Goal: Task Accomplishment & Management: Manage account settings

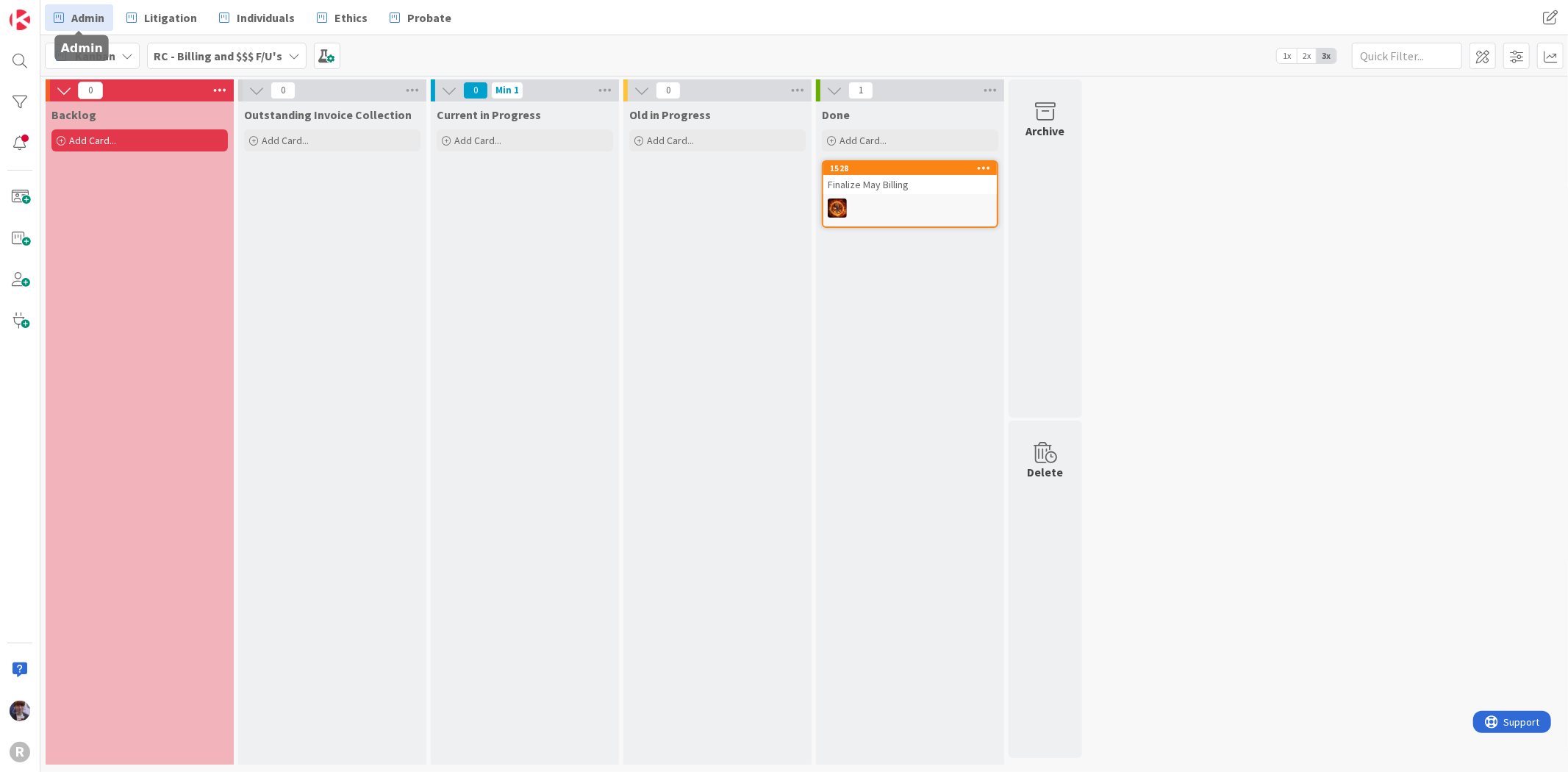
click at [70, 10] on link "Admin" at bounding box center [78, 17] width 68 height 26
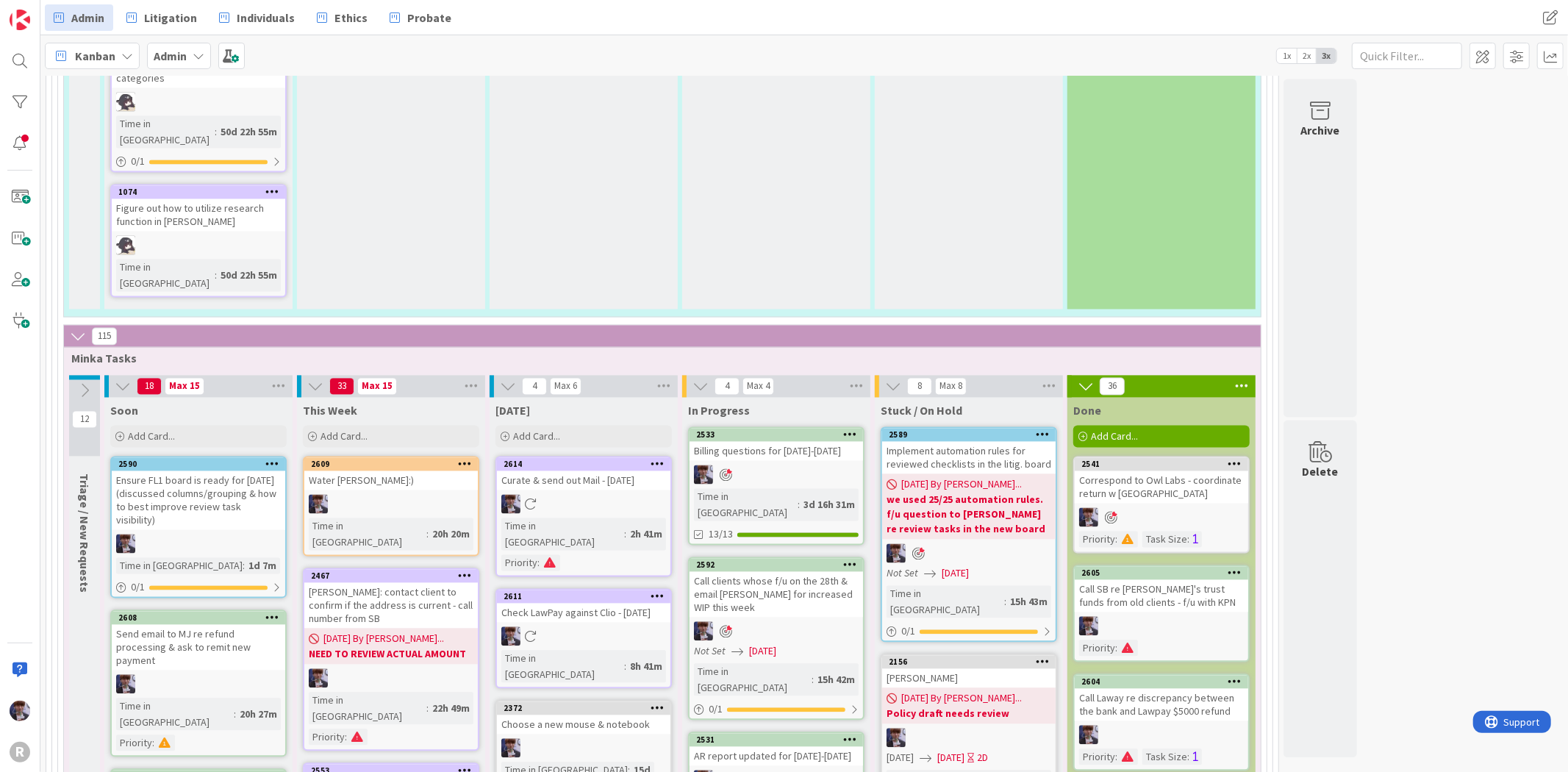
scroll to position [2292, 0]
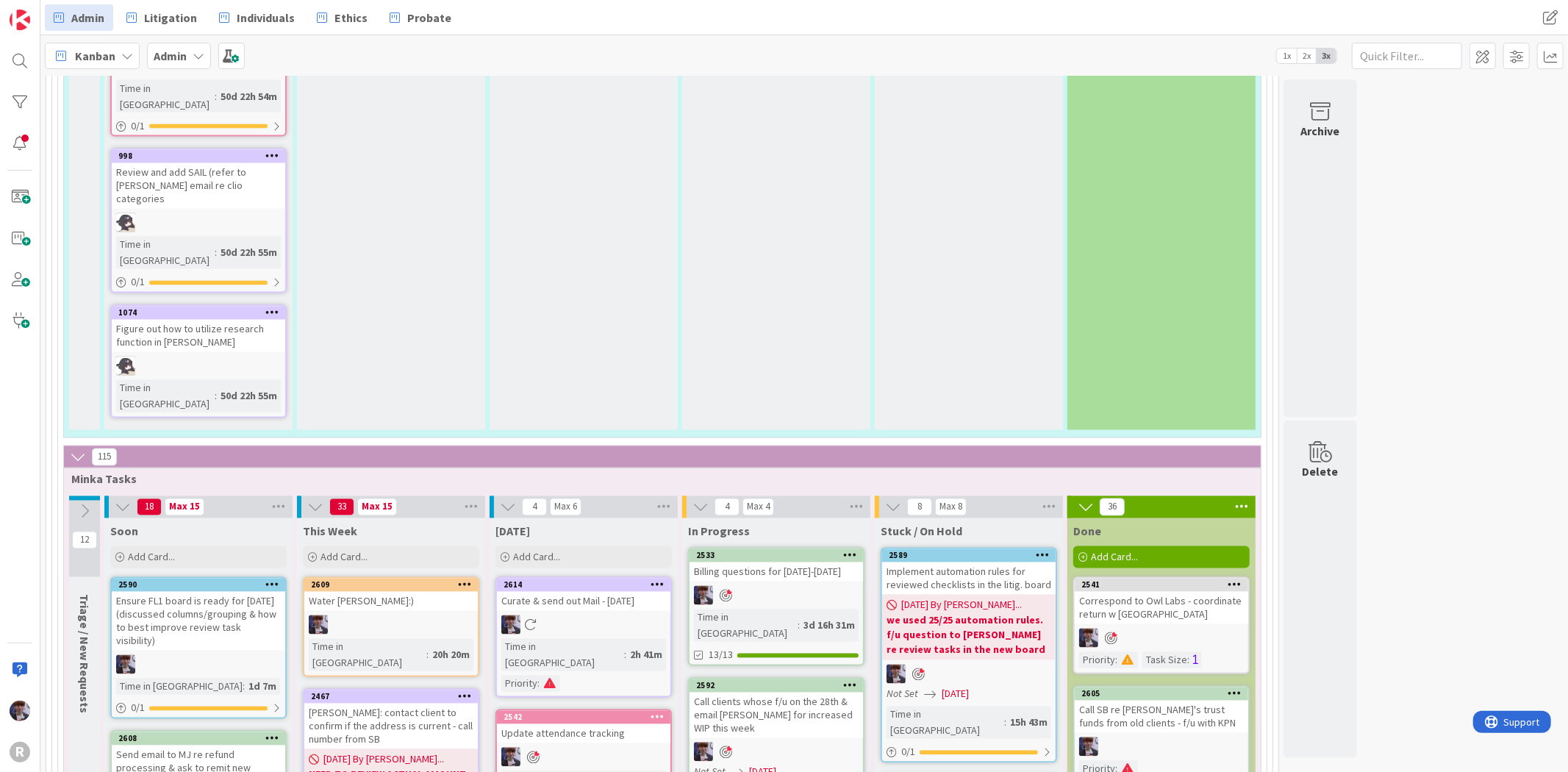
click at [597, 724] on div "Update attendance tracking" at bounding box center [584, 733] width 174 height 19
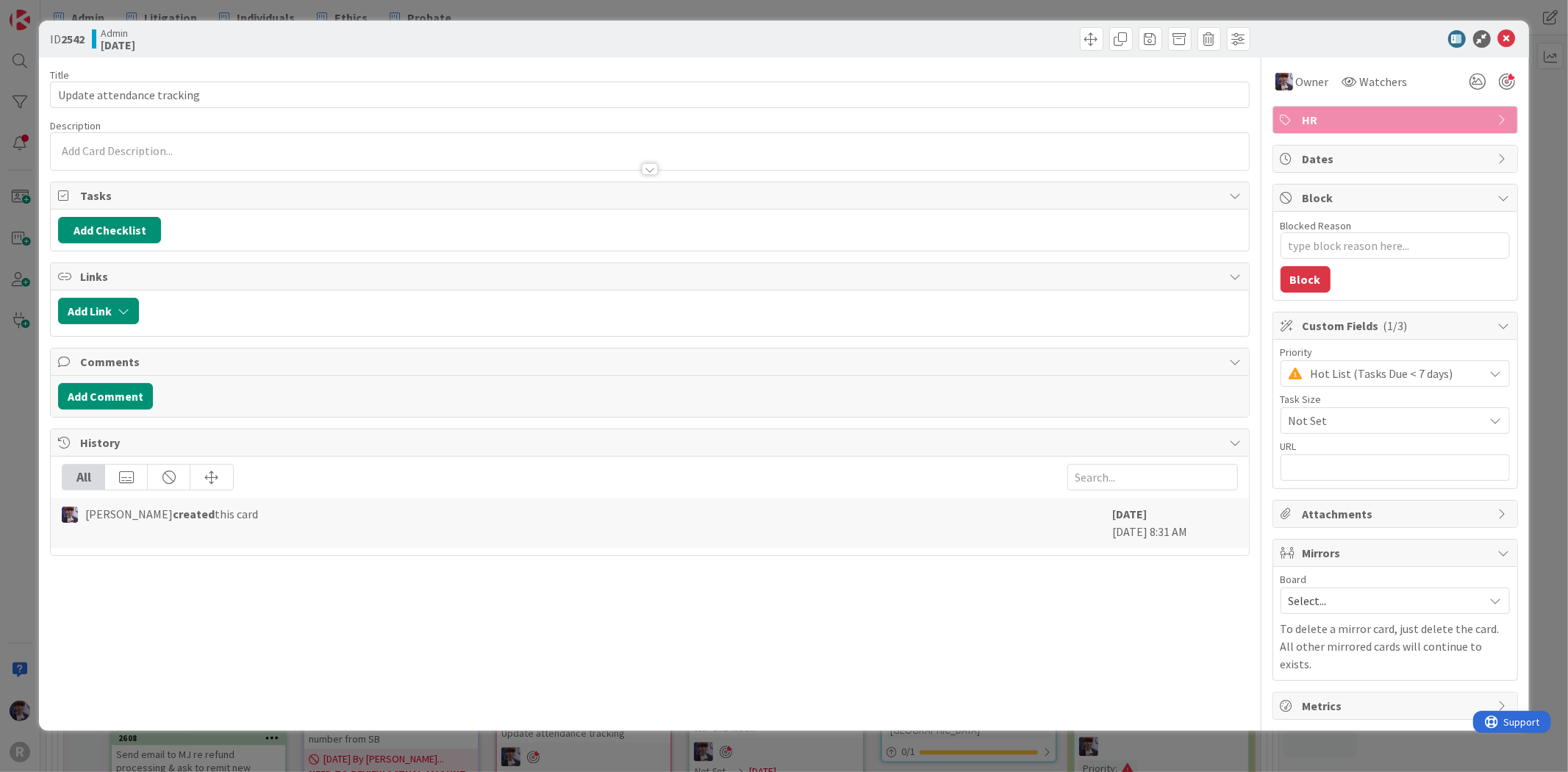
click at [1412, 371] on span "Hot List (Tasks Due < 7 days)" at bounding box center [1394, 373] width 166 height 20
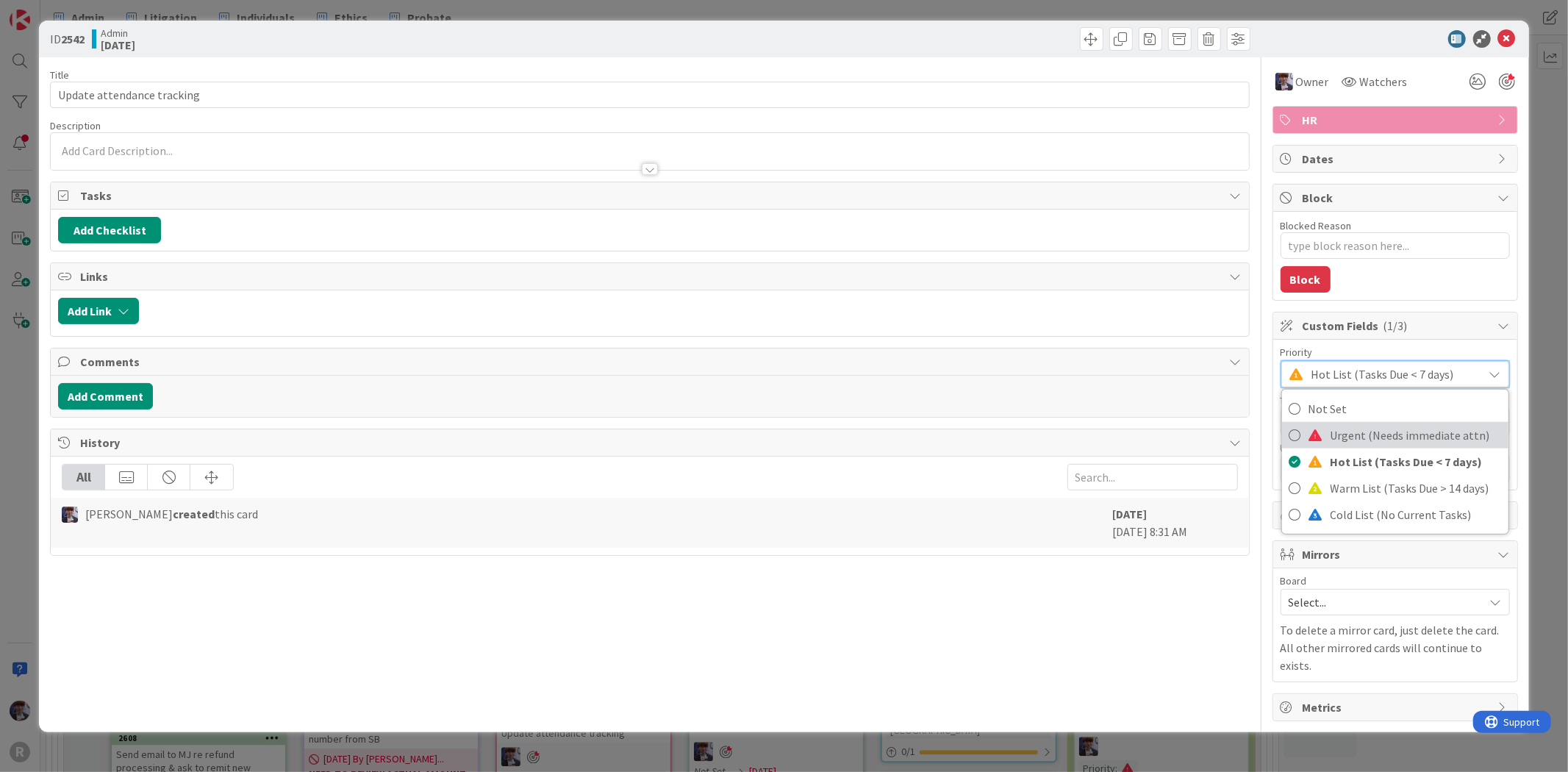
click at [1375, 427] on span "Urgent (Needs immediate attn)" at bounding box center [1416, 435] width 170 height 22
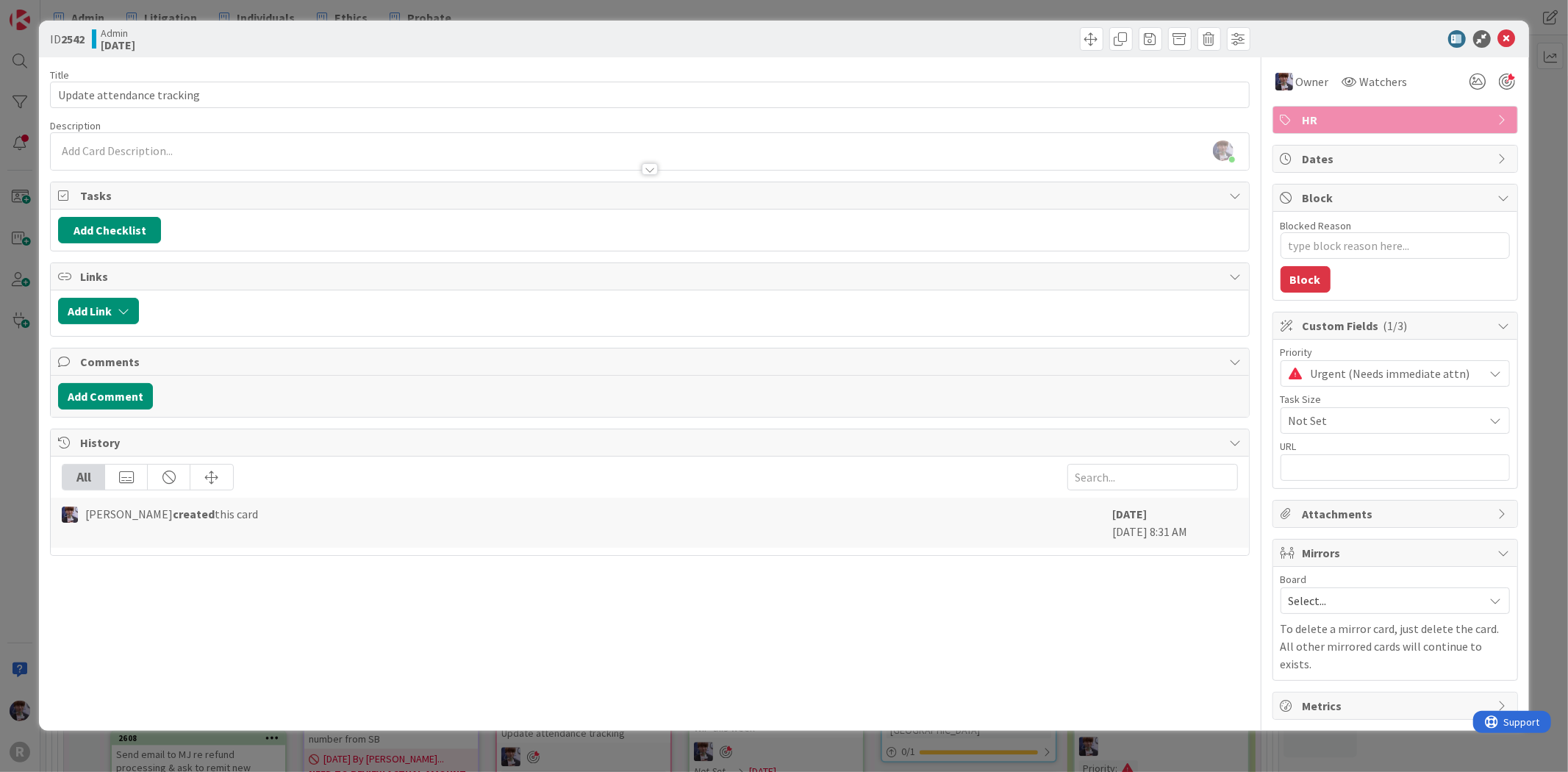
click at [1560, 300] on div "ID 2542 Admin [DATE] Title 27 / 128 Update attendance tracking Description [PER…" at bounding box center [784, 386] width 1568 height 772
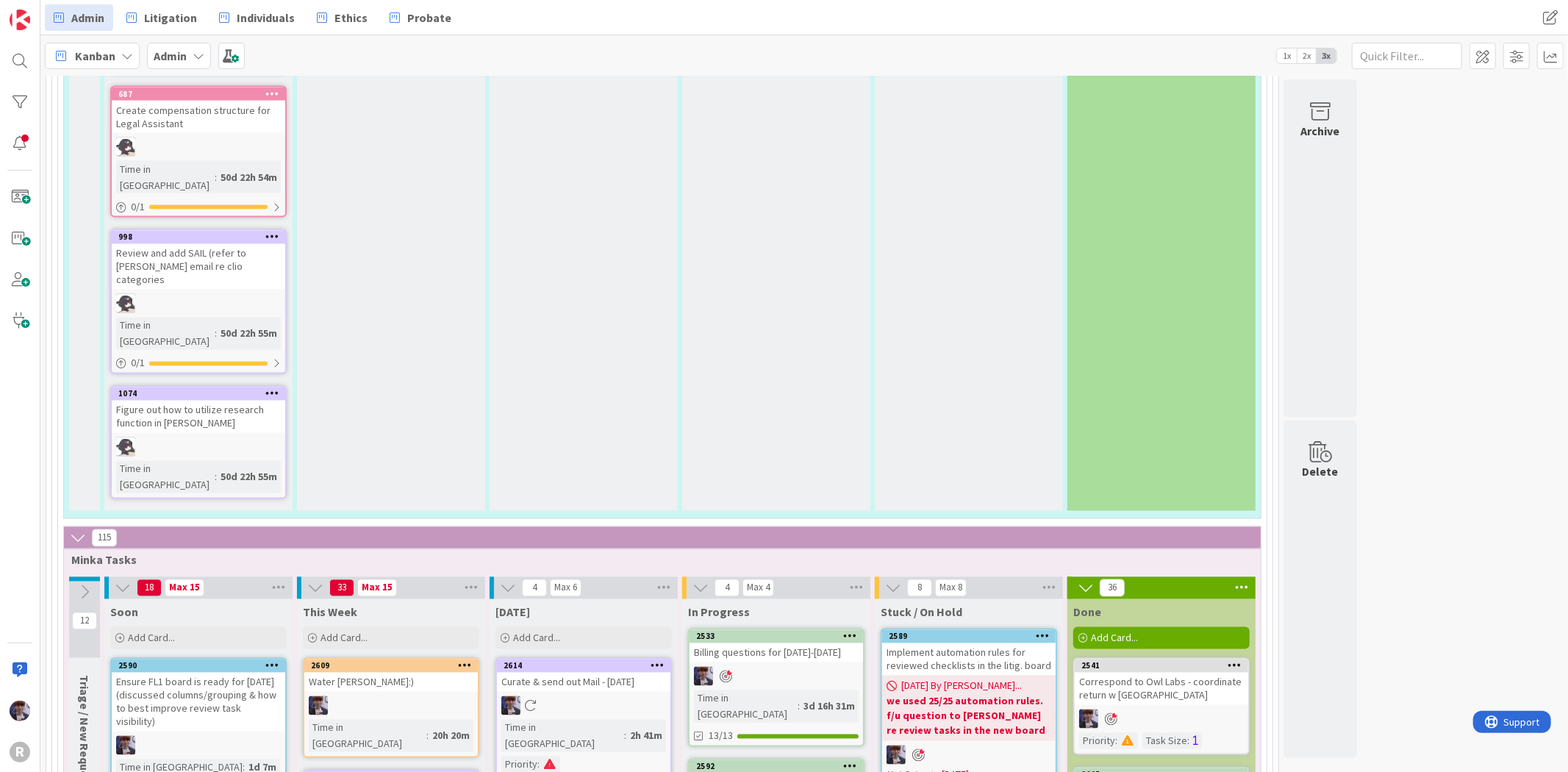
scroll to position [2210, 0]
click at [534, 600] on div "[DATE] Add Card..." at bounding box center [583, 626] width 188 height 53
click at [537, 600] on div "[DATE] Add Card..." at bounding box center [583, 626] width 188 height 53
click at [538, 632] on span "Add Card..." at bounding box center [537, 639] width 47 height 13
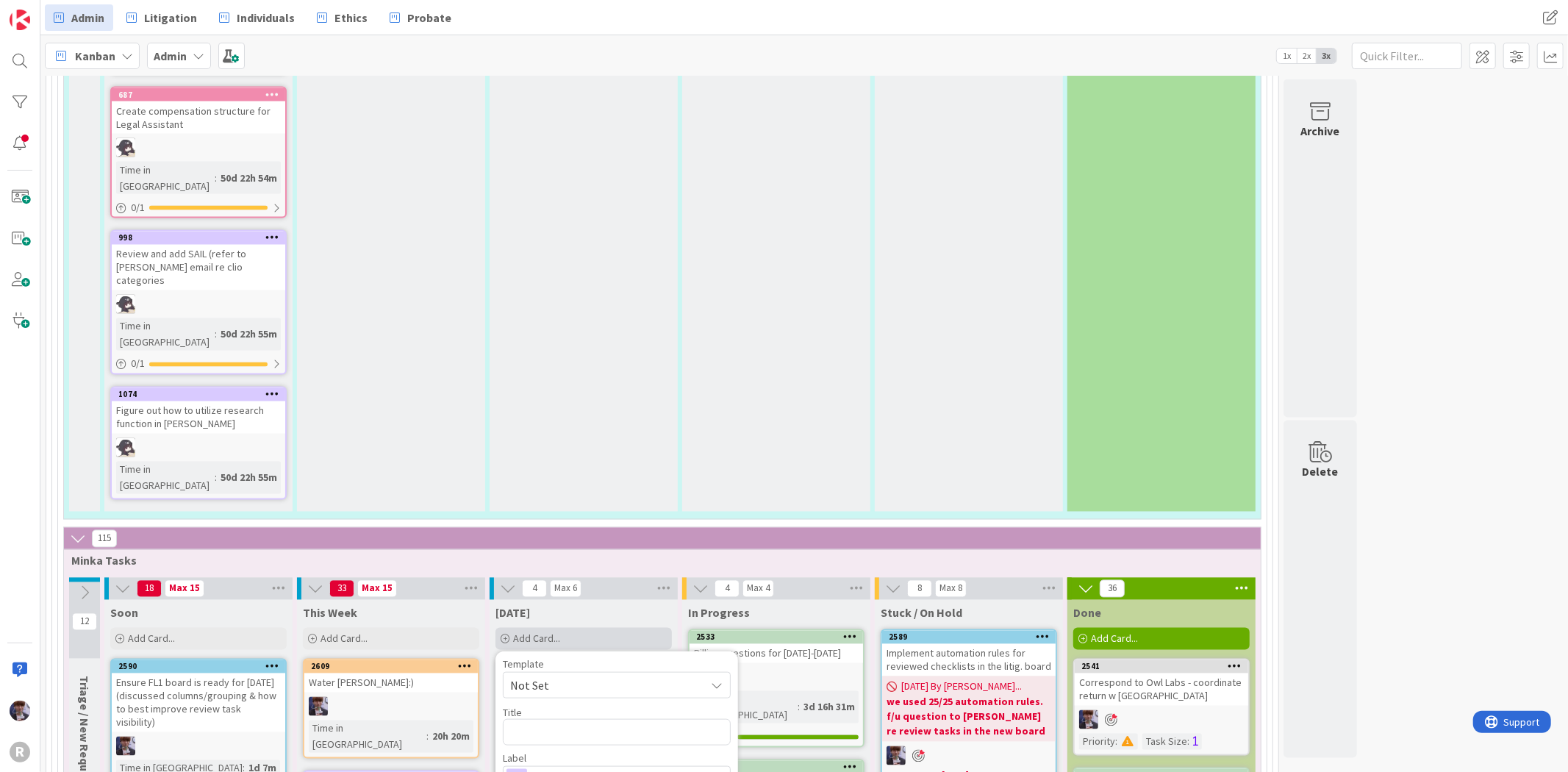
type textarea "x"
type textarea "I"
type textarea "x"
type textarea "In"
type textarea "x"
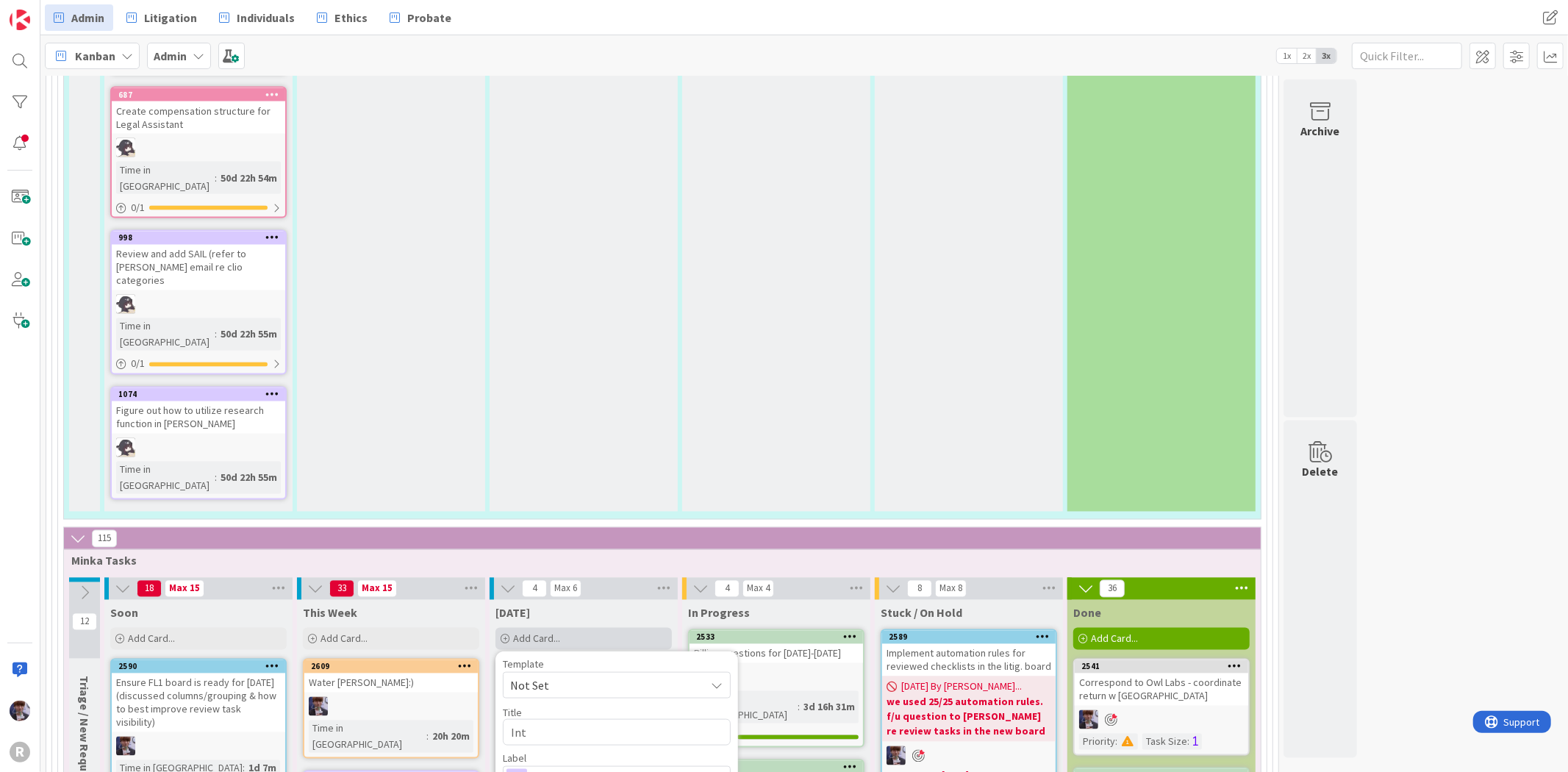
type textarea "Inte"
type textarea "x"
type textarea "Inter"
type textarea "x"
type textarea "Intervi"
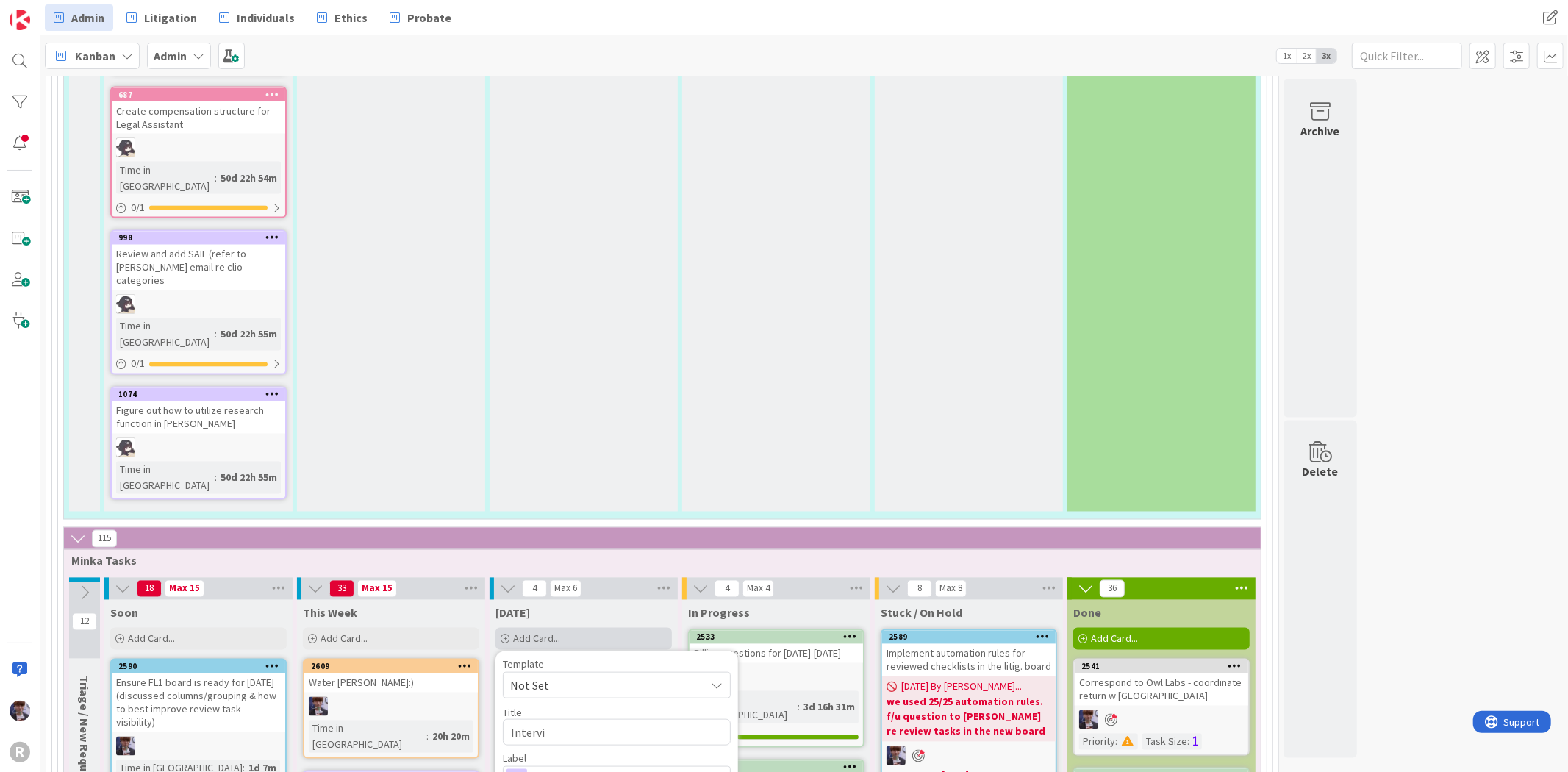
type textarea "x"
type textarea "Intervie"
type textarea "x"
type textarea "Interview"
type textarea "x"
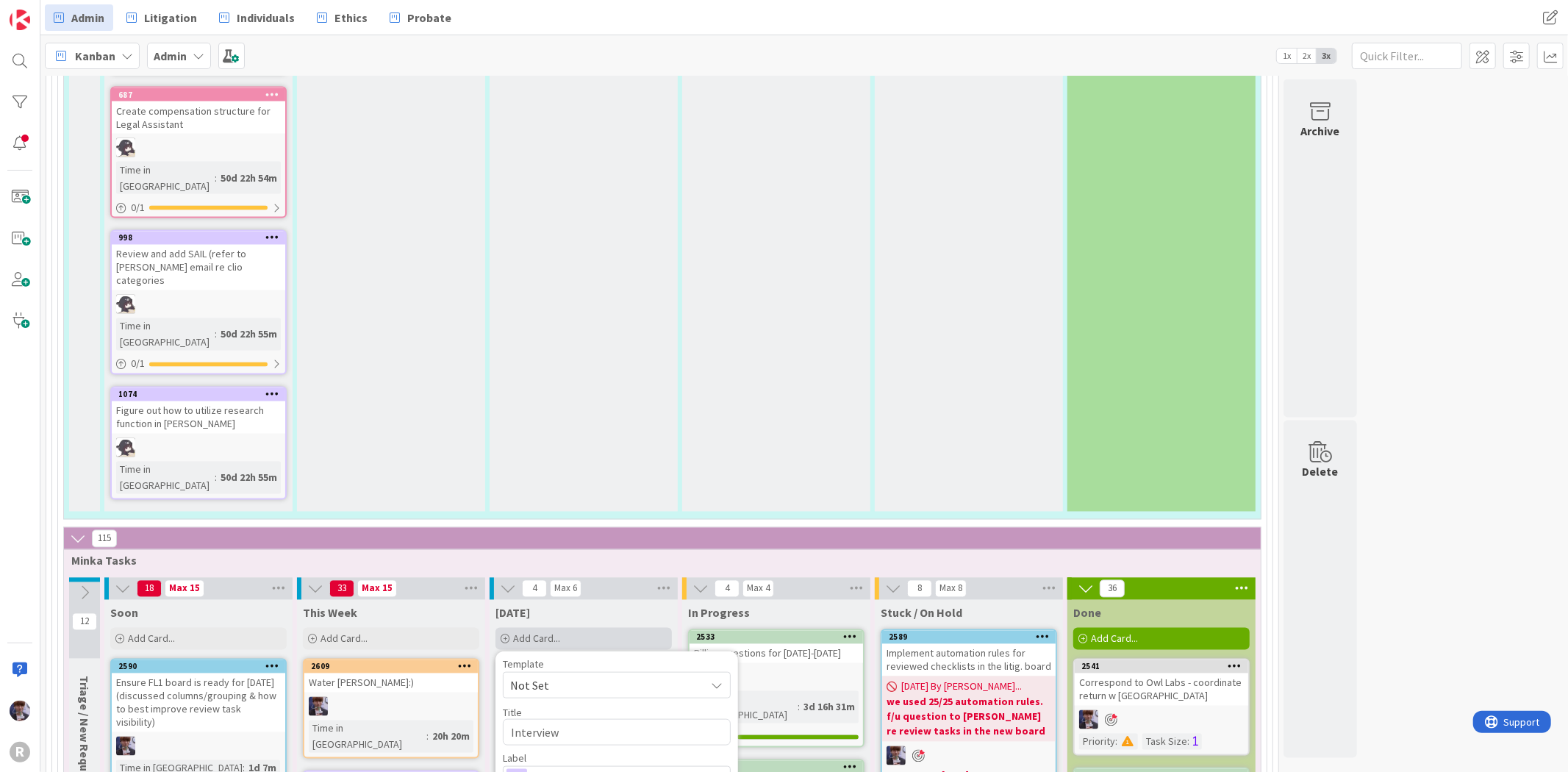
type textarea "Interview w"
type textarea "x"
type textarea "Interview wi"
type textarea "x"
type textarea "Interview wit"
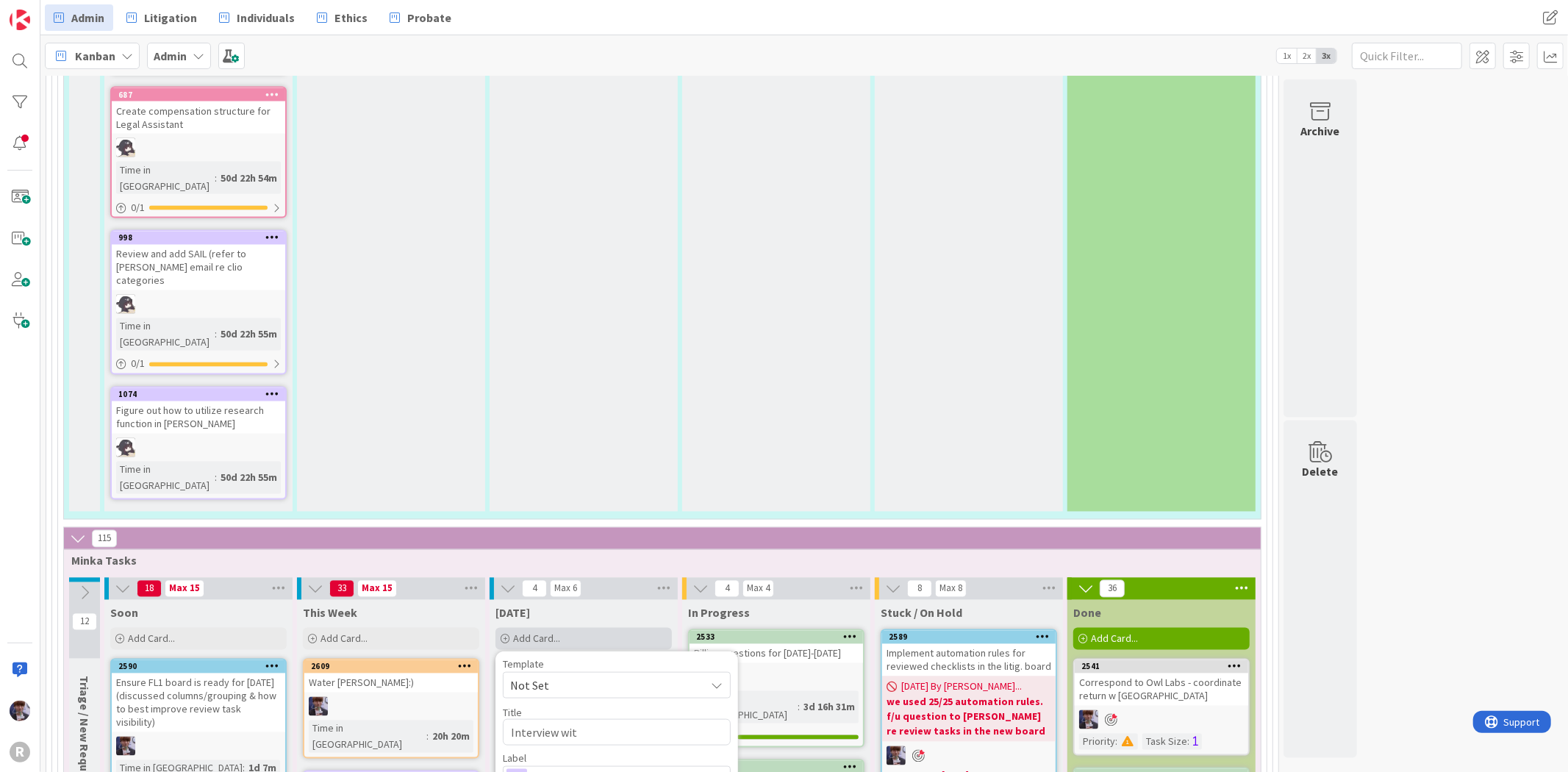
type textarea "x"
type textarea "Interview with"
type textarea "x"
type textarea "Interview with"
type textarea "x"
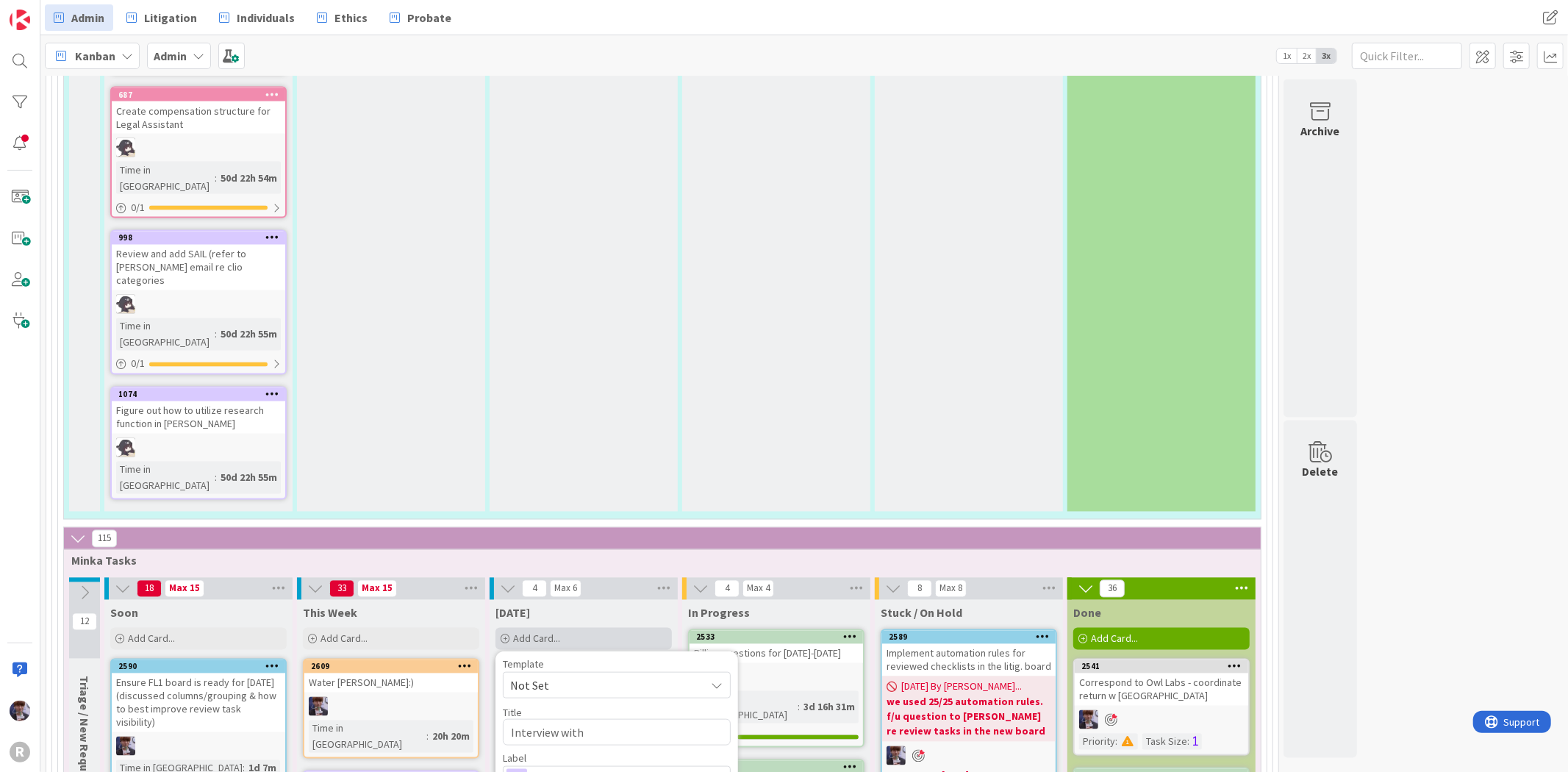
type textarea "Interview with C"
type textarea "x"
type textarea "Interview with [PERSON_NAME]"
type textarea "x"
type textarea "Interview with [PERSON_NAME]"
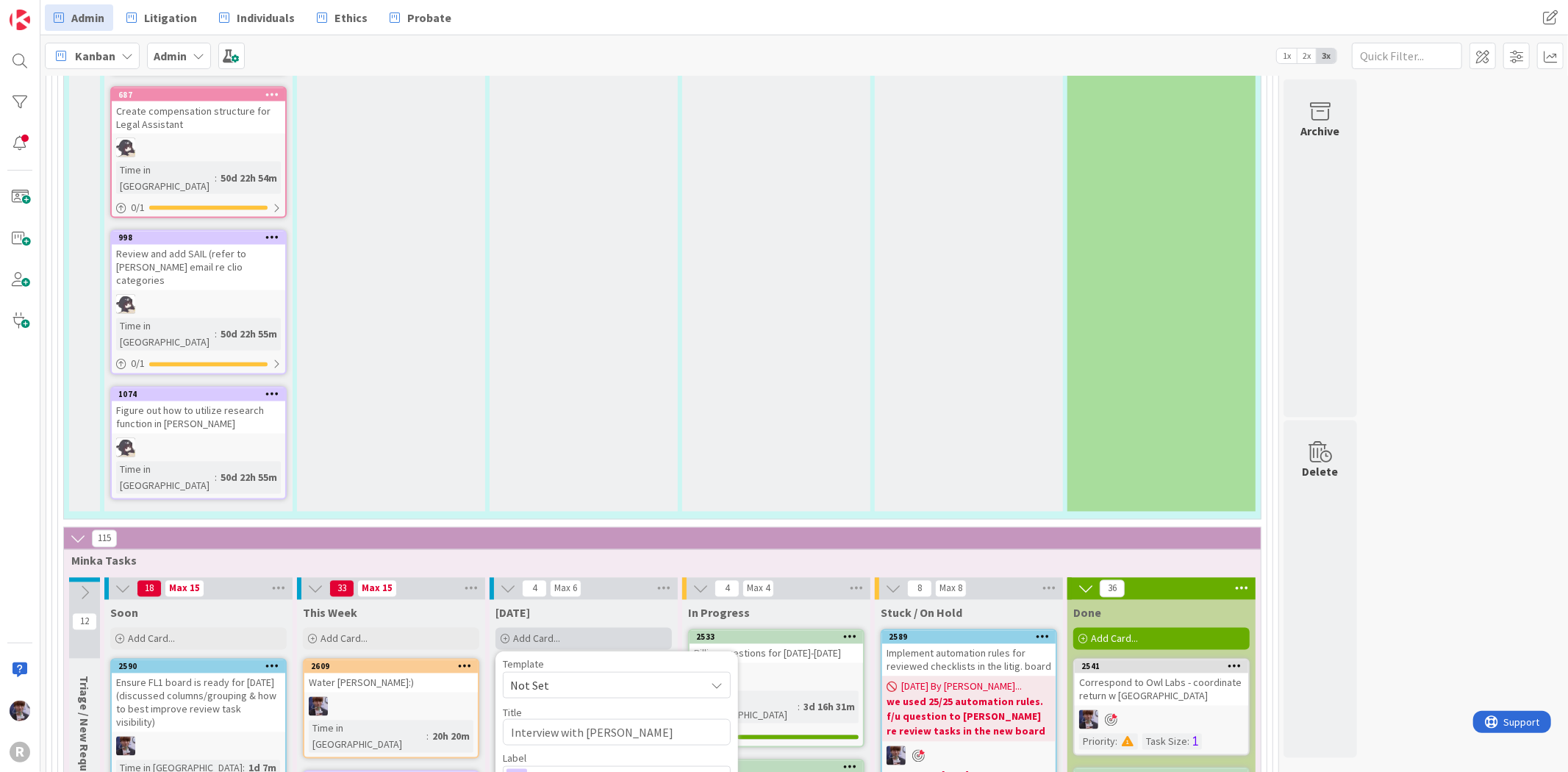
type textarea "x"
type textarea "Interview with [PERSON_NAME]"
type textarea "x"
type textarea "Interview with [PERSON_NAME]"
type textarea "x"
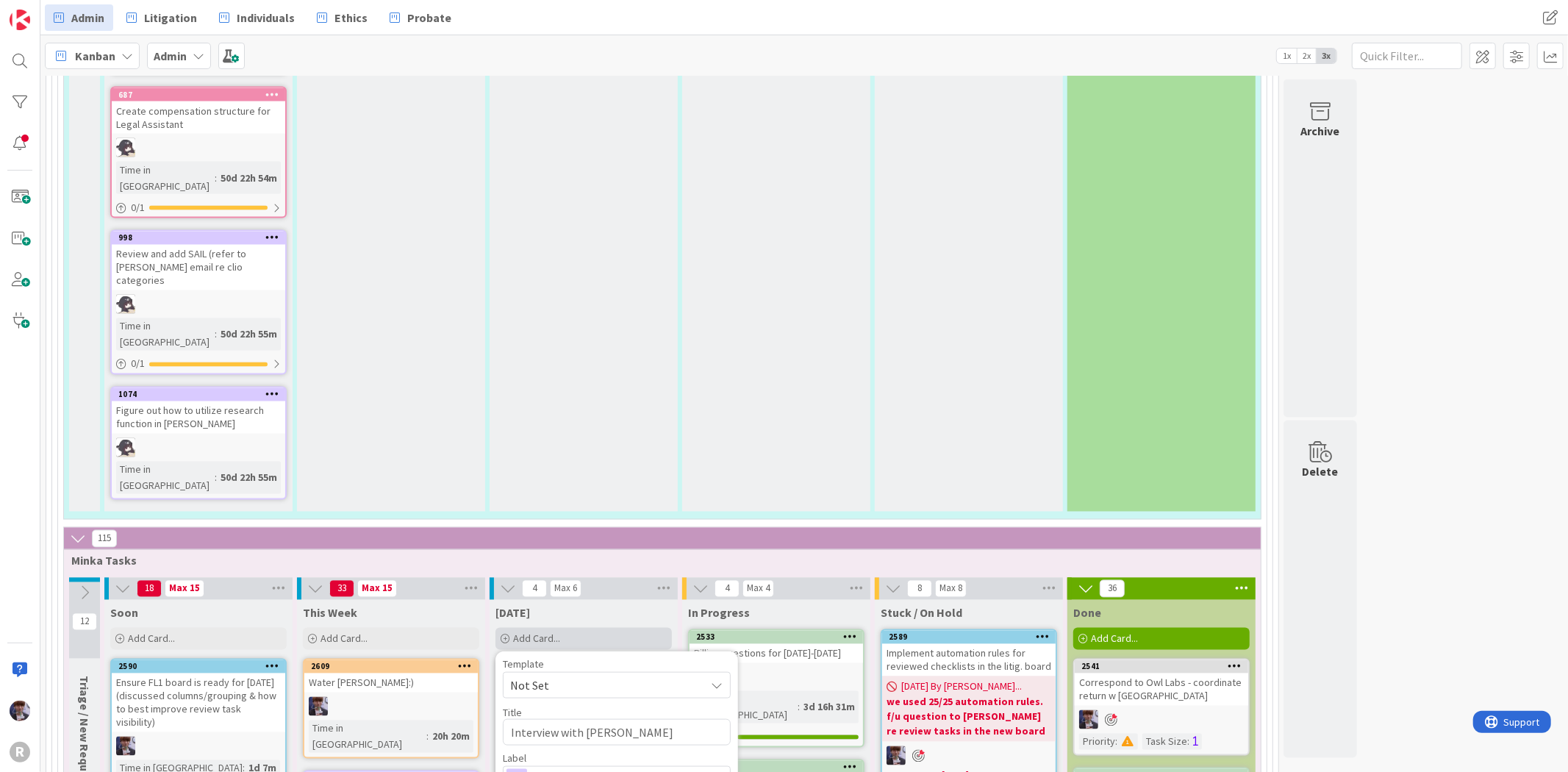
type textarea "Interview with [PERSON_NAME]"
type textarea "x"
type textarea "Interview with [PERSON_NAME]"
type textarea "x"
type textarea "Interview with [PERSON_NAME]"
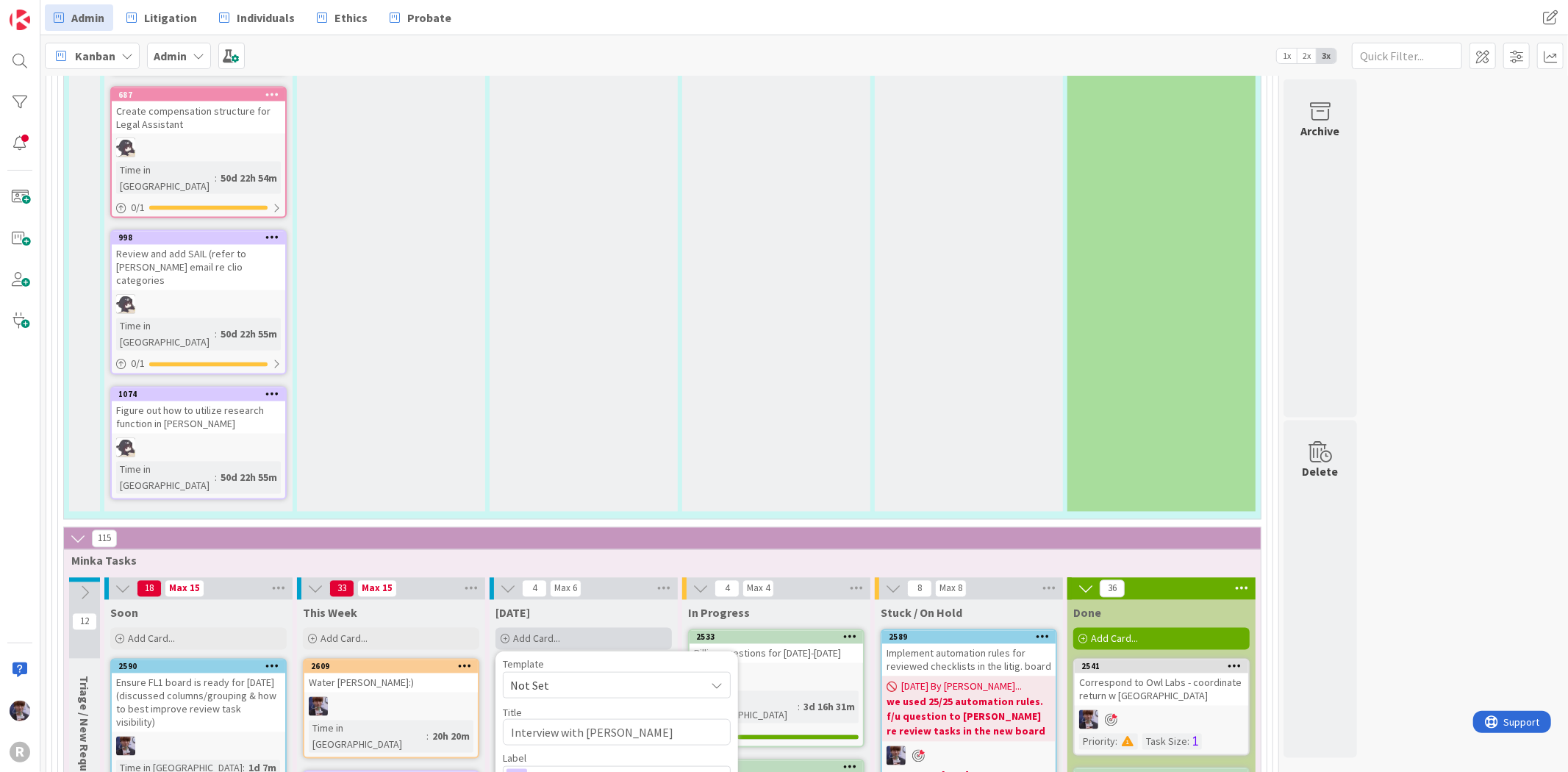
type textarea "x"
type textarea "Interview with [PERSON_NAME]"
type textarea "x"
type textarea "Interview with [PERSON_NAME] @"
type textarea "x"
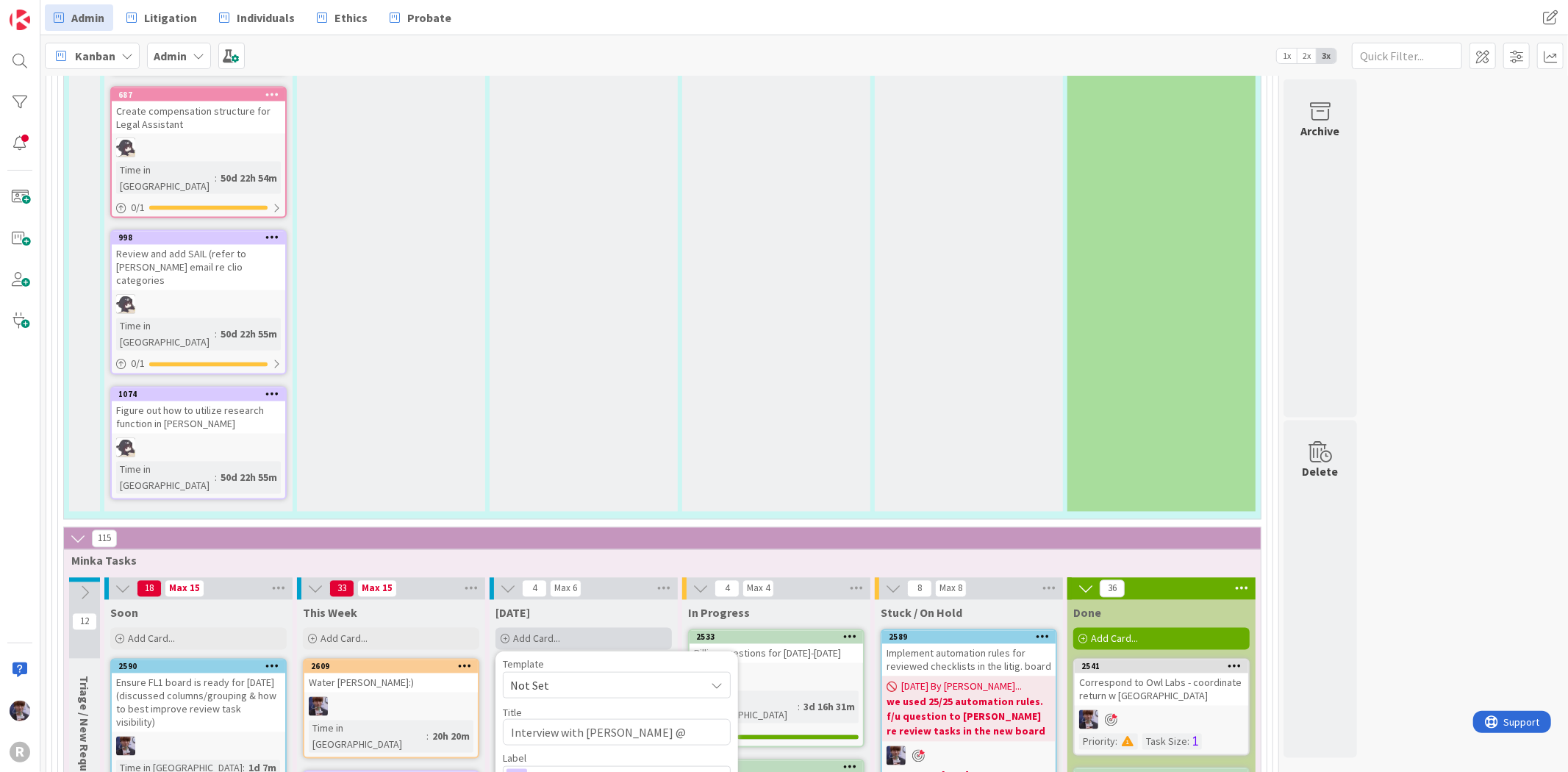
type textarea "Interview with [PERSON_NAME] @9"
type textarea "x"
type textarea "Interview with [PERSON_NAME] @9"
type textarea "x"
type textarea "Interview with [PERSON_NAME] @9 a"
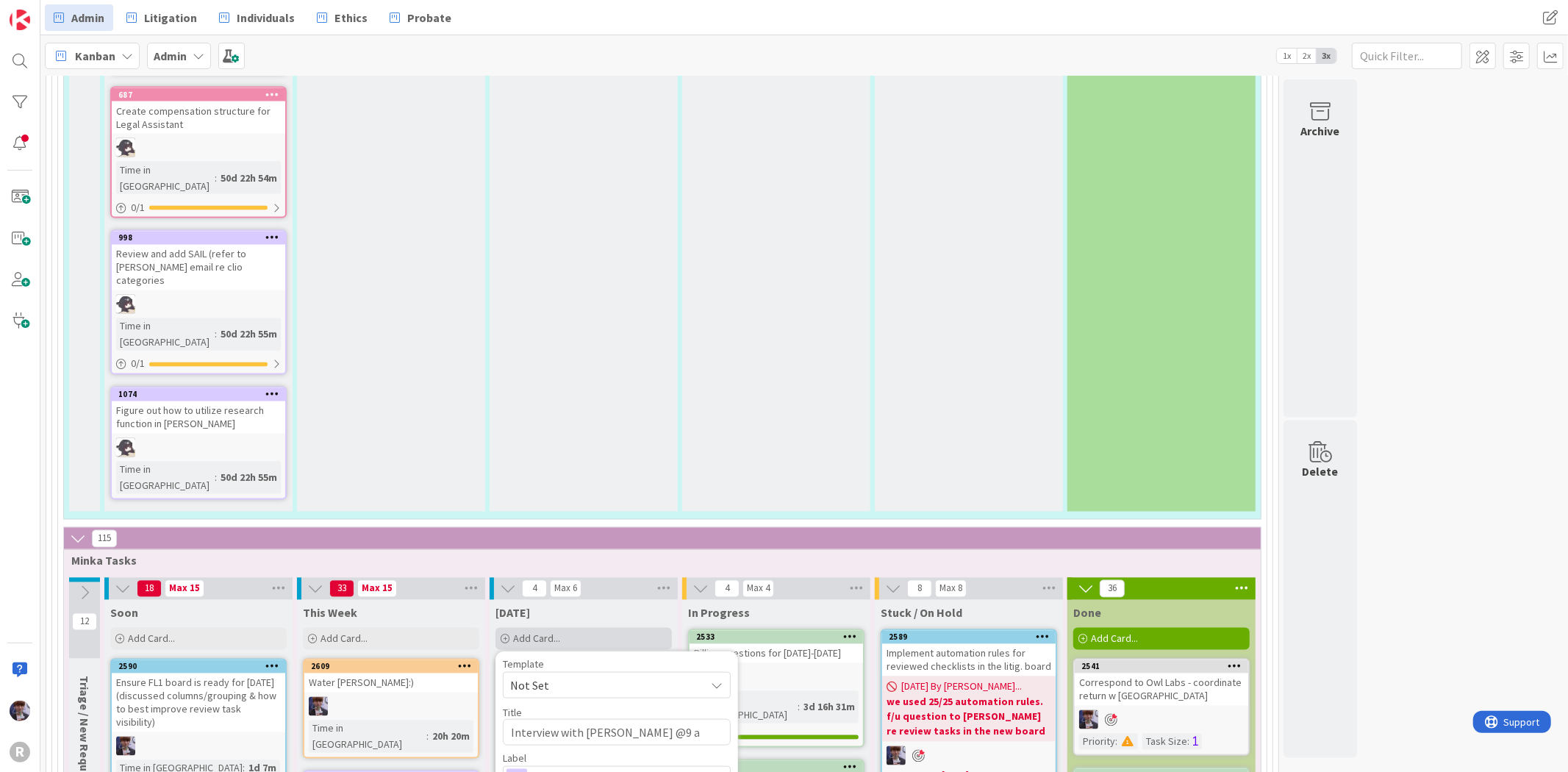
type textarea "x"
type textarea "Interview with [PERSON_NAME] @9 am"
type textarea "x"
type textarea "Interview with [PERSON_NAME] @9 a"
type textarea "x"
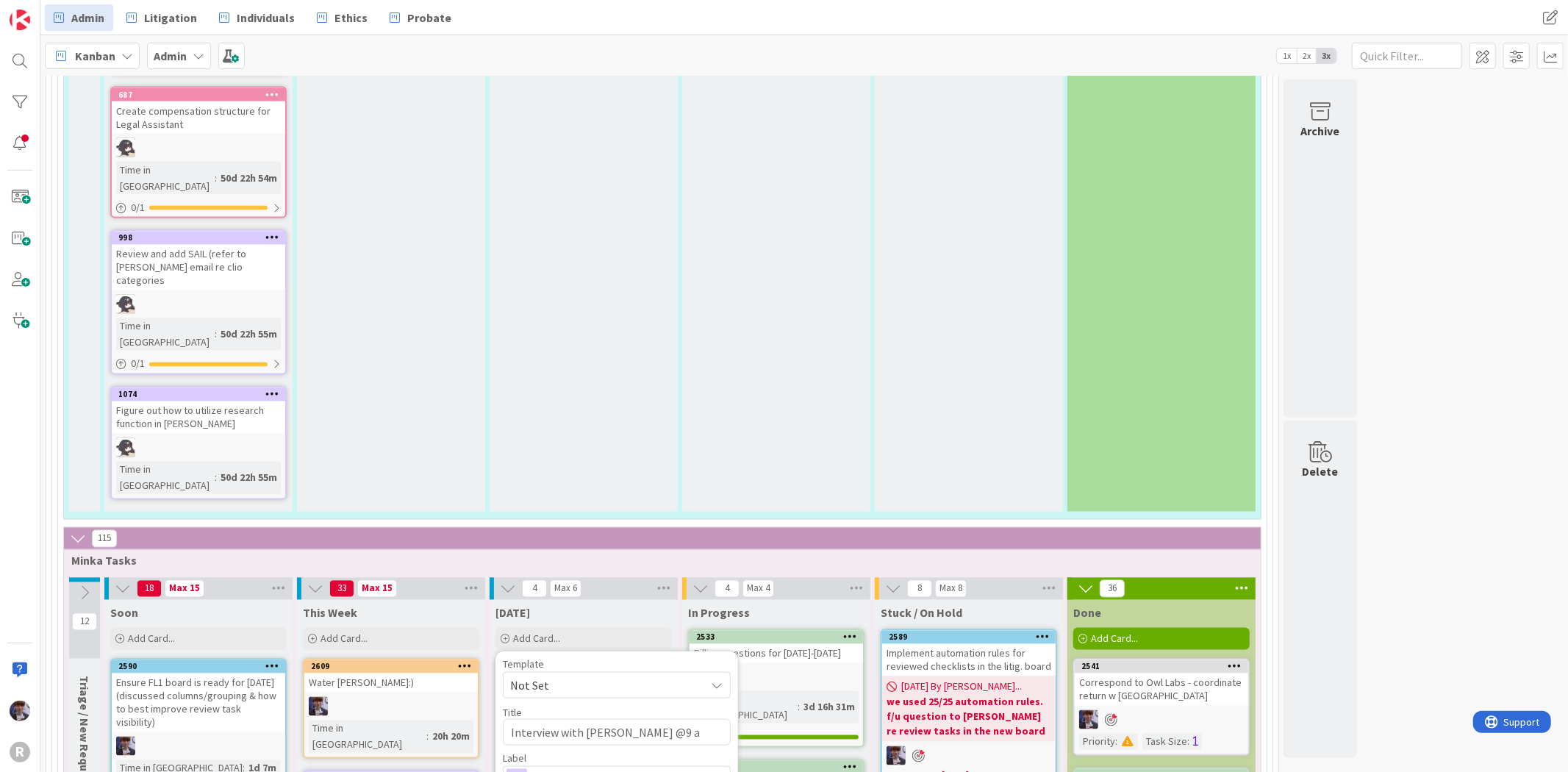
type textarea "Interview with [PERSON_NAME] @9"
type textarea "x"
type textarea "Interview with [PERSON_NAME] @9"
type textarea "x"
type textarea "Interview with [PERSON_NAME] @9a"
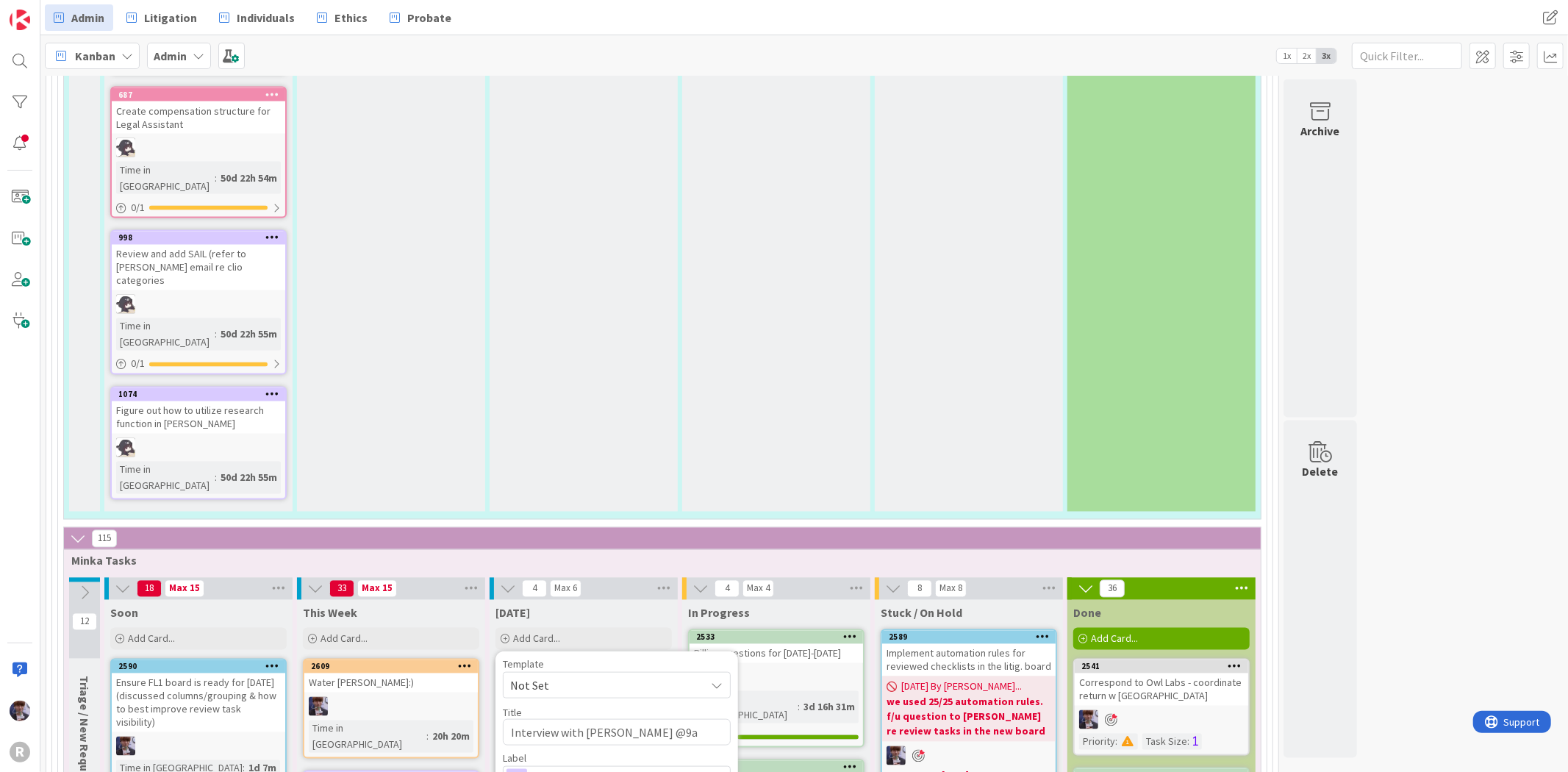
type textarea "x"
type textarea "Interview with [PERSON_NAME] @9am"
click at [637, 719] on textarea "Interview with [PERSON_NAME] @9am" at bounding box center [617, 732] width 228 height 26
type textarea "x"
type textarea "Interview with [PERSON_NAME] @ 9am"
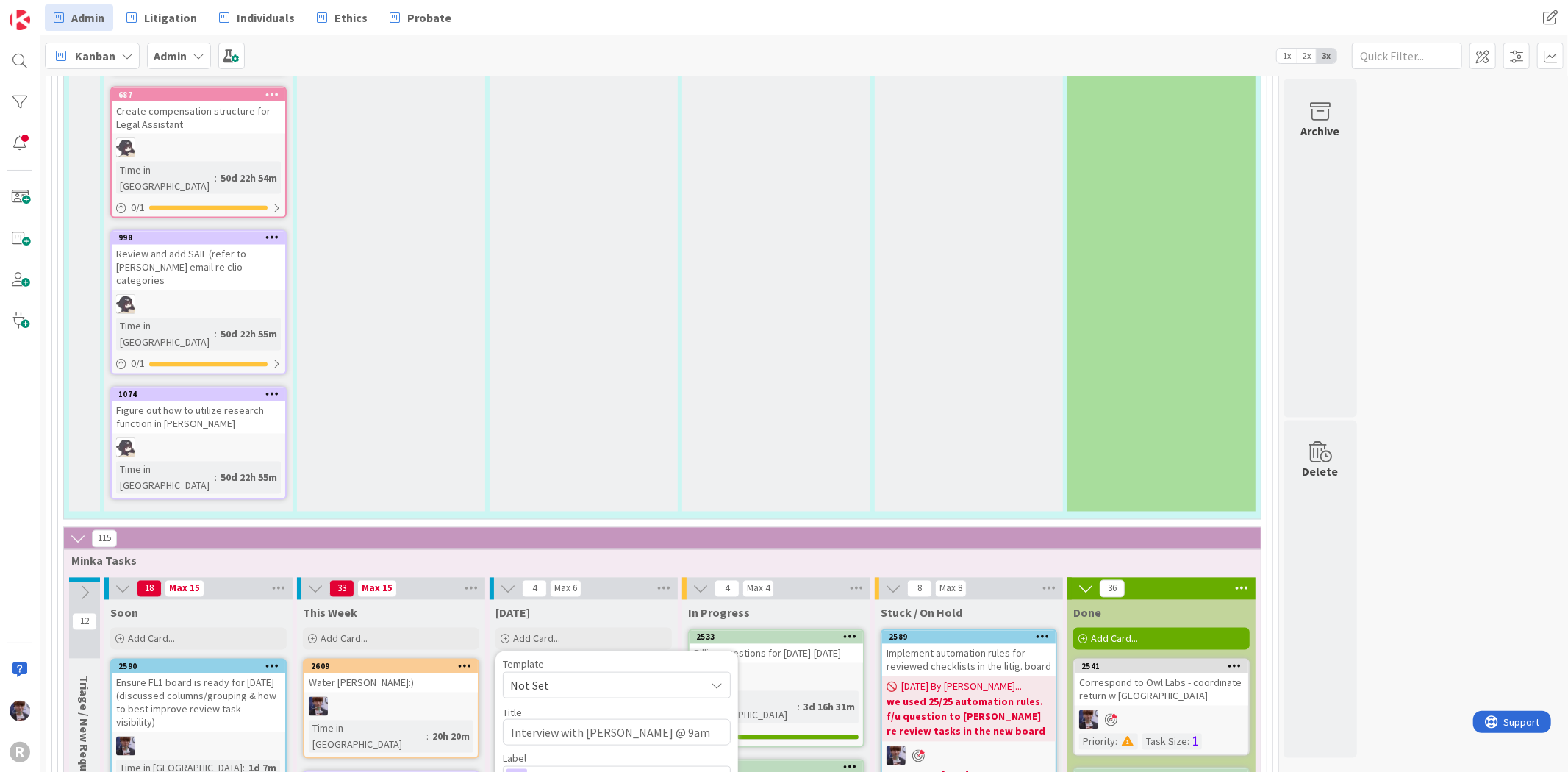
type textarea "x"
type textarea "Interview with [PERSON_NAME] @9am"
click at [655, 769] on span "Management" at bounding box center [615, 779] width 163 height 20
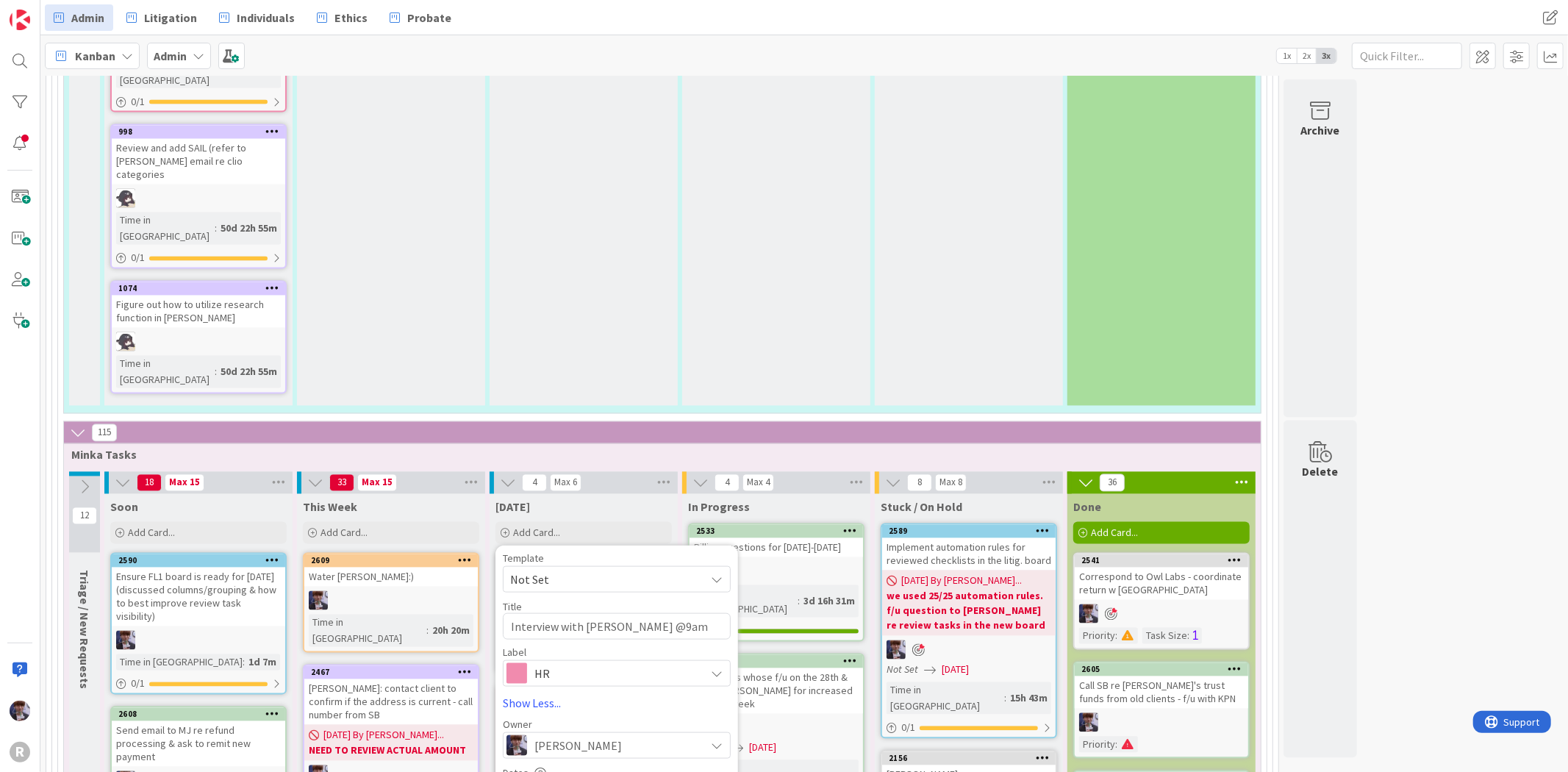
scroll to position [2373, 0]
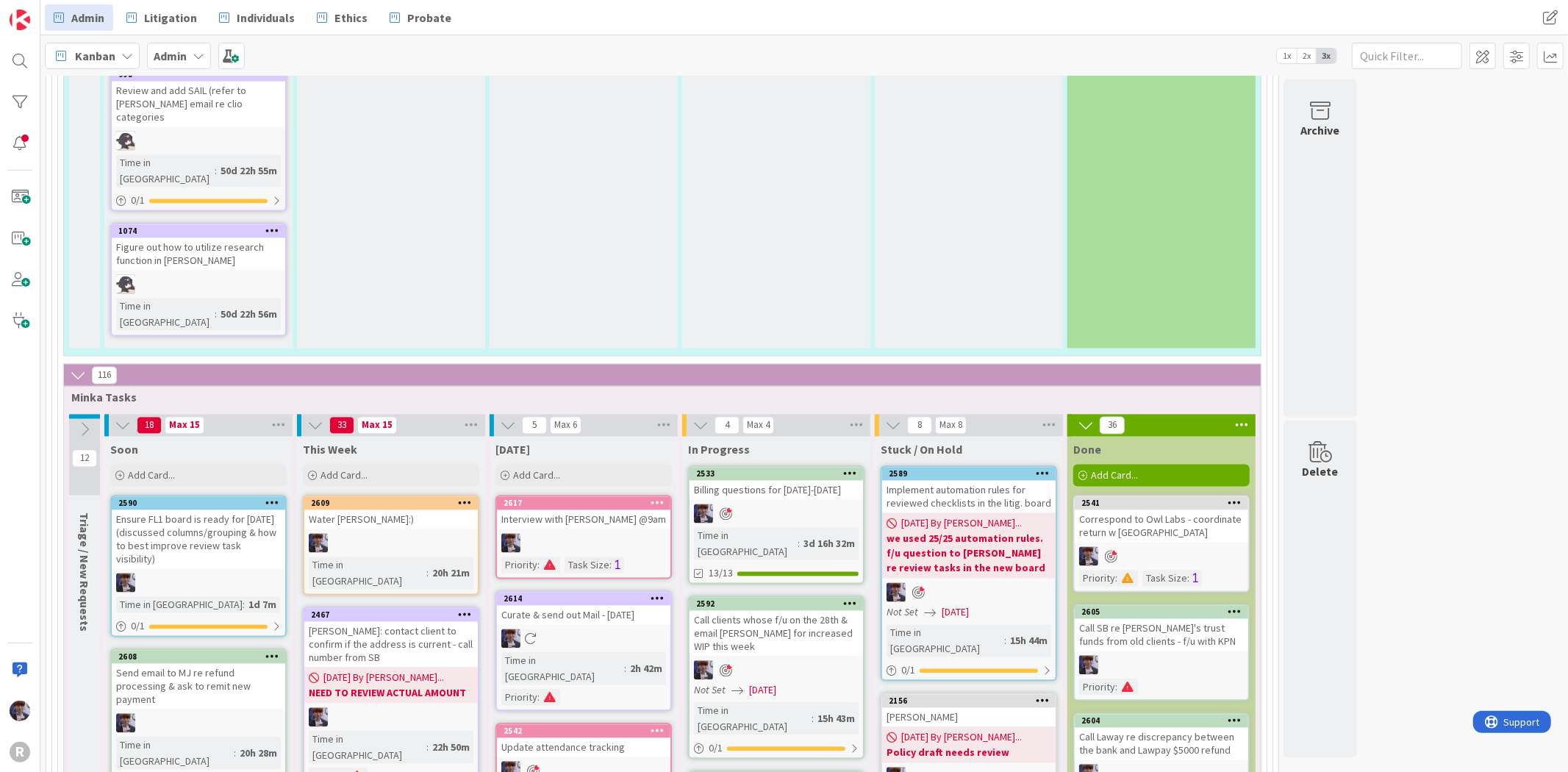
click at [546, 510] on div "Interview with [PERSON_NAME] @9am" at bounding box center [584, 520] width 174 height 19
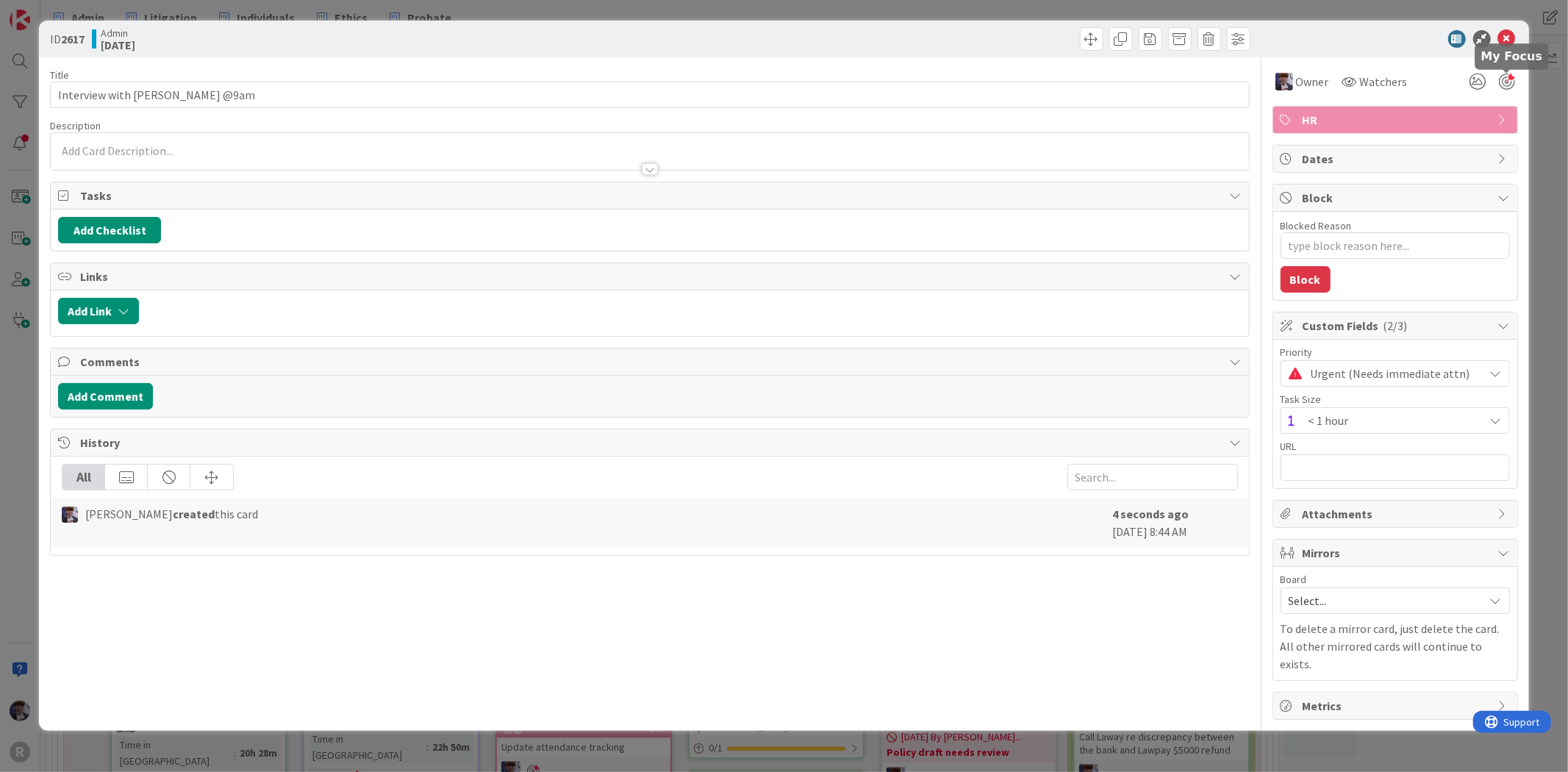
click at [1503, 77] on div at bounding box center [1507, 81] width 16 height 16
drag, startPoint x: 1557, startPoint y: 133, endPoint x: 1545, endPoint y: 136, distance: 12.4
click at [1556, 133] on div "ID 2617 Admin [DATE] Title 29 / 128 Interview with [PERSON_NAME] @9am Descripti…" at bounding box center [784, 386] width 1568 height 772
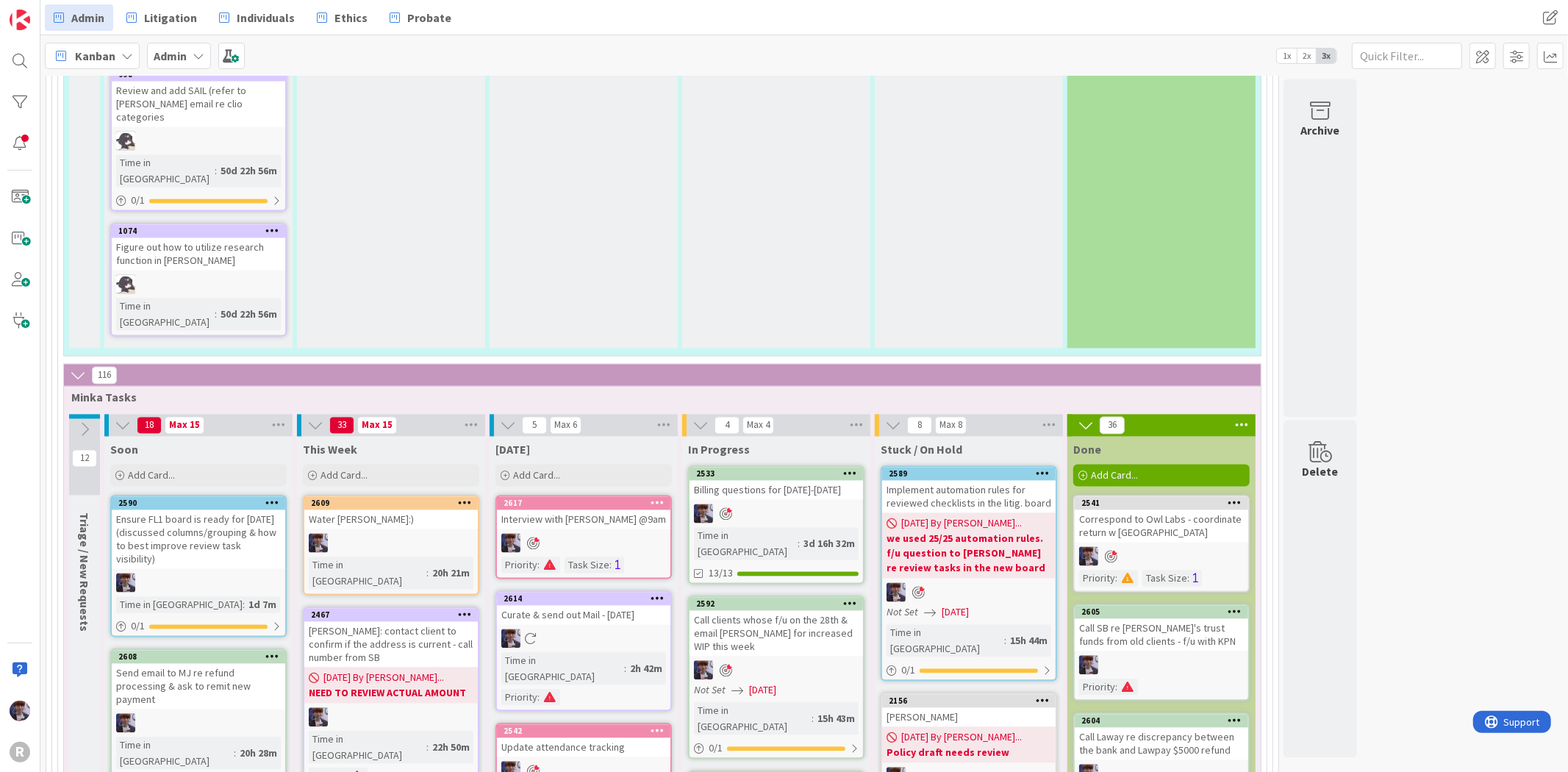
click at [571, 510] on div "Interview with [PERSON_NAME] @9am" at bounding box center [584, 520] width 174 height 19
type textarea "x"
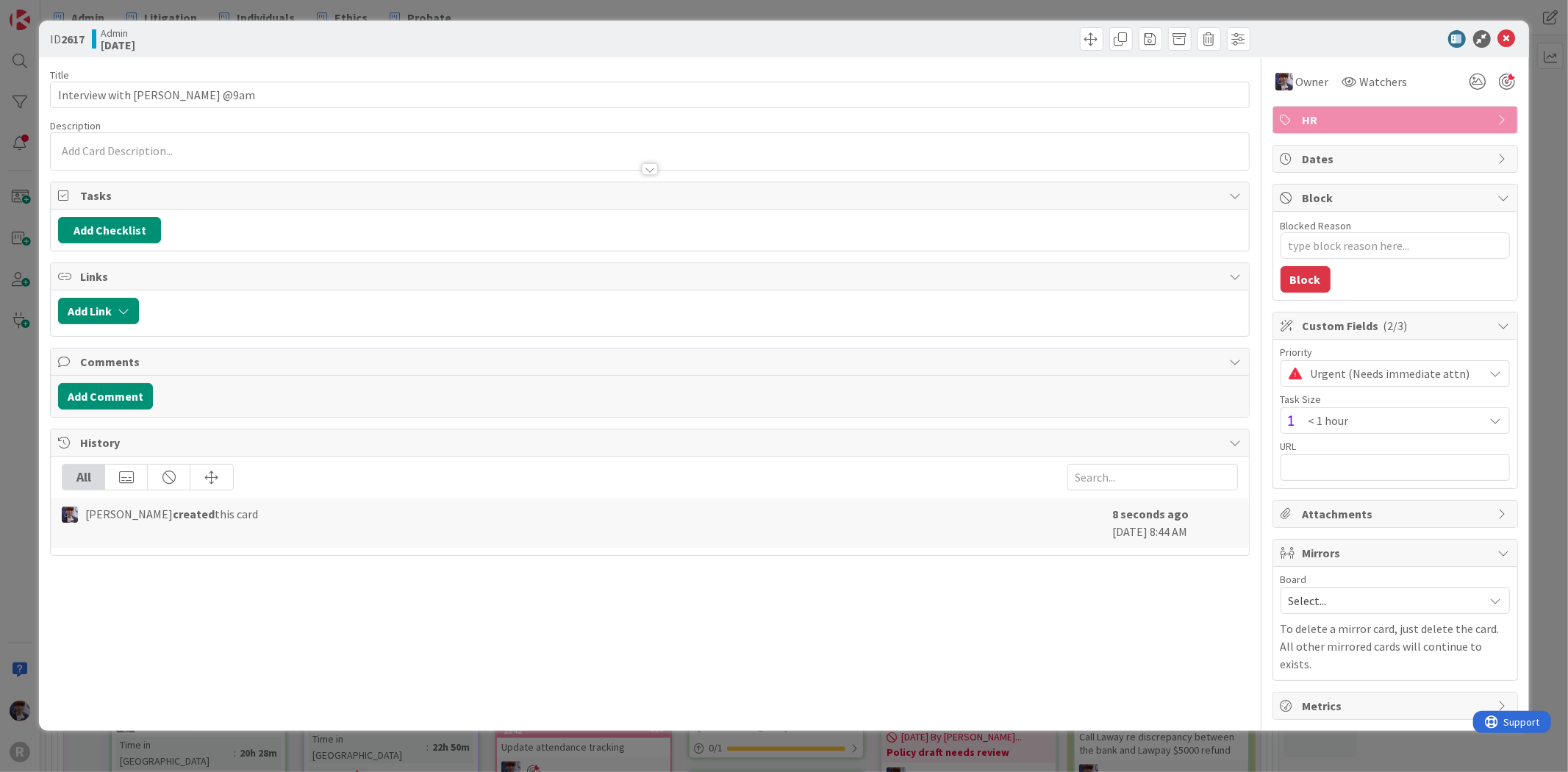
click at [150, 153] on p at bounding box center [650, 151] width 1183 height 17
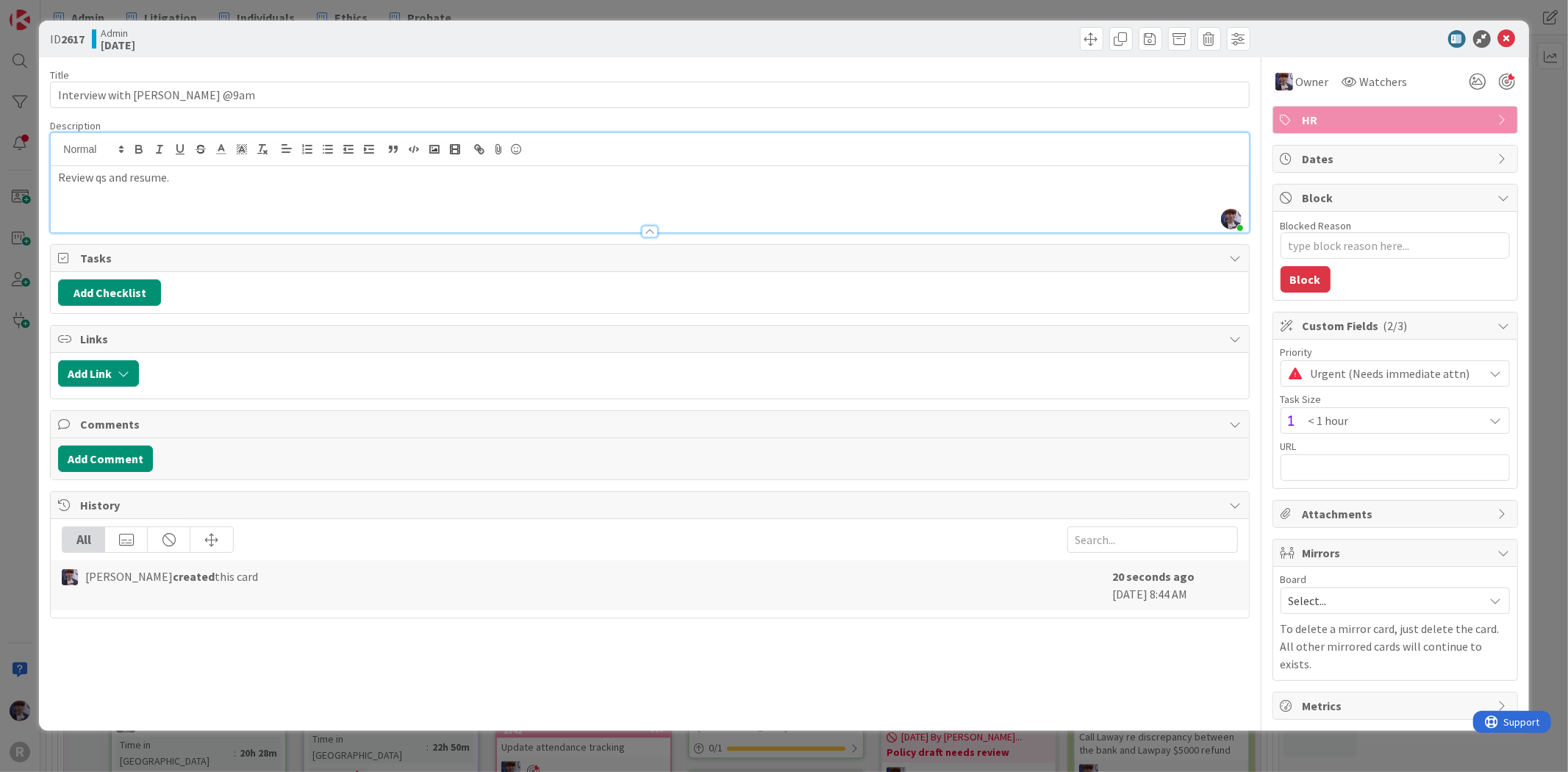
click at [19, 421] on div "ID 2617 Admin [DATE] Title 29 / 128 Interview with [PERSON_NAME] @9am Descripti…" at bounding box center [784, 386] width 1568 height 772
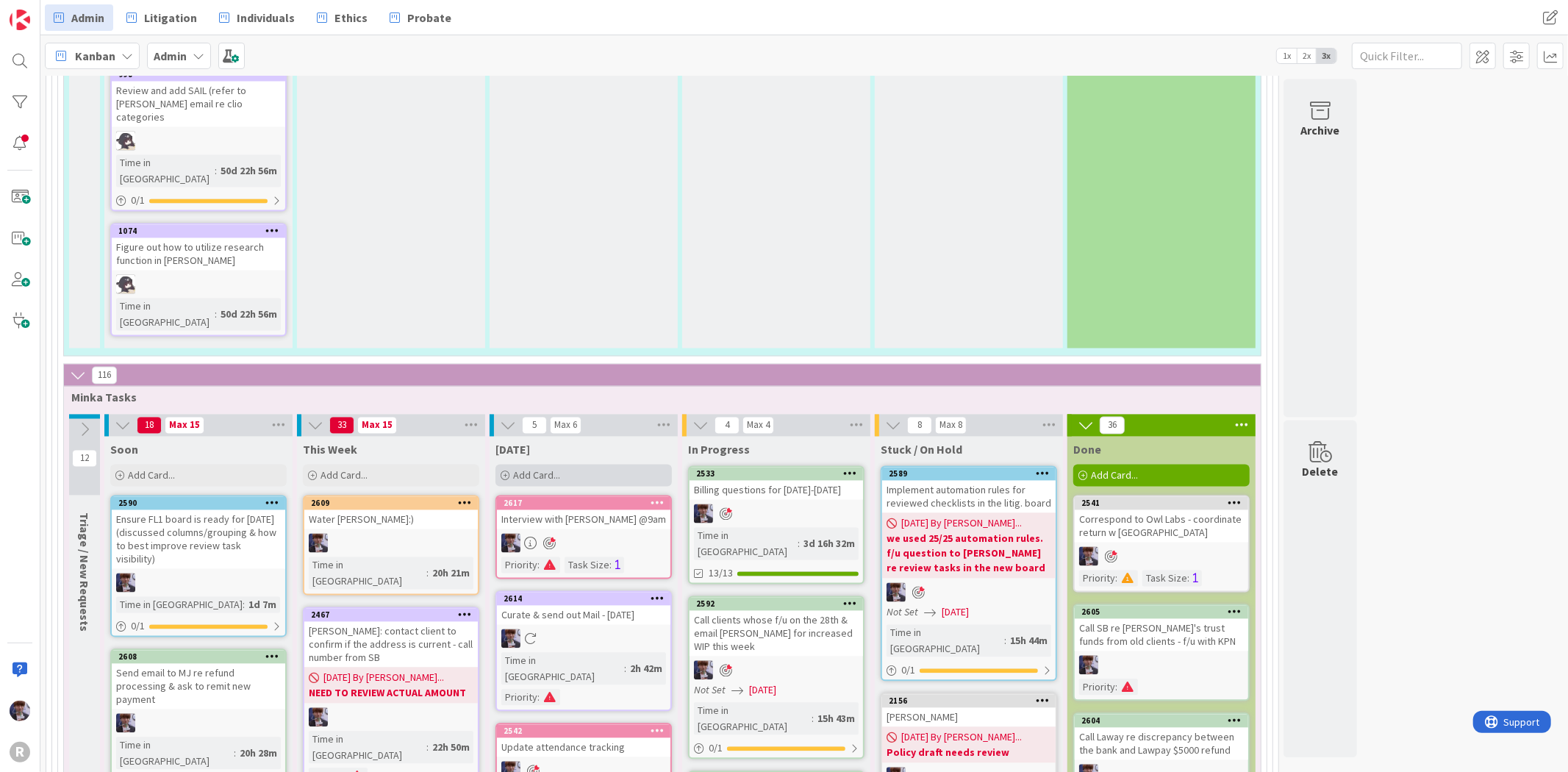
click at [559, 469] on span "Add Card..." at bounding box center [537, 476] width 47 height 13
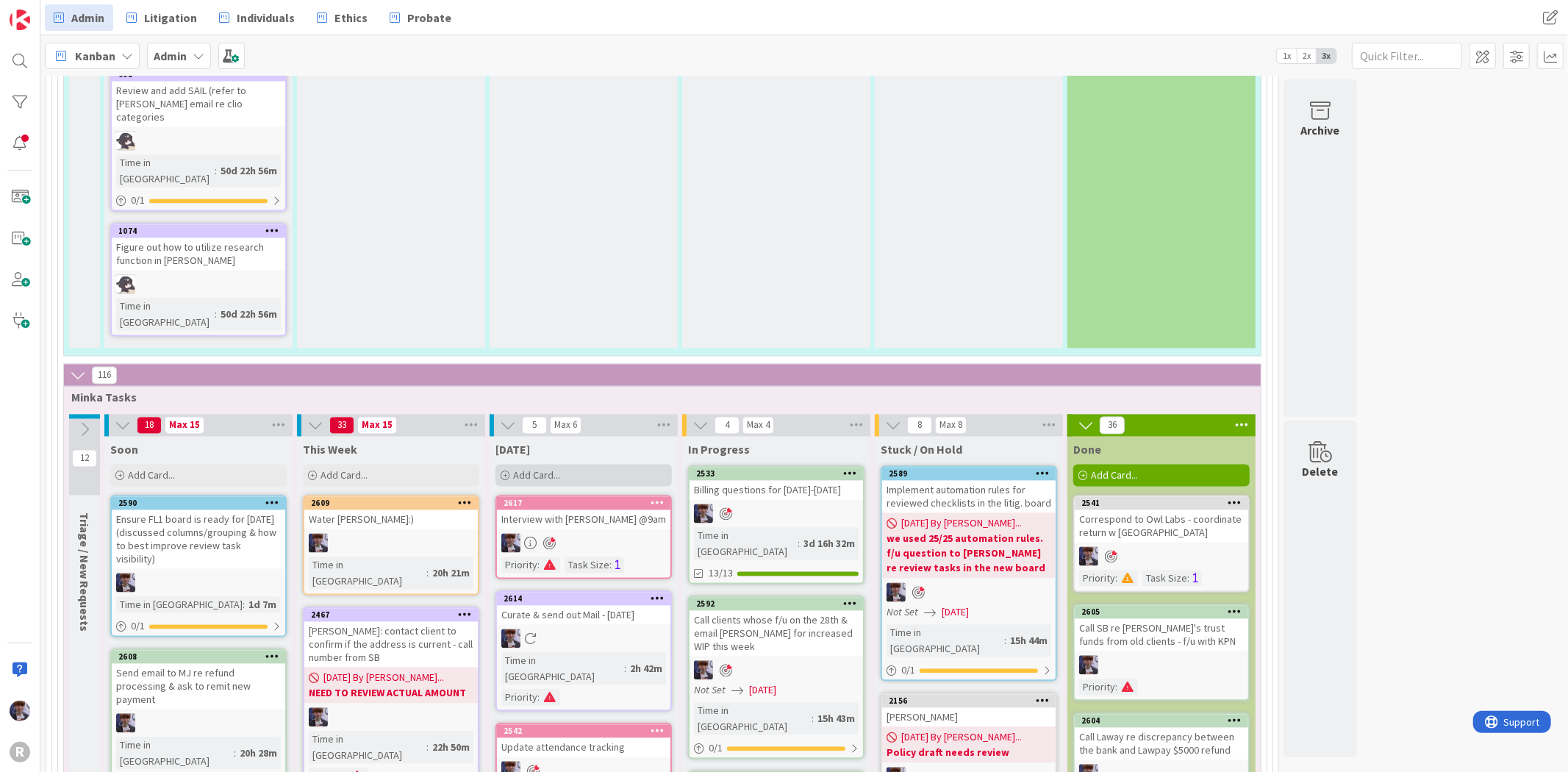
click at [563, 465] on div "Add Card..." at bounding box center [583, 476] width 176 height 22
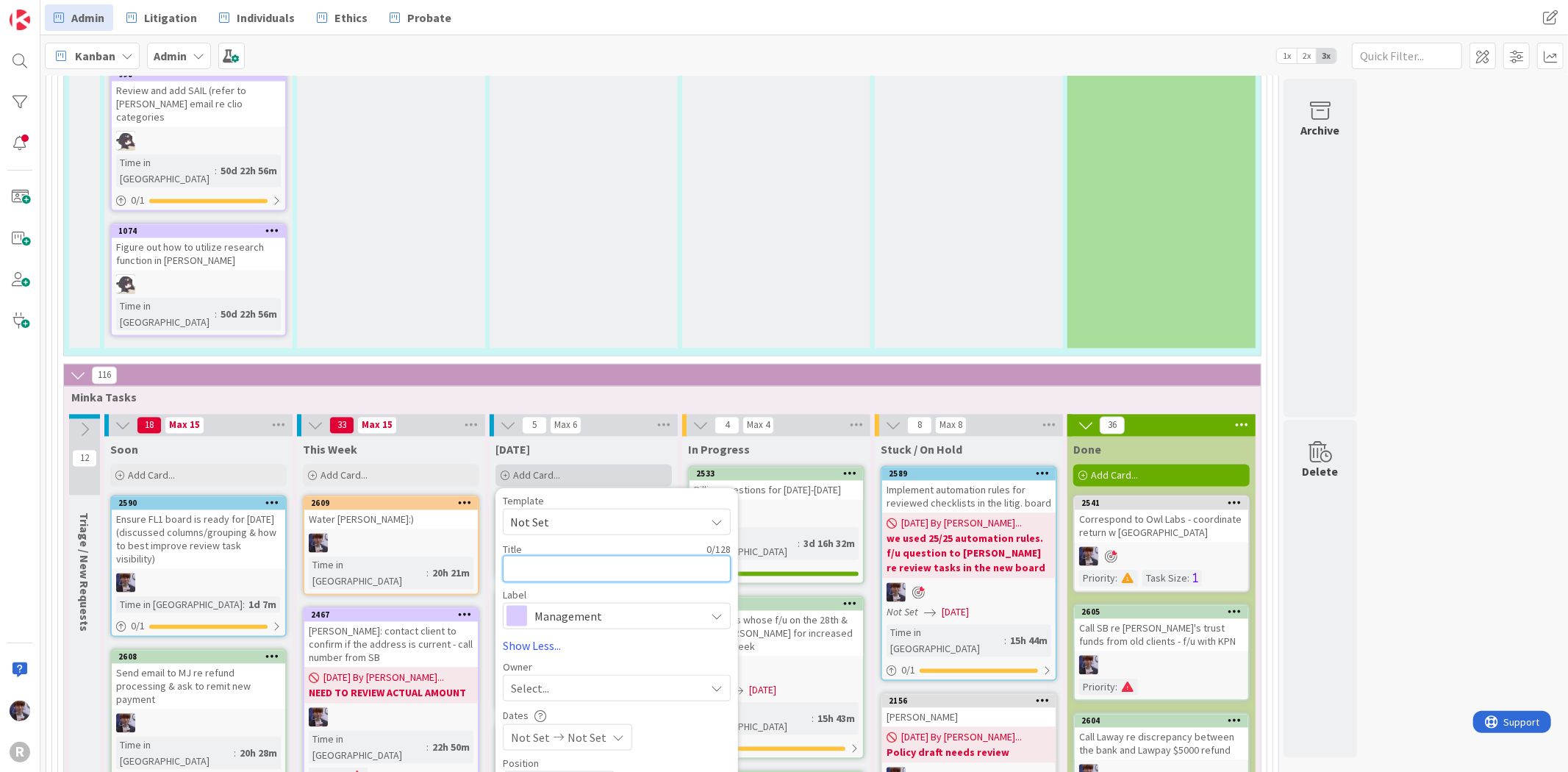
type textarea "x"
type textarea "R"
type textarea "x"
type textarea "Re"
type textarea "x"
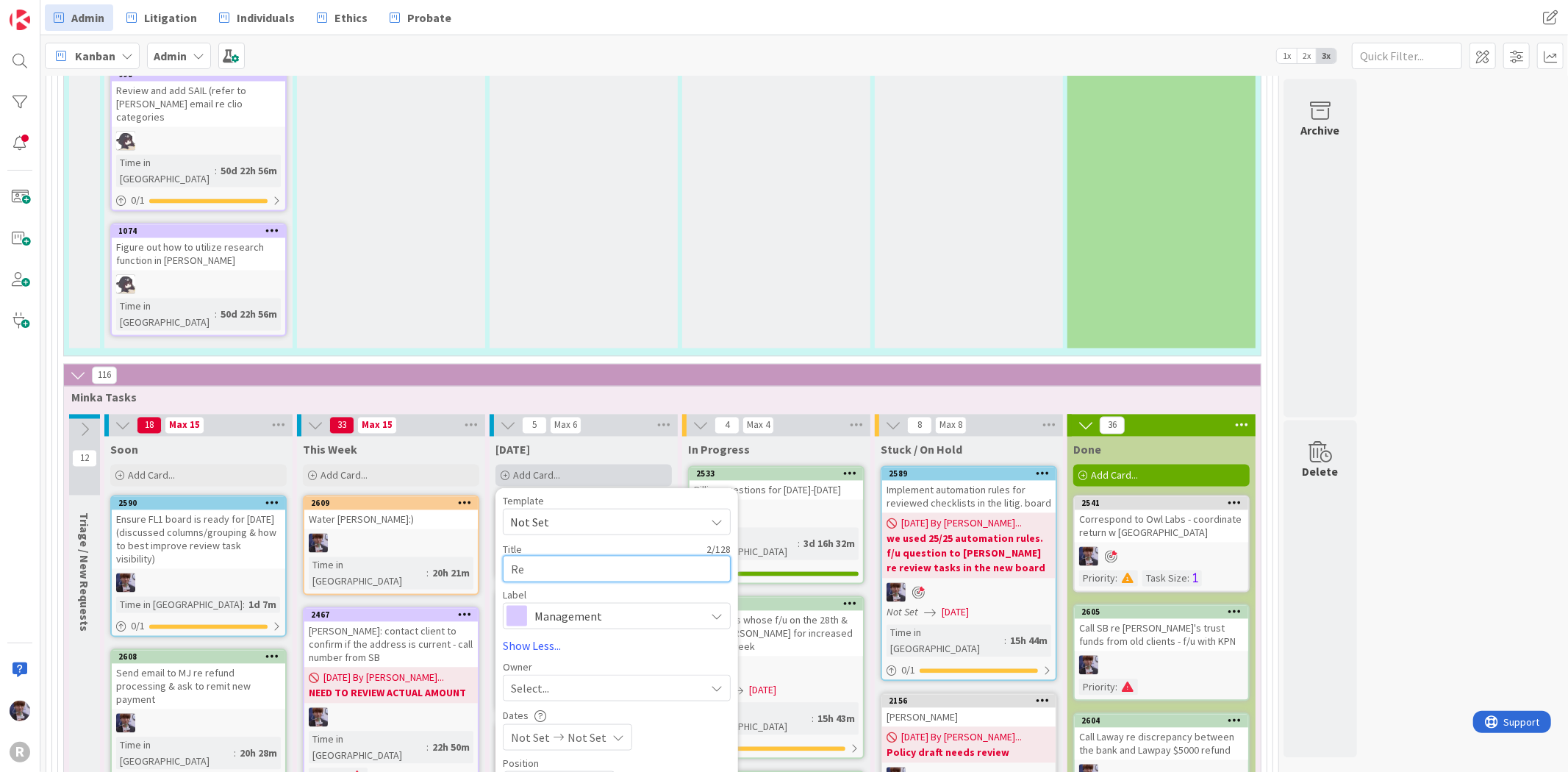
type textarea "Rev"
type textarea "x"
type textarea "Revi"
type textarea "x"
type textarea "Revie"
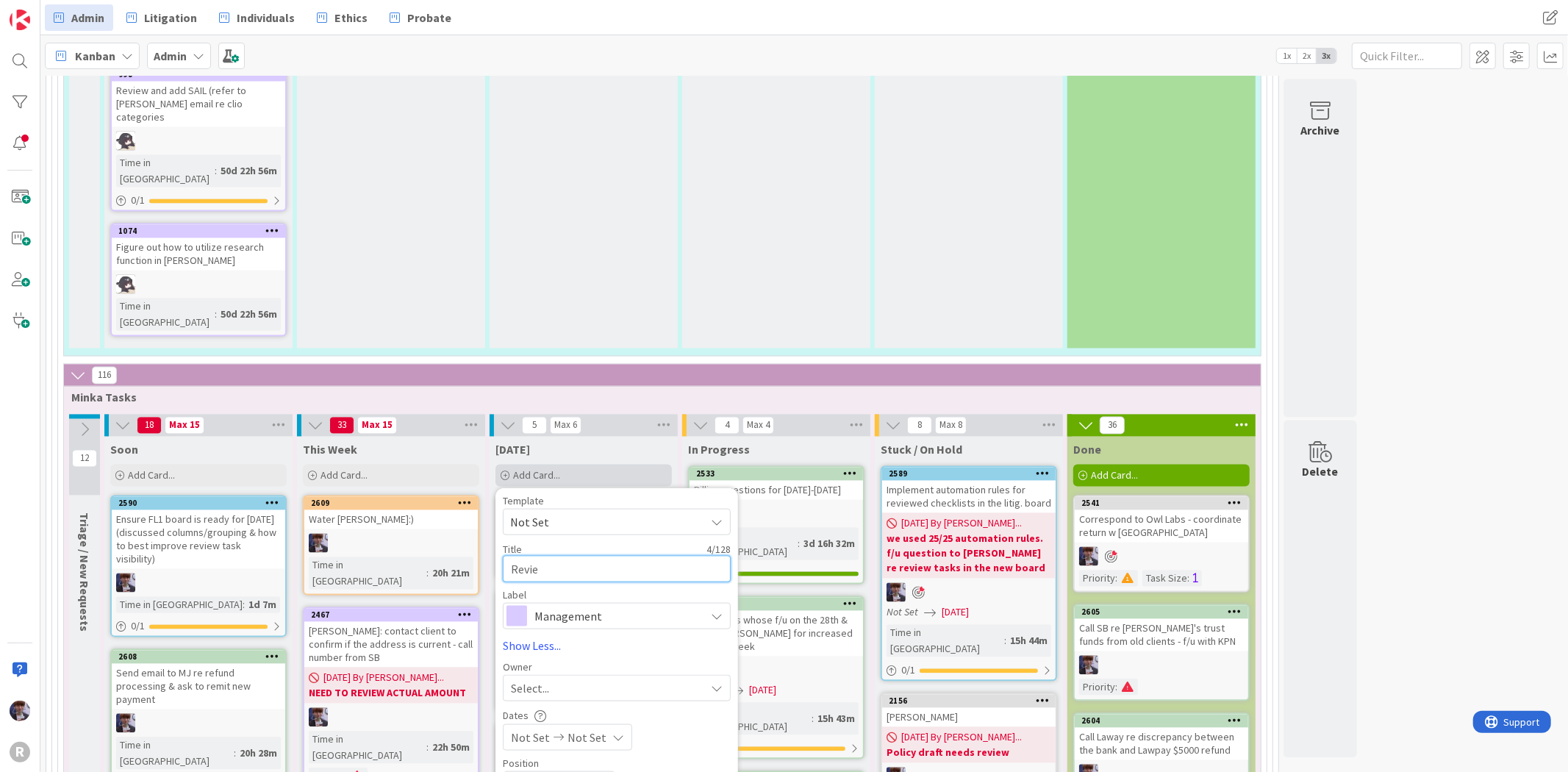
type textarea "x"
type textarea "Review"
type textarea "x"
type textarea "Review"
type textarea "x"
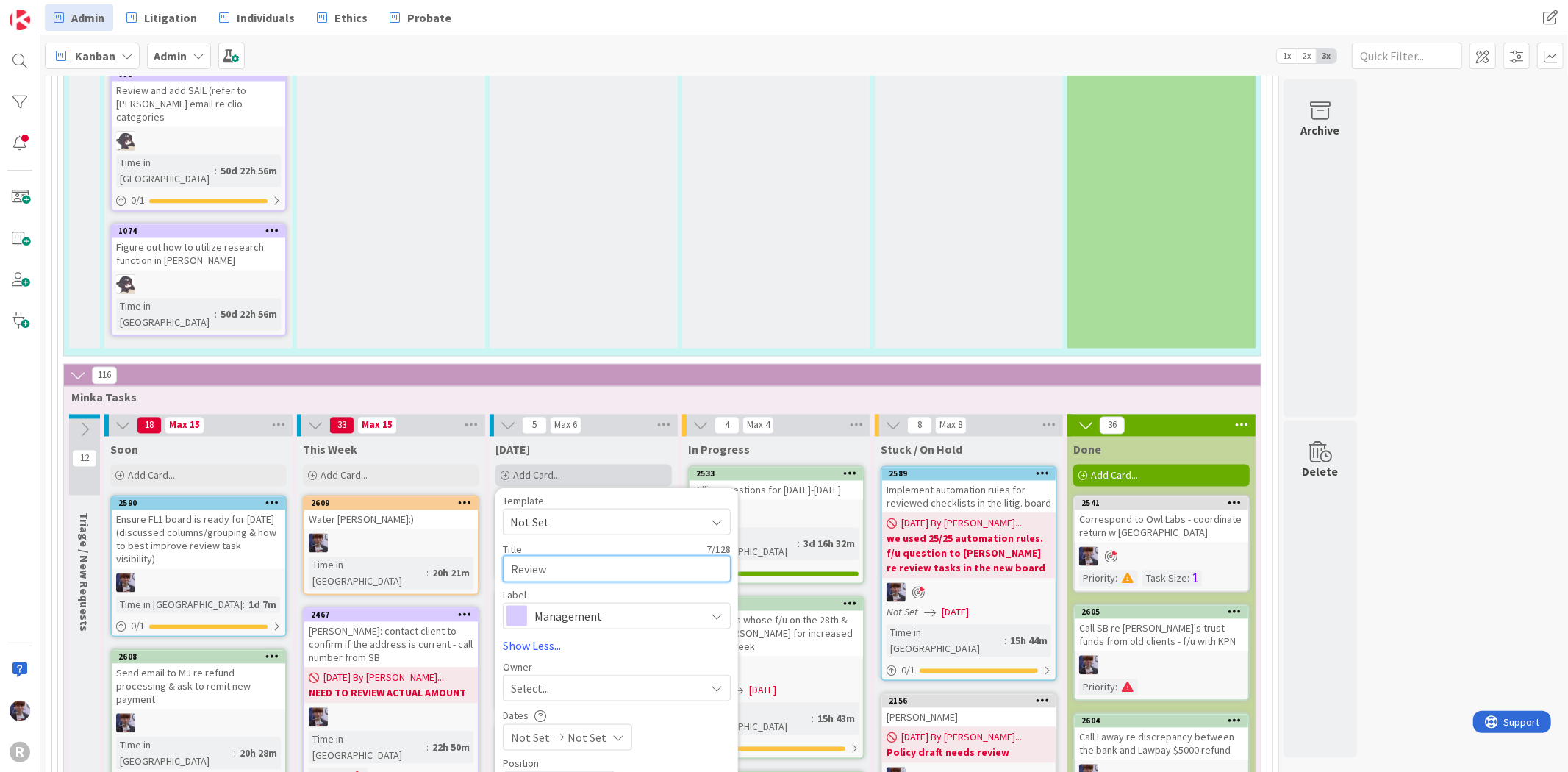
type textarea "Review S"
type textarea "x"
type textarea "Review SB"
type textarea "x"
type textarea "Review SB"
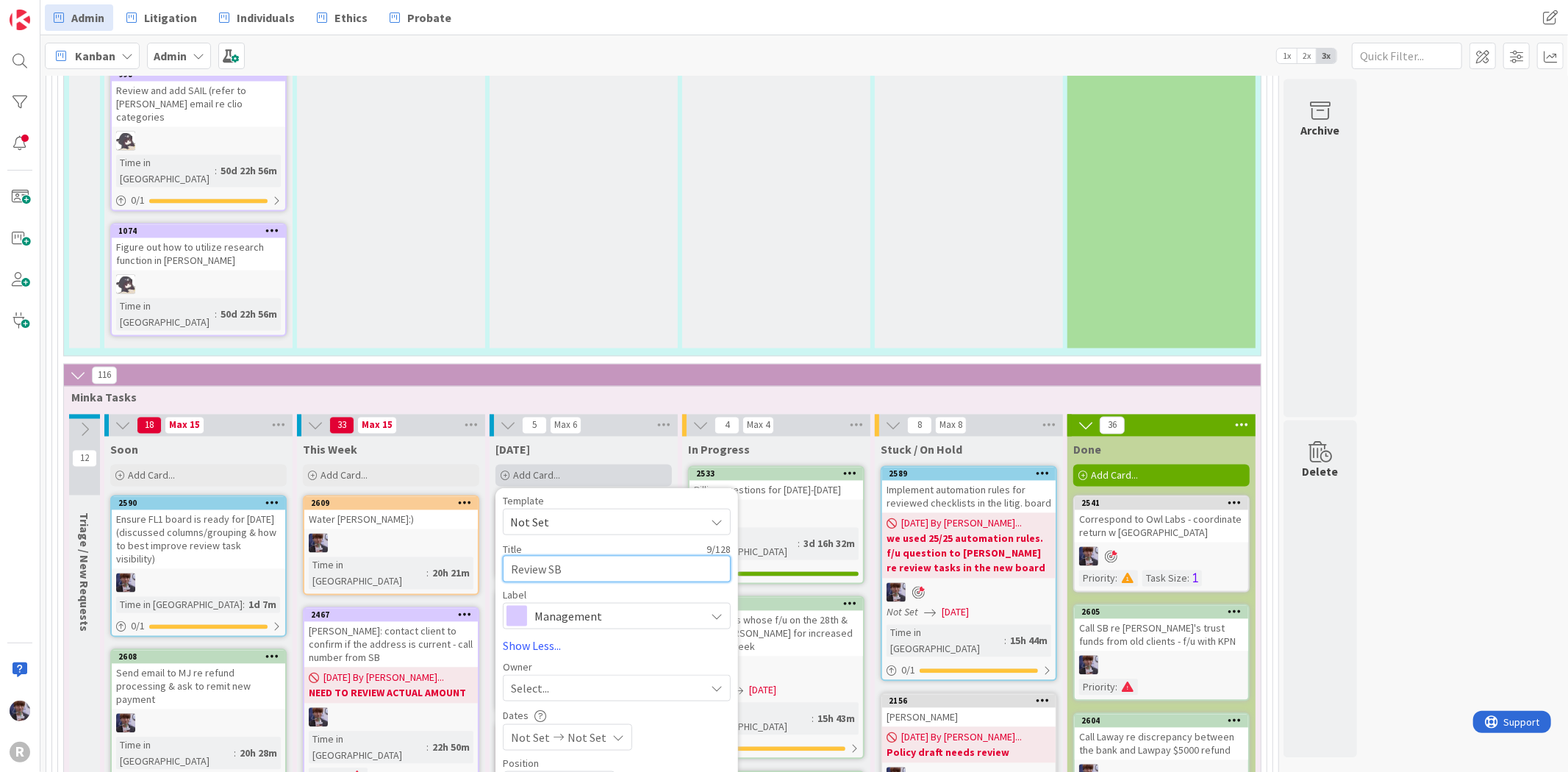
type textarea "x"
type textarea "Review SB e"
type textarea "x"
type textarea "Review SB em"
type textarea "x"
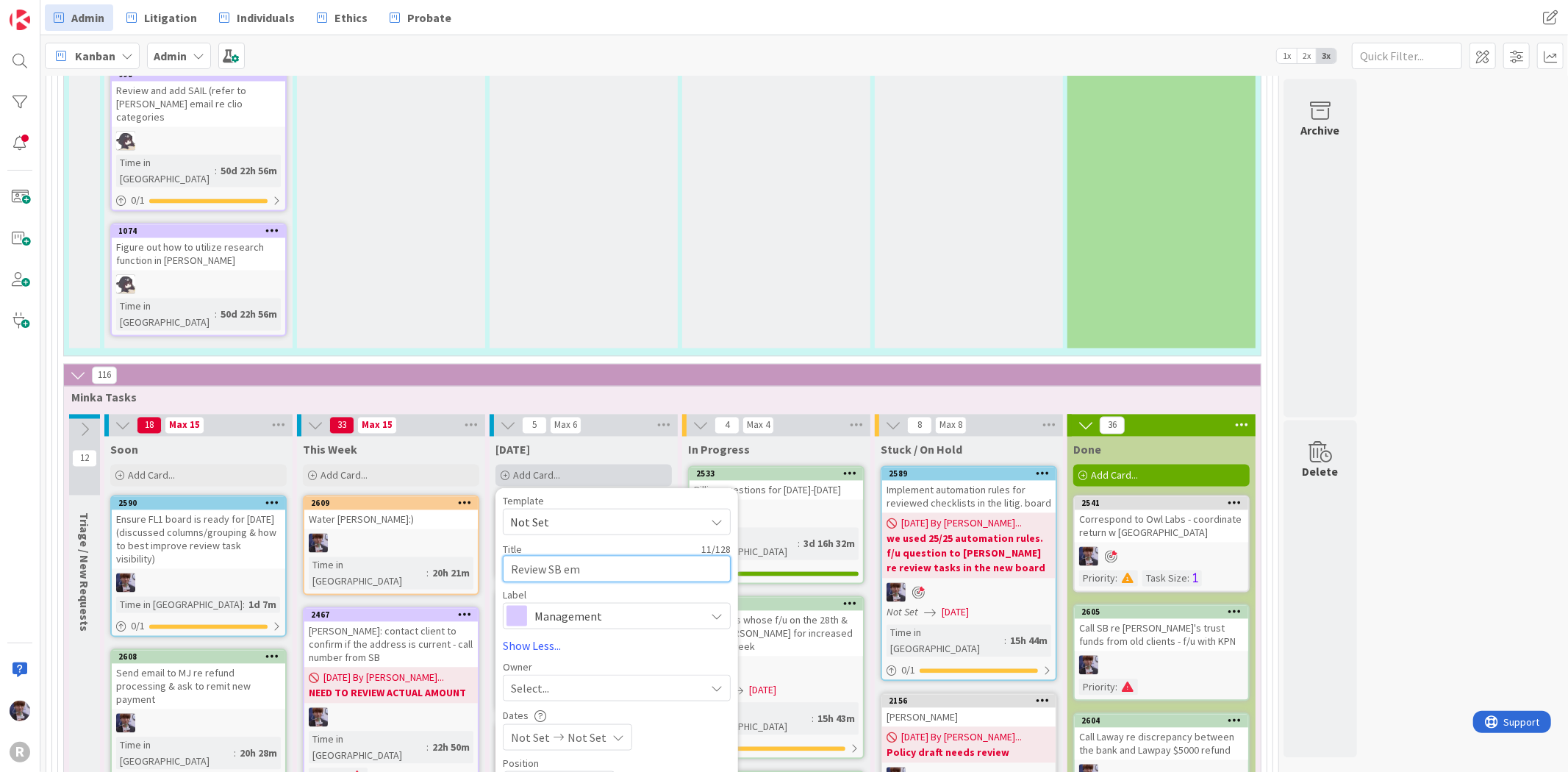
type textarea "Review SB ema"
type textarea "x"
type textarea "Review SB emai"
type textarea "x"
type textarea "Review SB email"
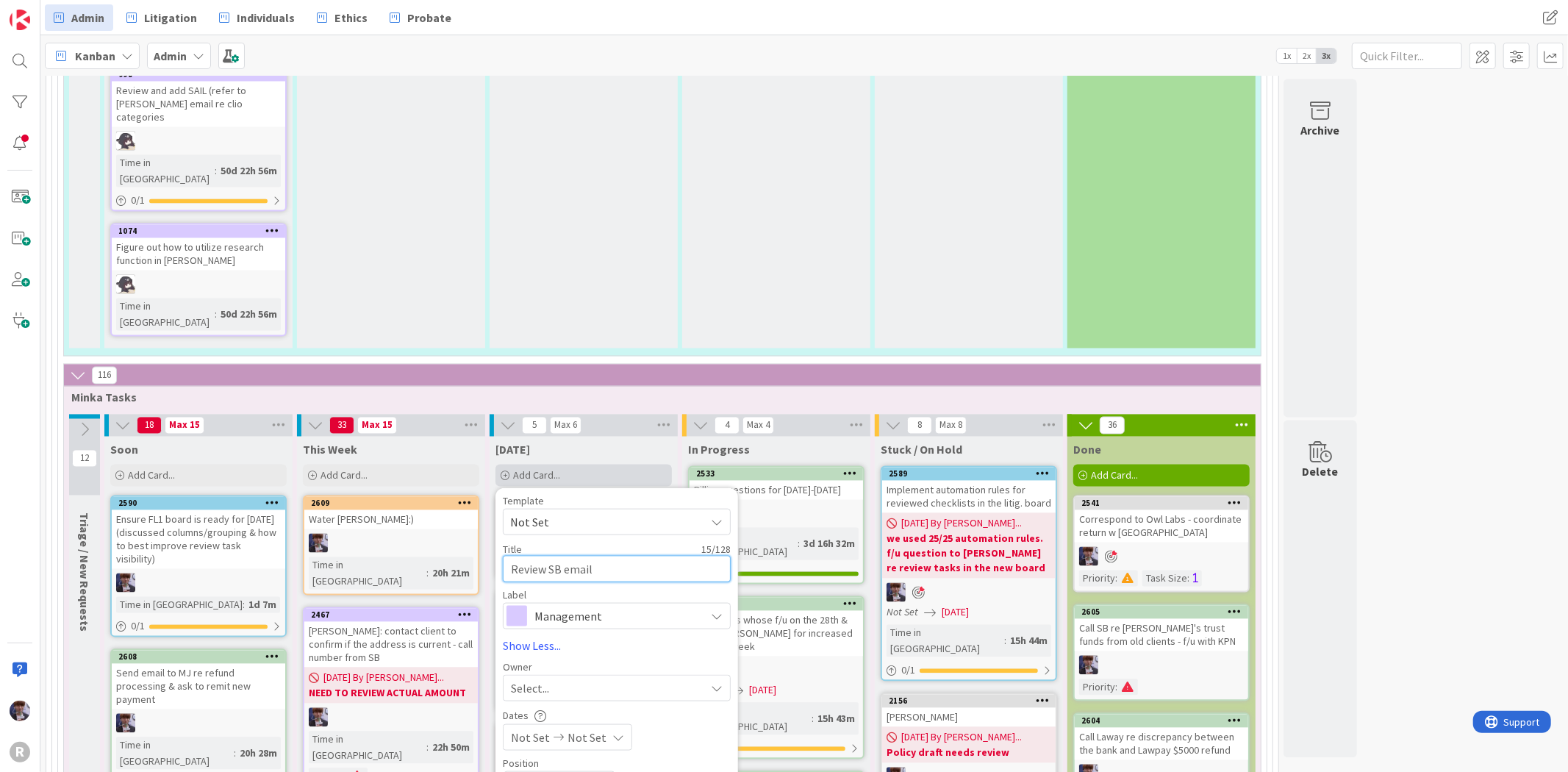
type textarea "x"
type textarea "Review SB email"
type textarea "x"
type textarea "Review SB email r"
type textarea "x"
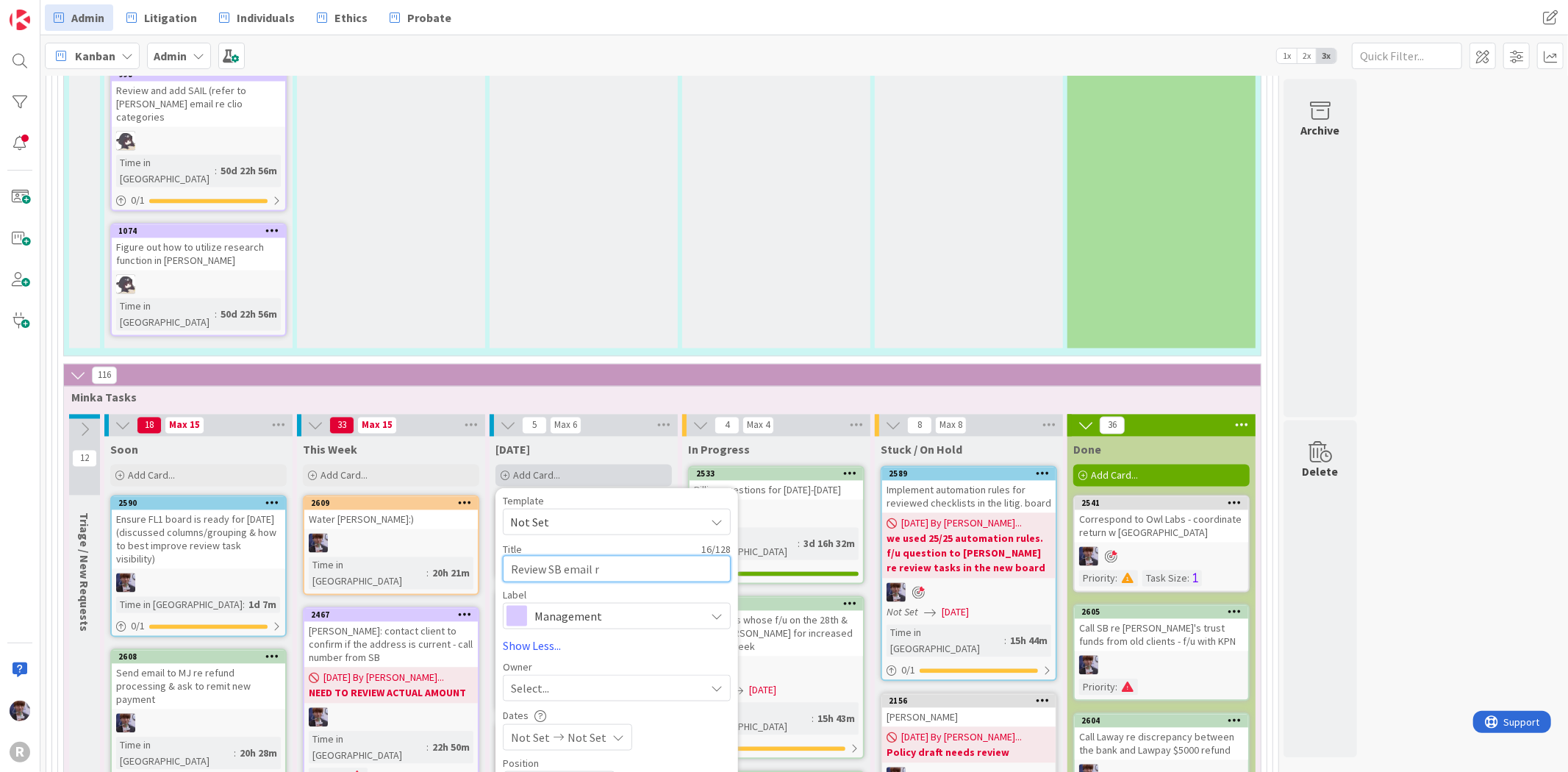
type textarea "Review SB email re"
type textarea "x"
type textarea "Review SB email re"
type textarea "x"
type textarea "Review SB email re t"
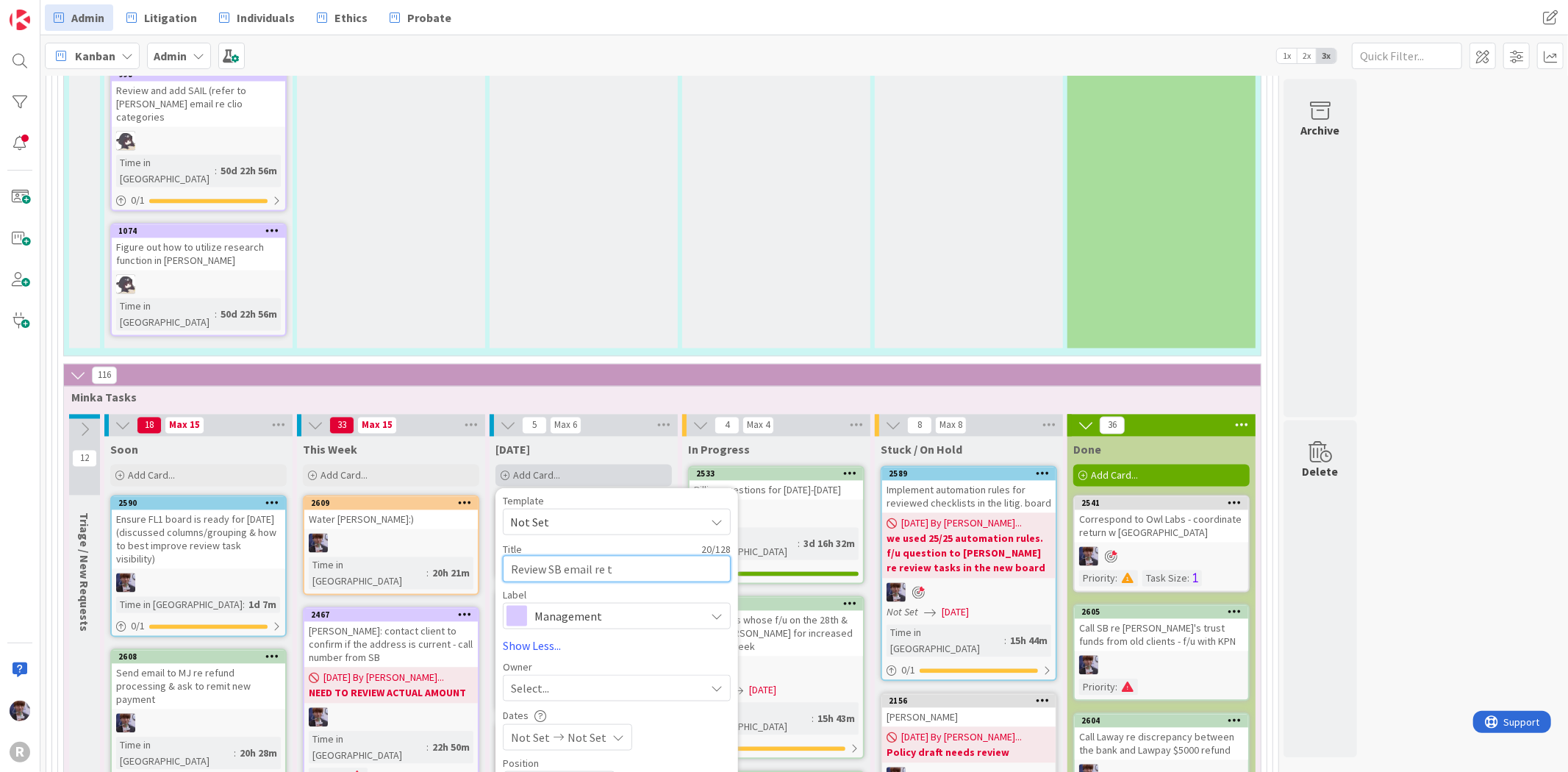
type textarea "x"
type textarea "Review SB email re tru"
type textarea "x"
type textarea "Review SB email re trus"
type textarea "x"
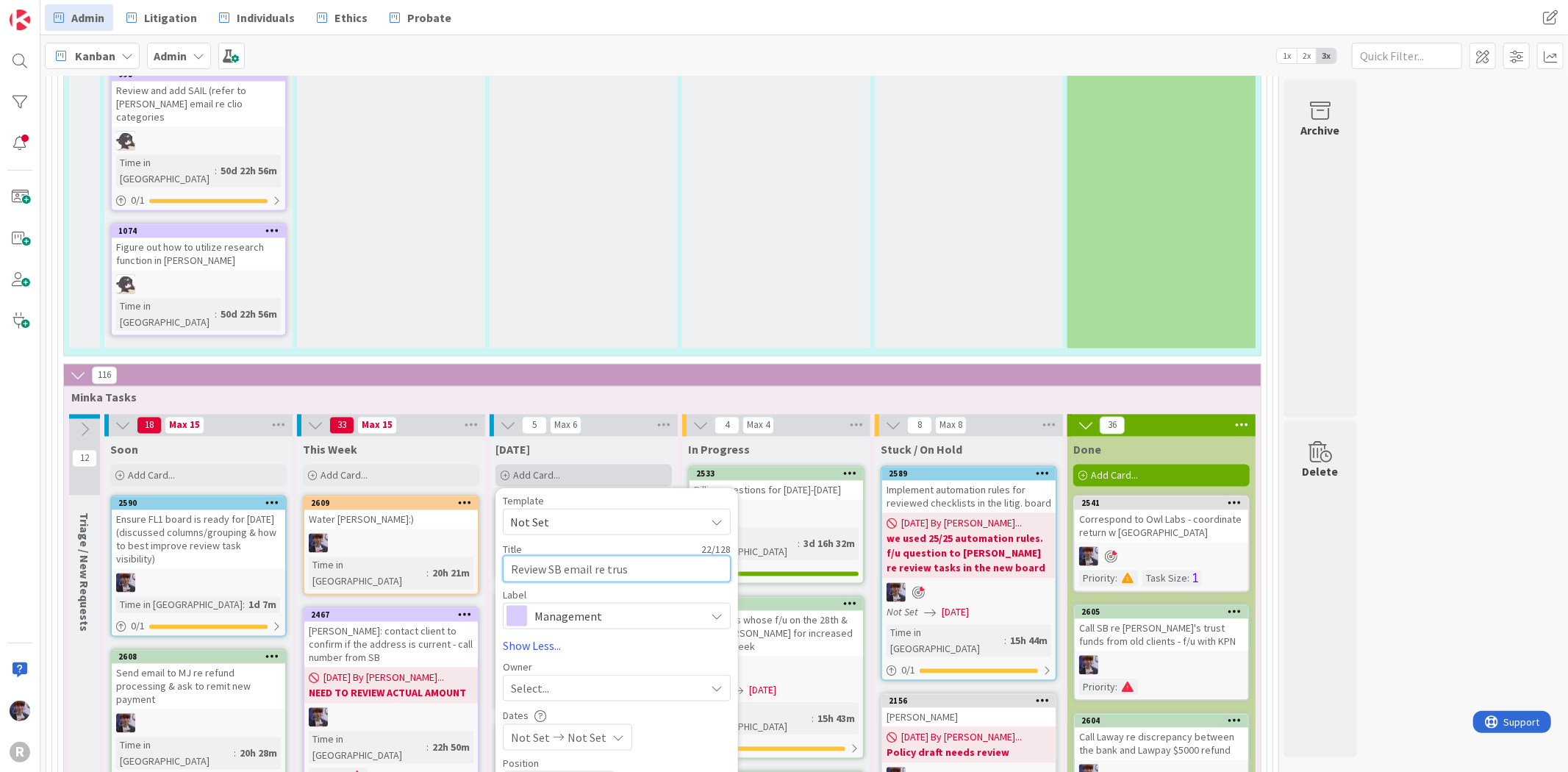
type textarea "Review SB email re trust"
type textarea "x"
type textarea "Review SB email re trust"
type textarea "x"
type textarea "Review SB email re trust"
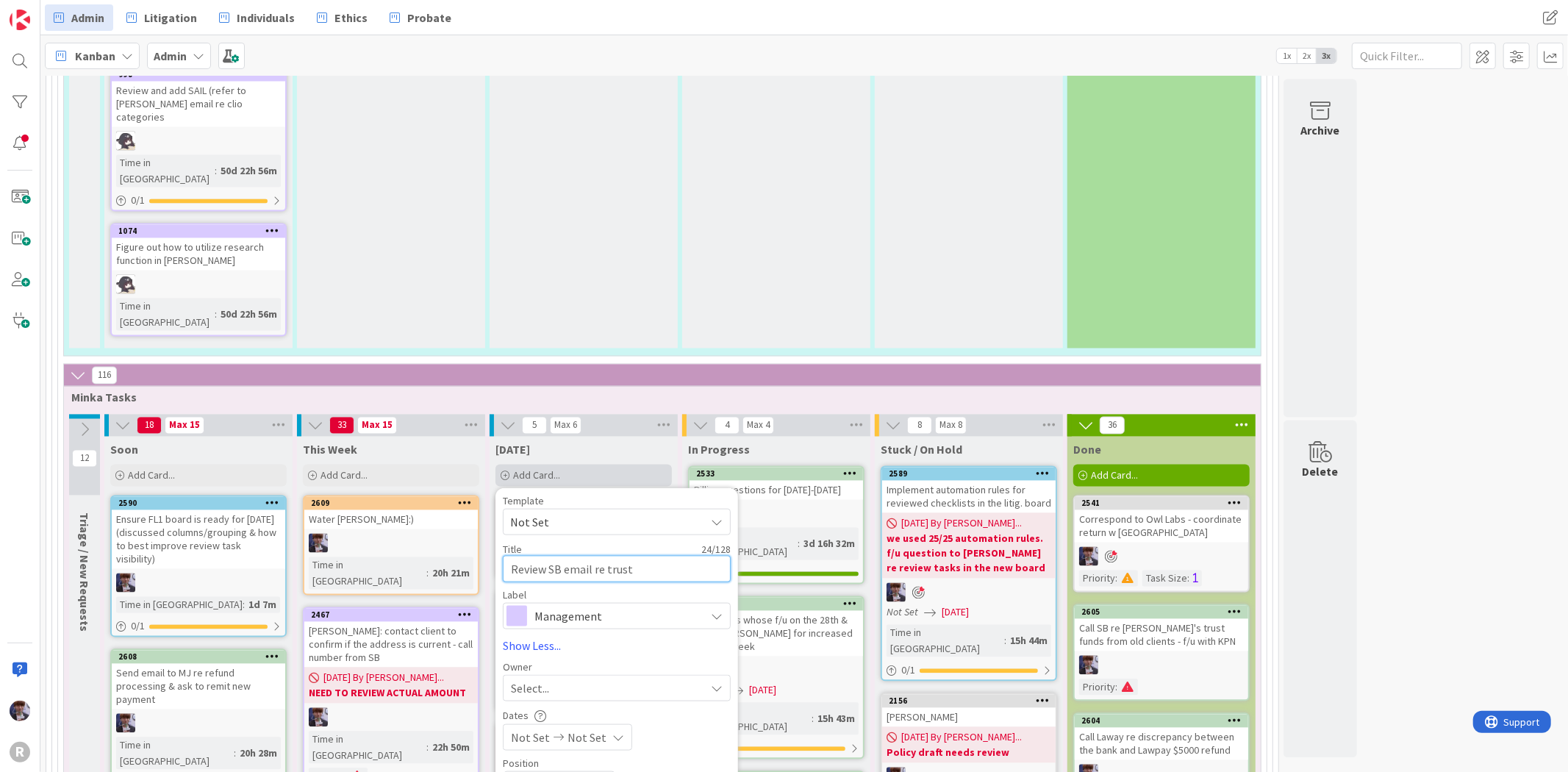
type textarea "x"
type textarea "Review SB email re trus"
type textarea "x"
type textarea "Review SB email re tru"
type textarea "x"
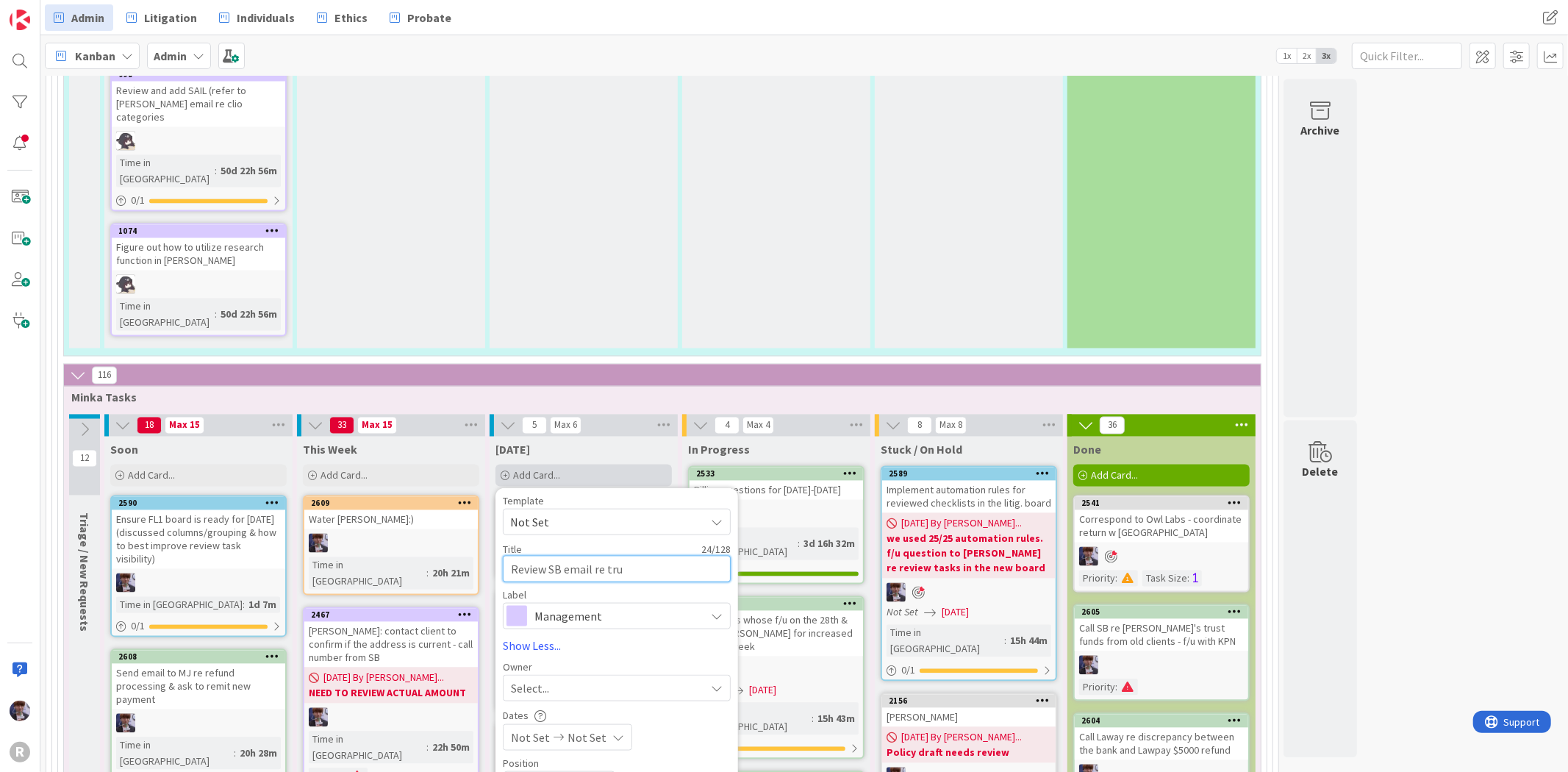
type textarea "Review SB email re tr"
type textarea "x"
type textarea "Review SB email re t"
type textarea "x"
type textarea "Review SB email re"
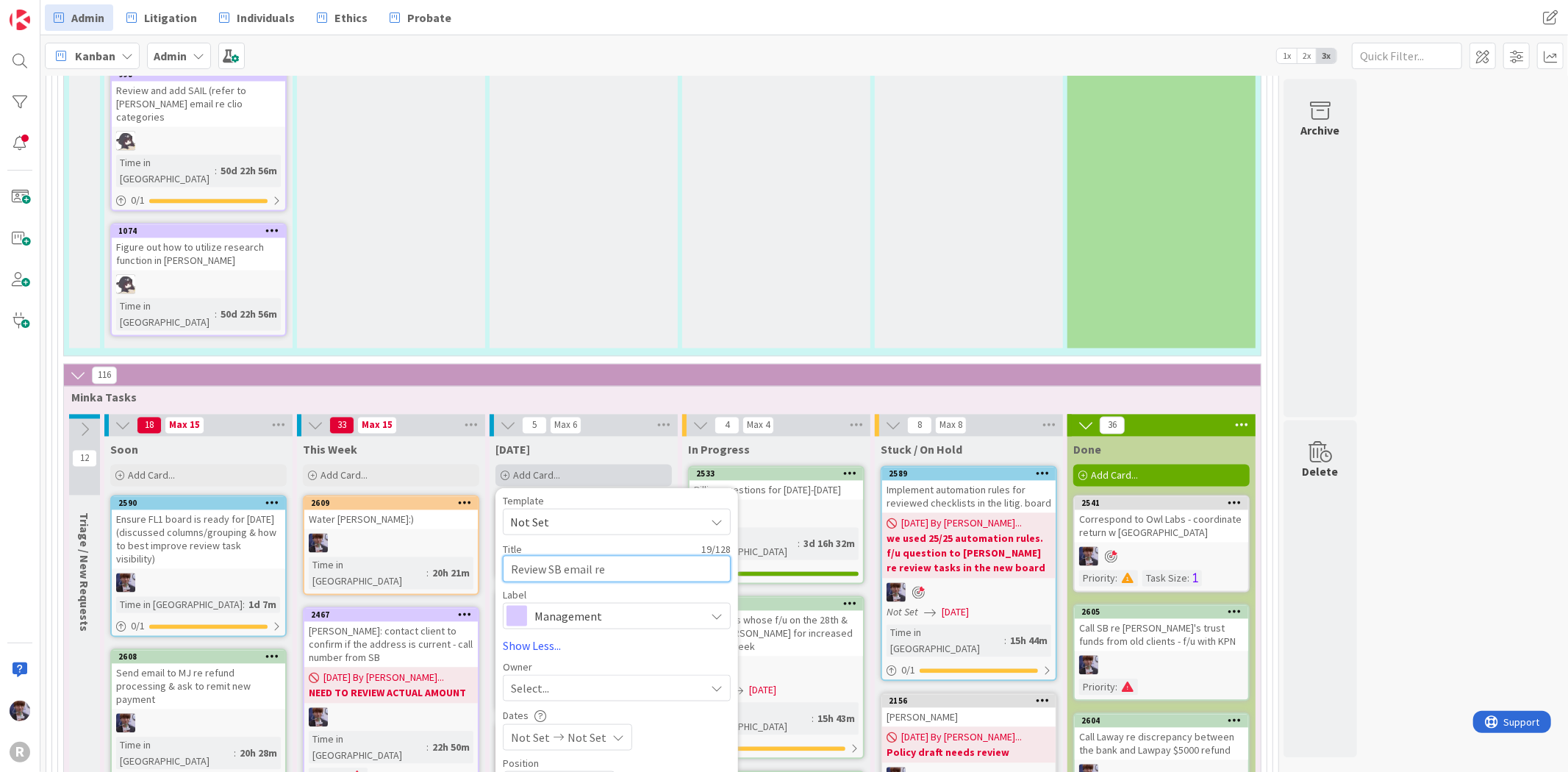
type textarea "x"
type textarea "Review SB email re R"
type textarea "x"
type textarea "Review SB email re Re"
type textarea "x"
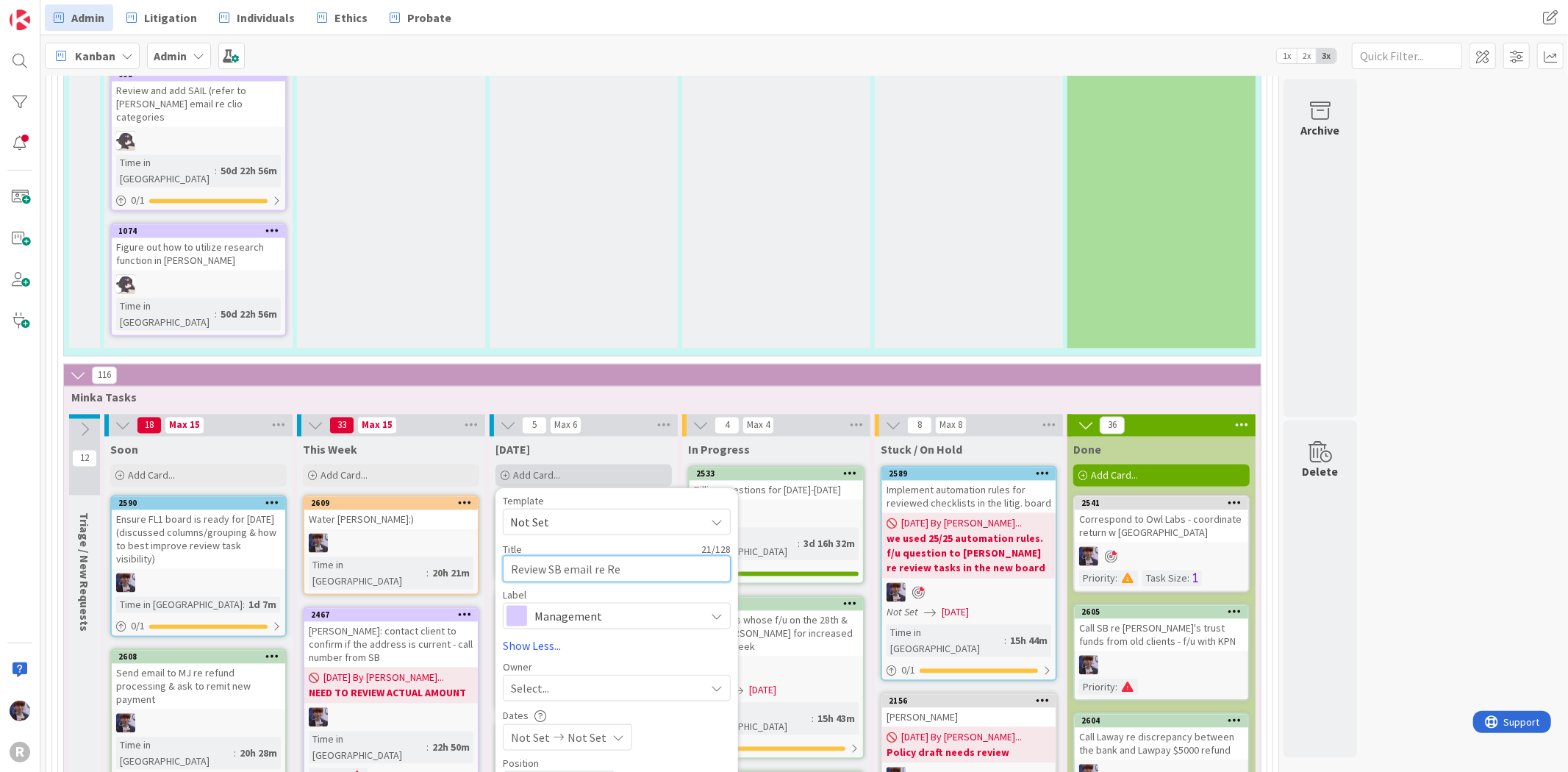
type textarea "Review SB email re Reu"
type textarea "x"
type textarea "Review SB email re Reut"
type textarea "x"
type textarea "Review SB email re Reute"
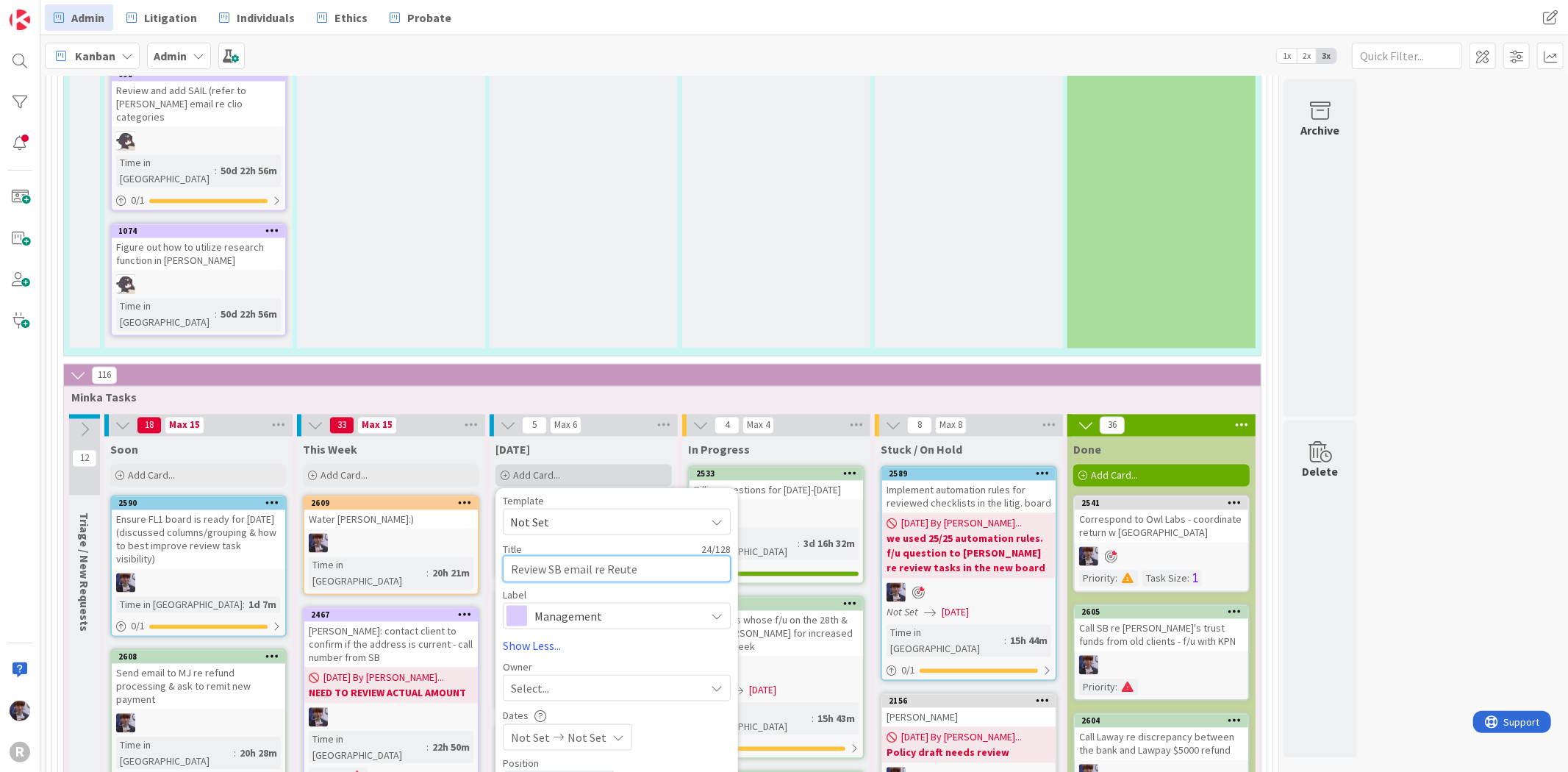
type textarea "x"
type textarea "Review SB email re [PERSON_NAME]"
type textarea "x"
type textarea "Review SB email re [PERSON_NAME]"
type textarea "x"
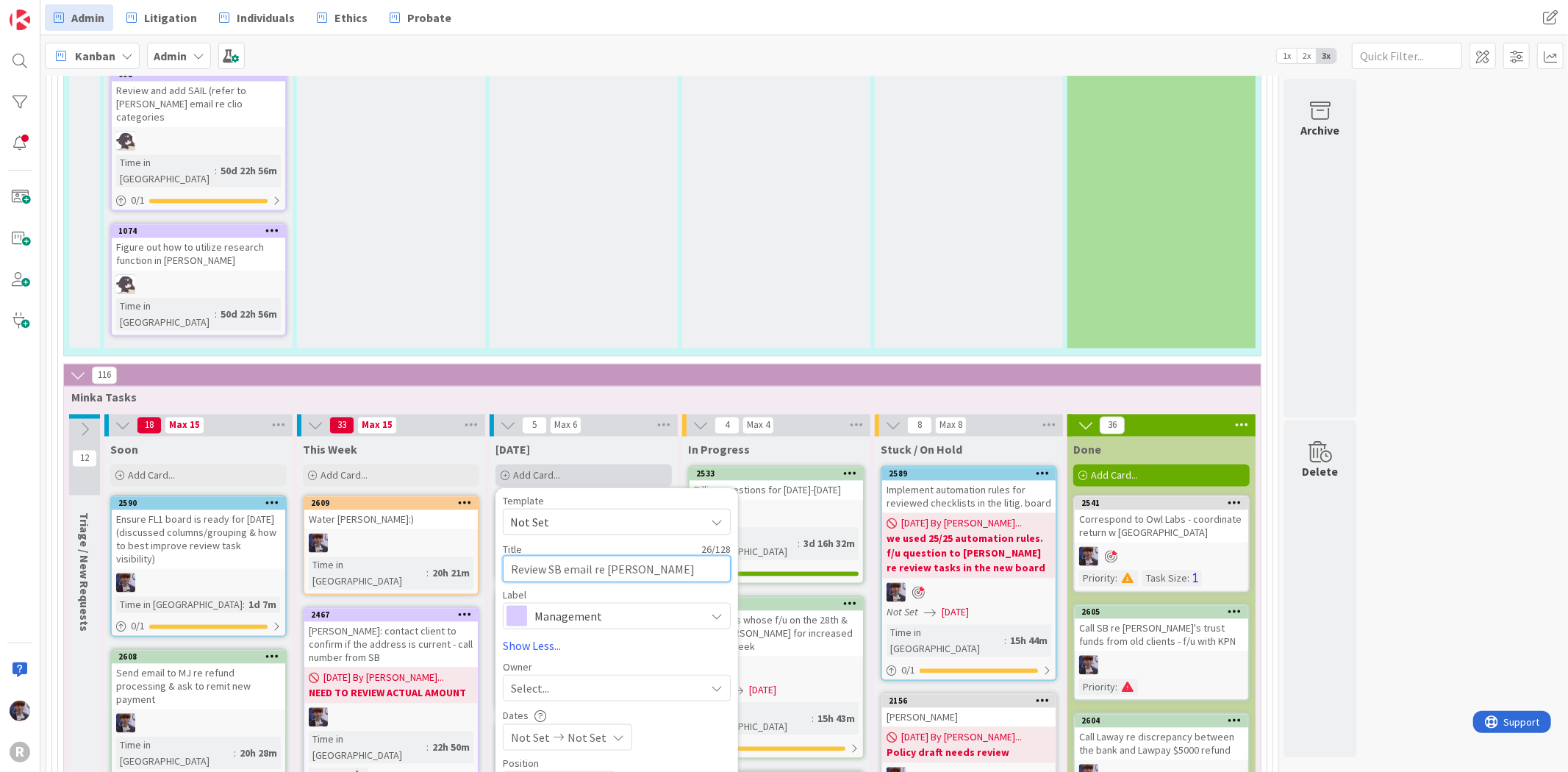
type textarea "Review SB email re [PERSON_NAME] l"
type textarea "x"
type textarea "Review SB email re [PERSON_NAME] la"
type textarea "x"
type textarea "Review SB email re [PERSON_NAME] law"
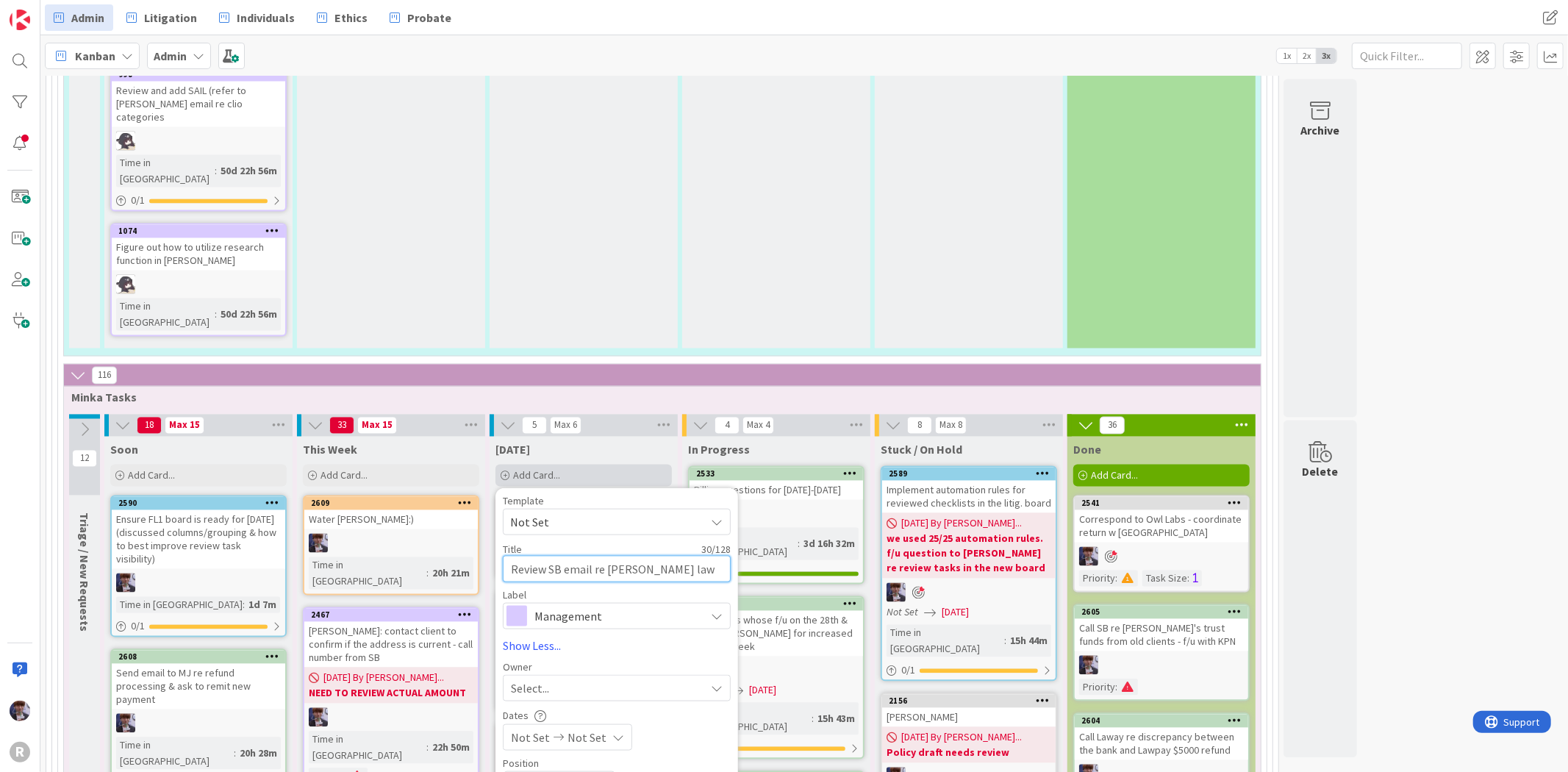
type textarea "x"
type textarea "Review SB email re [PERSON_NAME] law t"
type textarea "x"
type textarea "Review SB email re [PERSON_NAME] law tr"
type textarea "x"
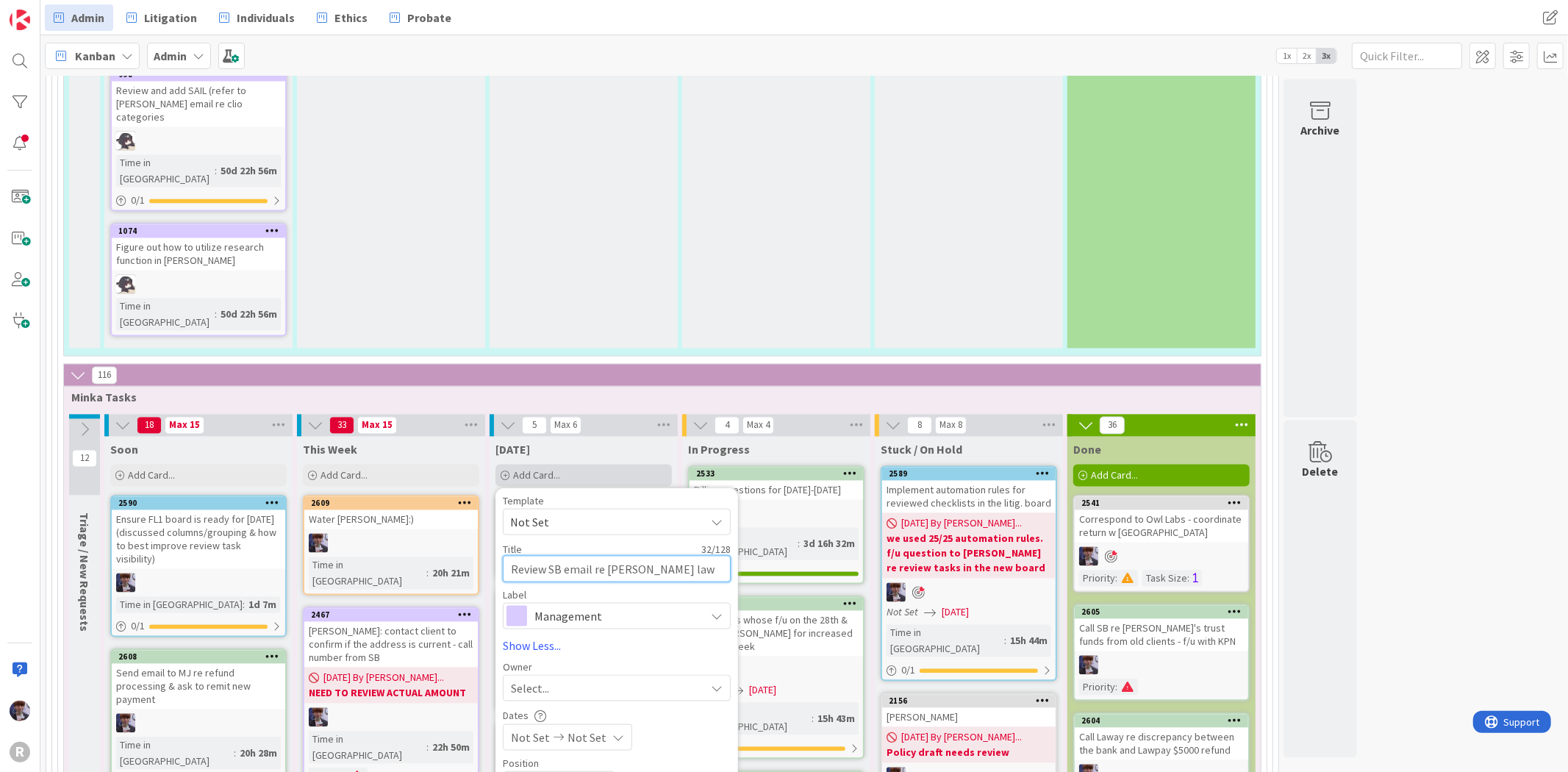
type textarea "Review SB email re [PERSON_NAME] law tru"
type textarea "x"
type textarea "Review SB email re [PERSON_NAME] law trus"
type textarea "x"
type textarea "Review SB email re [PERSON_NAME] law trust"
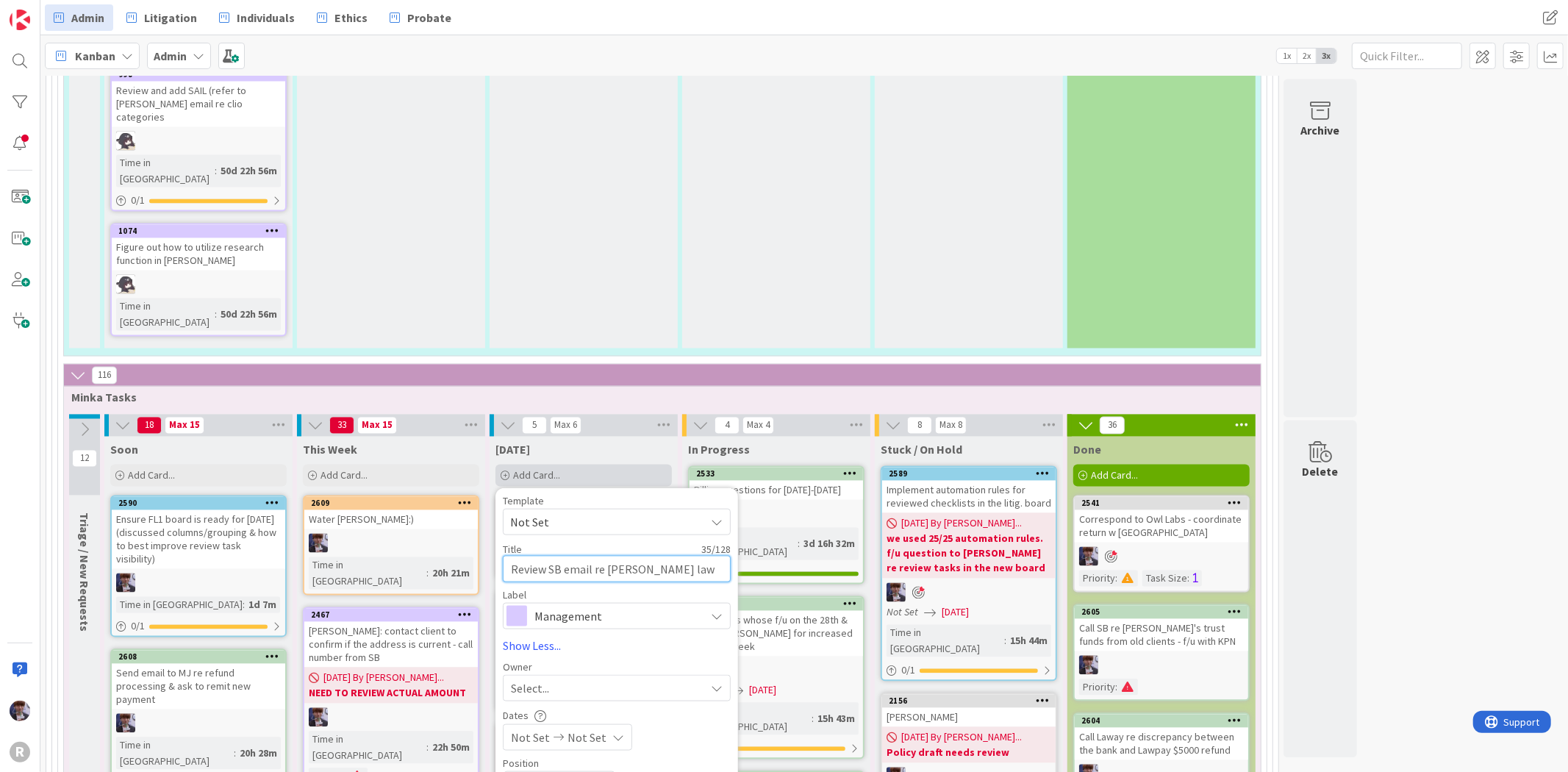
type textarea "x"
type textarea "Review SB email re [PERSON_NAME] law trust"
type textarea "x"
type textarea "Review SB email re [PERSON_NAME] law trust f"
type textarea "x"
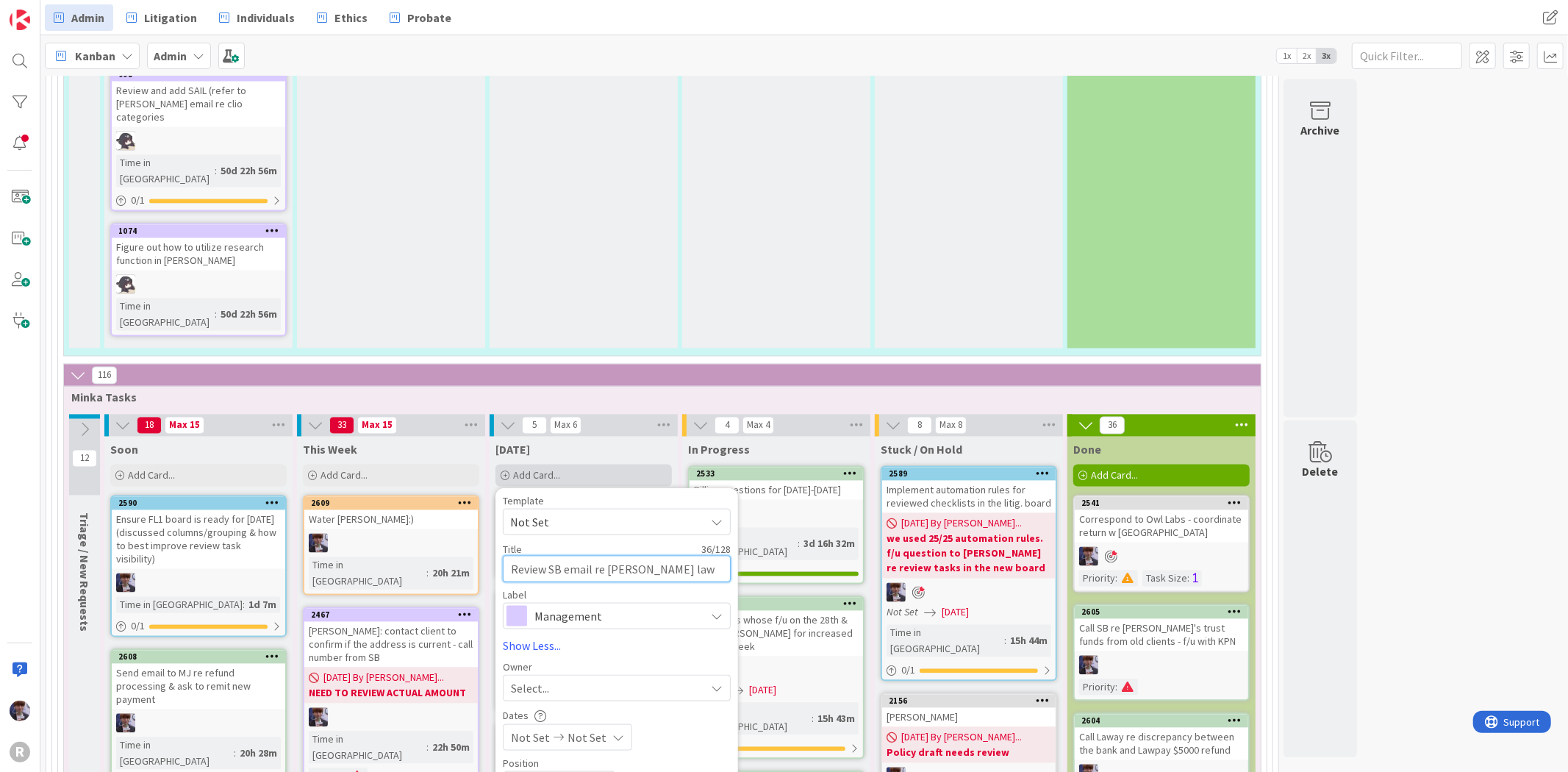
type textarea "Review SB email re [PERSON_NAME] law trust fu"
type textarea "x"
type textarea "Review SB email re [PERSON_NAME] law trust fun"
type textarea "x"
type textarea "Review SB email re [PERSON_NAME] law trust fund"
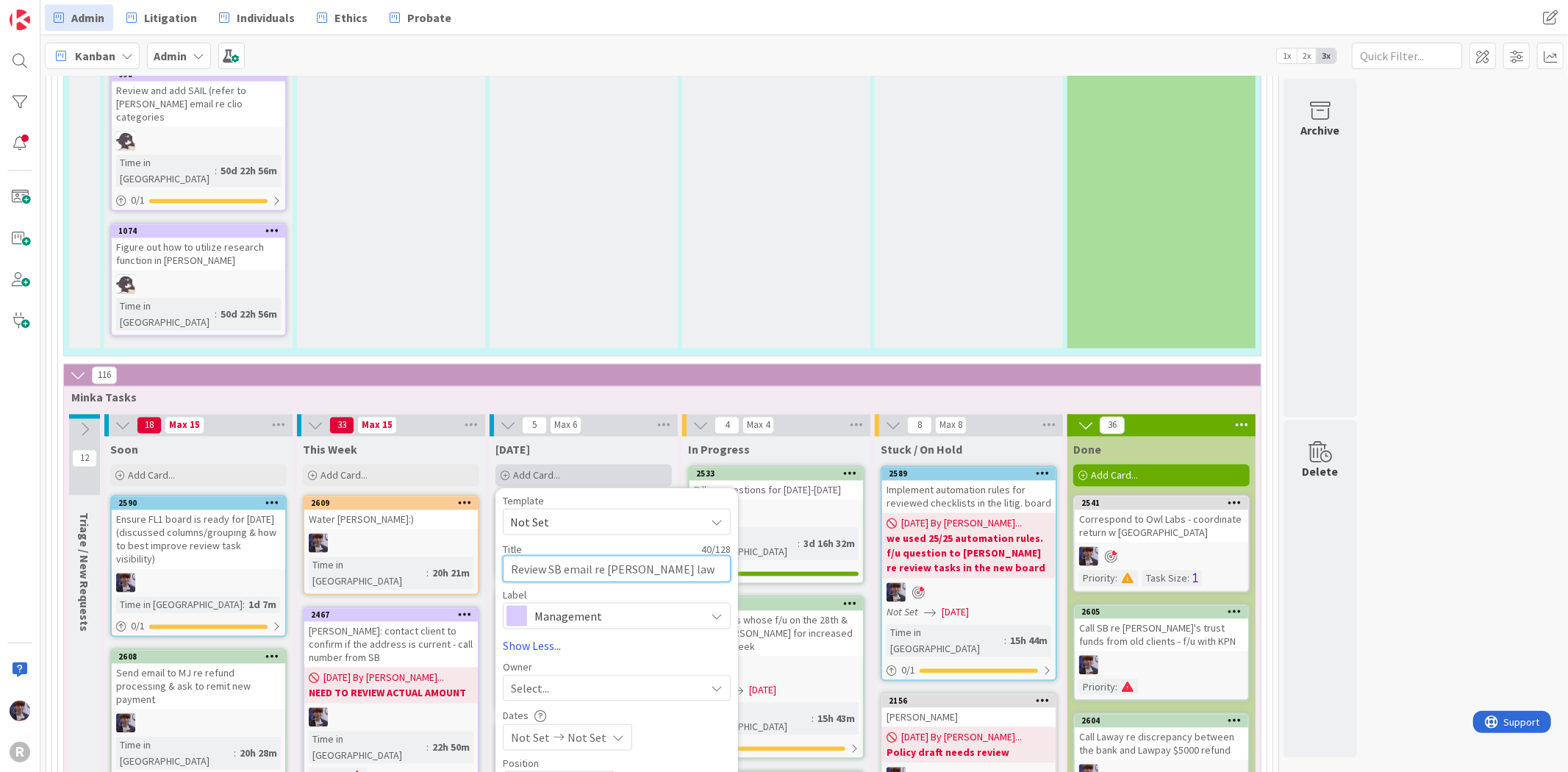
type textarea "x"
type textarea "Review SB email re [PERSON_NAME] law trust funds"
type textarea "x"
type textarea "Review SB email re [PERSON_NAME] law trust funds"
type textarea "x"
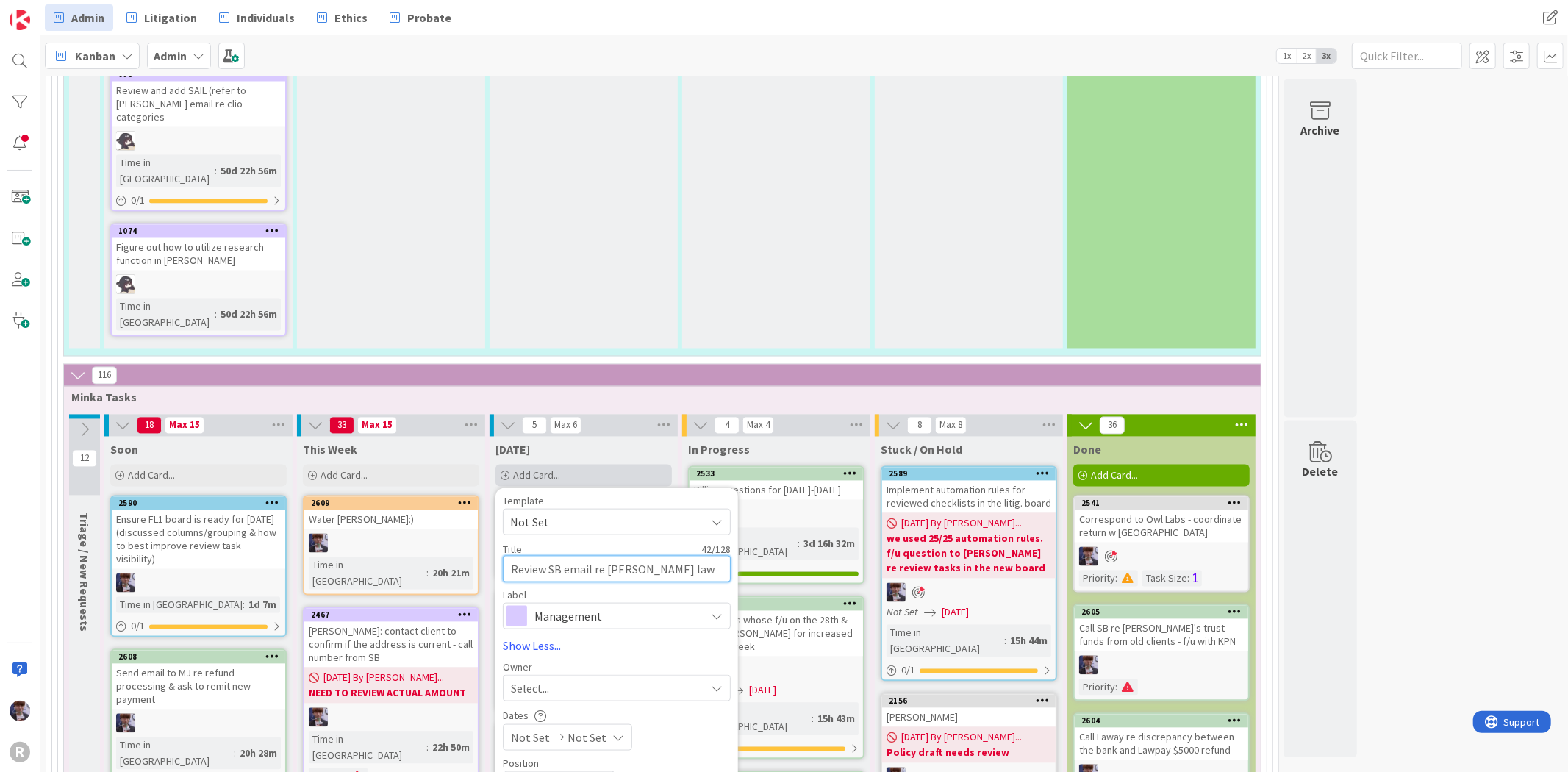
type textarea "Review SB email re [PERSON_NAME] law trust funds w"
type textarea "x"
type textarea "Review SB email re [PERSON_NAME] law trust funds w"
type textarea "x"
type textarea "Review SB email re [PERSON_NAME] law trust funds w K"
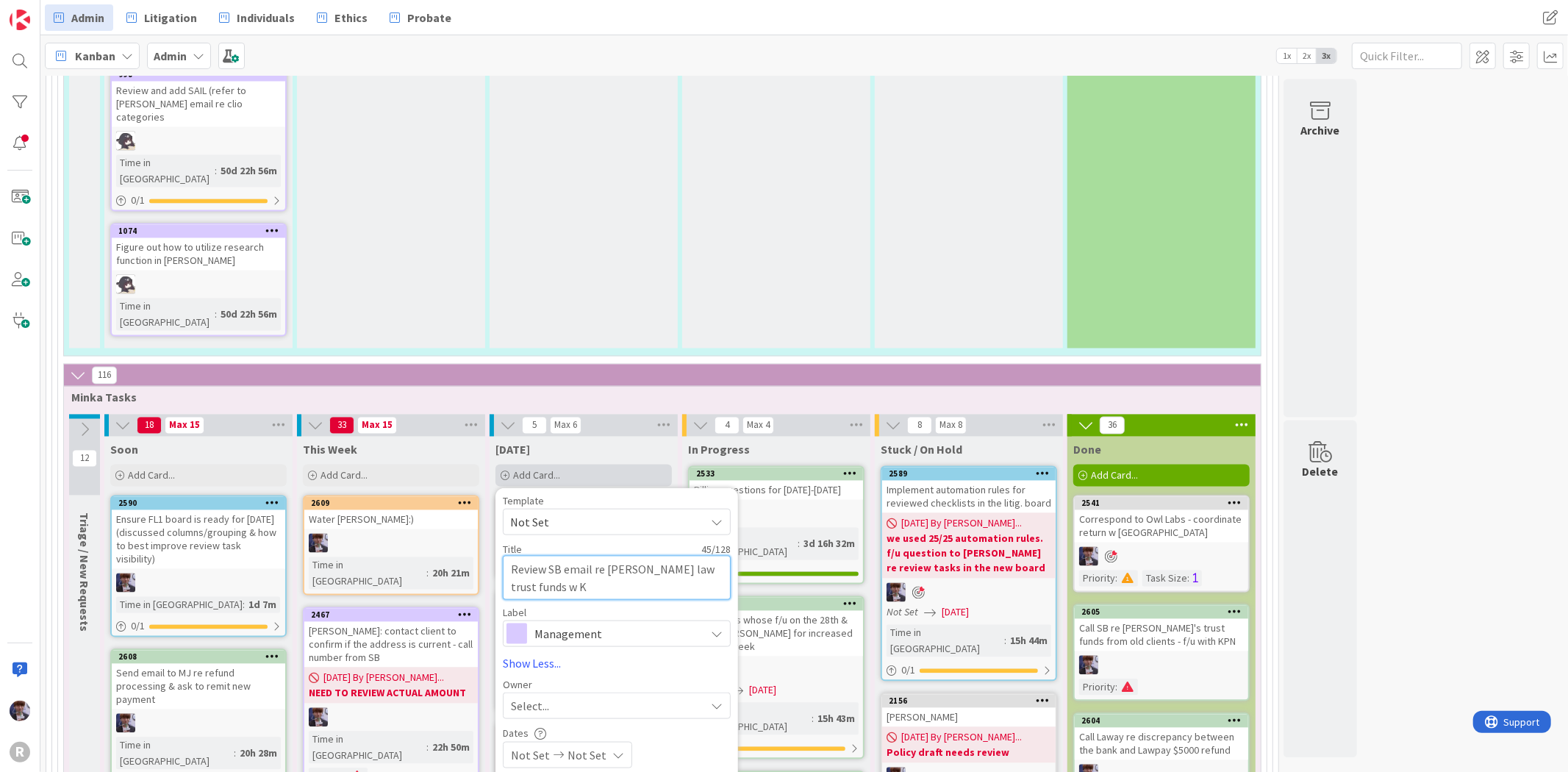
type textarea "x"
type textarea "Review SB email re [PERSON_NAME] law trust funds w KP"
type textarea "x"
type textarea "Review SB email re [PERSON_NAME] law trust funds w KPN"
click at [615, 624] on span "Management" at bounding box center [615, 634] width 163 height 20
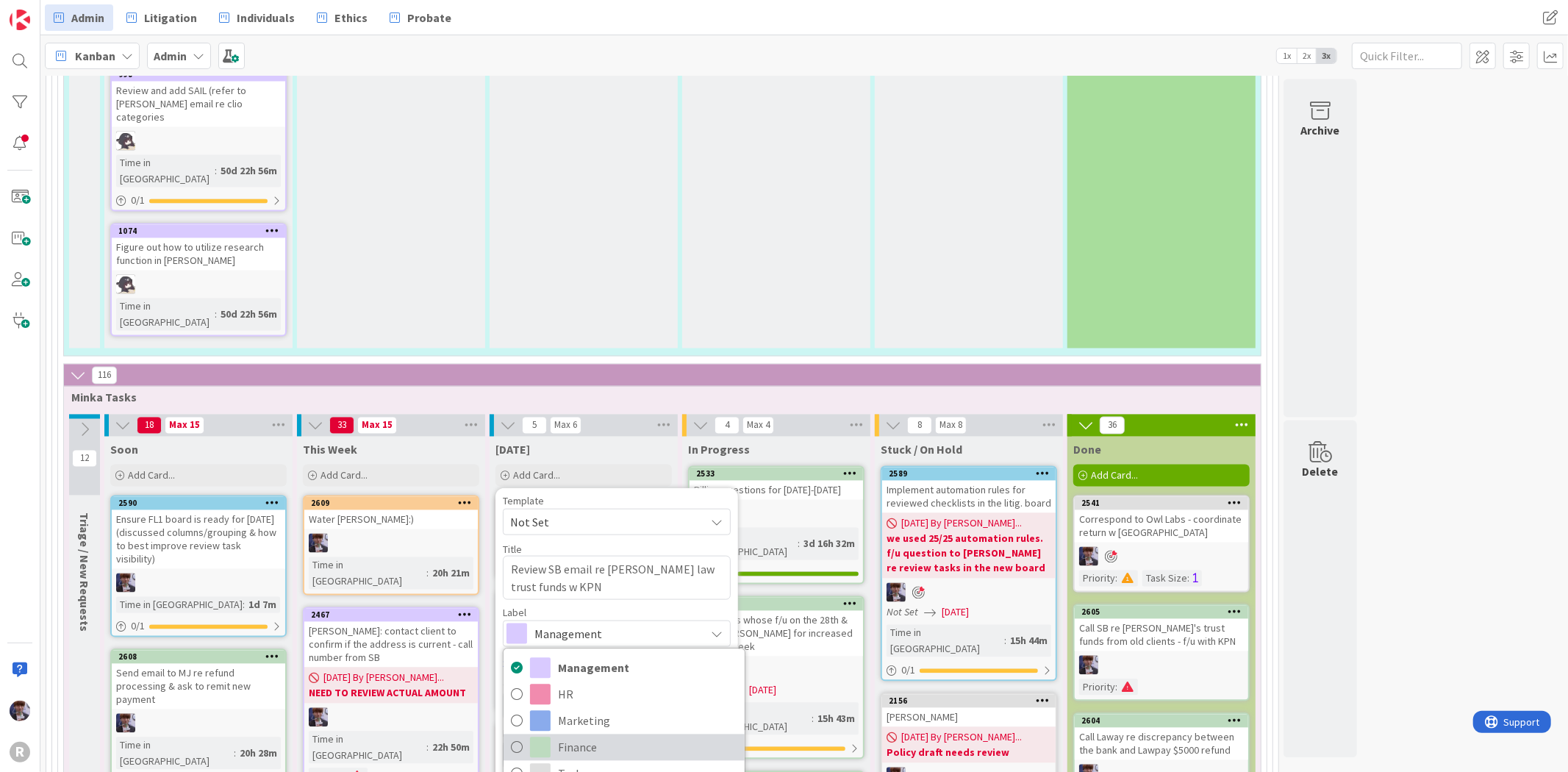
click at [592, 737] on span "Finance" at bounding box center [647, 748] width 180 height 22
click at [570, 697] on div "Select..." at bounding box center [608, 705] width 194 height 18
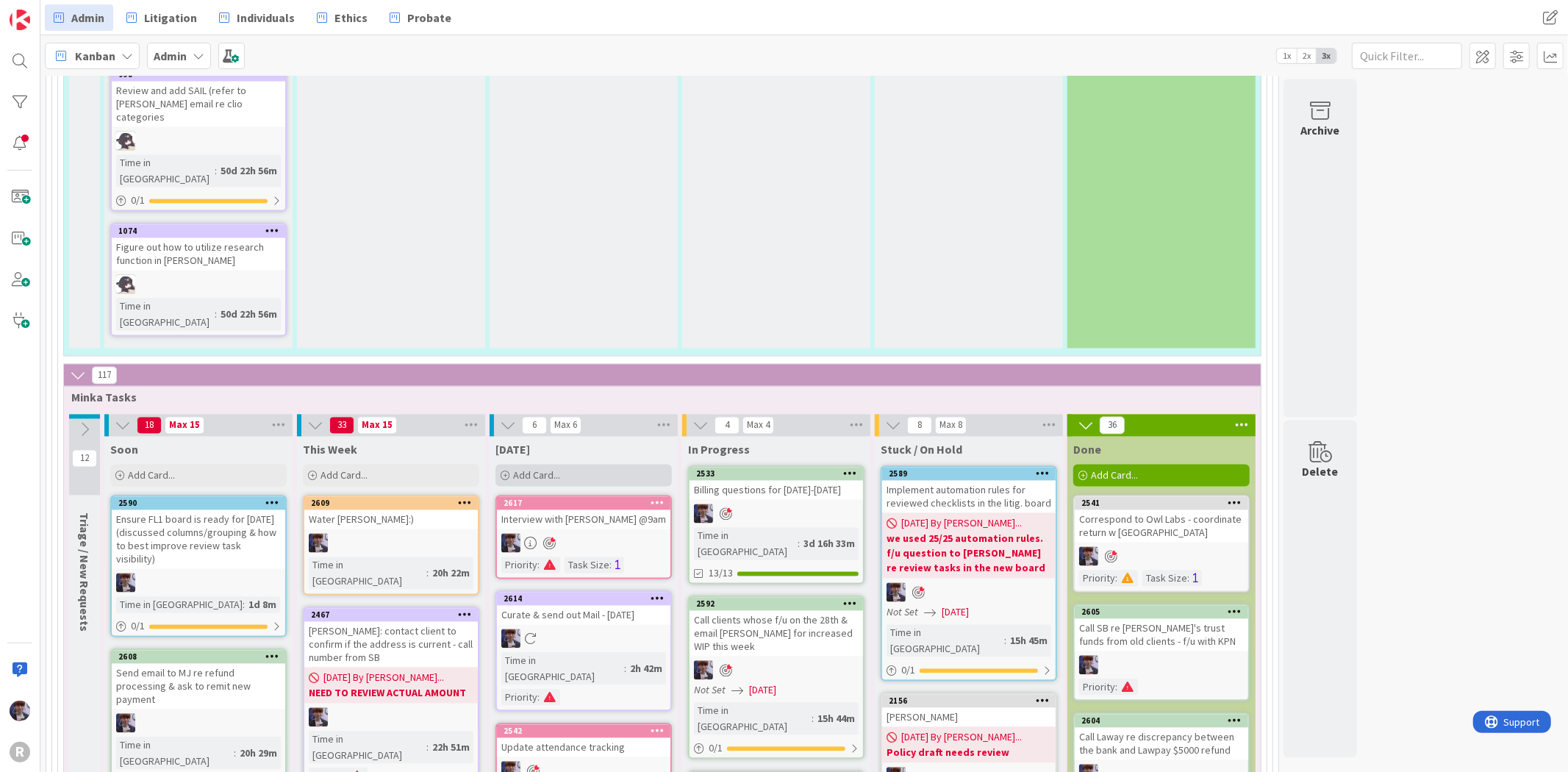
click at [541, 469] on span "Add Card..." at bounding box center [537, 476] width 47 height 13
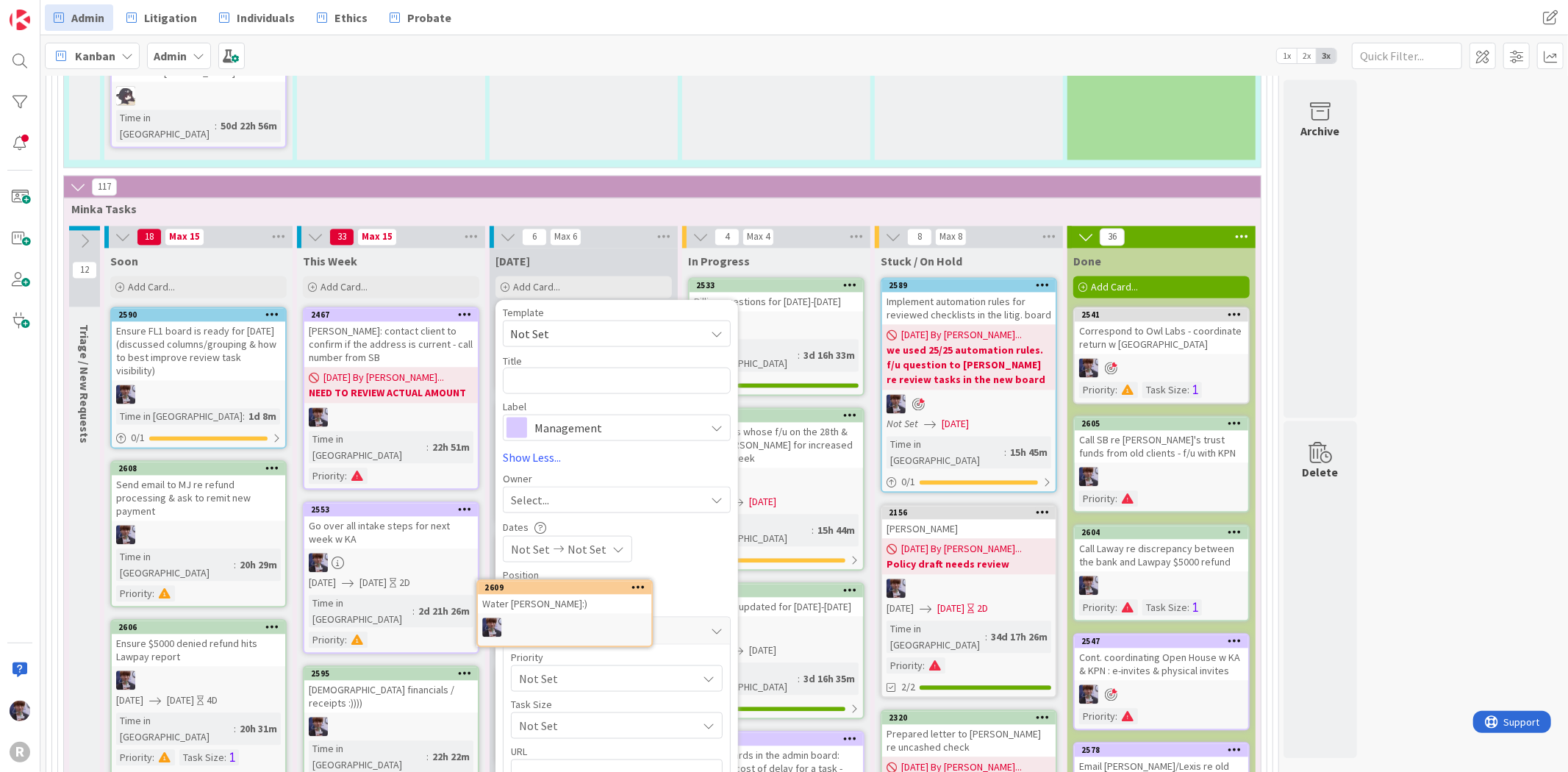
scroll to position [2574, 0]
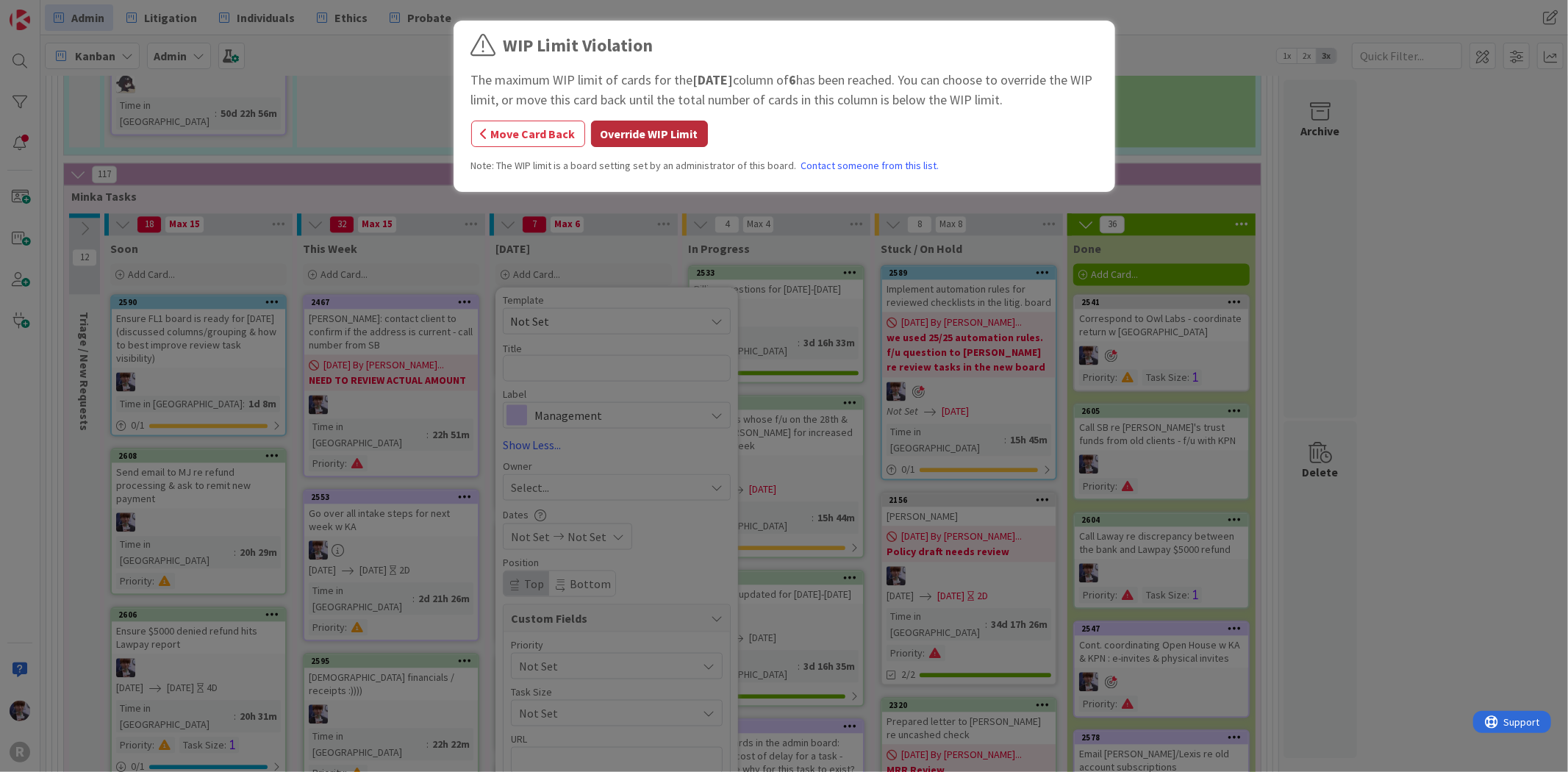
click at [673, 121] on button "Override WIP Limit" at bounding box center [650, 133] width 117 height 26
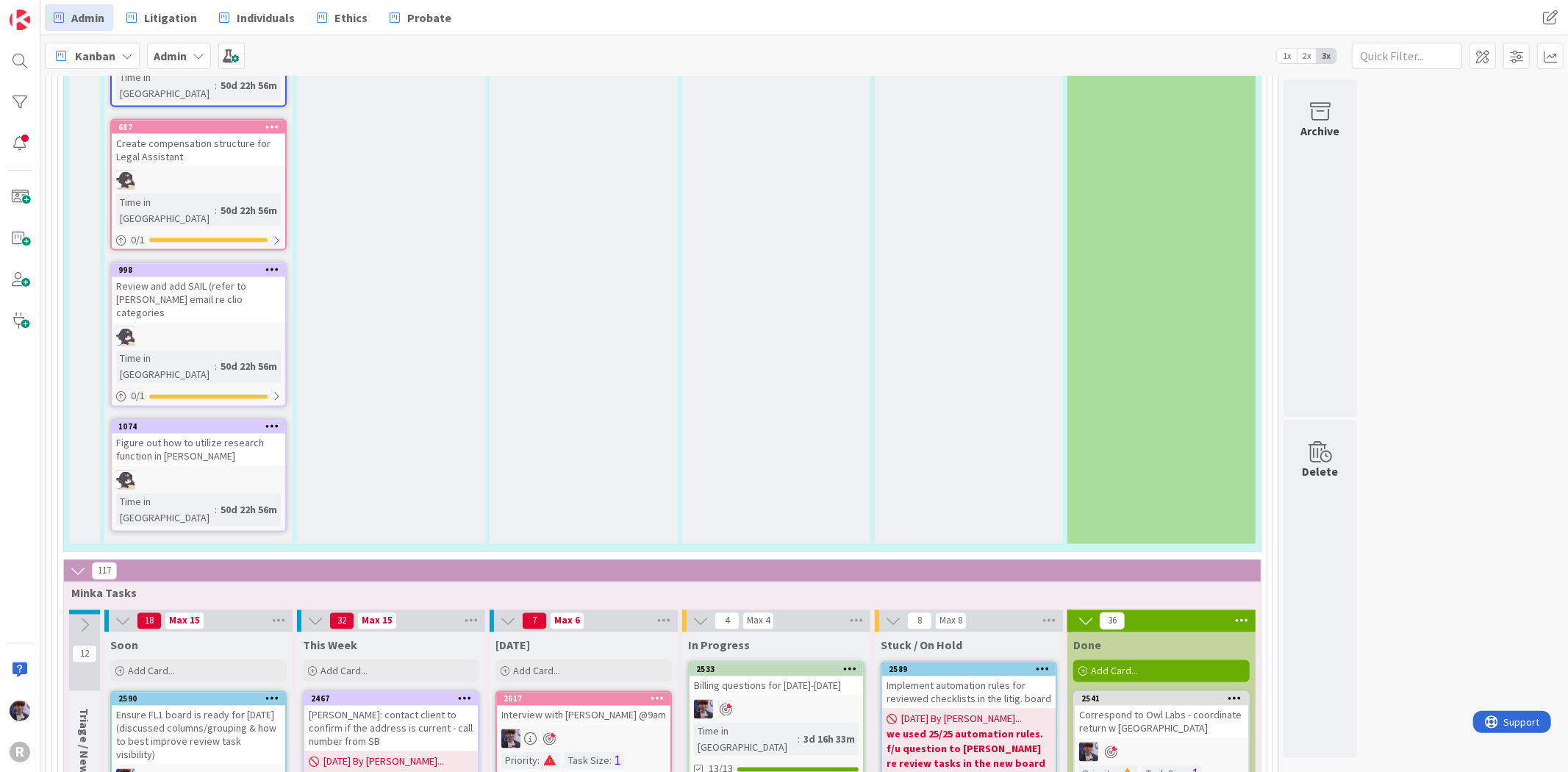
scroll to position [2259, 0]
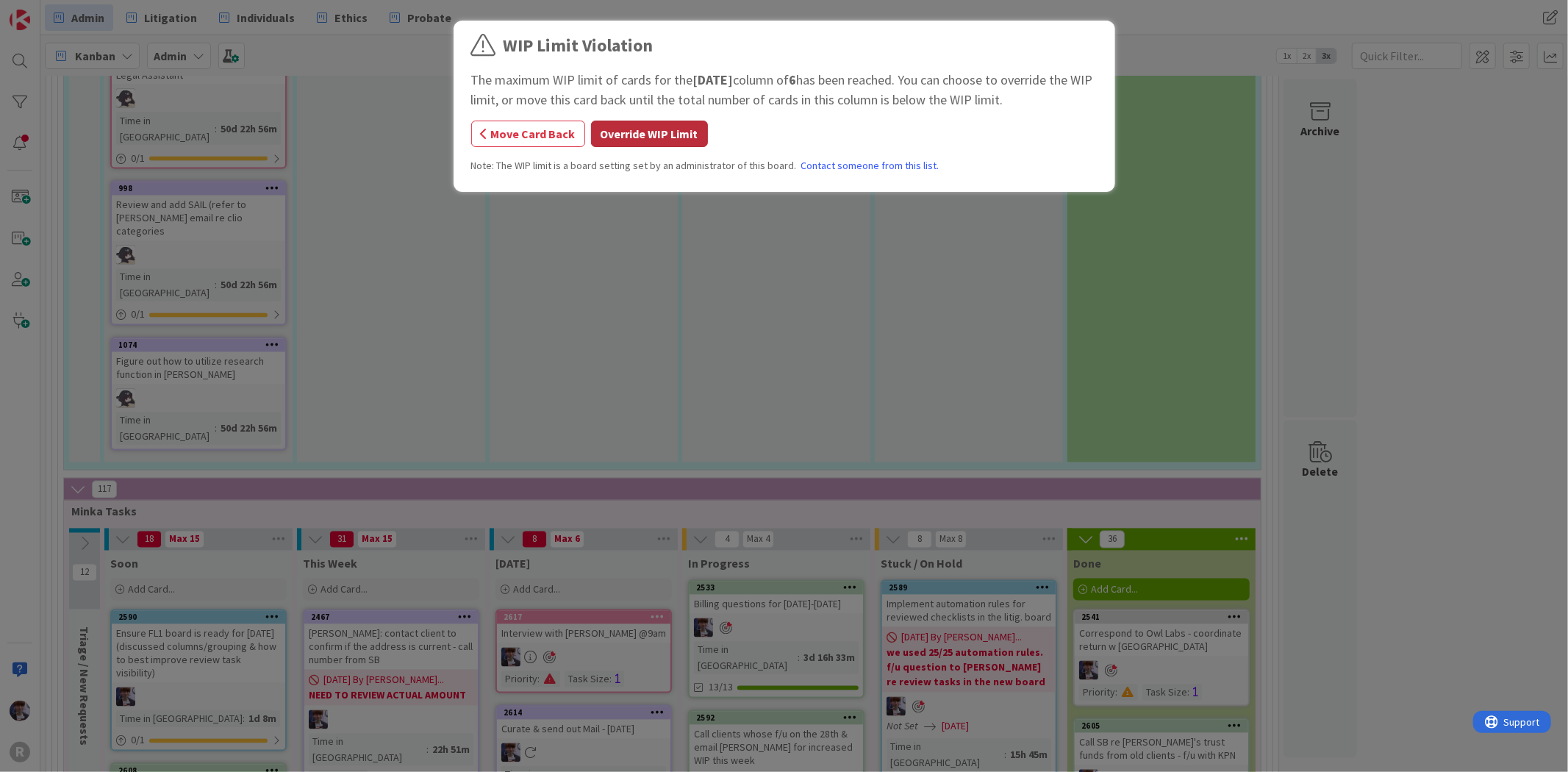
click at [644, 129] on button "Override WIP Limit" at bounding box center [650, 133] width 117 height 26
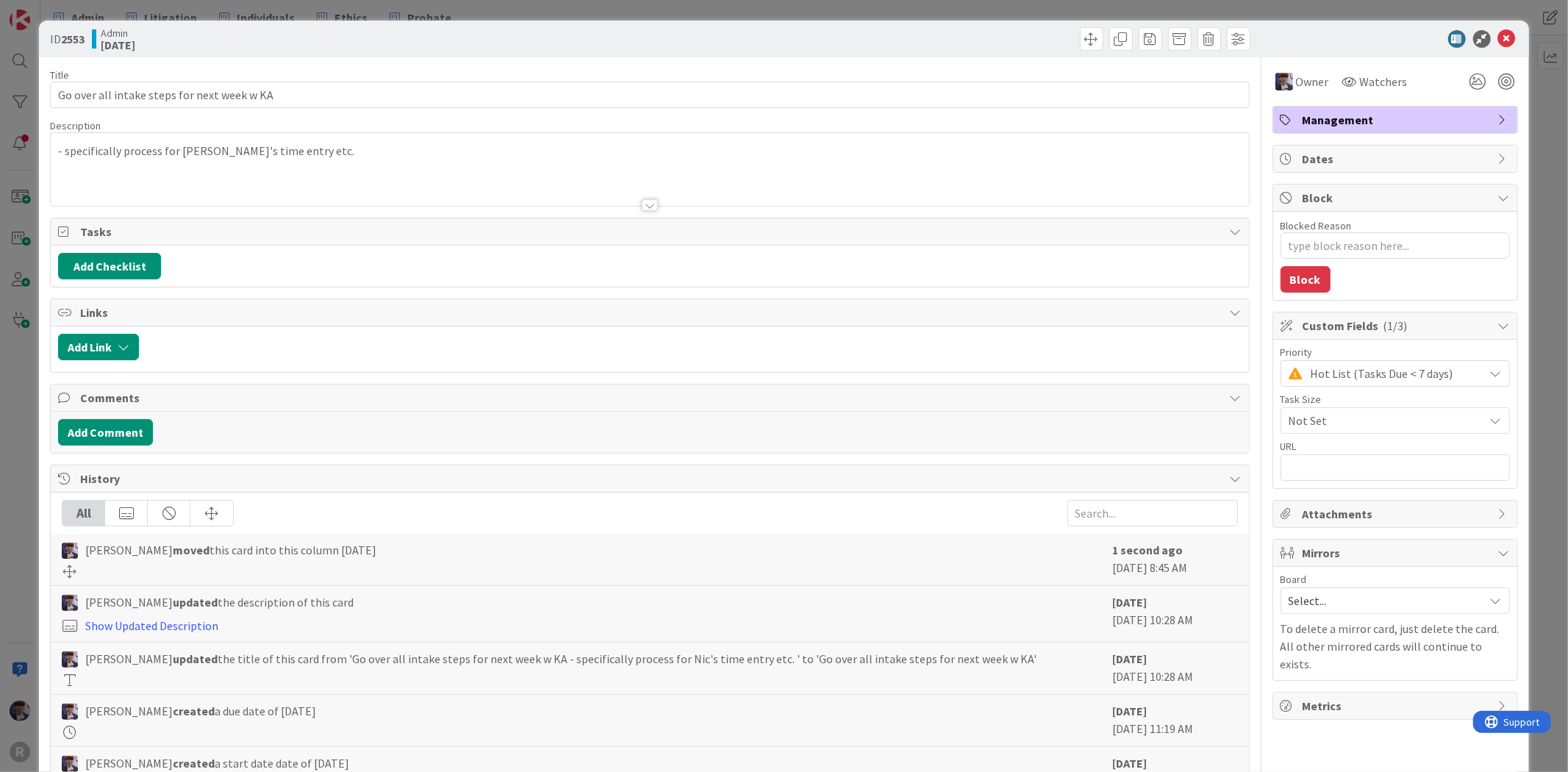
click at [1370, 392] on div "Priority Hot List (Tasks Due < 7 days) Task Size Not Set URL" at bounding box center [1396, 413] width 230 height 134
click at [1386, 374] on span "Hot List (Tasks Due < 7 days)" at bounding box center [1394, 373] width 166 height 20
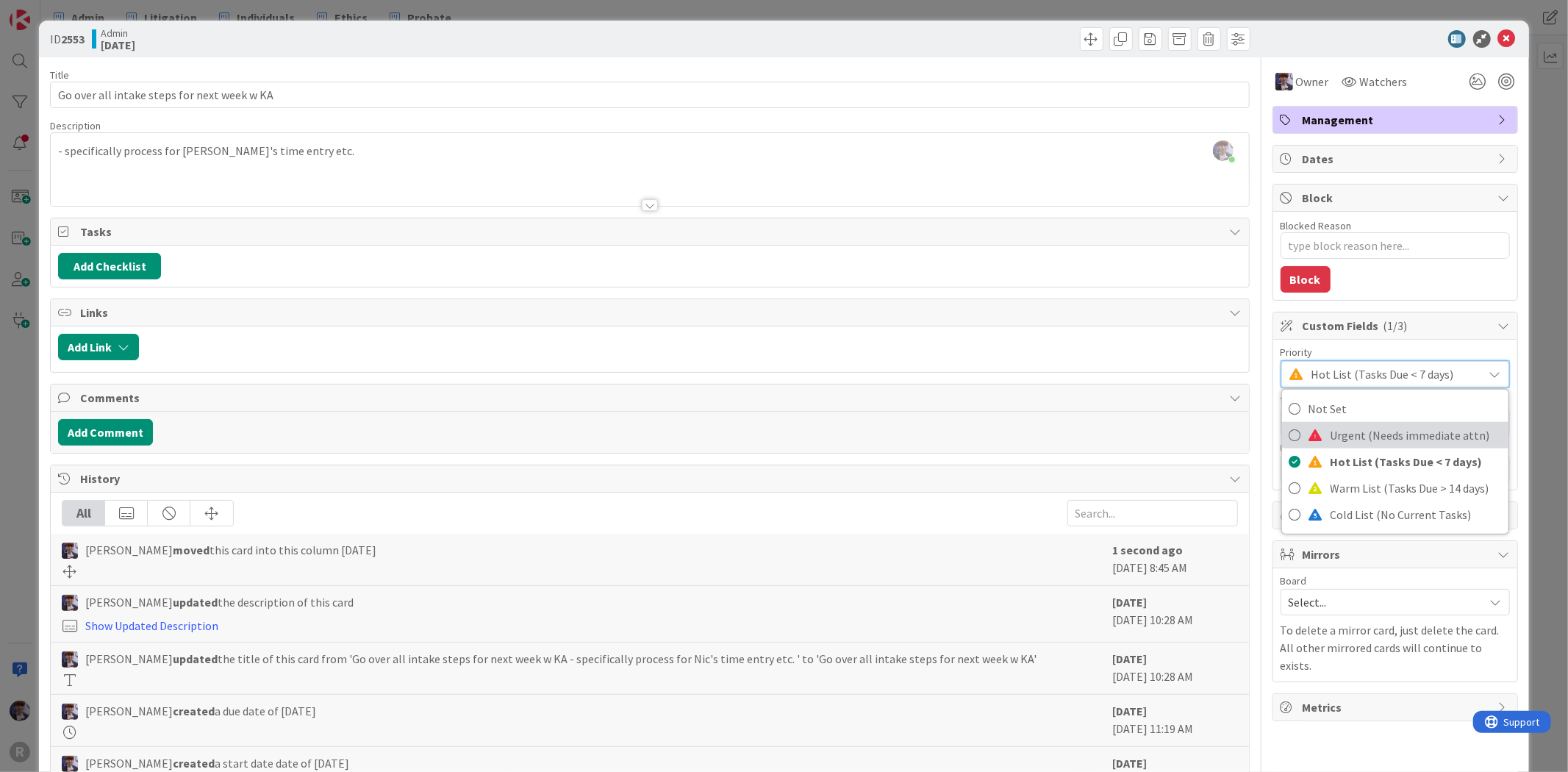
click at [1373, 434] on span "Urgent (Needs immediate attn)" at bounding box center [1416, 435] width 170 height 22
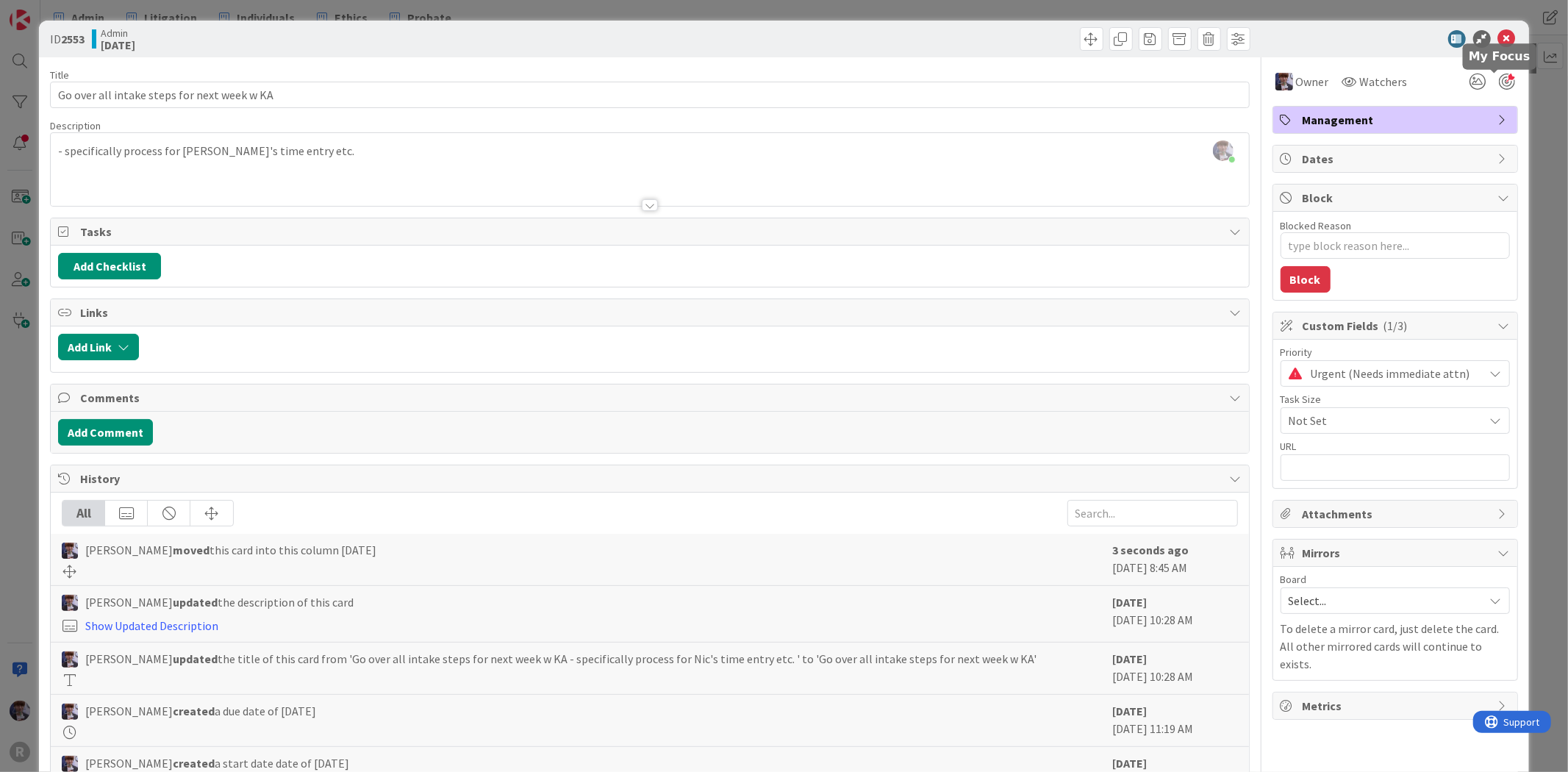
click at [1500, 76] on div at bounding box center [1507, 81] width 16 height 16
click at [1523, 134] on div "ID 2553 Admin [DATE] Title 43 / 128 Go over all intake steps for next week w KA…" at bounding box center [784, 386] width 1568 height 772
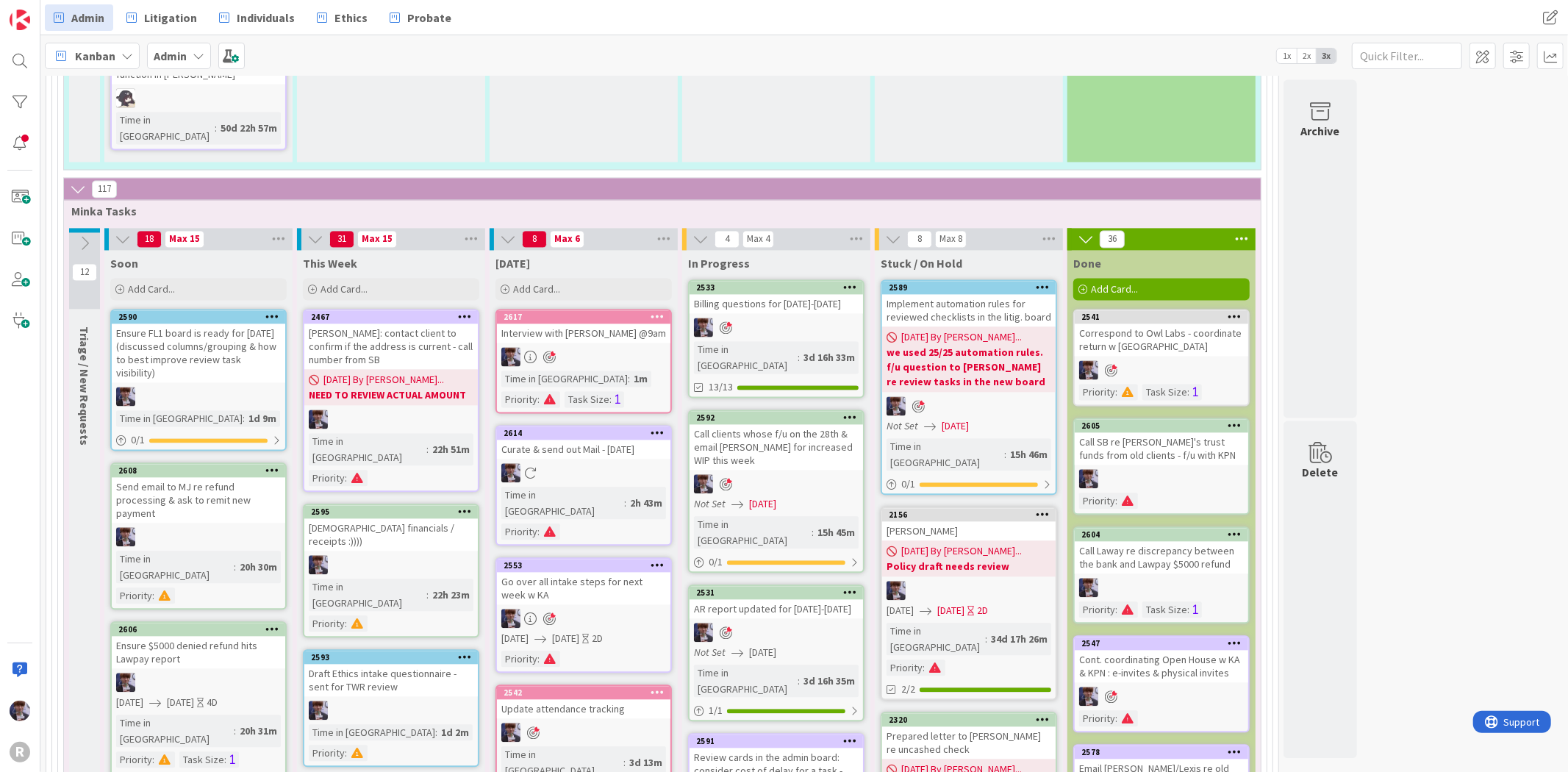
scroll to position [2667, 0]
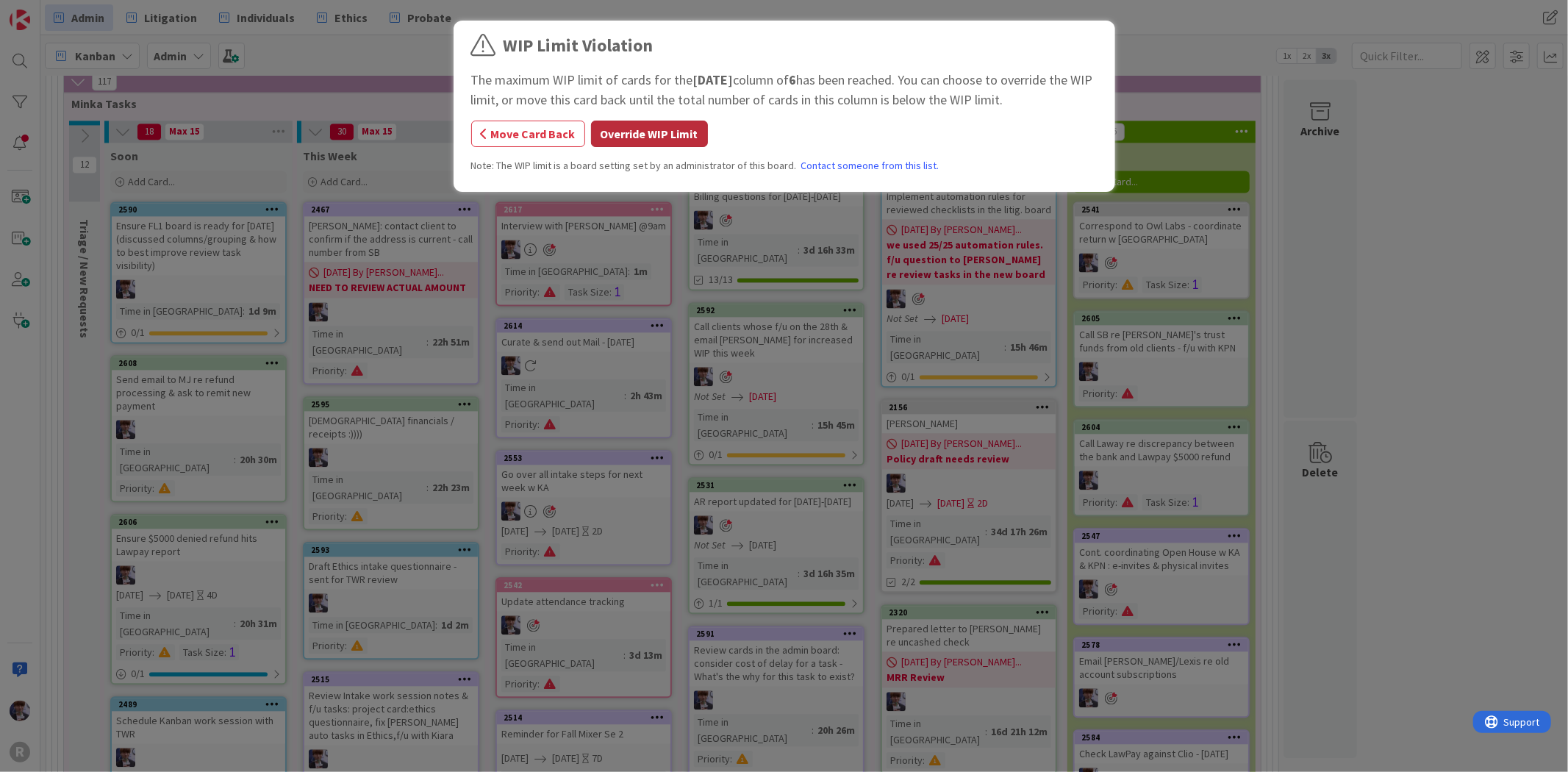
click at [624, 138] on button "Override WIP Limit" at bounding box center [650, 133] width 117 height 26
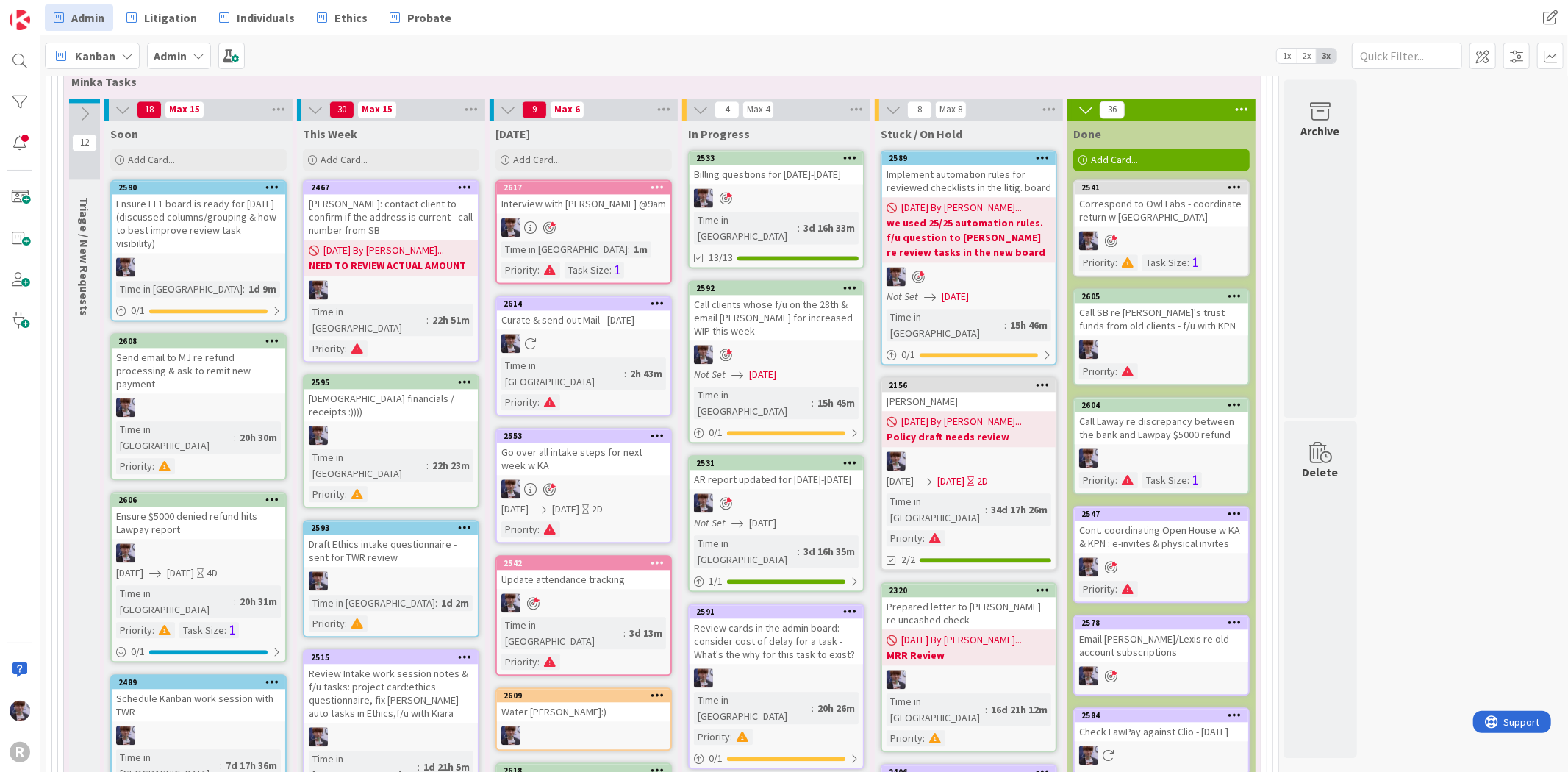
scroll to position [2772, 0]
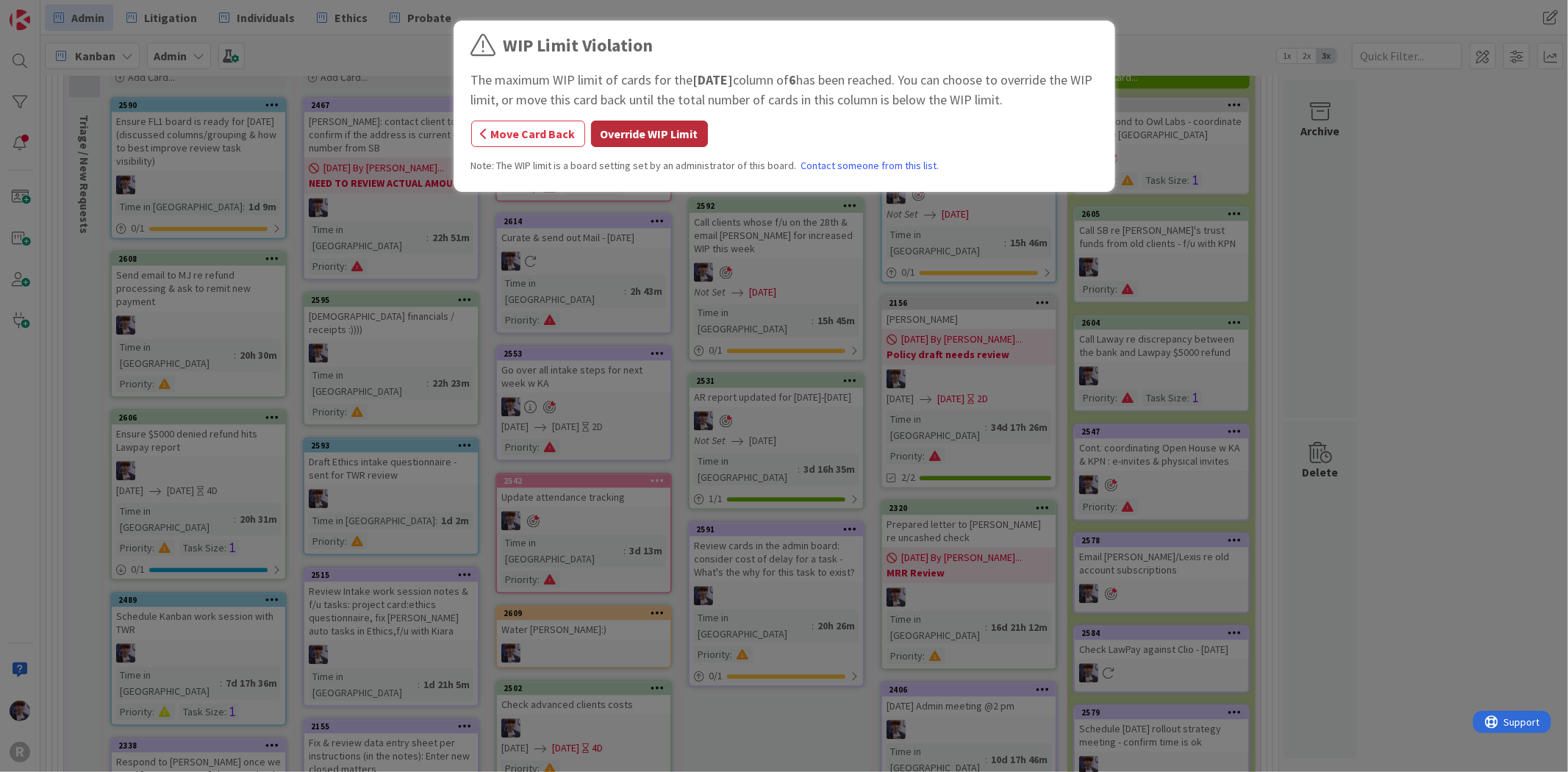
click at [657, 127] on button "Override WIP Limit" at bounding box center [650, 133] width 117 height 26
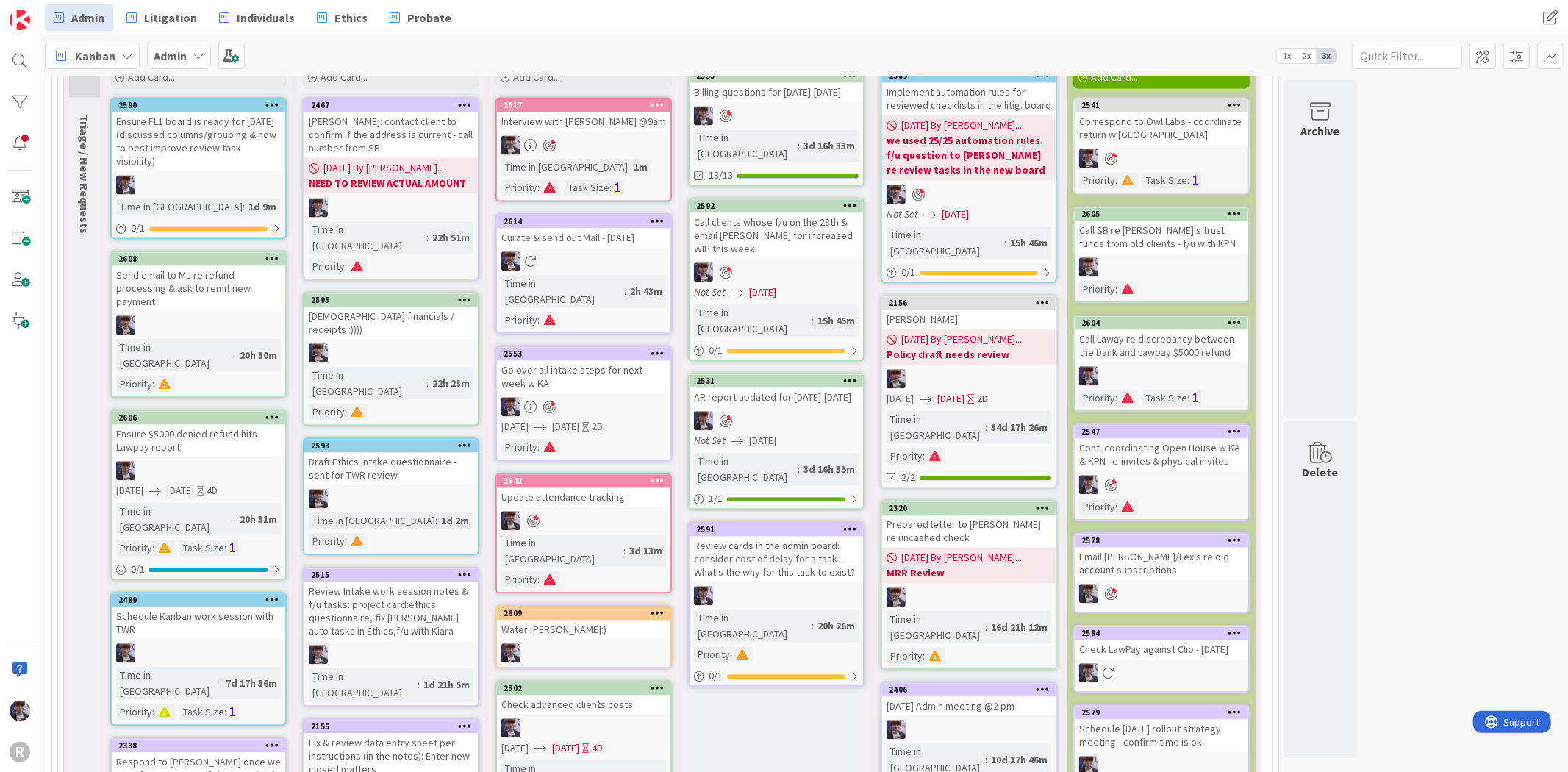
click at [658, 683] on icon at bounding box center [657, 688] width 14 height 10
click at [570, 694] on div "Check advanced clients costs" at bounding box center [584, 704] width 174 height 19
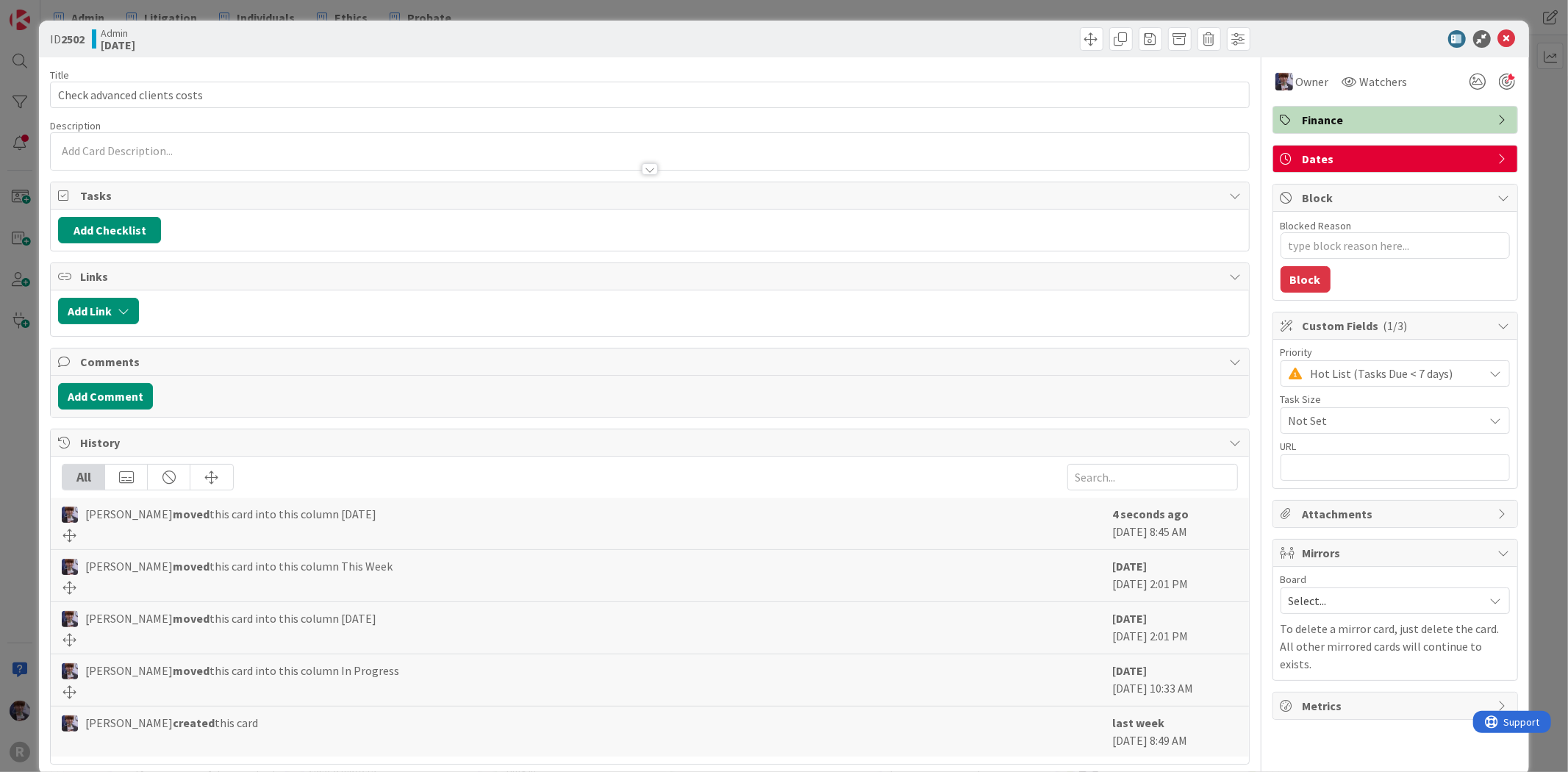
click at [1408, 358] on div "Priority Hot List (Tasks Due < 7 days)" at bounding box center [1396, 366] width 230 height 40
click at [1402, 380] on span "Hot List (Tasks Due < 7 days)" at bounding box center [1394, 373] width 166 height 20
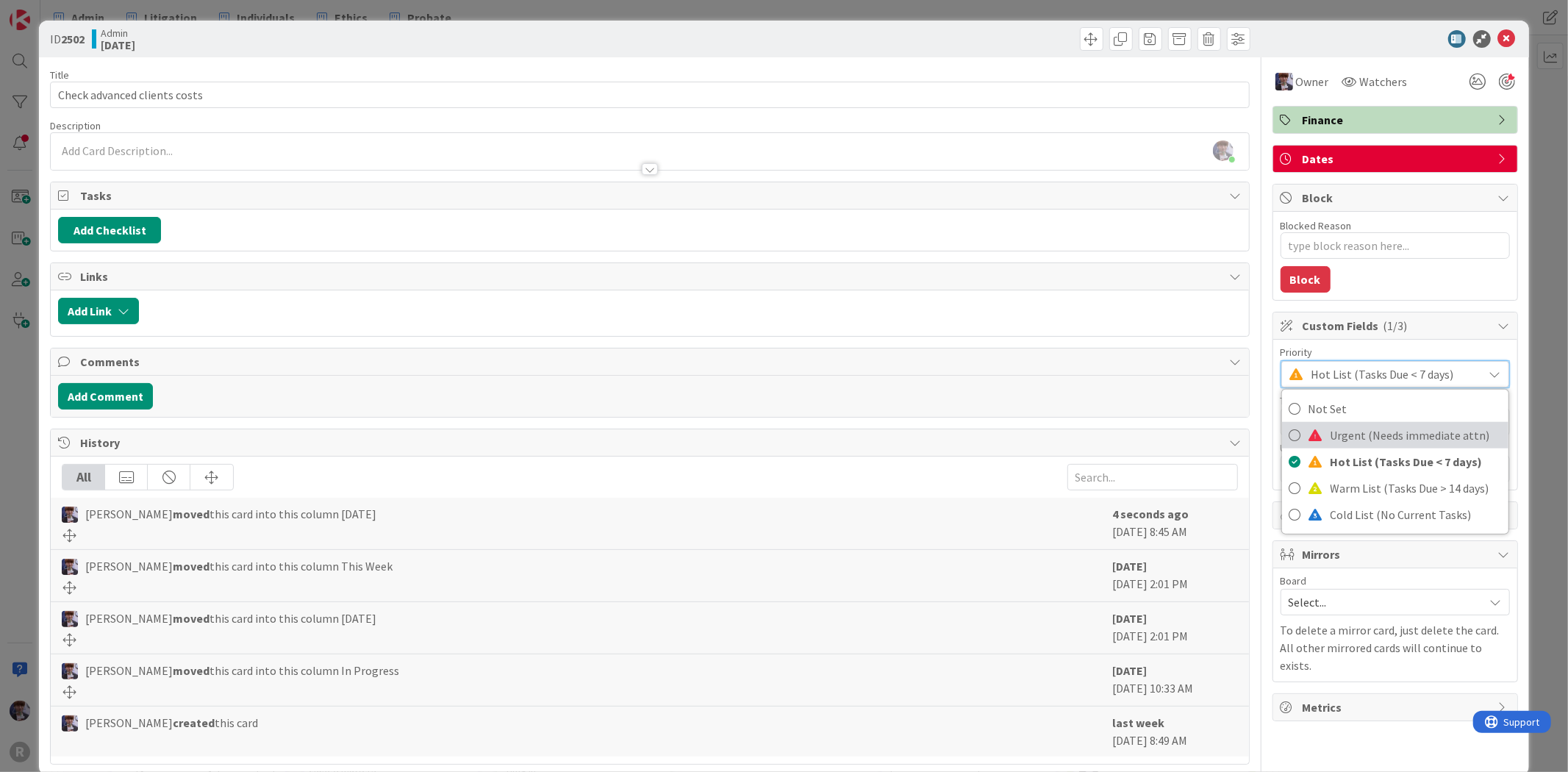
click at [1374, 437] on span "Urgent (Needs immediate attn)" at bounding box center [1416, 435] width 170 height 22
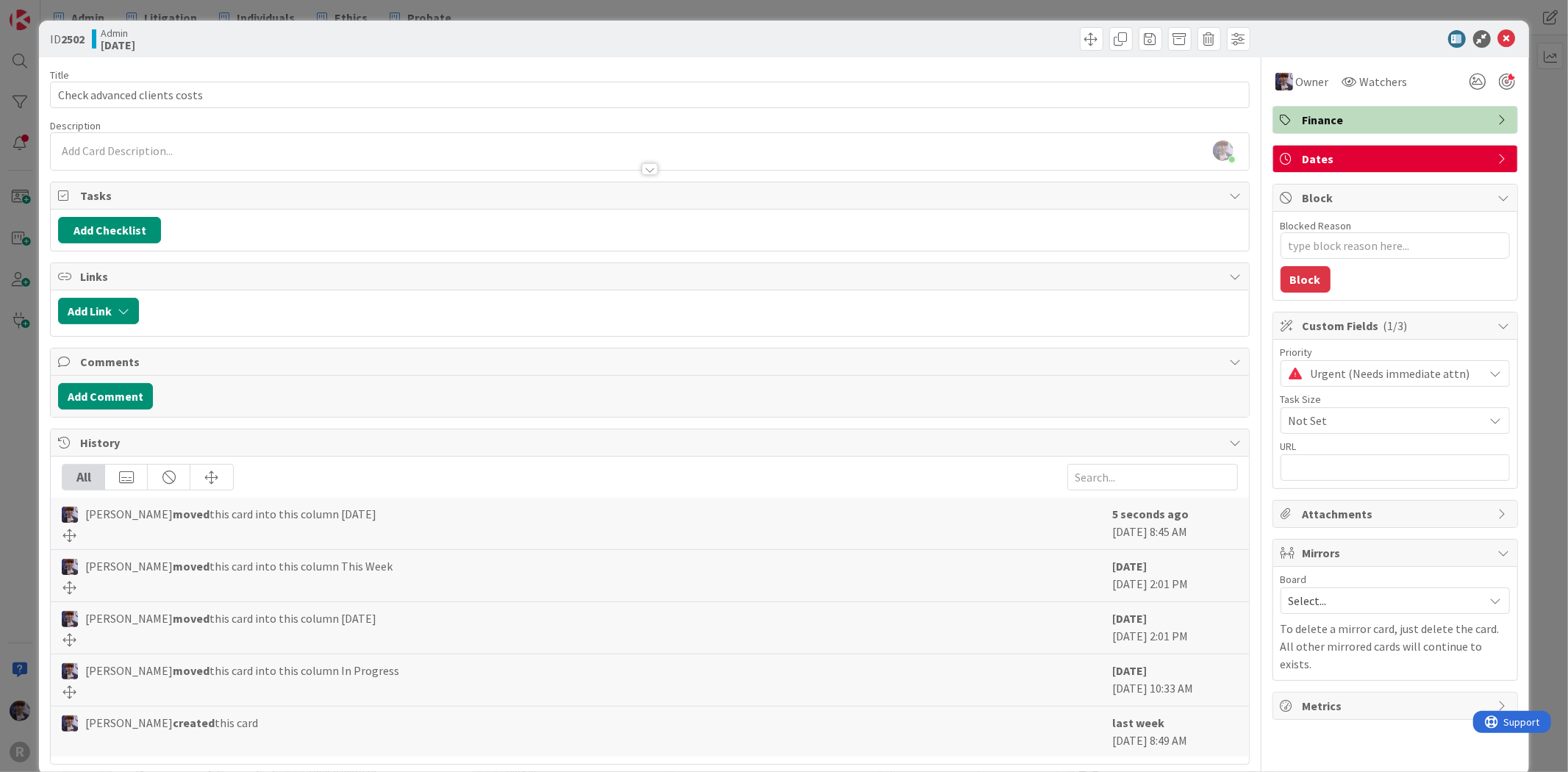
click at [1517, 328] on div "ID 2502 Admin [DATE] Title 29 / 128 Check advanced clients costs Description [P…" at bounding box center [784, 386] width 1568 height 772
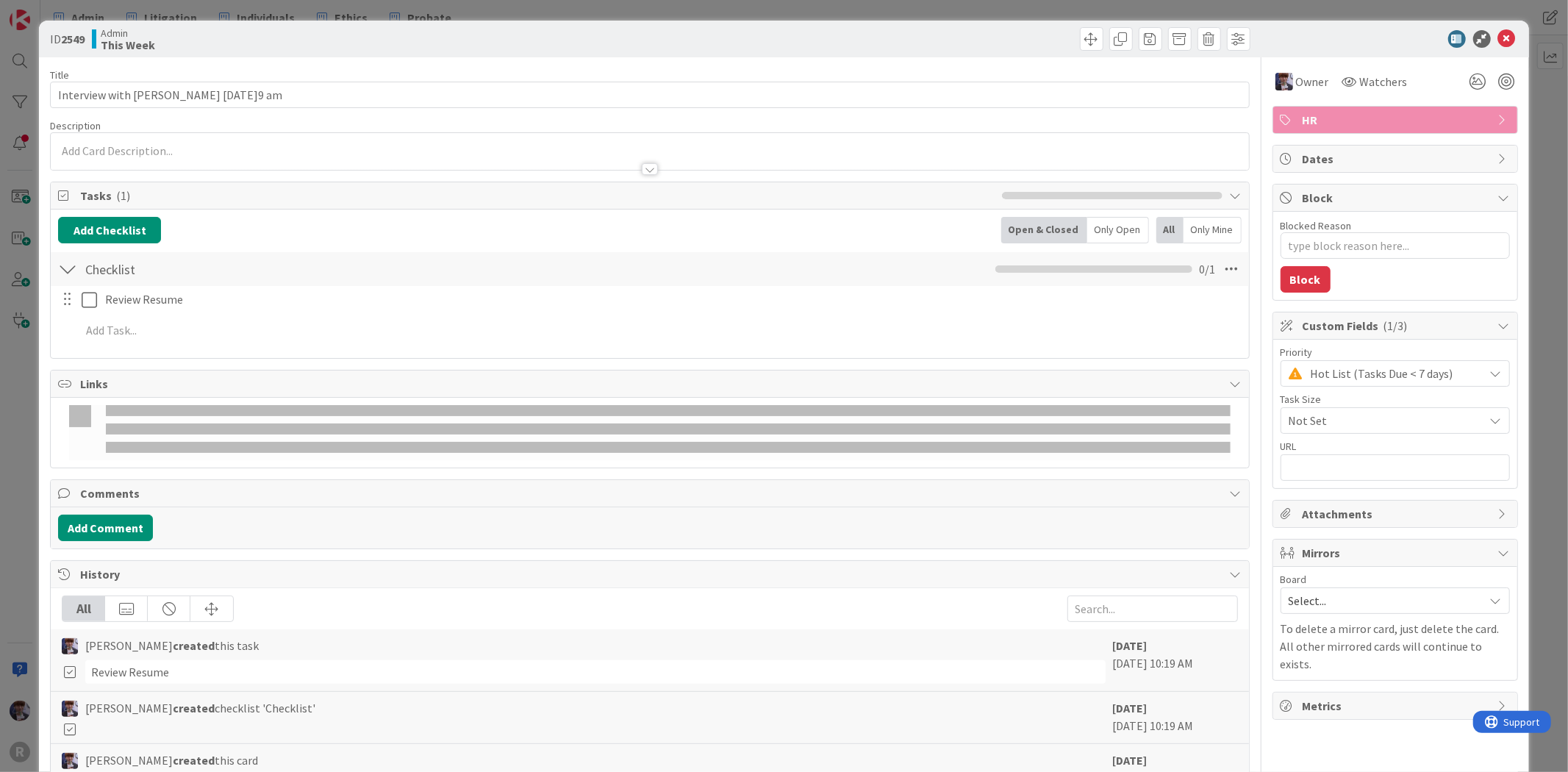
click at [27, 435] on div "ID 2549 Admin This Week Title 49 / 128 Interview with [PERSON_NAME] [DATE]9 am …" at bounding box center [784, 386] width 1568 height 772
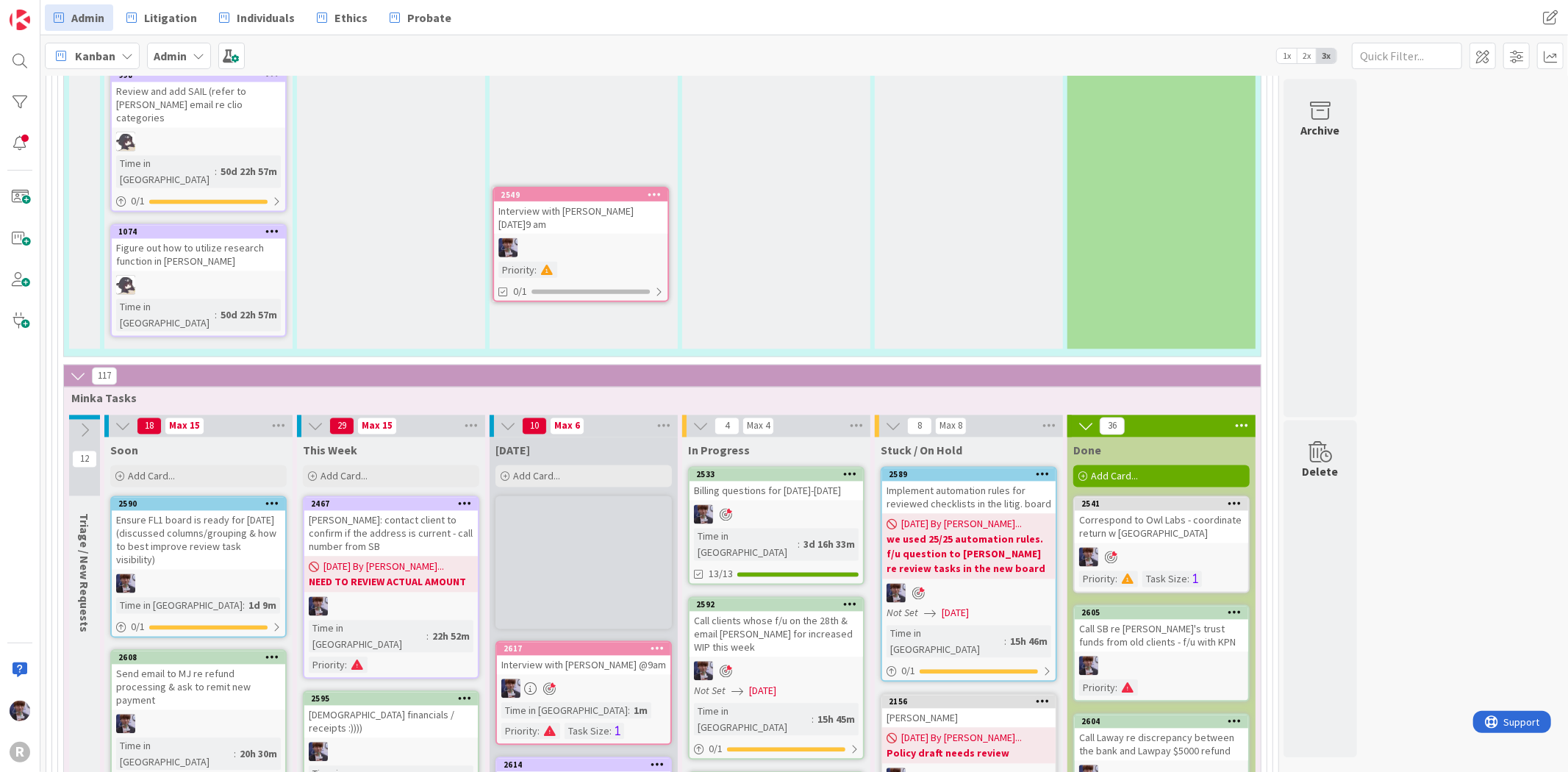
scroll to position [2362, 0]
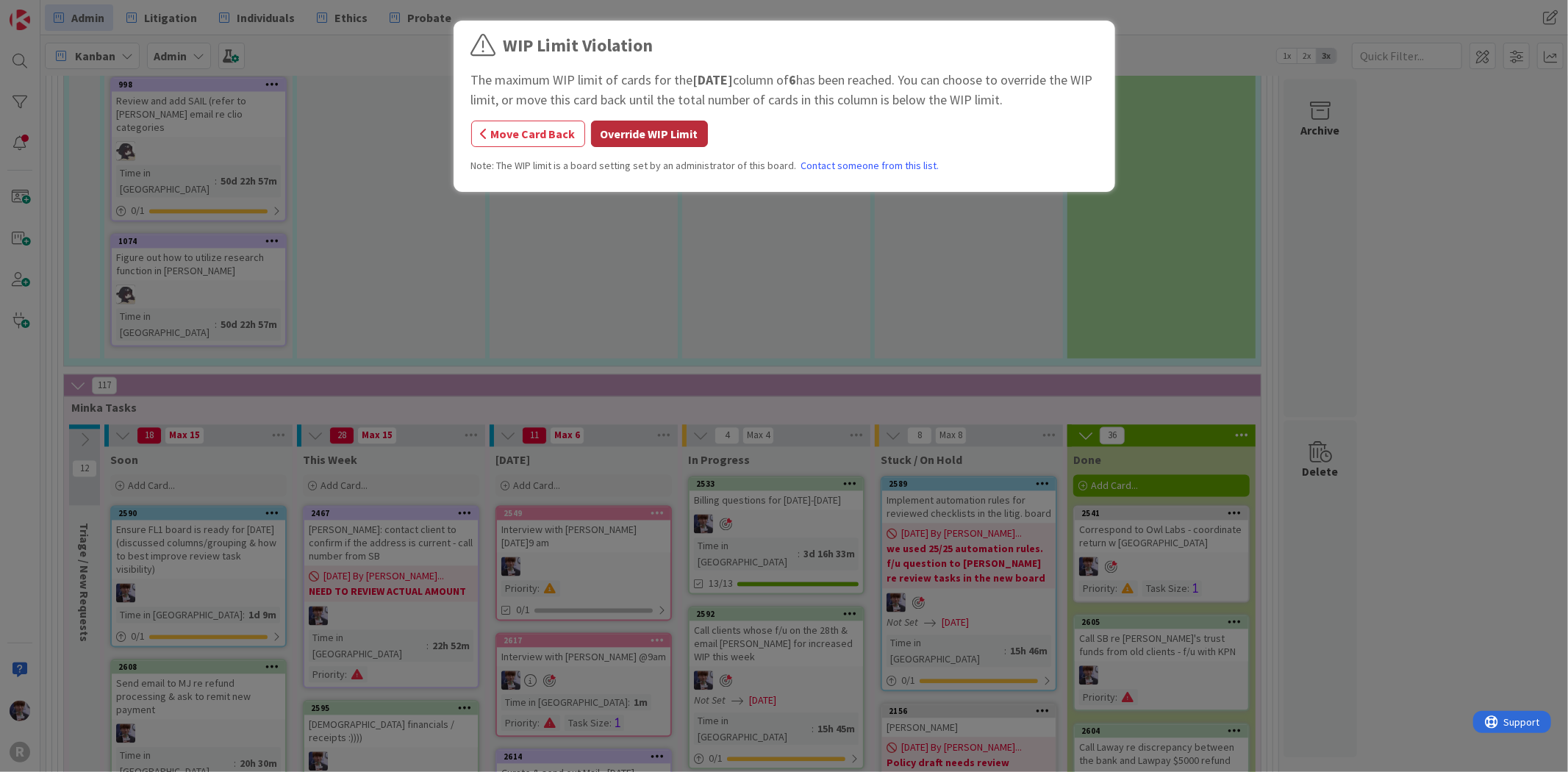
click at [668, 128] on button "Override WIP Limit" at bounding box center [650, 133] width 117 height 26
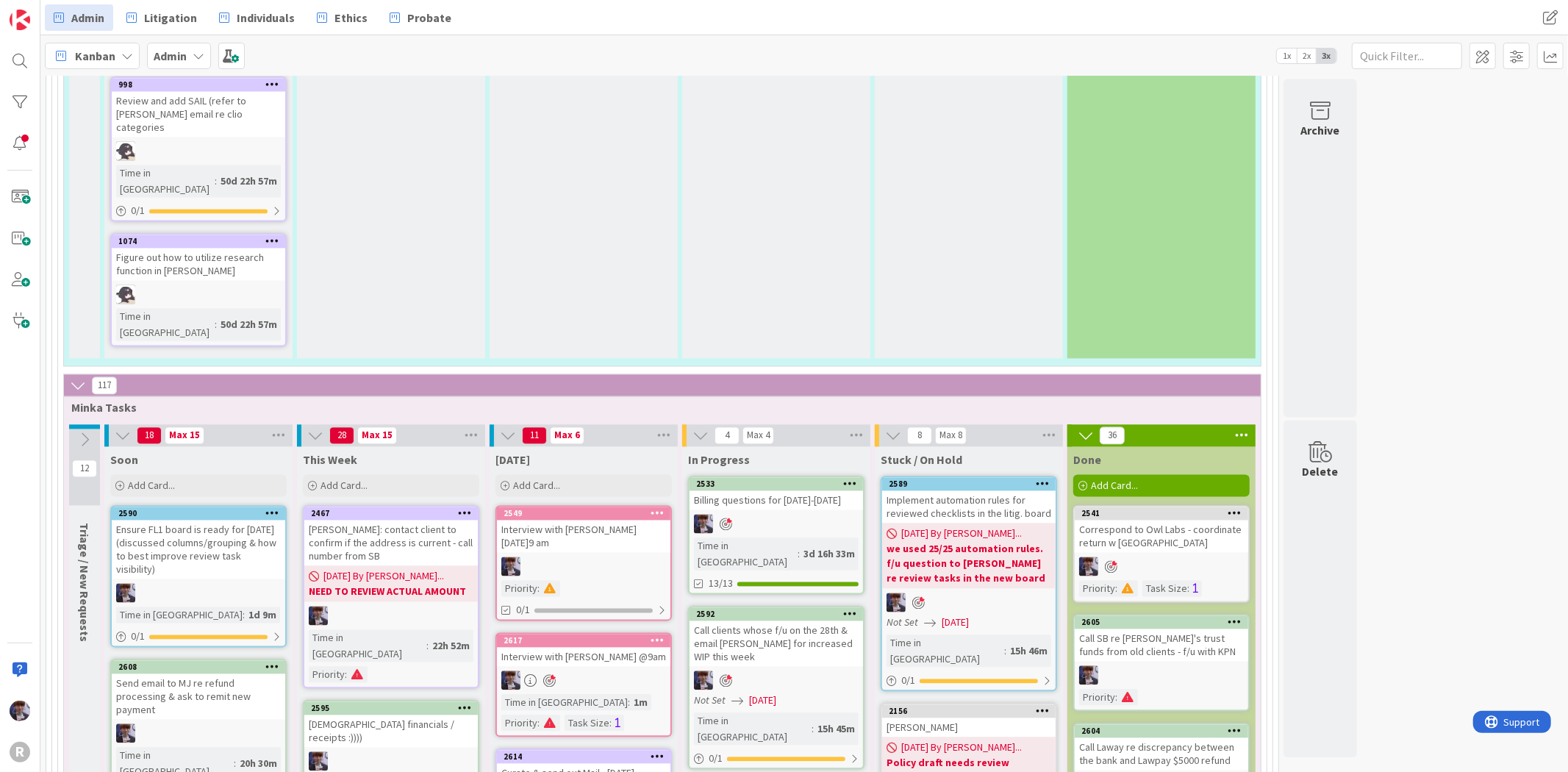
click at [657, 635] on icon at bounding box center [657, 640] width 14 height 10
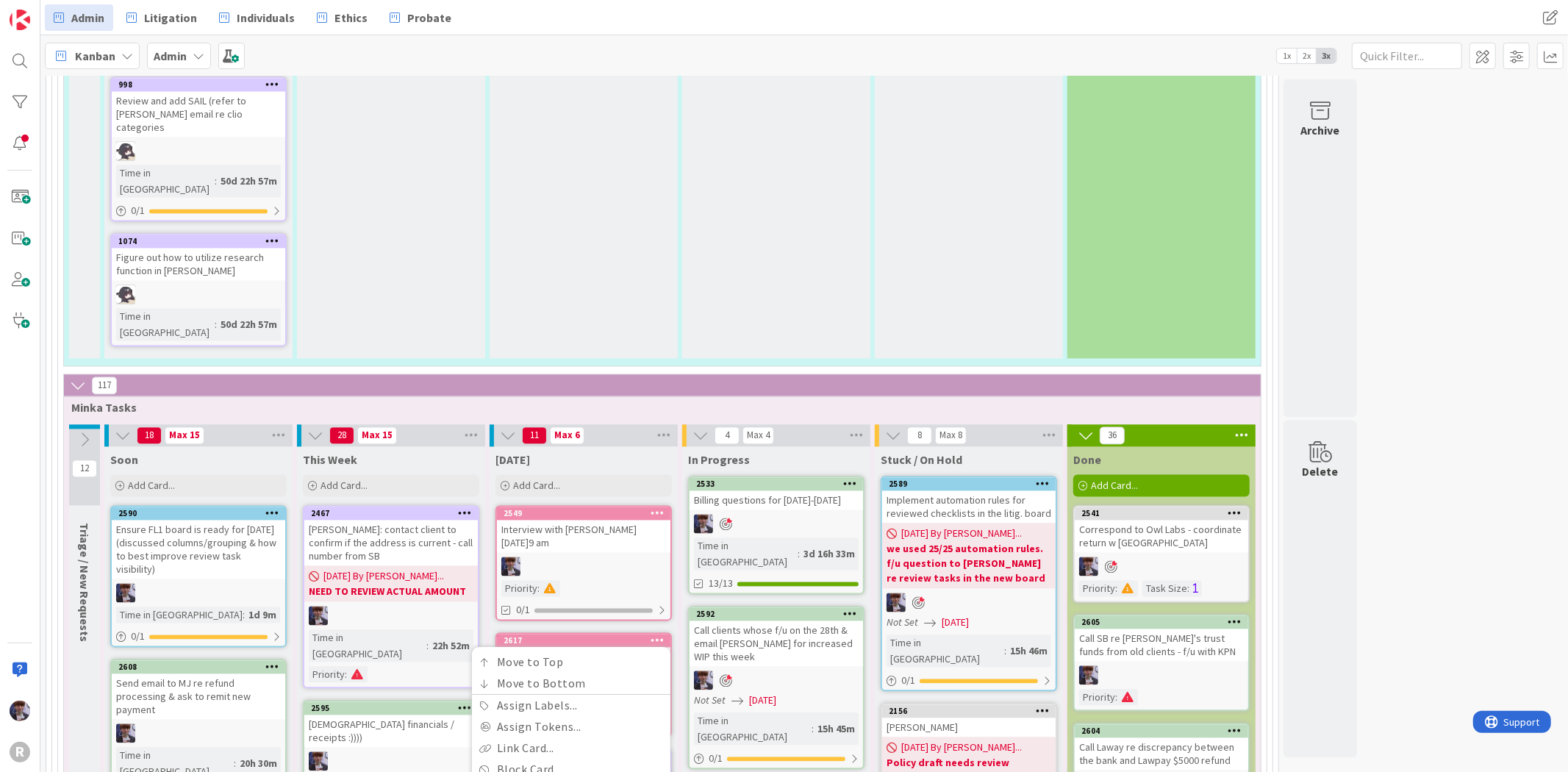
click at [479, 702] on button "Delete" at bounding box center [484, 715] width 55 height 26
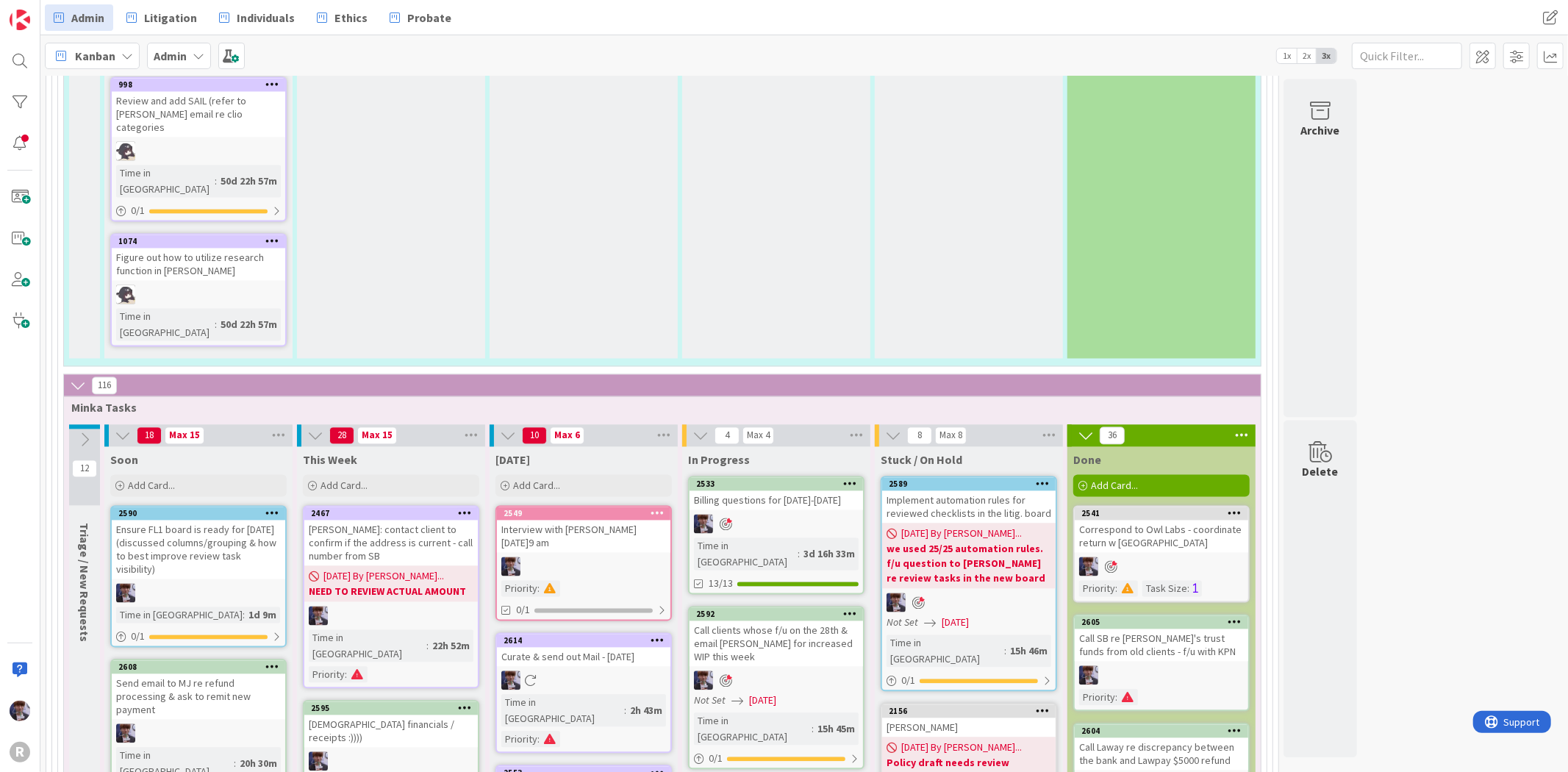
click at [603, 521] on div "Interview with [PERSON_NAME] [DATE]9 am" at bounding box center [584, 537] width 174 height 32
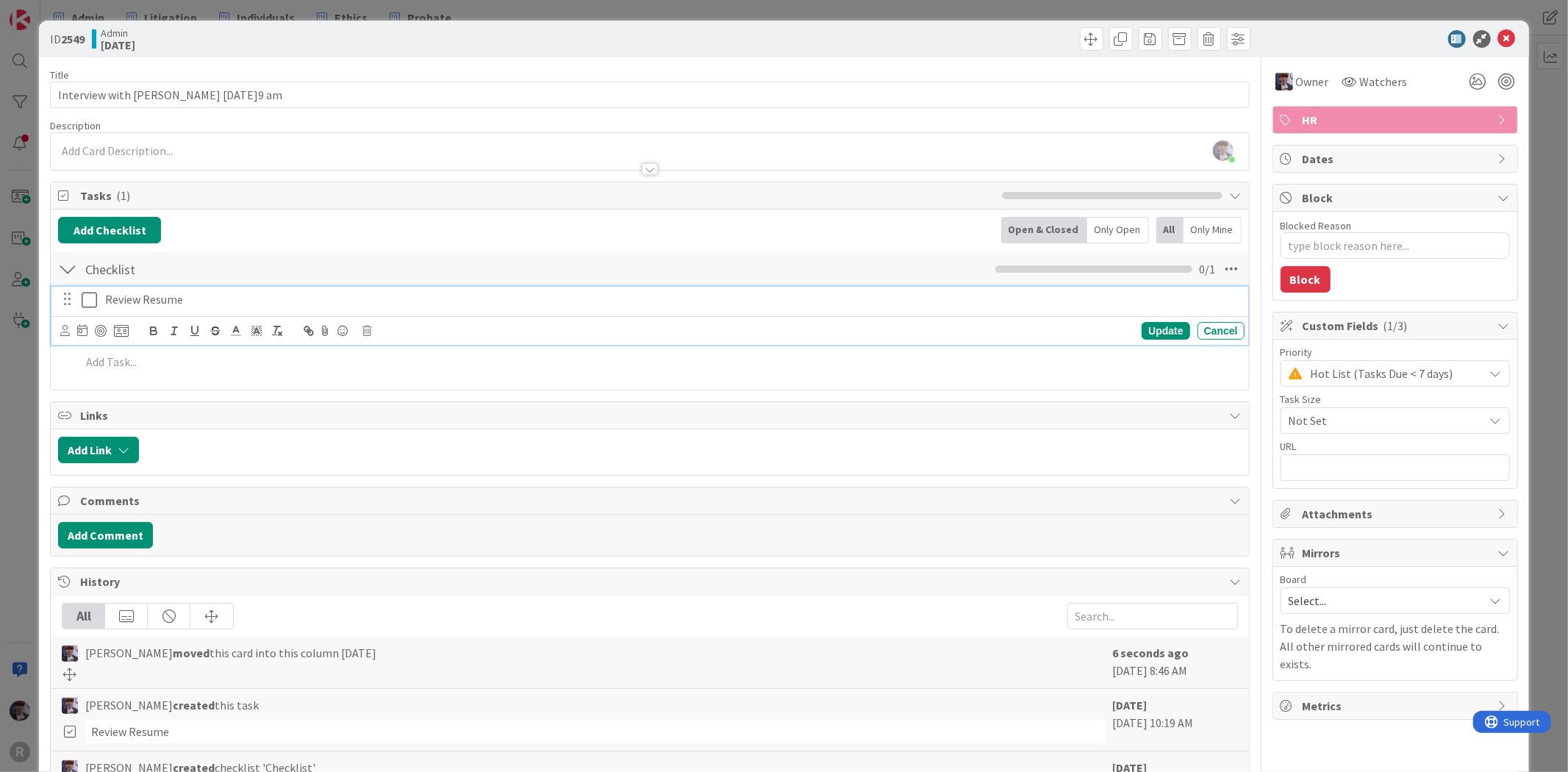
click at [84, 300] on icon at bounding box center [93, 300] width 22 height 18
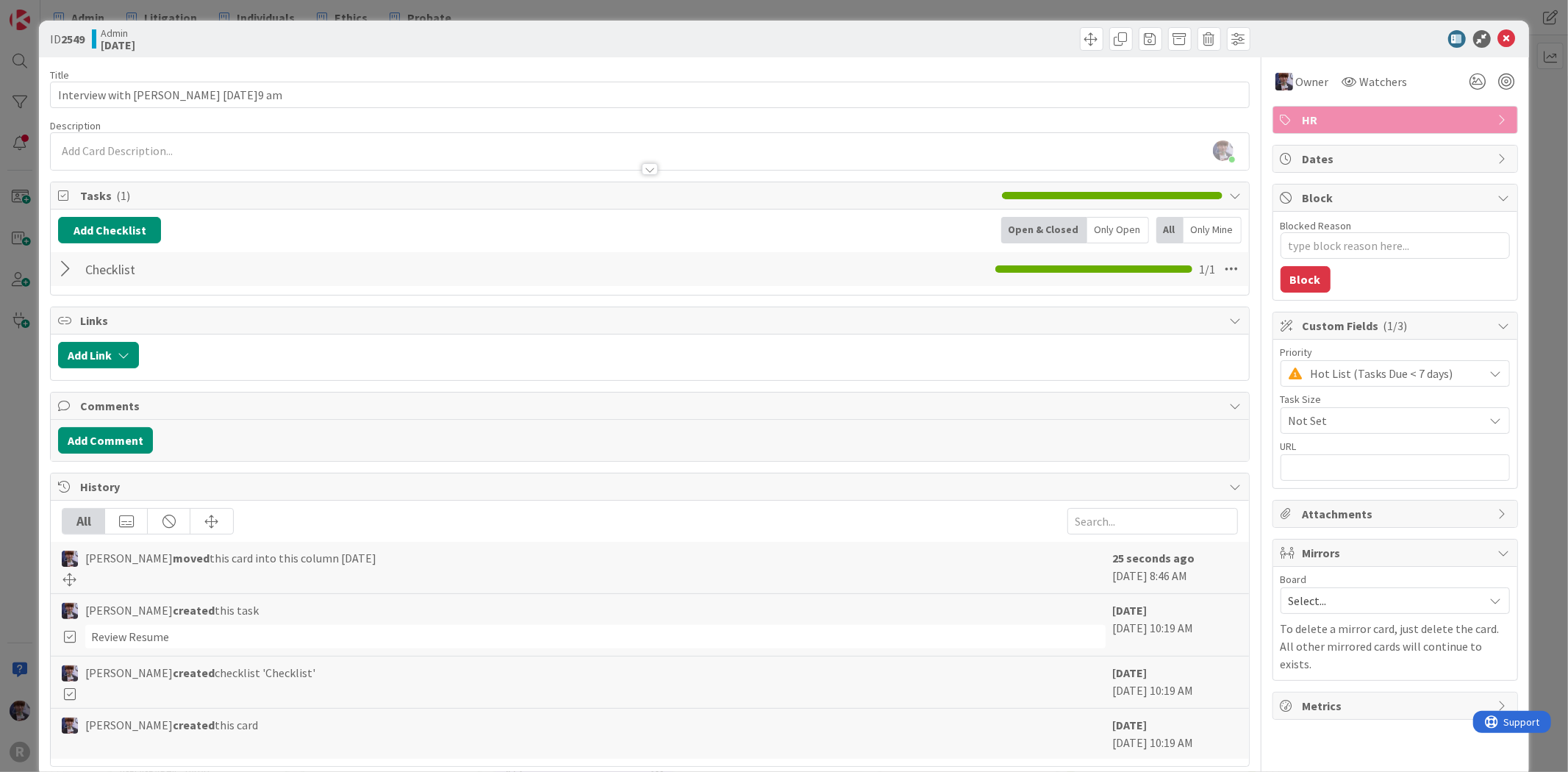
click at [14, 399] on div "ID 2549 Admin [DATE] Title 49 / 128 Interview with [PERSON_NAME] [DATE]9 am Des…" at bounding box center [784, 386] width 1568 height 772
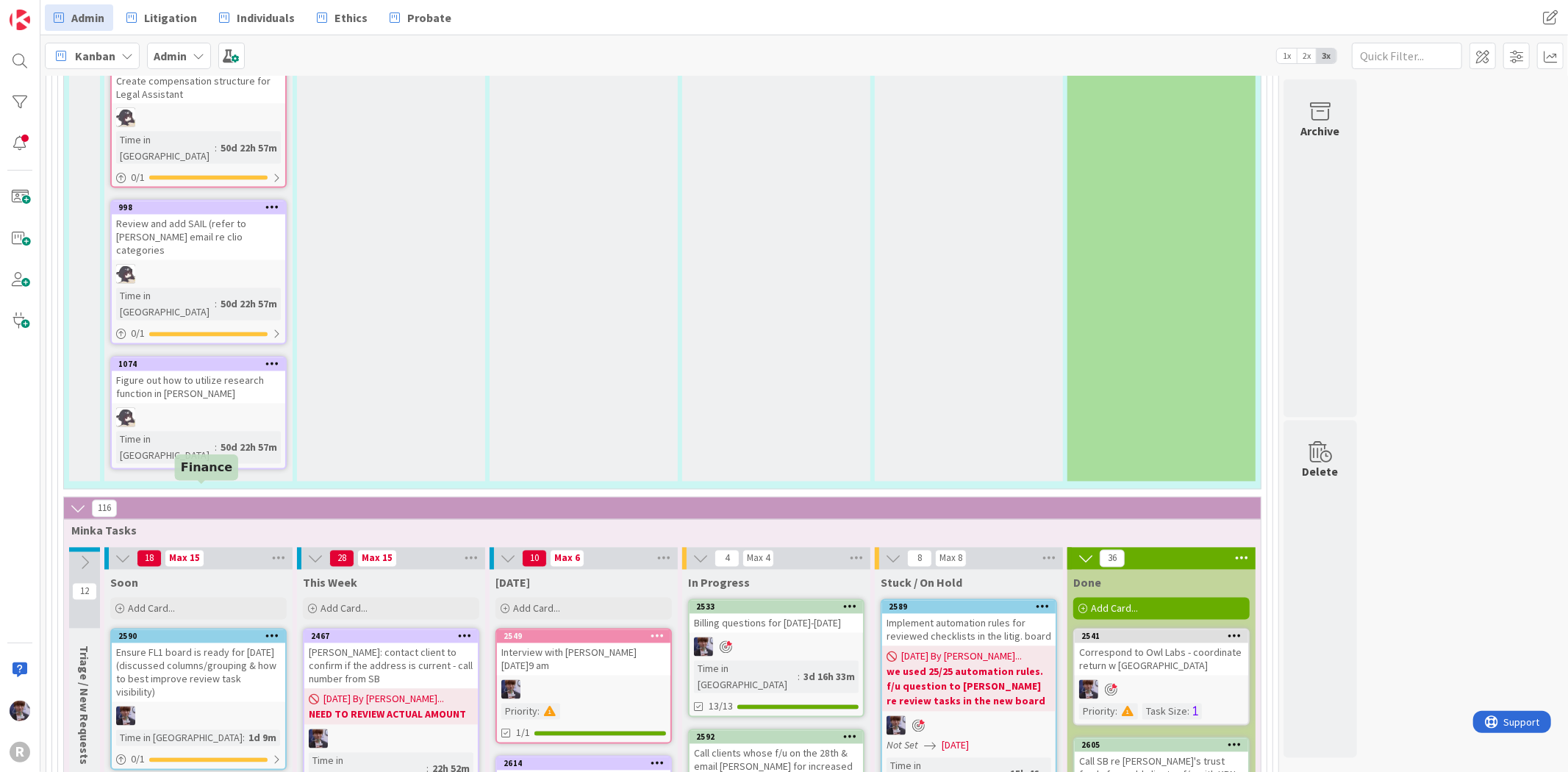
scroll to position [2281, 0]
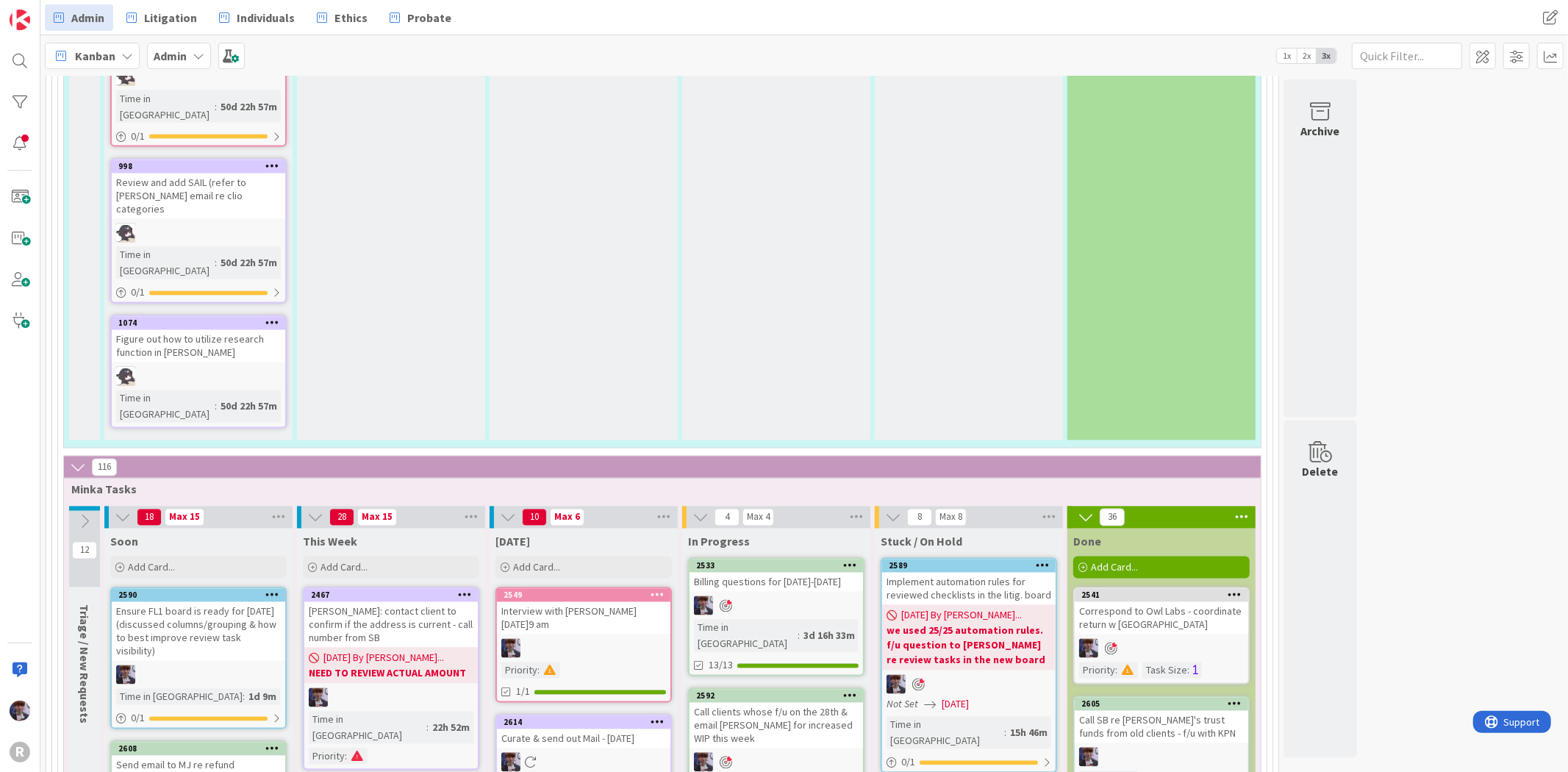
click at [229, 756] on div "Send email to MJ re refund processing & ask to remit new payment" at bounding box center [198, 779] width 174 height 46
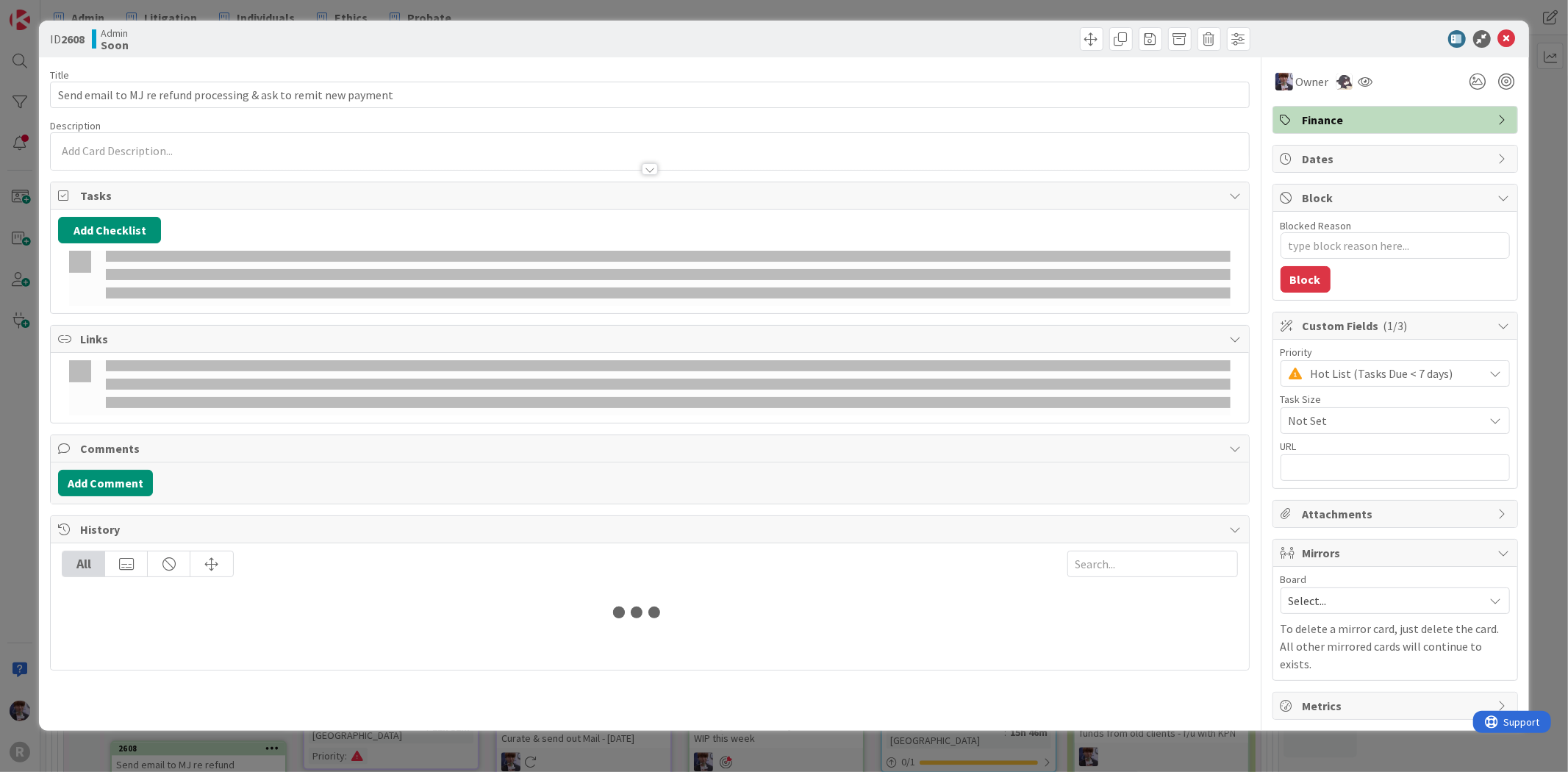
type textarea "x"
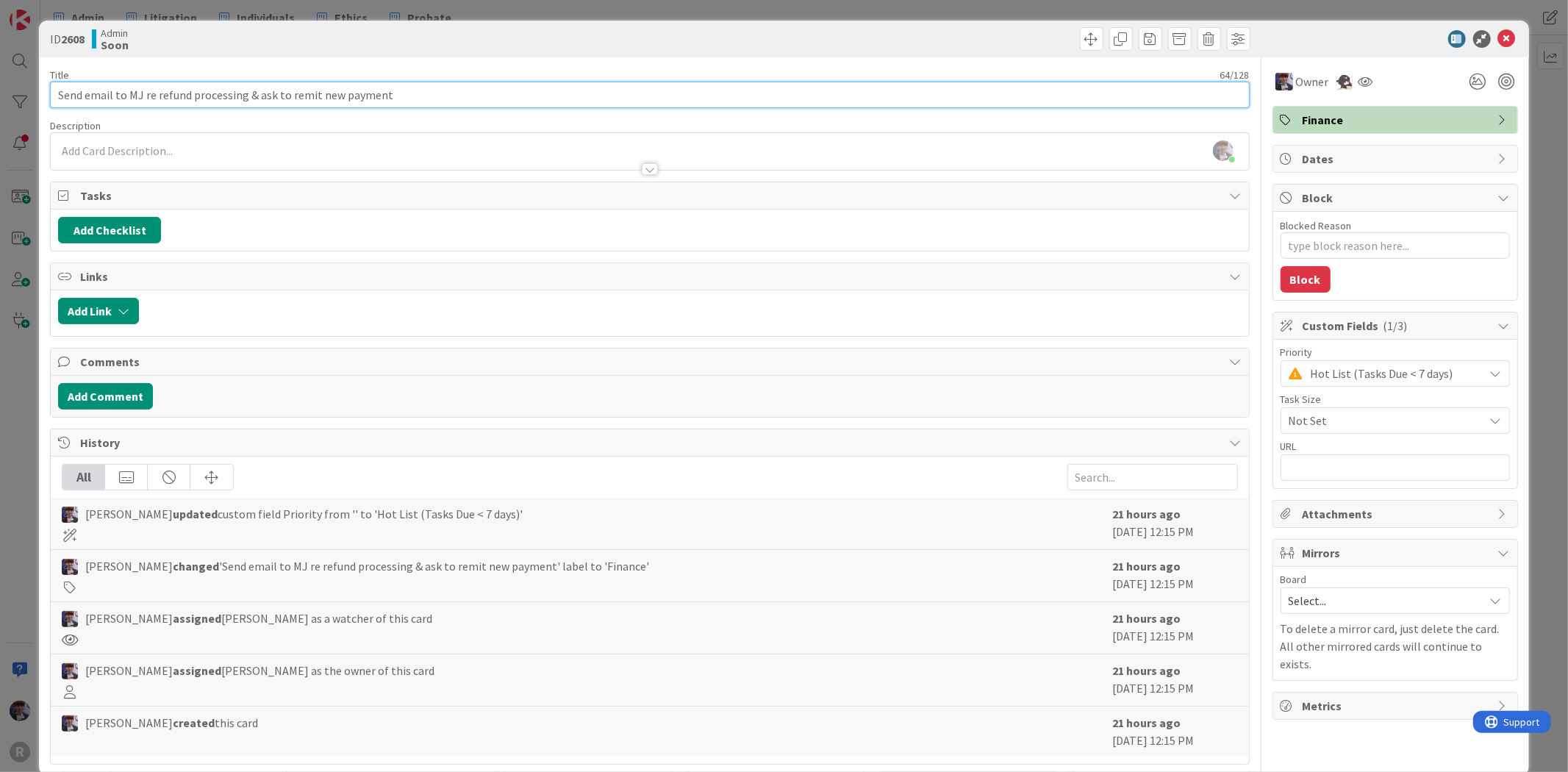
drag, startPoint x: 469, startPoint y: 91, endPoint x: 39, endPoint y: 104, distance: 430.2
click at [39, 104] on div "ID 2608 Admin Soon Title 64 / 128 Send email to MJ re refund processing & ask t…" at bounding box center [783, 397] width 1490 height 755
type input "Check MJ's"
type textarea "x"
type input "Check MJ's refund"
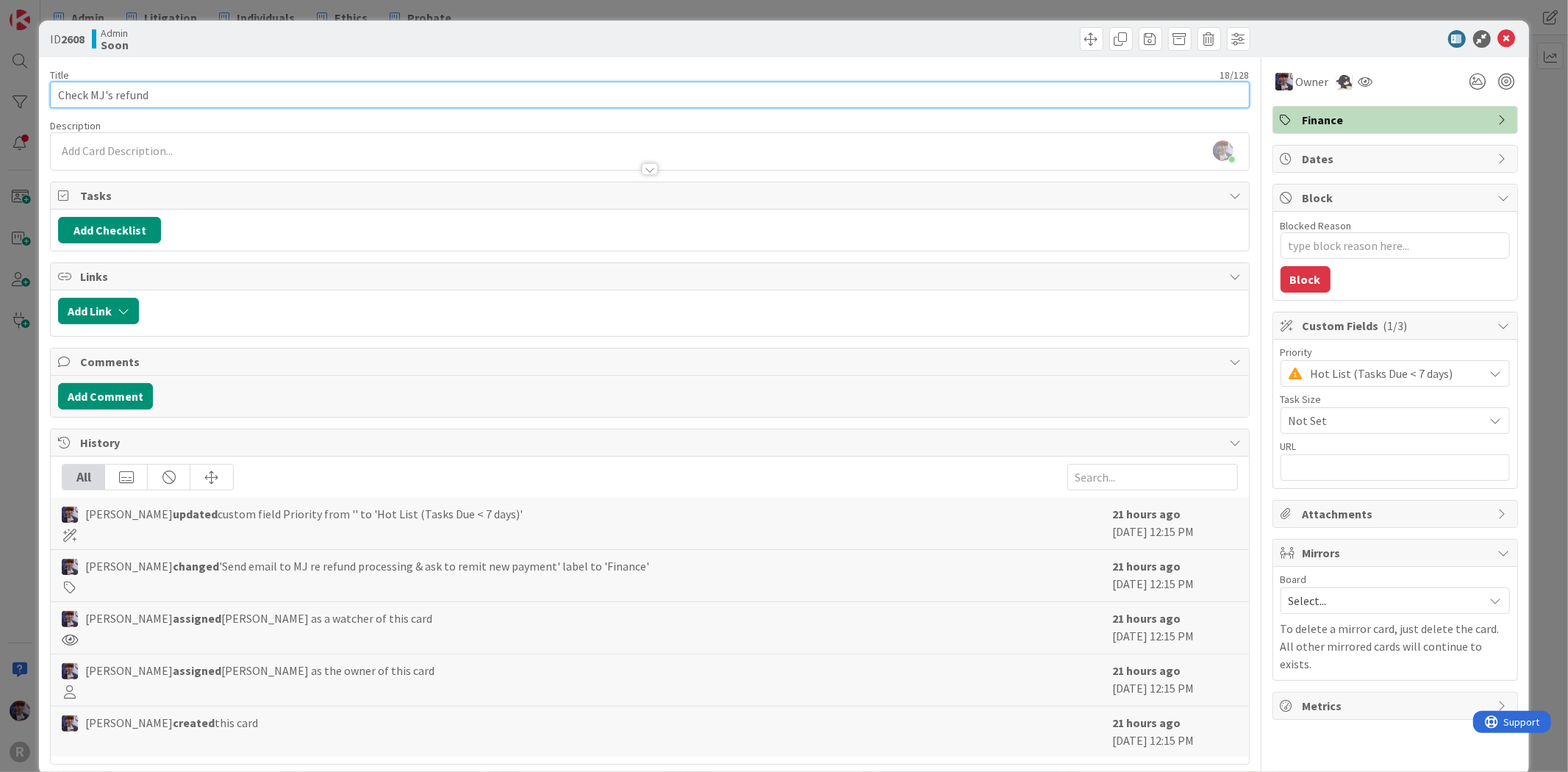
type textarea "x"
type input "Check MJ's refund situation"
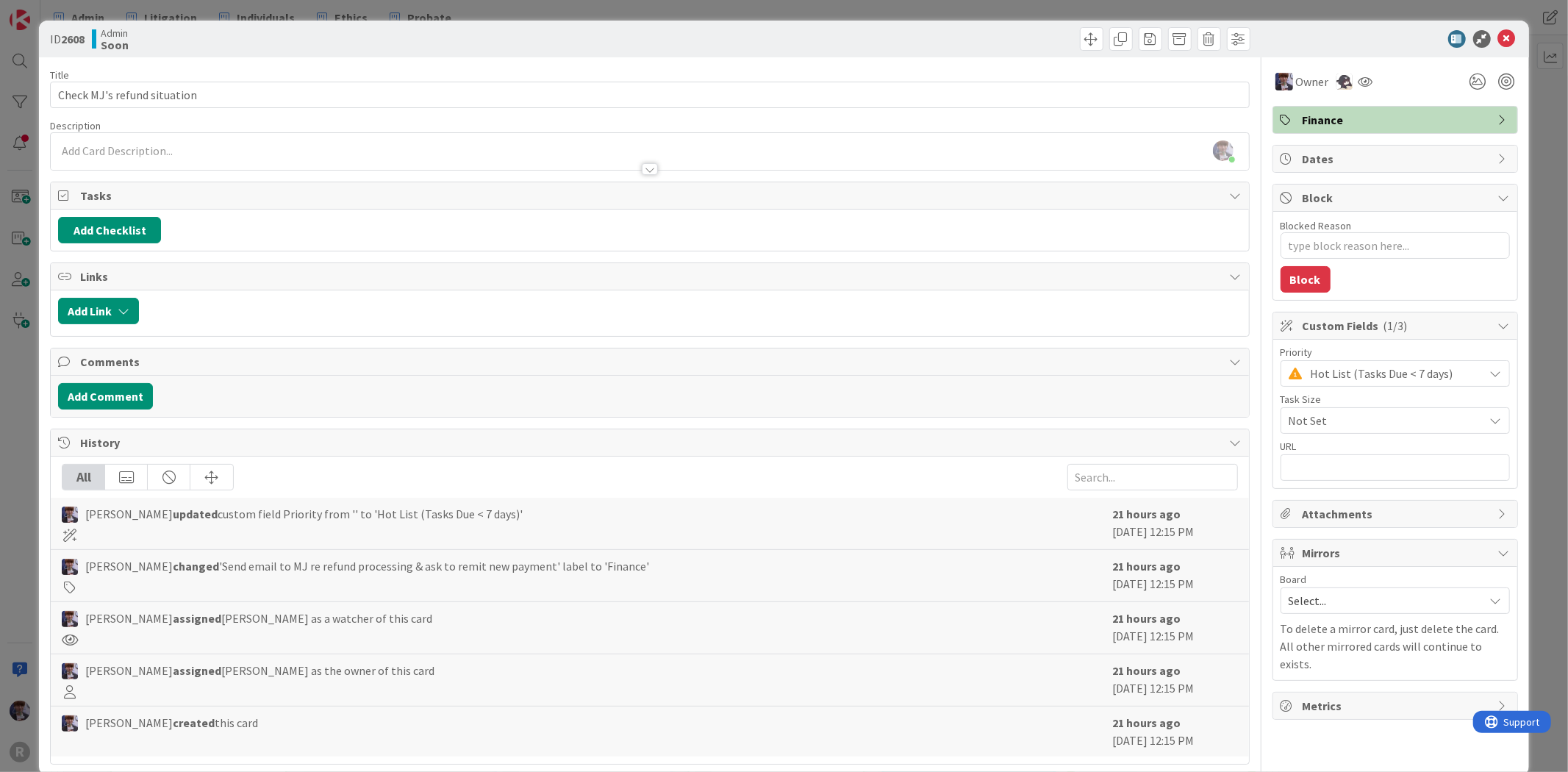
click at [19, 434] on div "ID 2608 Admin Soon Title 27 / 128 Check MJ's refund situation Description [PERS…" at bounding box center [784, 386] width 1568 height 772
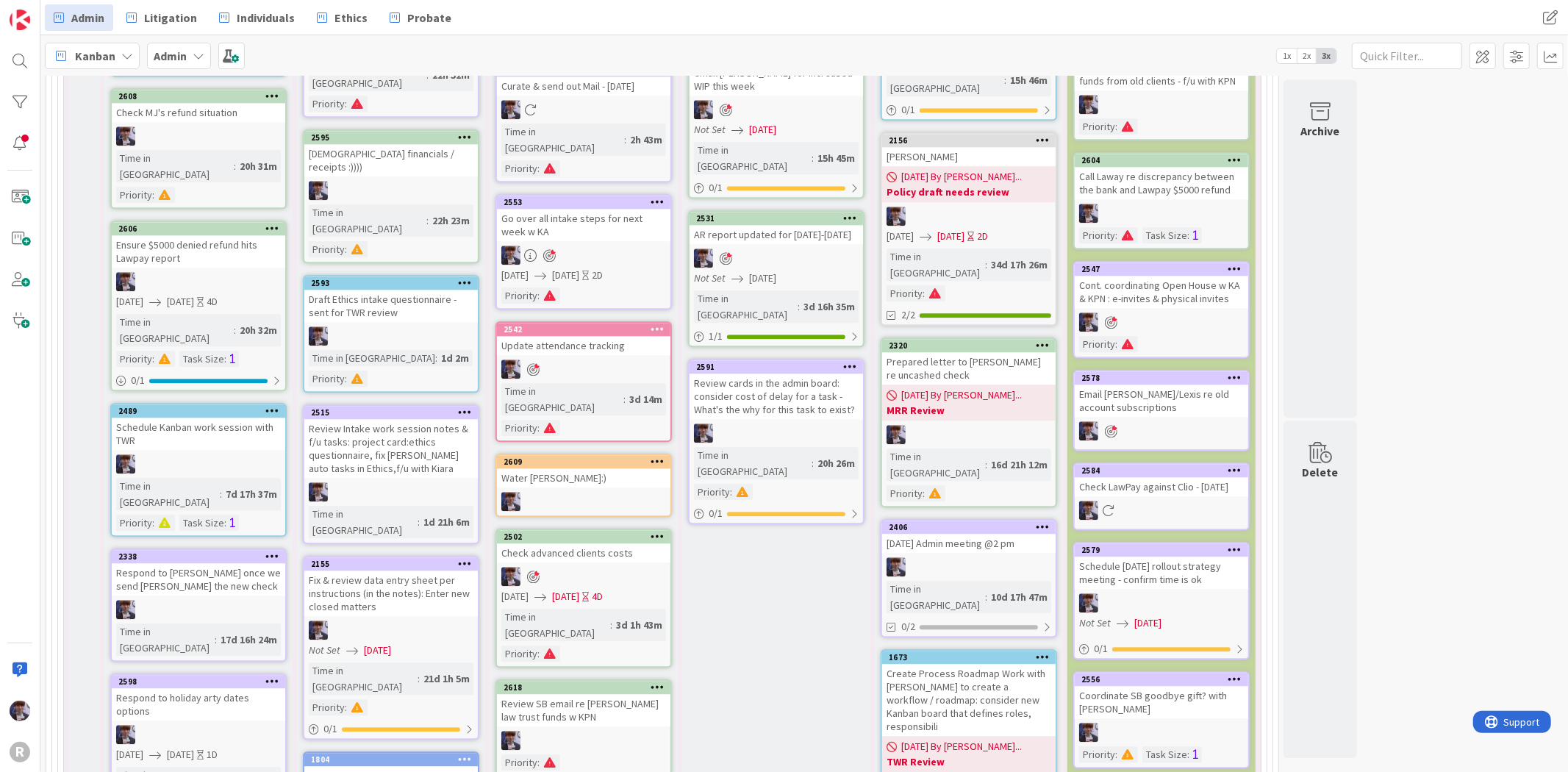
scroll to position [2934, 0]
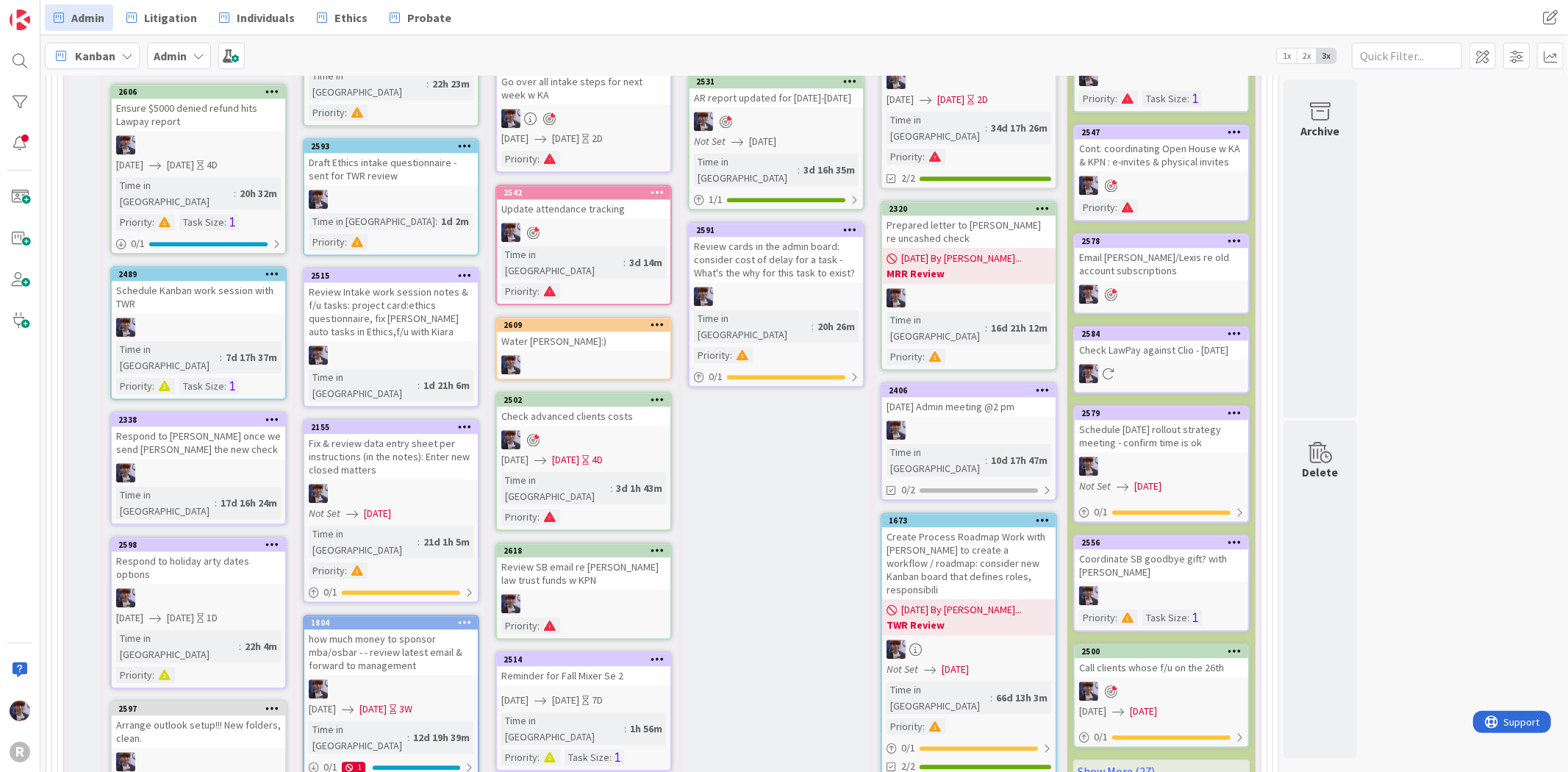
scroll to position [3179, 0]
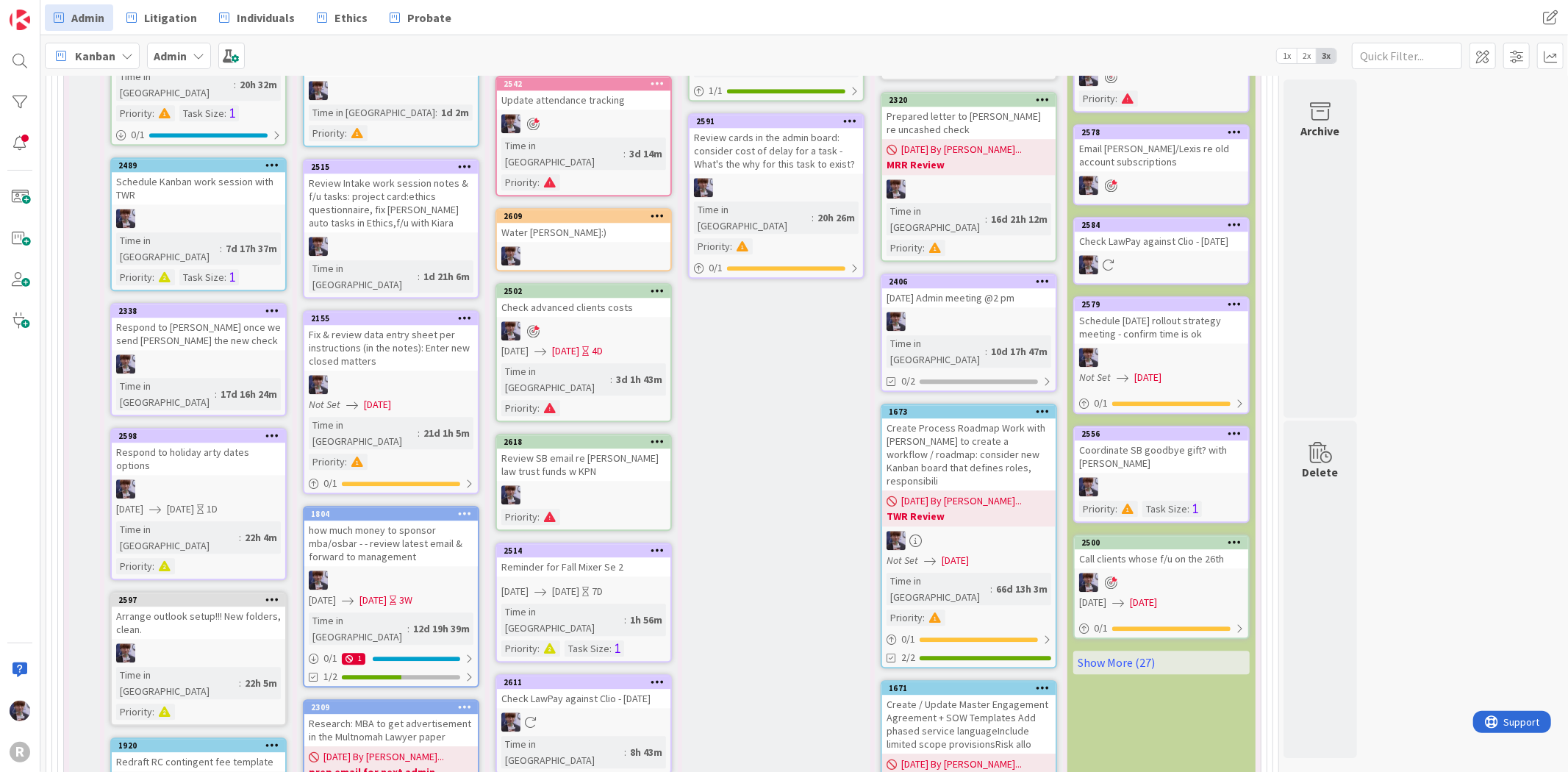
click at [445, 714] on div "Research: MBA to get advertisement in the Multnomah Lawyer paper" at bounding box center [392, 730] width 174 height 32
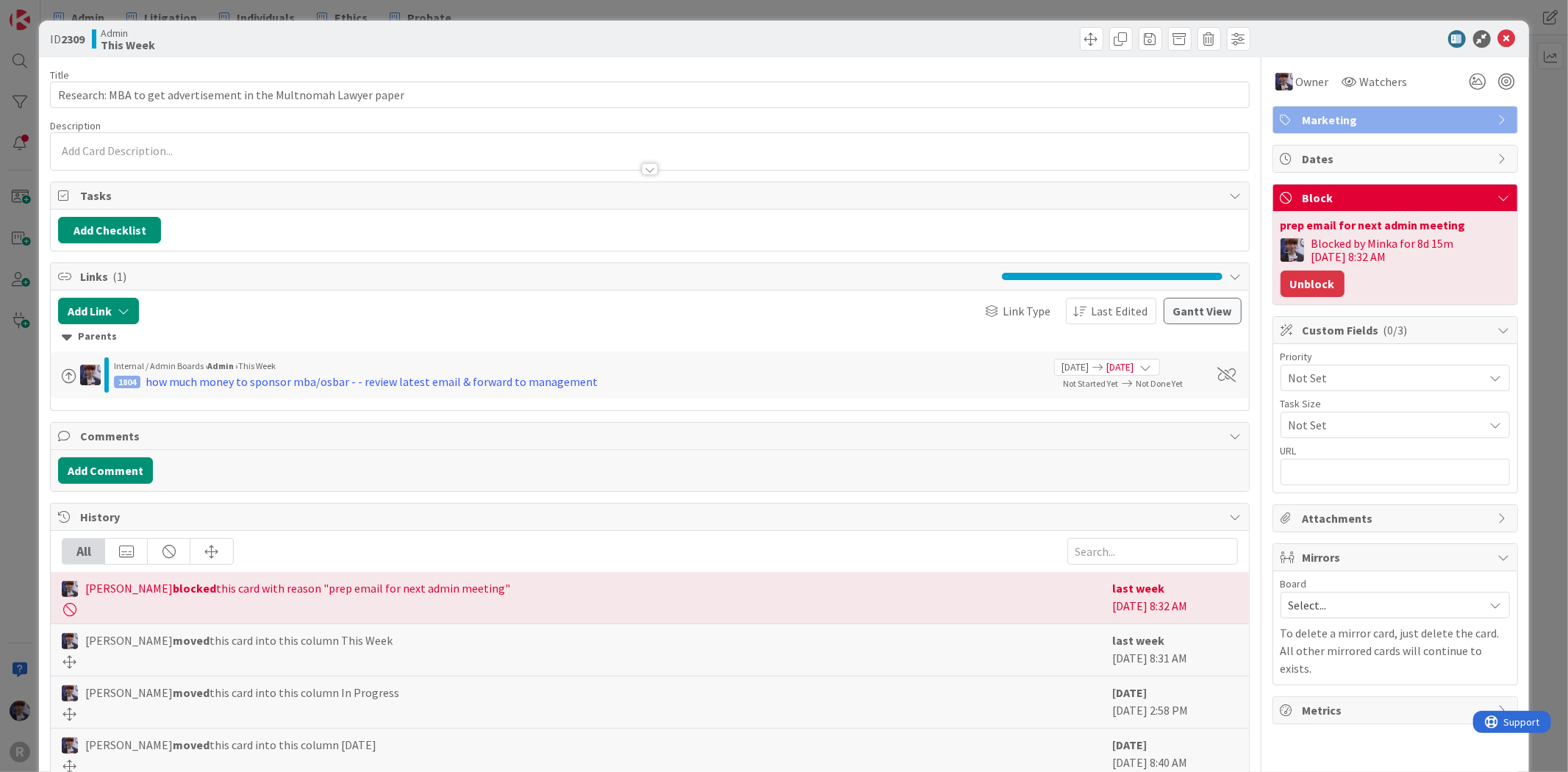
click at [1317, 276] on button "Unblock" at bounding box center [1313, 283] width 64 height 26
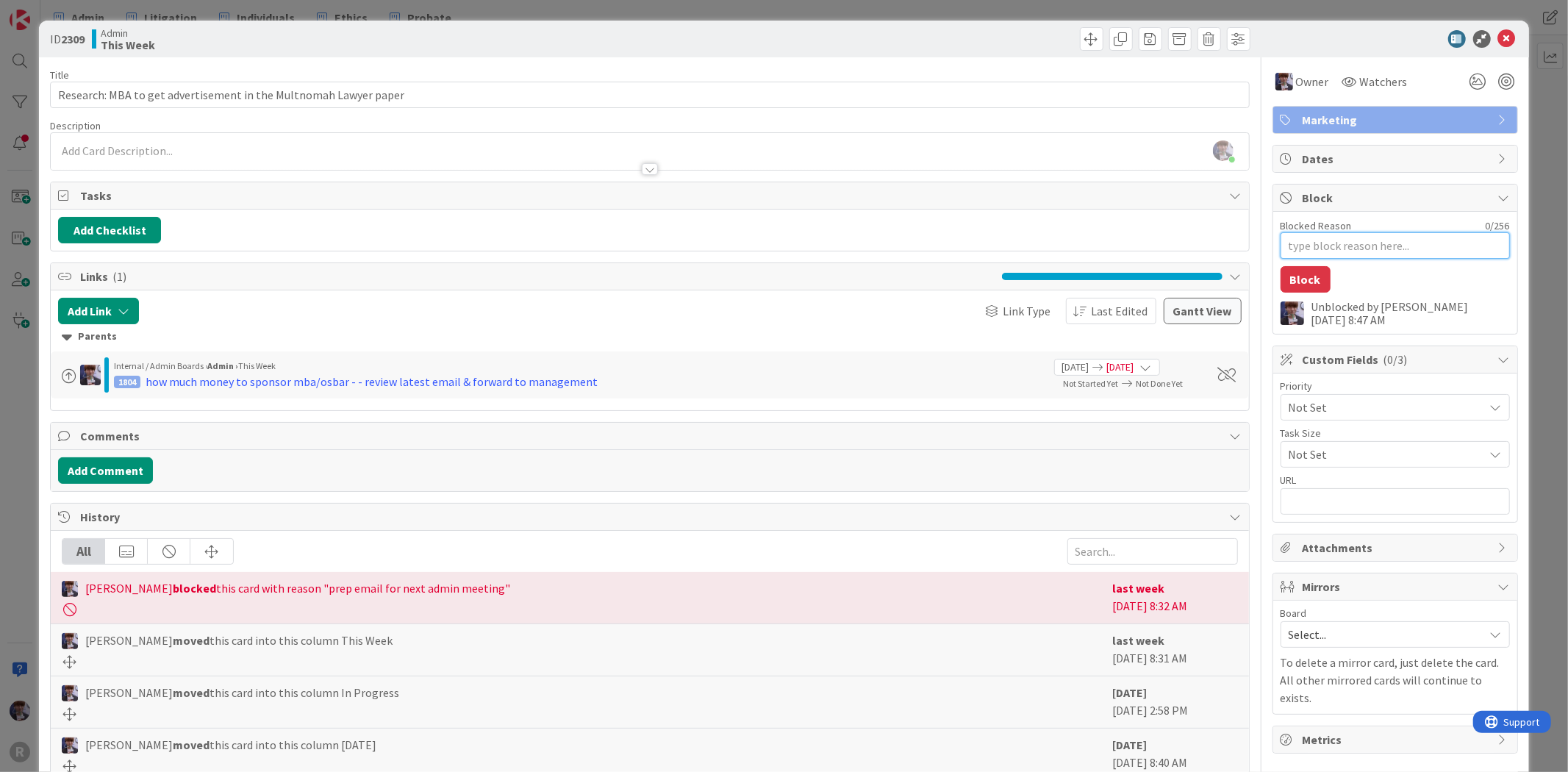
click at [1325, 248] on textarea "Blocked Reason" at bounding box center [1396, 245] width 230 height 26
type textarea "x"
type textarea "H"
type textarea "x"
type textarea "HA"
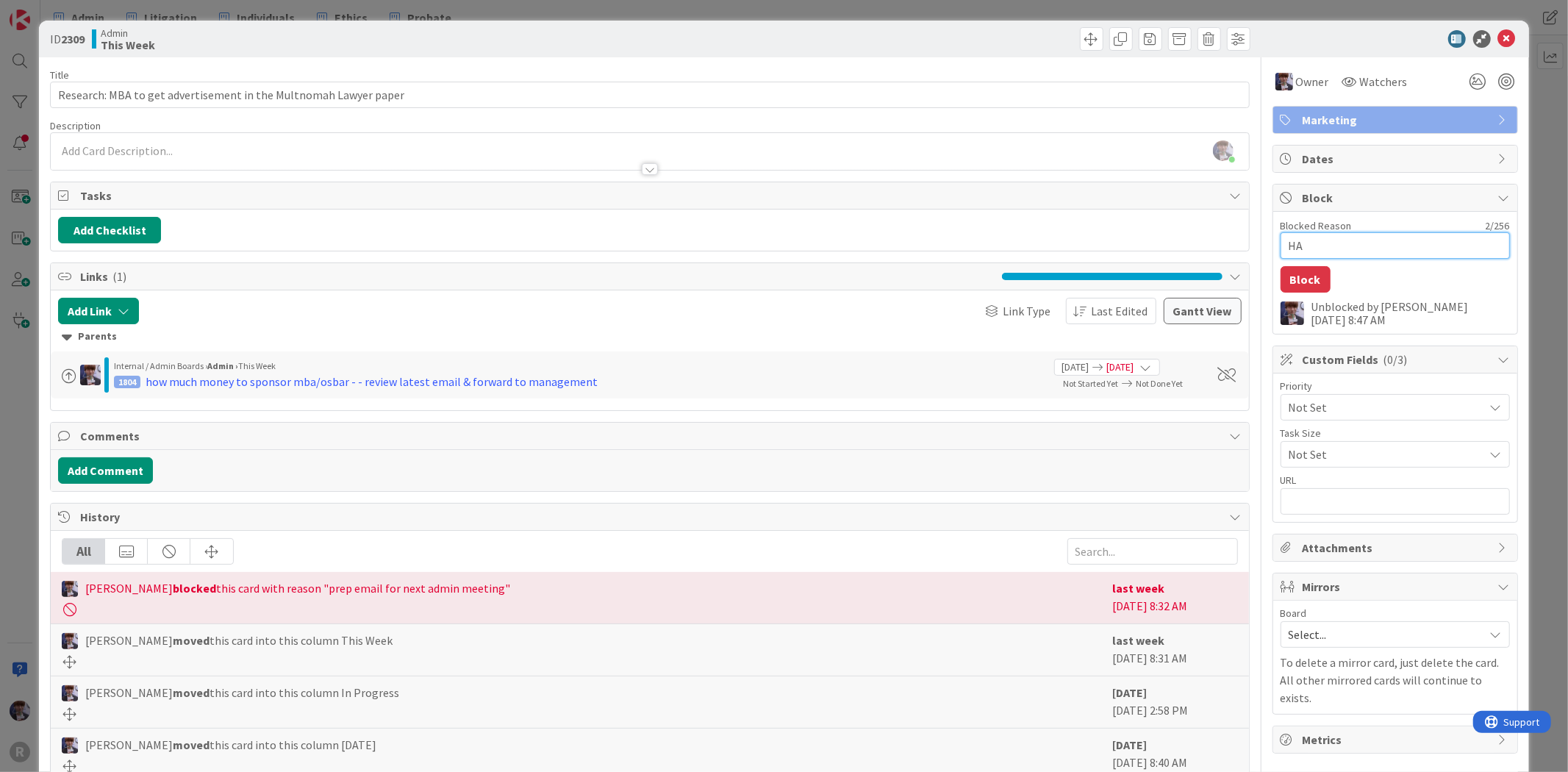
type textarea "x"
type textarea "HAL"
type textarea "x"
type textarea "HALT"
click at [1290, 272] on button "Block" at bounding box center [1306, 278] width 50 height 26
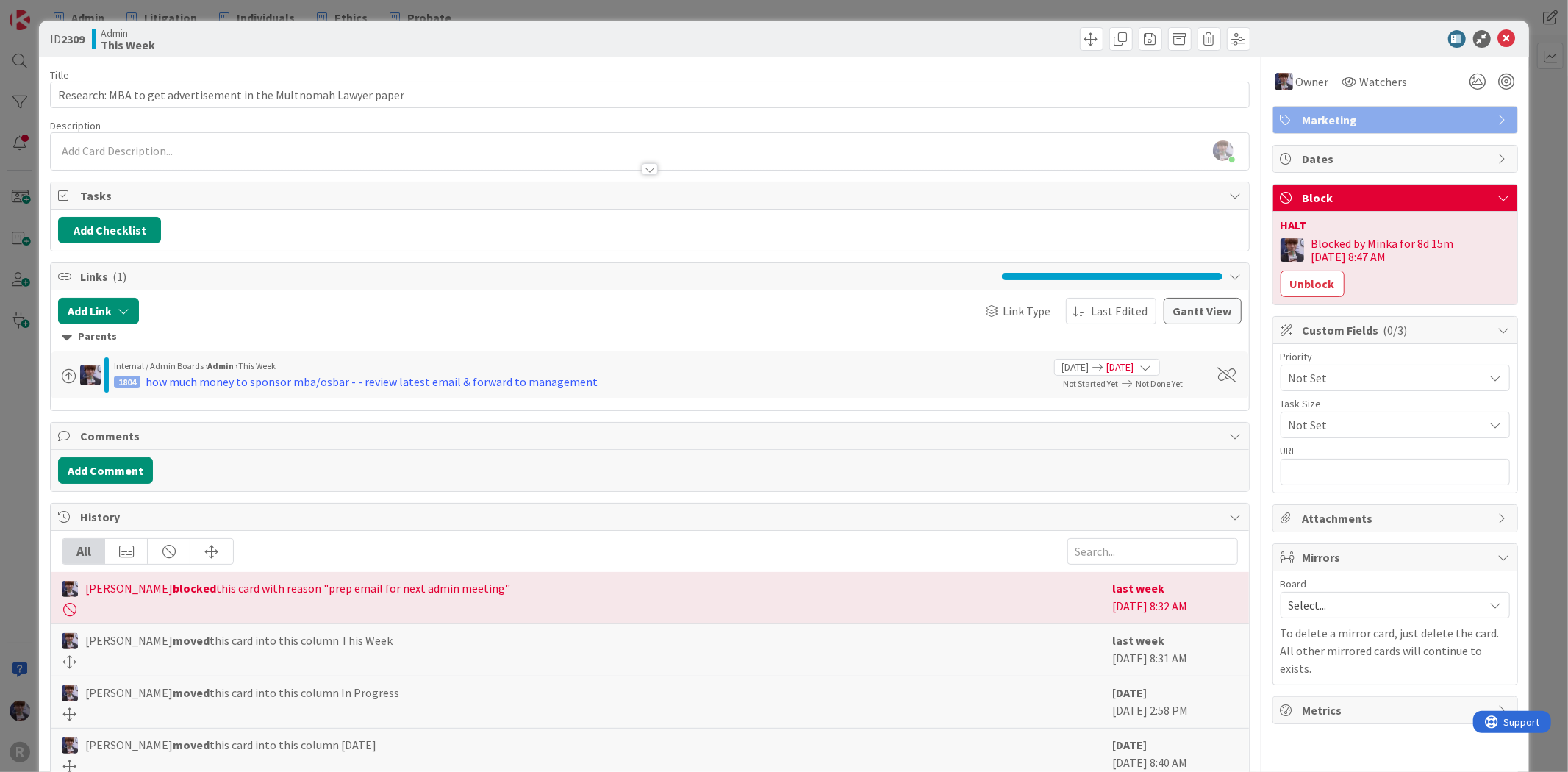
click at [1553, 115] on div "ID 2309 Admin This Week Title 64 / 128 Research: MBA to get advertisement in th…" at bounding box center [784, 386] width 1568 height 772
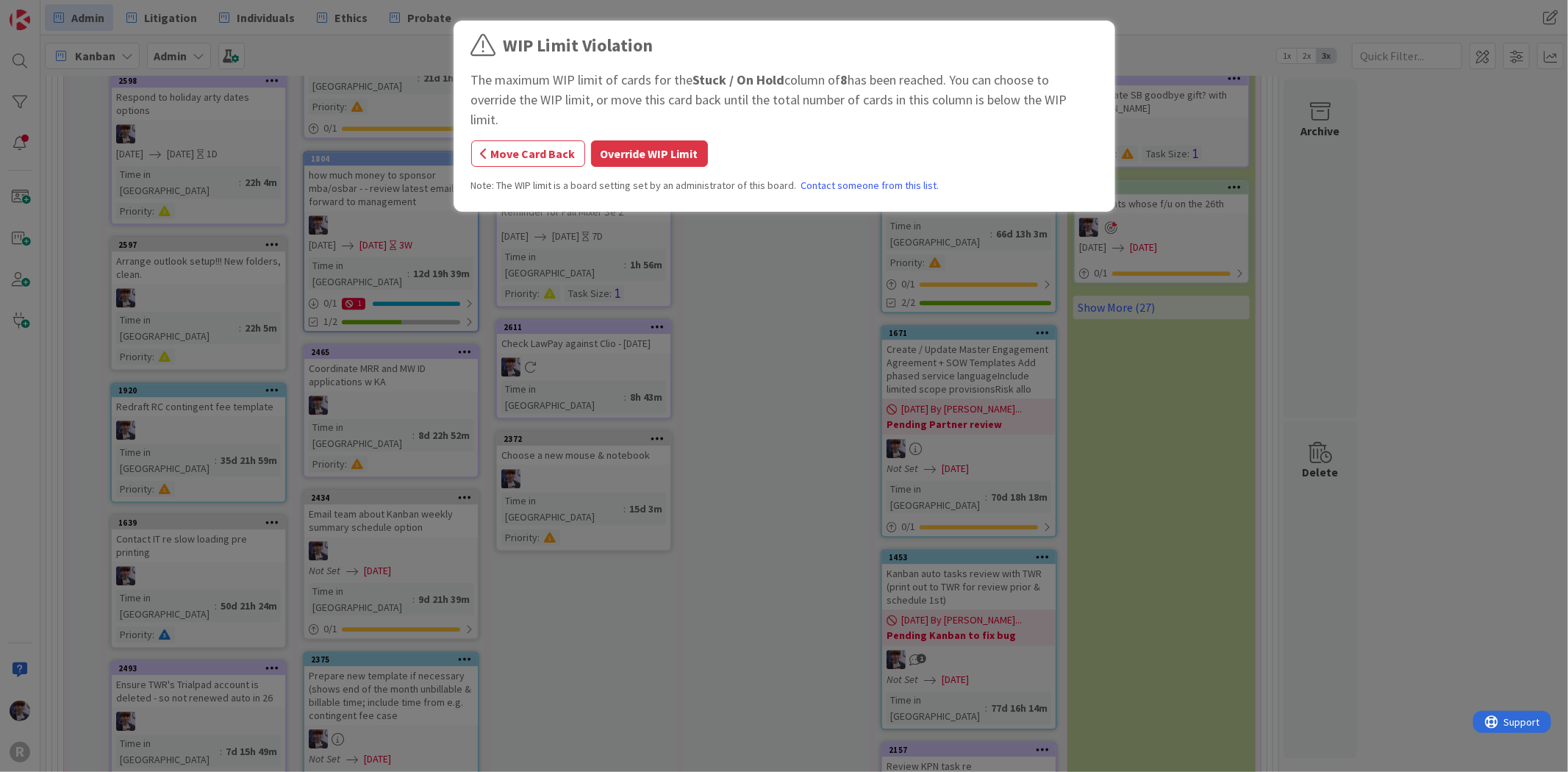
scroll to position [3540, 0]
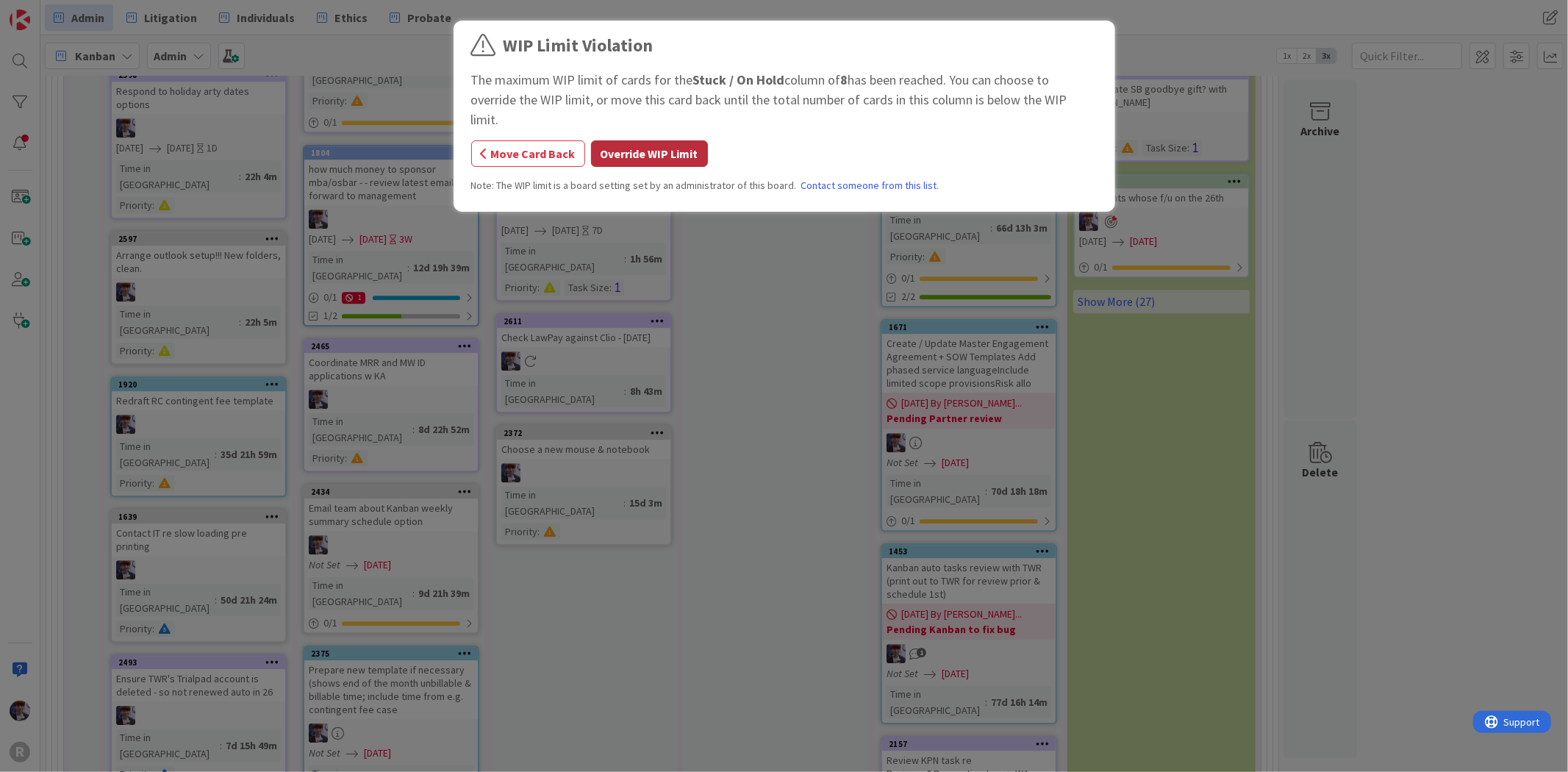
click at [662, 140] on button "Override WIP Limit" at bounding box center [650, 153] width 117 height 26
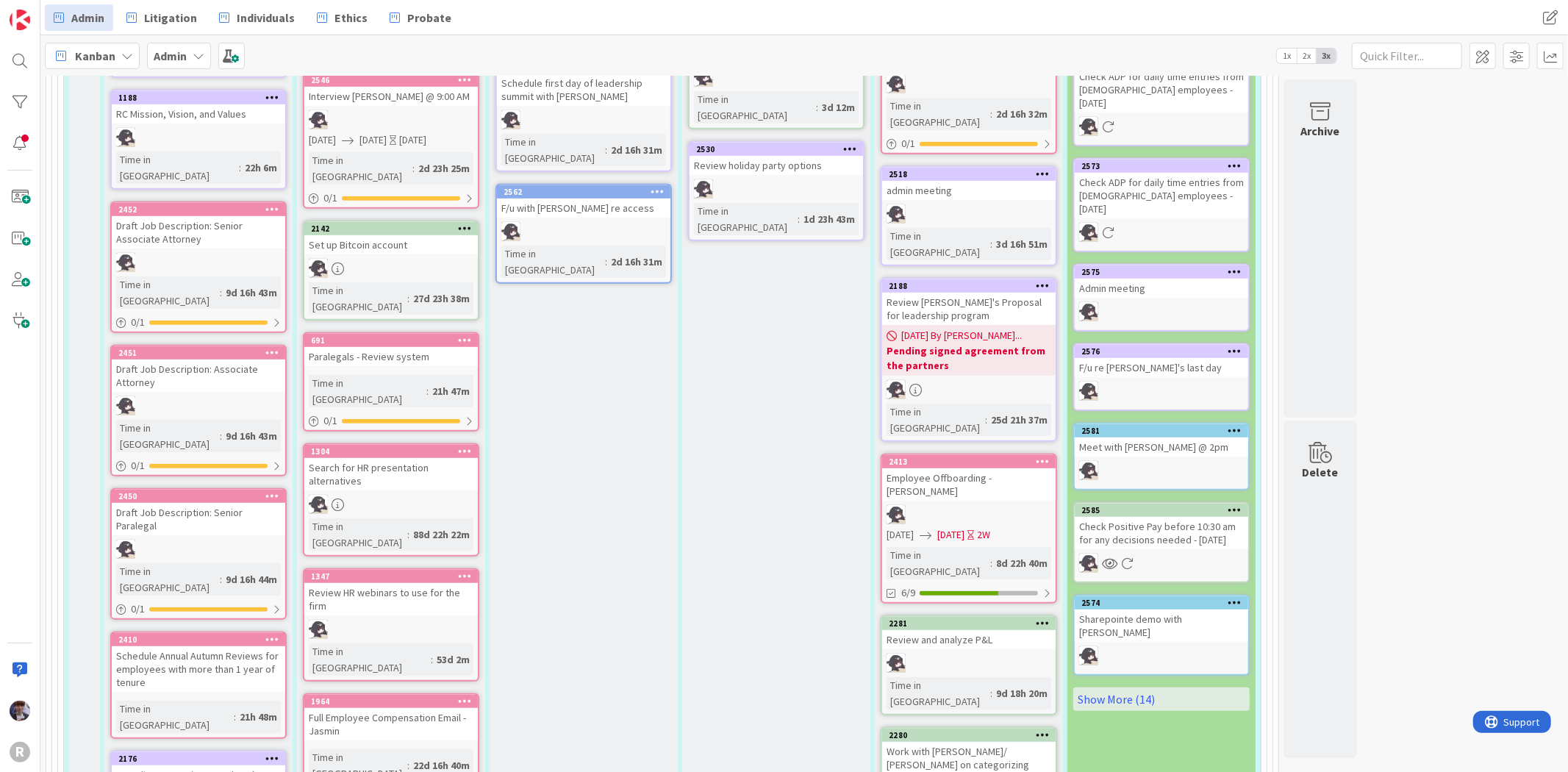
scroll to position [0, 0]
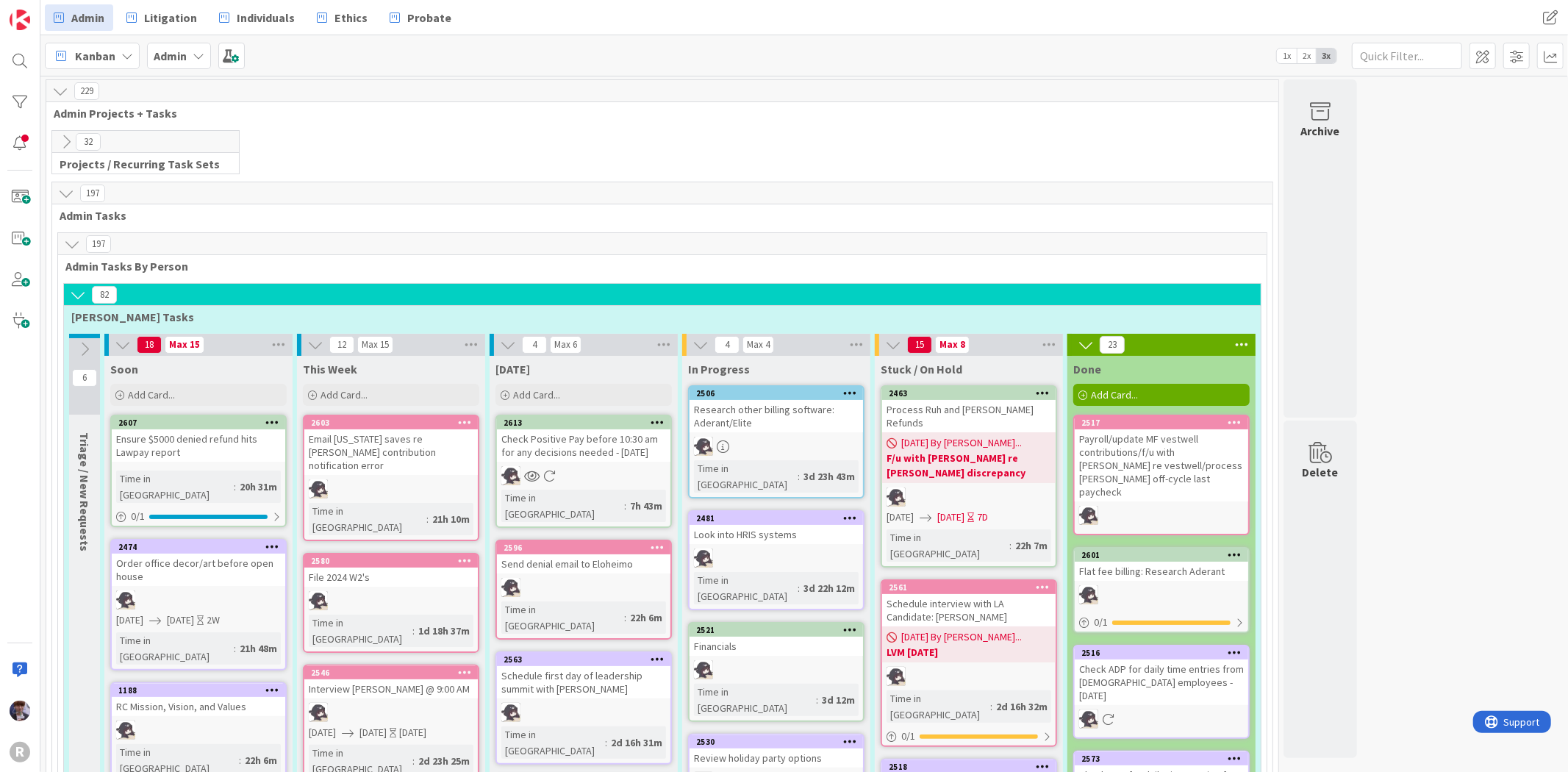
click at [66, 151] on div "32" at bounding box center [145, 142] width 187 height 22
click at [66, 142] on icon at bounding box center [66, 142] width 16 height 16
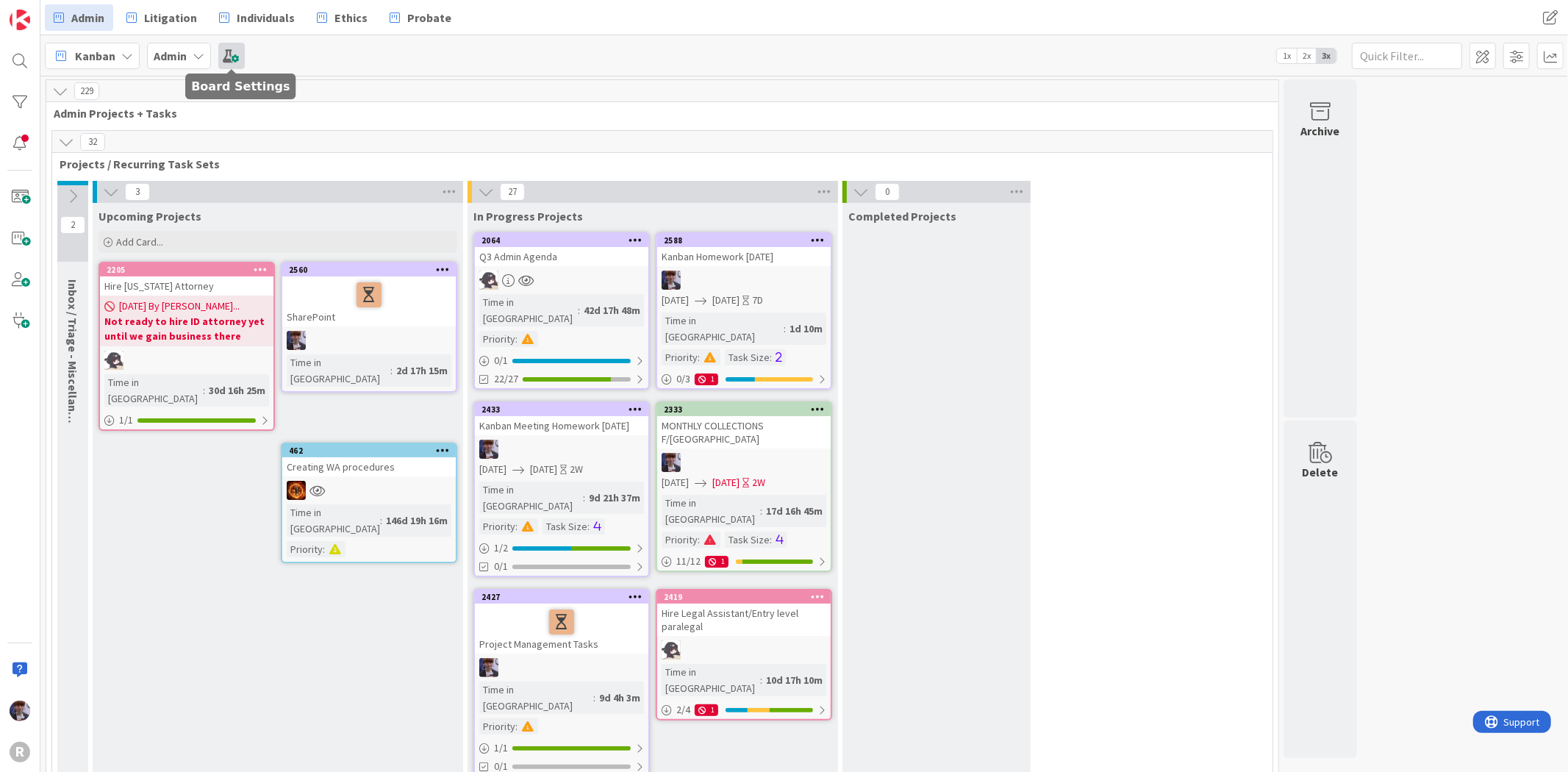
click at [224, 48] on span at bounding box center [231, 56] width 26 height 26
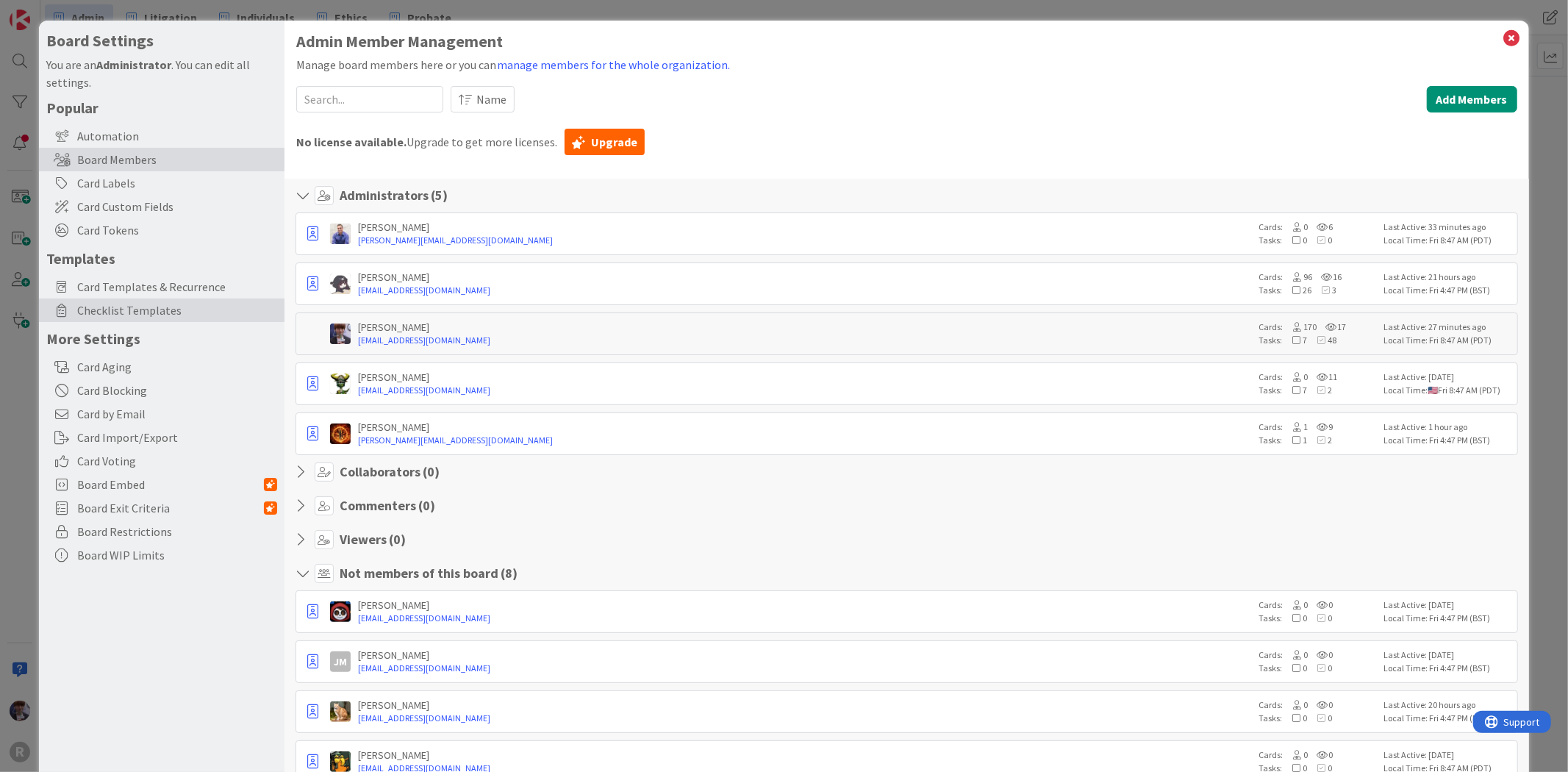
click at [162, 302] on span "Checklist Templates" at bounding box center [176, 310] width 200 height 18
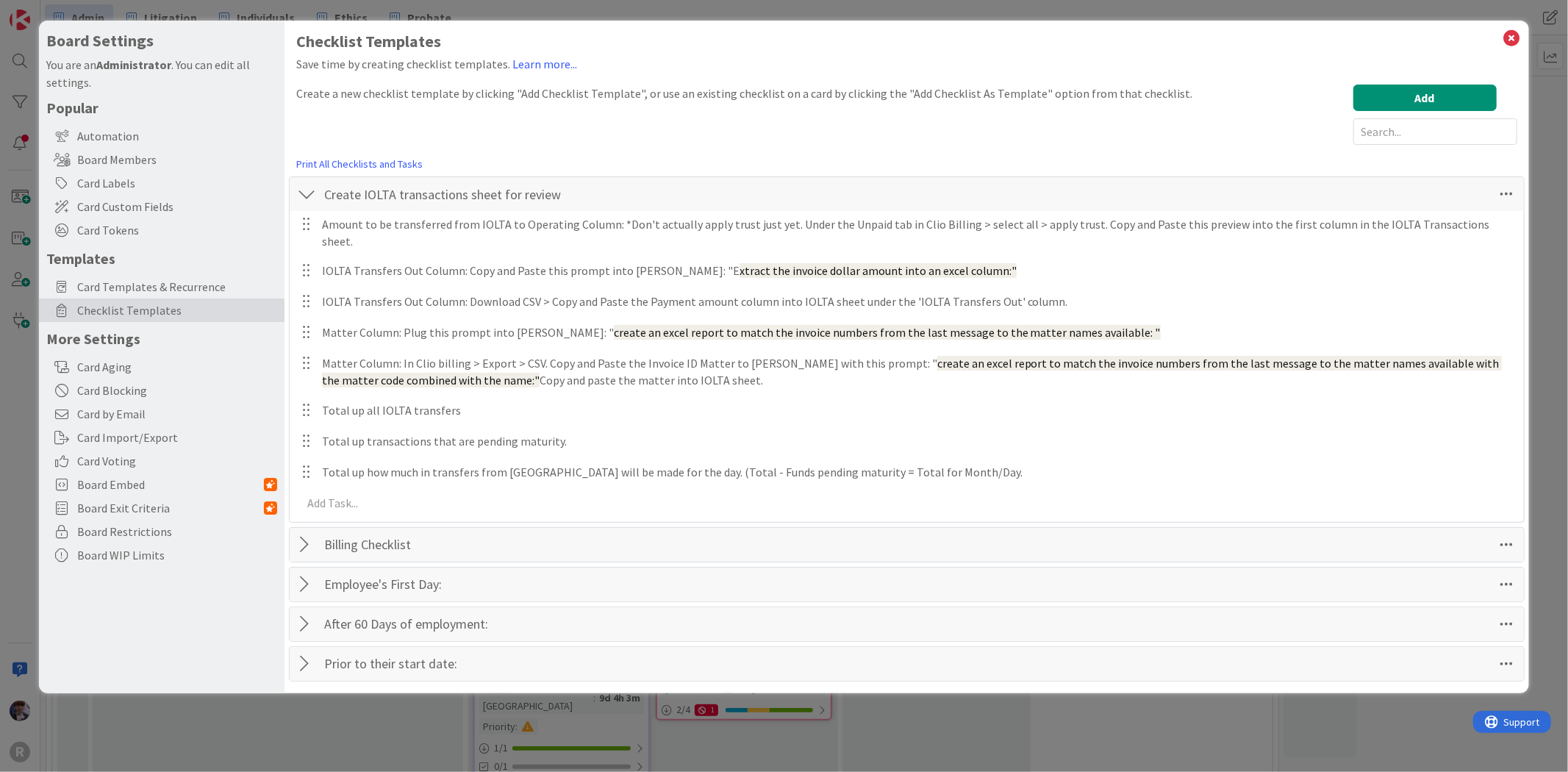
click at [313, 187] on div at bounding box center [306, 193] width 19 height 26
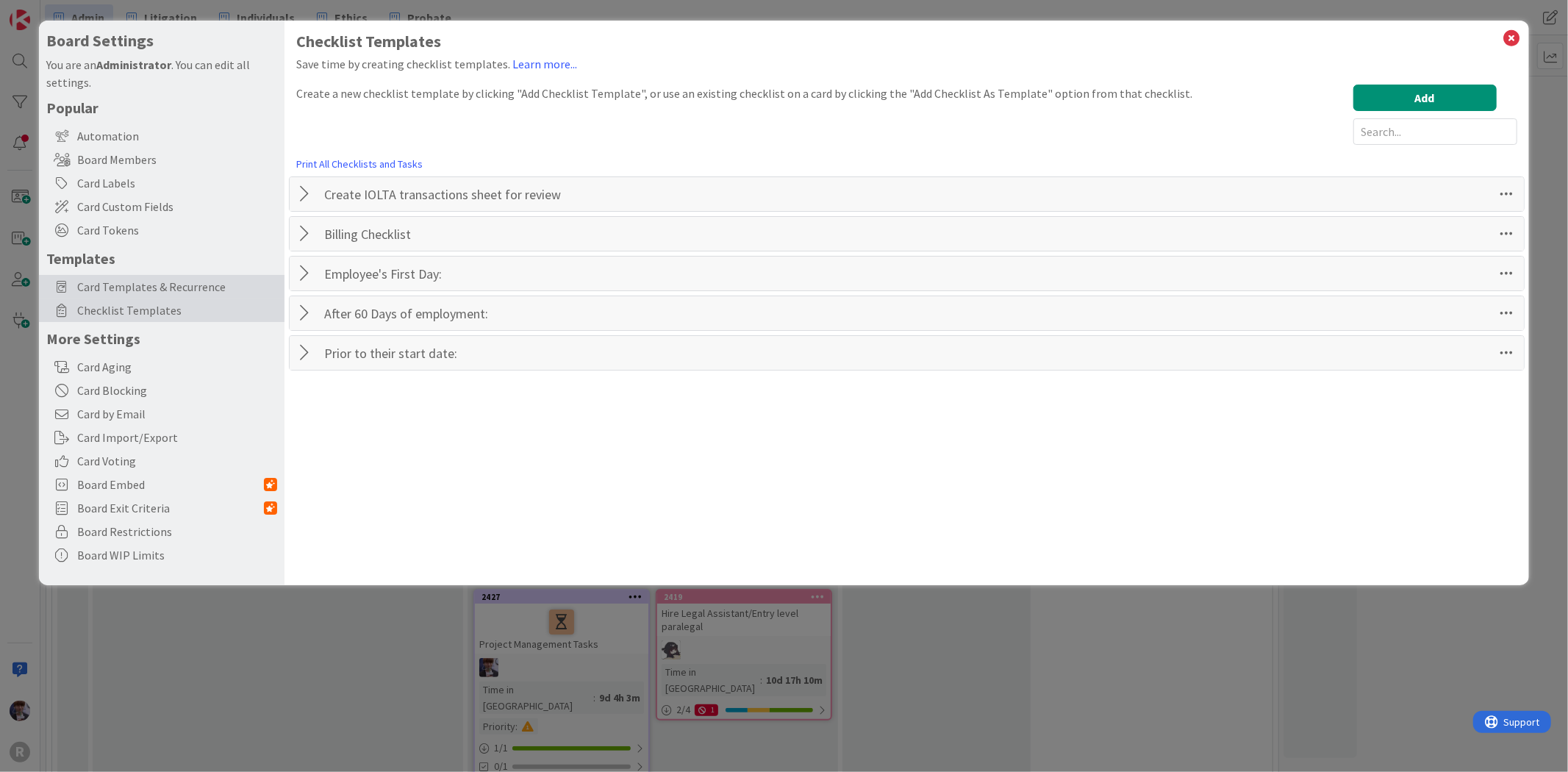
click at [146, 289] on span "Card Templates & Recurrence" at bounding box center [176, 286] width 200 height 18
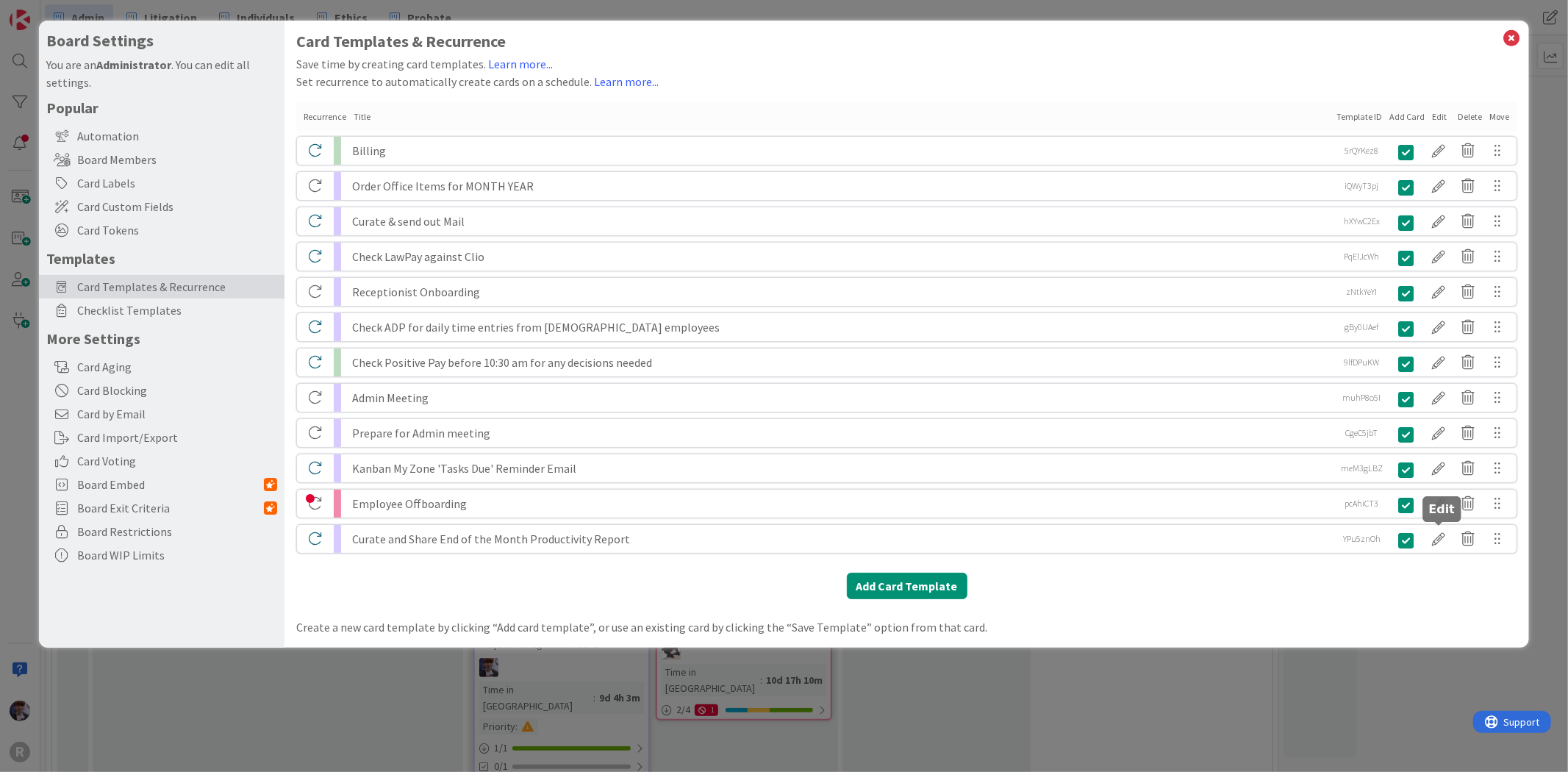
click at [1439, 534] on div at bounding box center [1440, 539] width 30 height 25
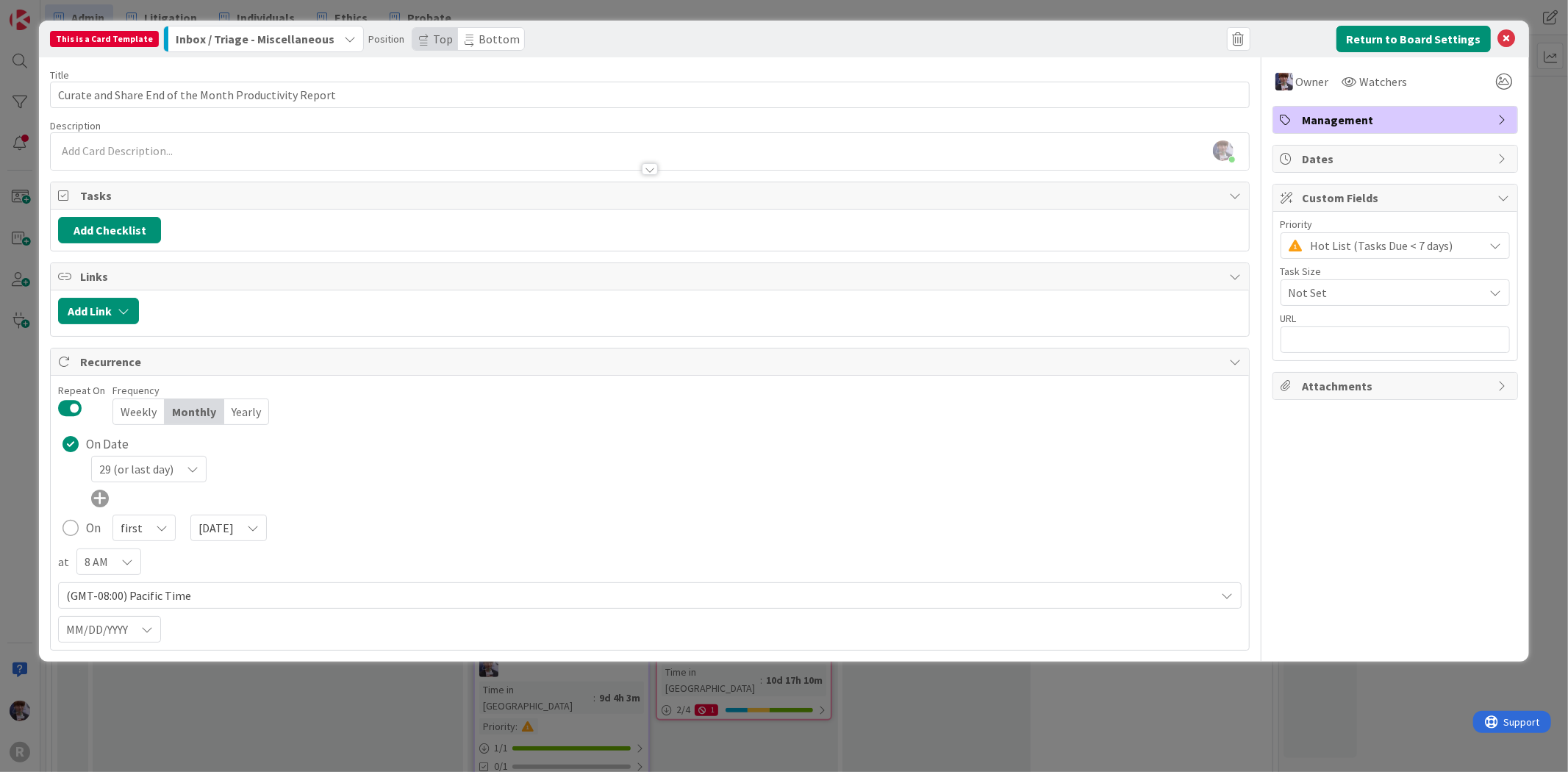
click at [553, 475] on div "29 (or last day)" at bounding box center [666, 468] width 1150 height 26
click at [302, 37] on span "Inbox / Triage - Miscellaneous" at bounding box center [255, 39] width 159 height 19
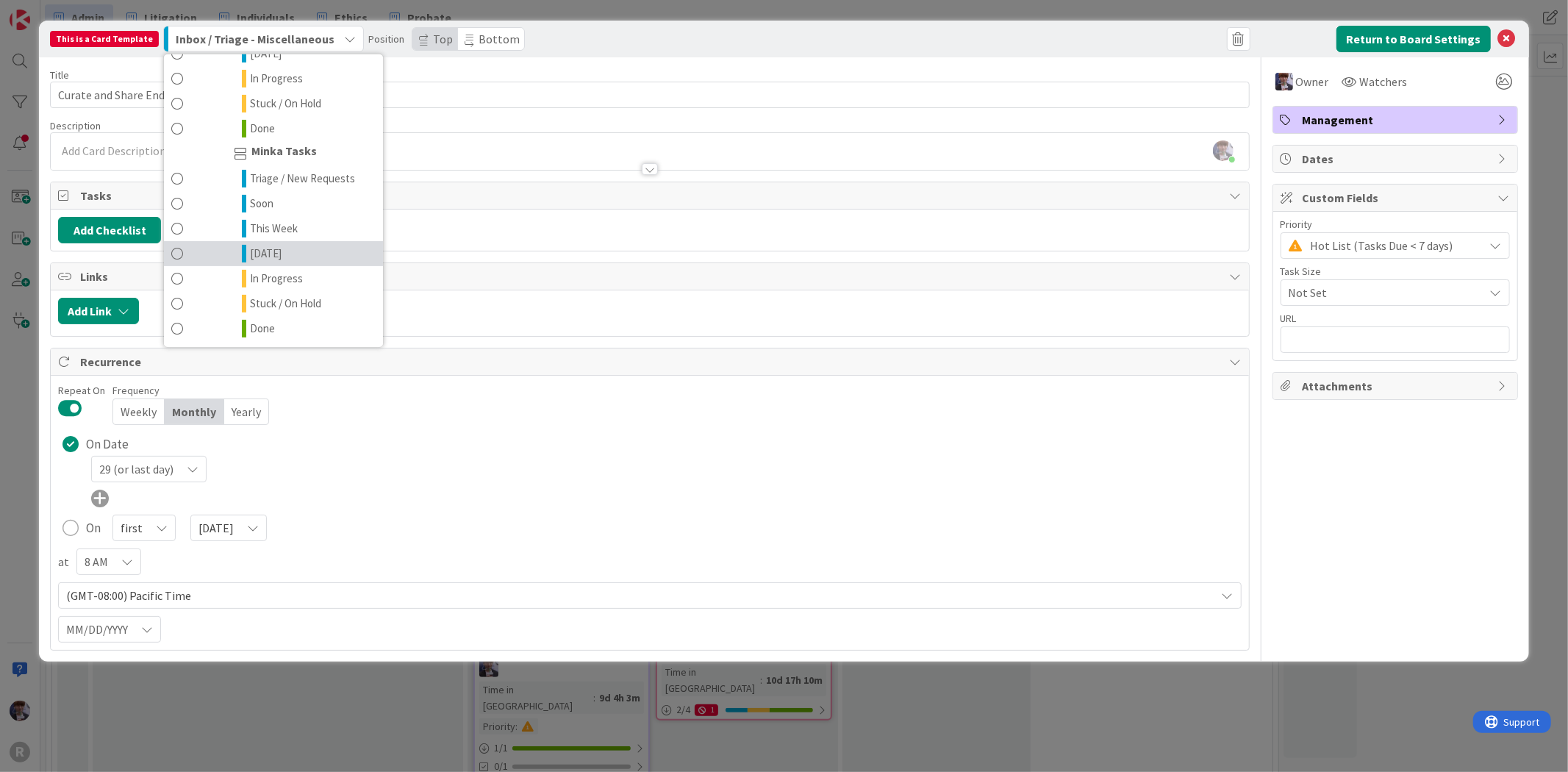
click at [262, 250] on span "[DATE]" at bounding box center [265, 253] width 31 height 18
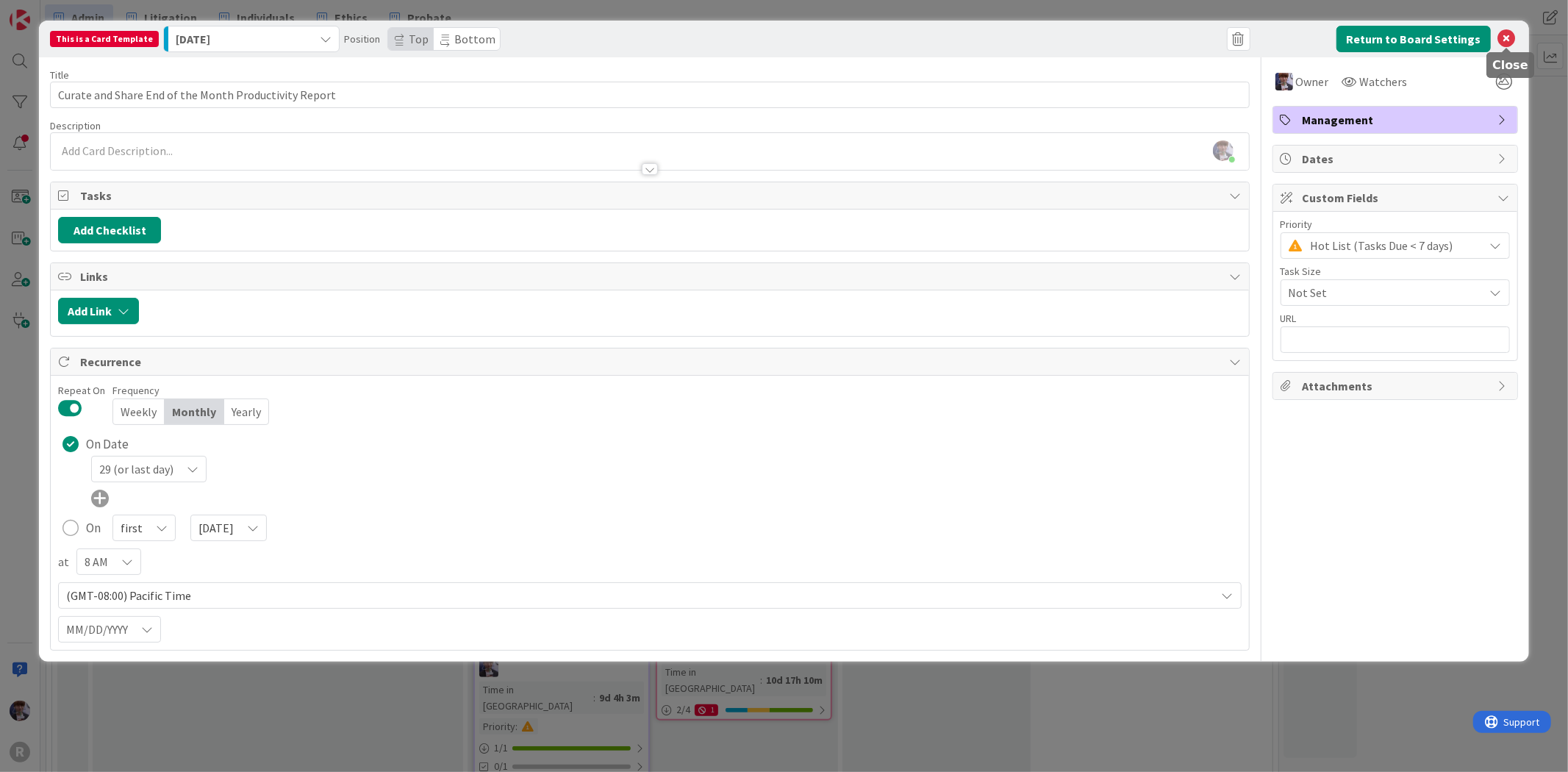
click at [1512, 35] on icon at bounding box center [1507, 39] width 18 height 18
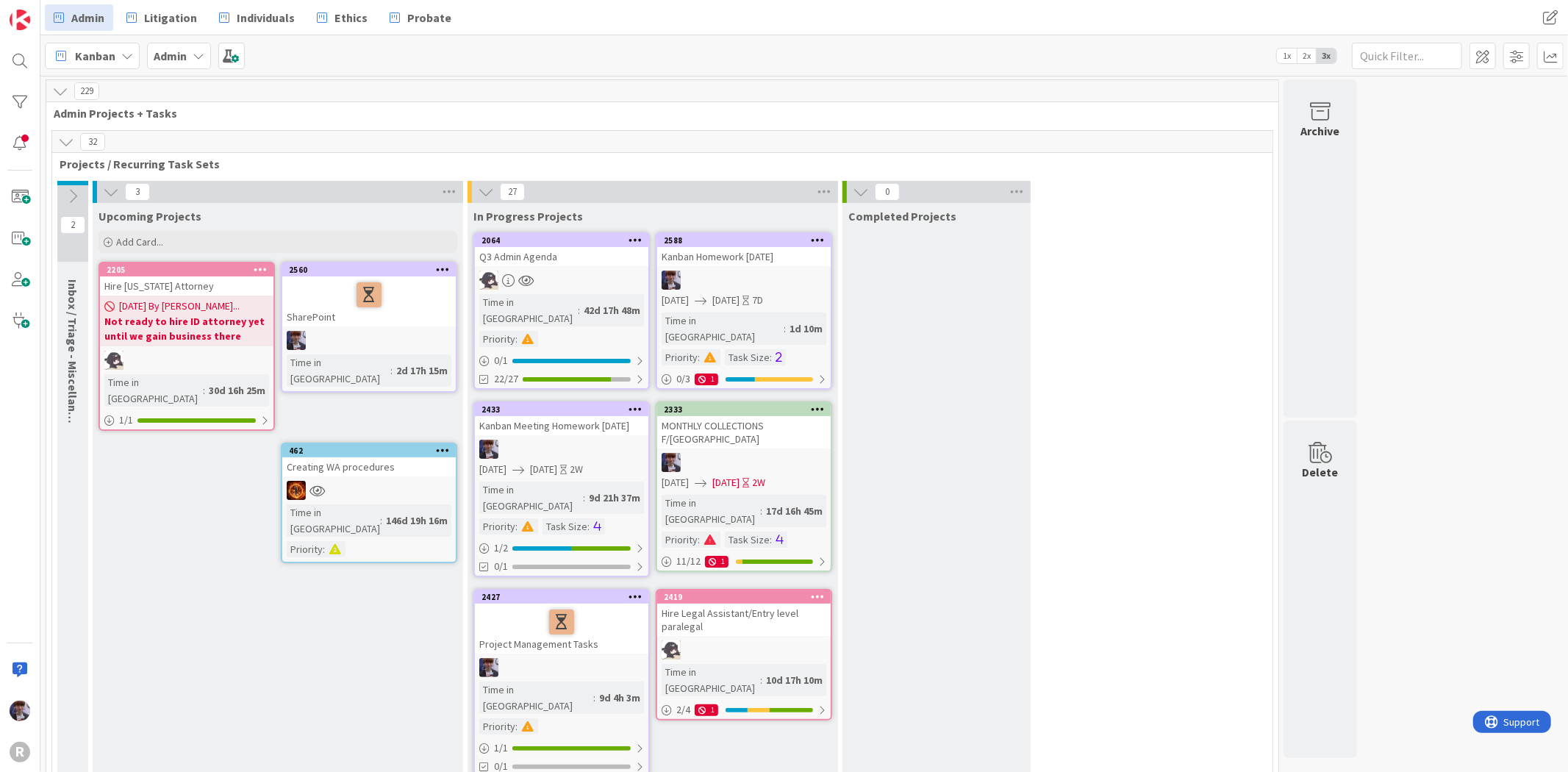
click at [72, 188] on icon at bounding box center [73, 196] width 16 height 16
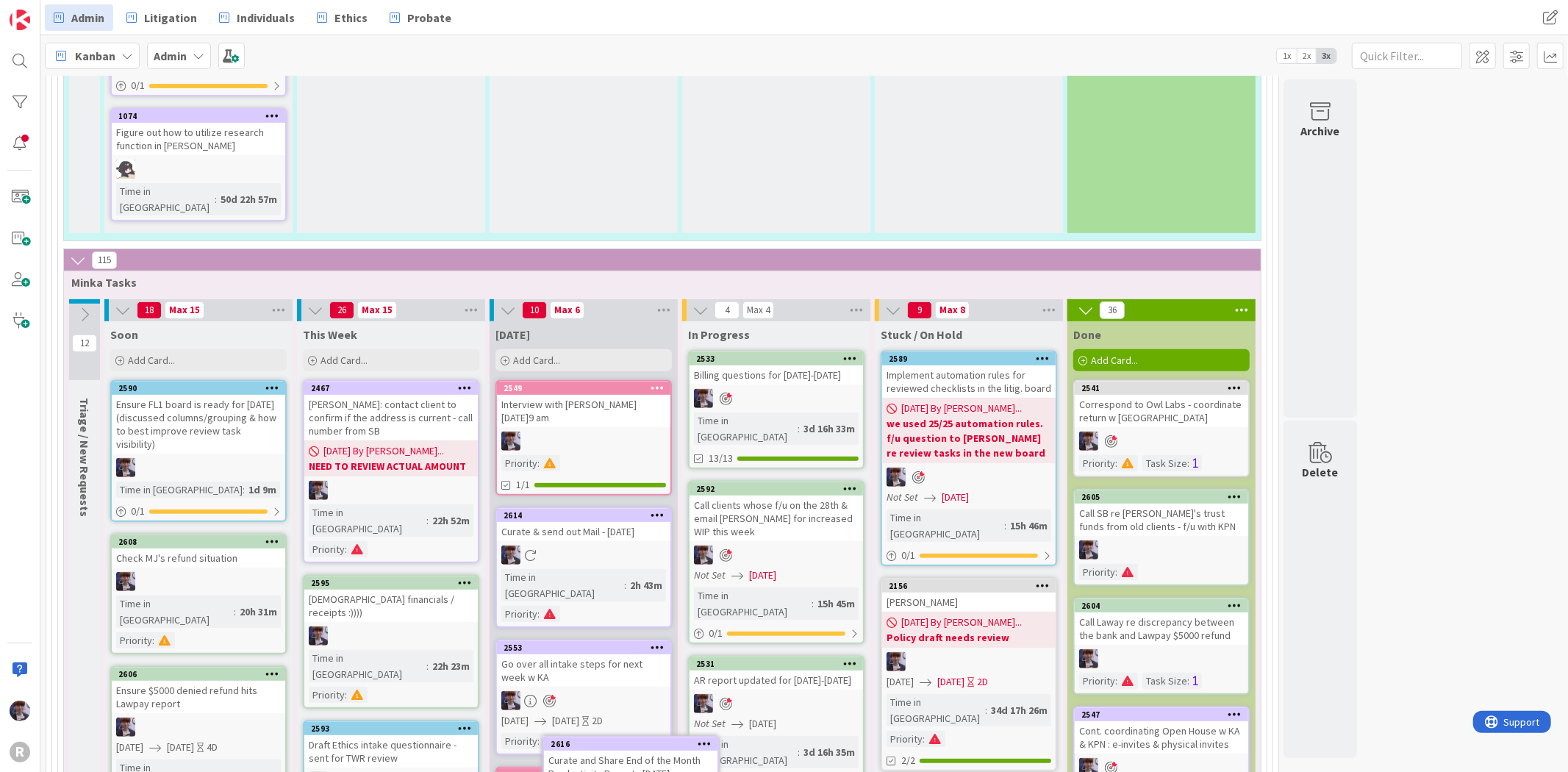
scroll to position [5255, 0]
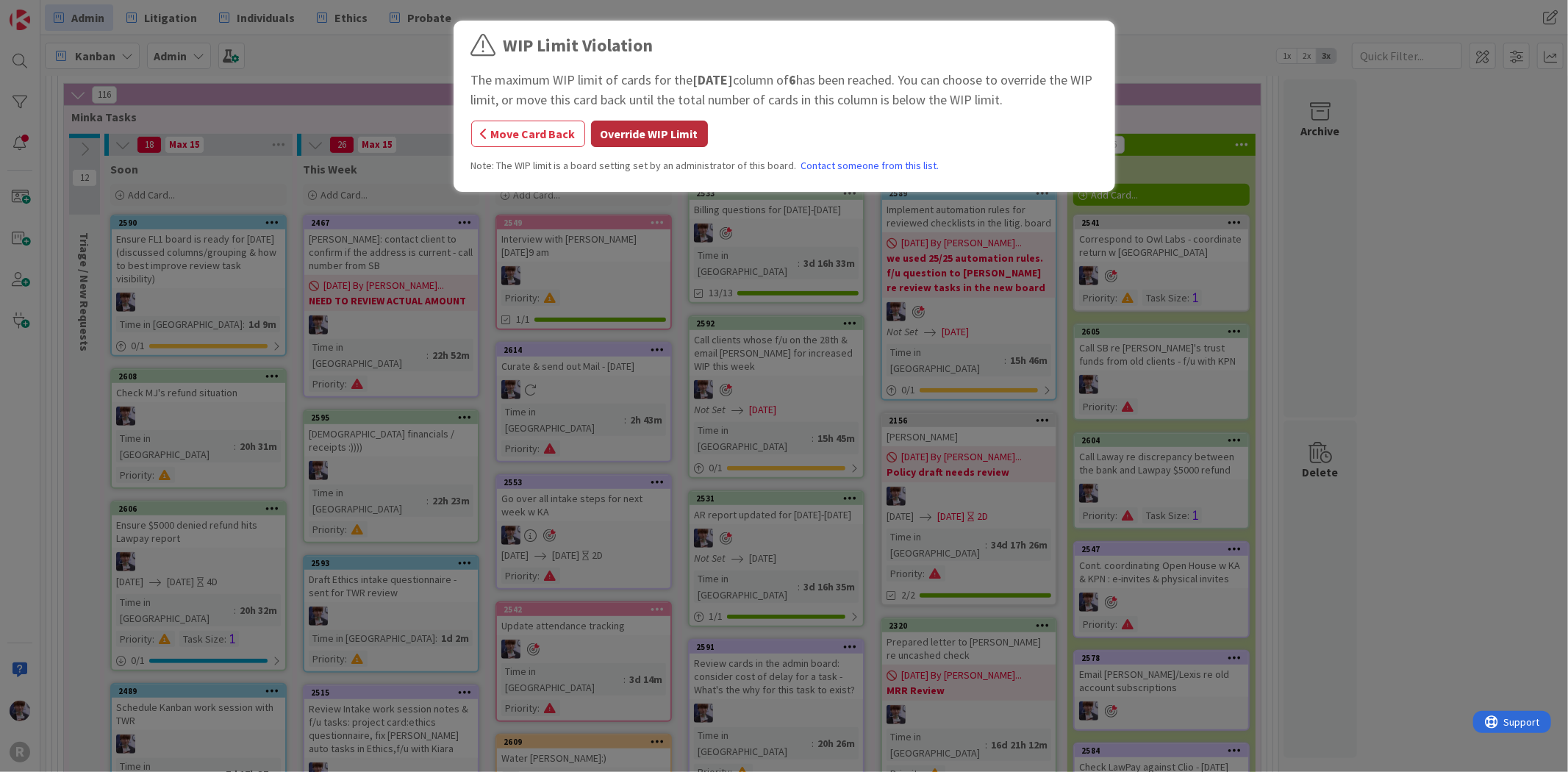
click at [656, 135] on button "Override WIP Limit" at bounding box center [650, 133] width 117 height 26
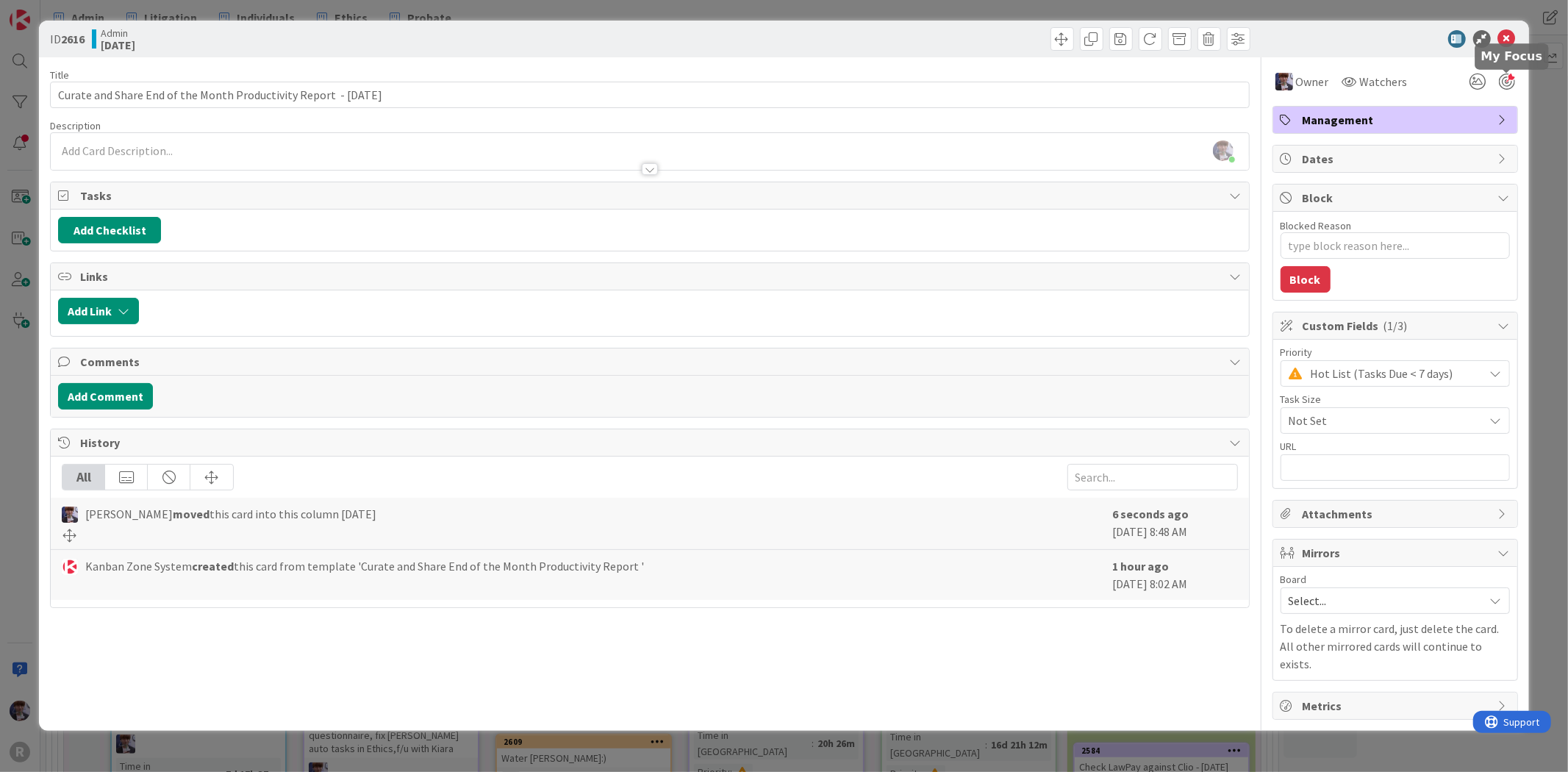
click at [1513, 83] on div at bounding box center [1507, 81] width 16 height 16
type textarea "x"
click at [1537, 130] on div "ID 2616 Admin [DATE] Title 67 / 128 Curate and Share End of the Month Productiv…" at bounding box center [784, 386] width 1568 height 772
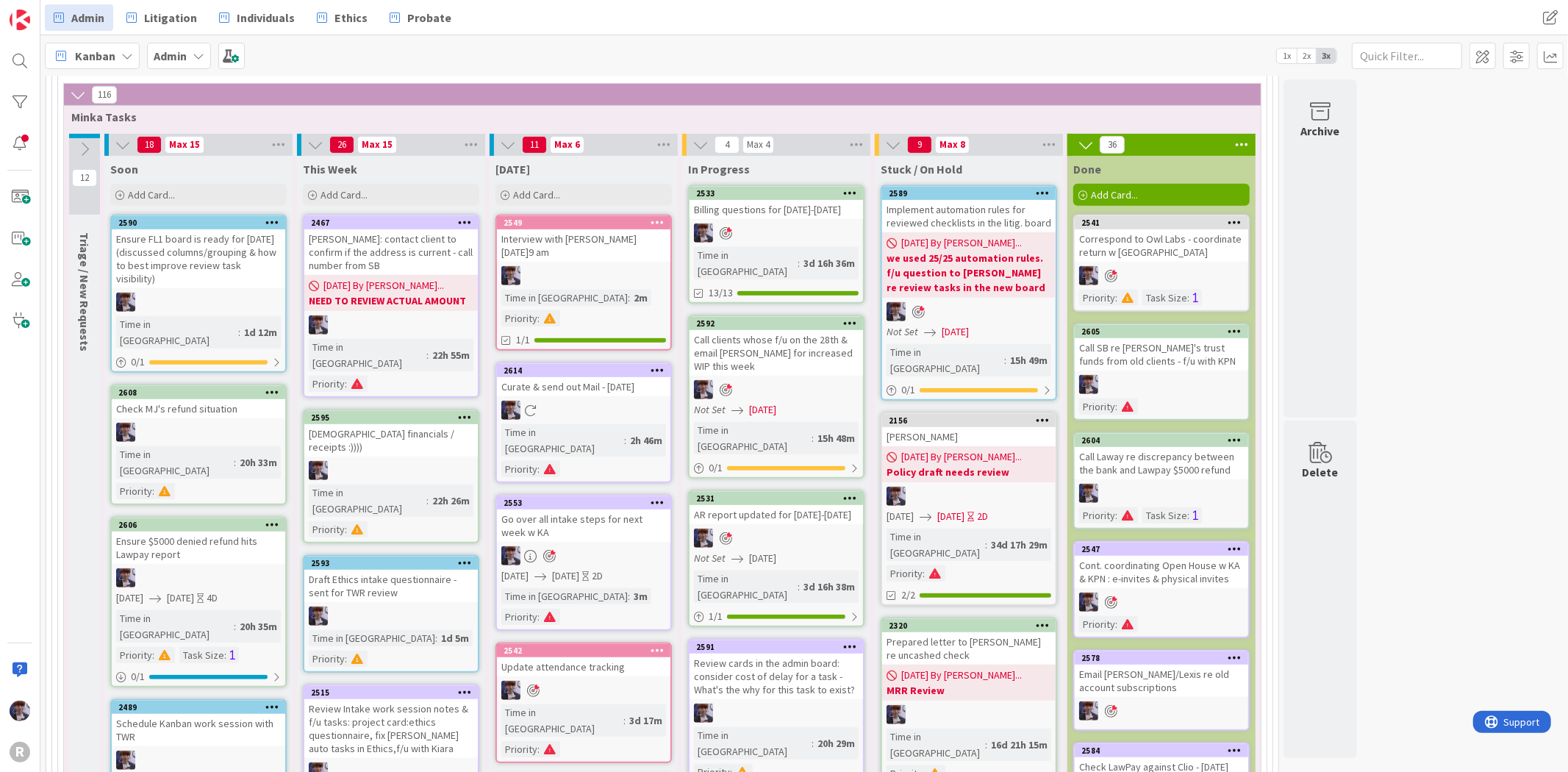
click at [100, 50] on span "Kanban" at bounding box center [95, 56] width 41 height 18
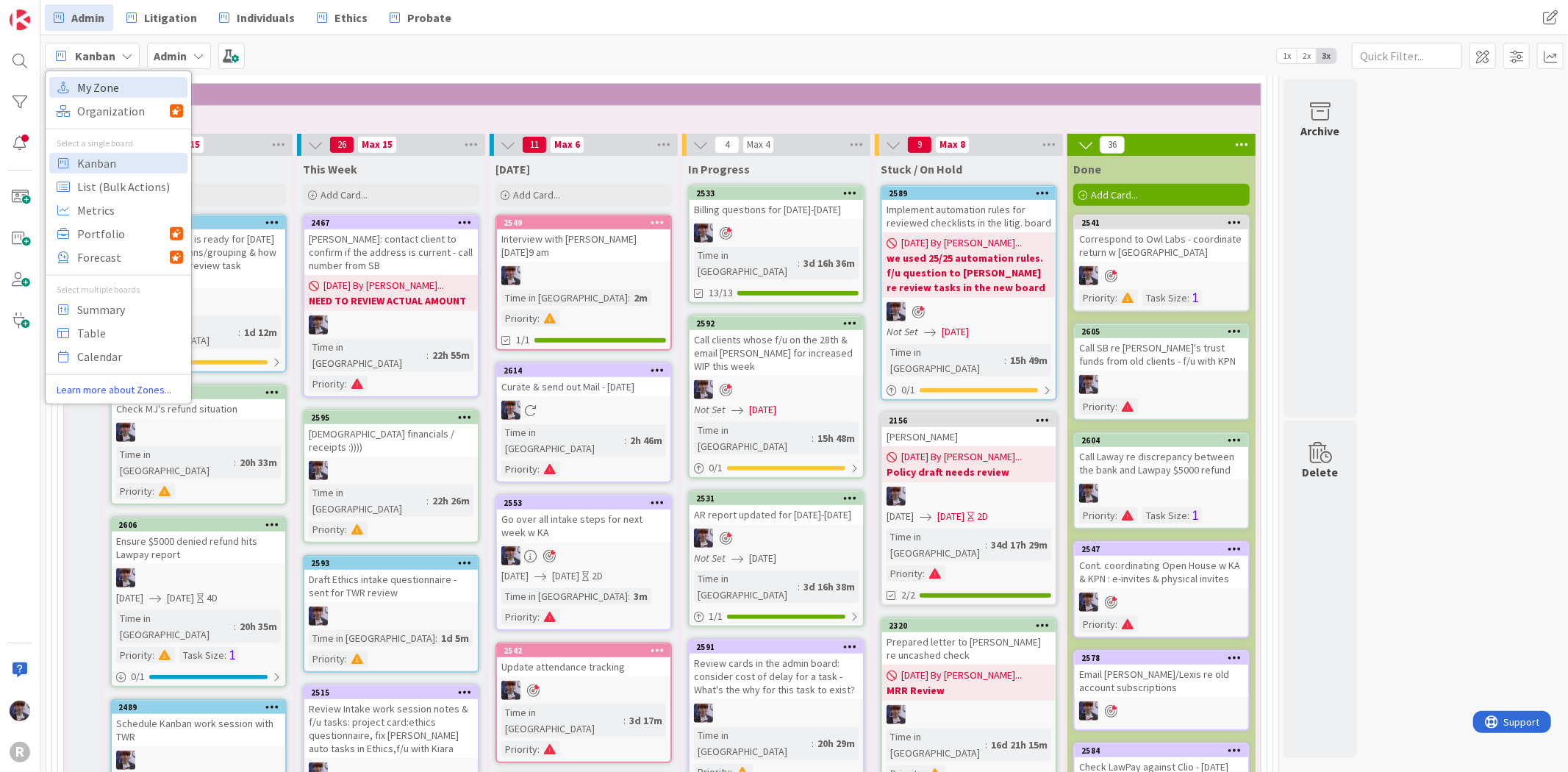
click at [106, 82] on span "My Zone" at bounding box center [129, 87] width 105 height 22
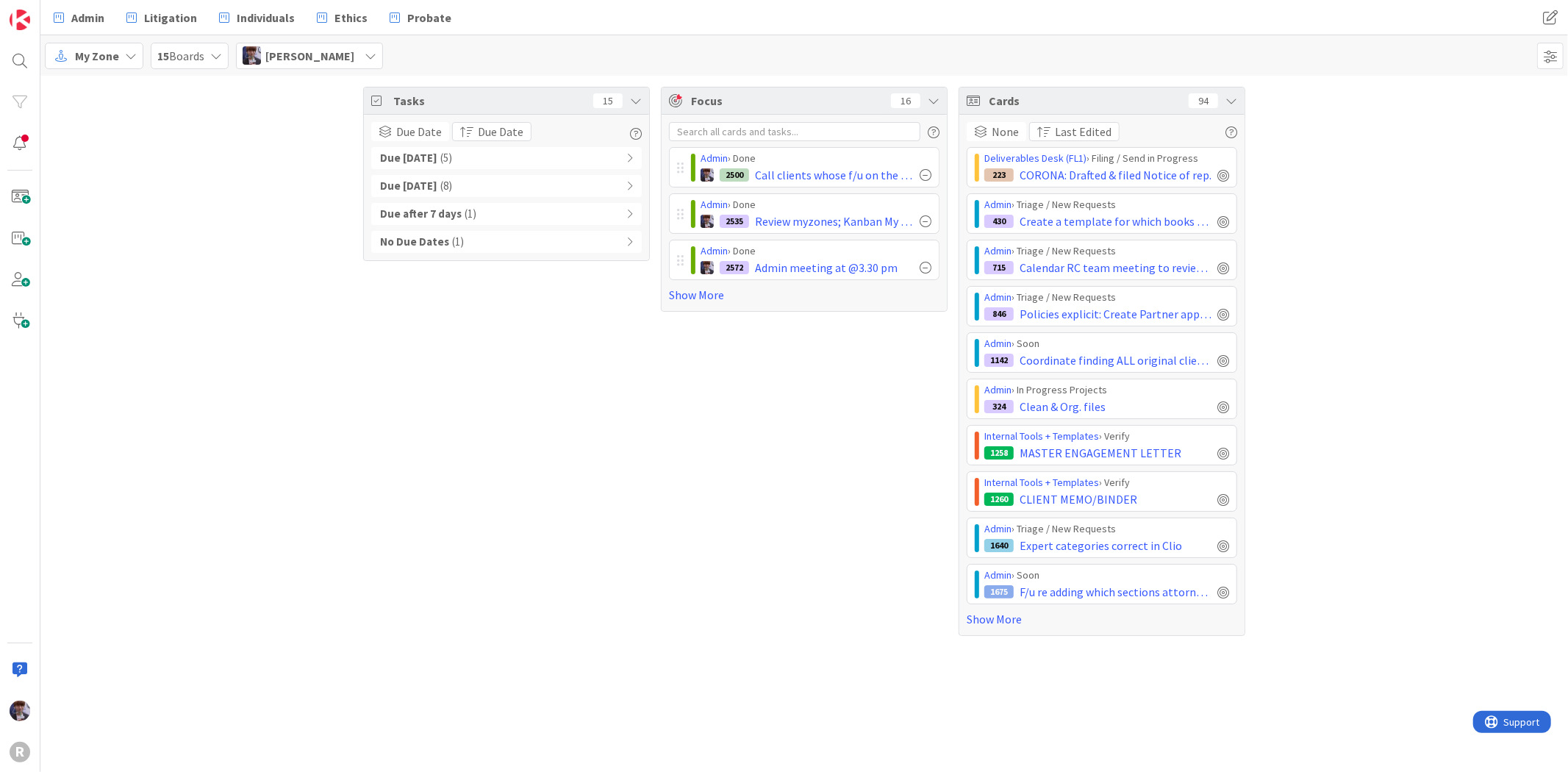
click at [577, 157] on div "Due [DATE] ( 5 )" at bounding box center [506, 158] width 271 height 22
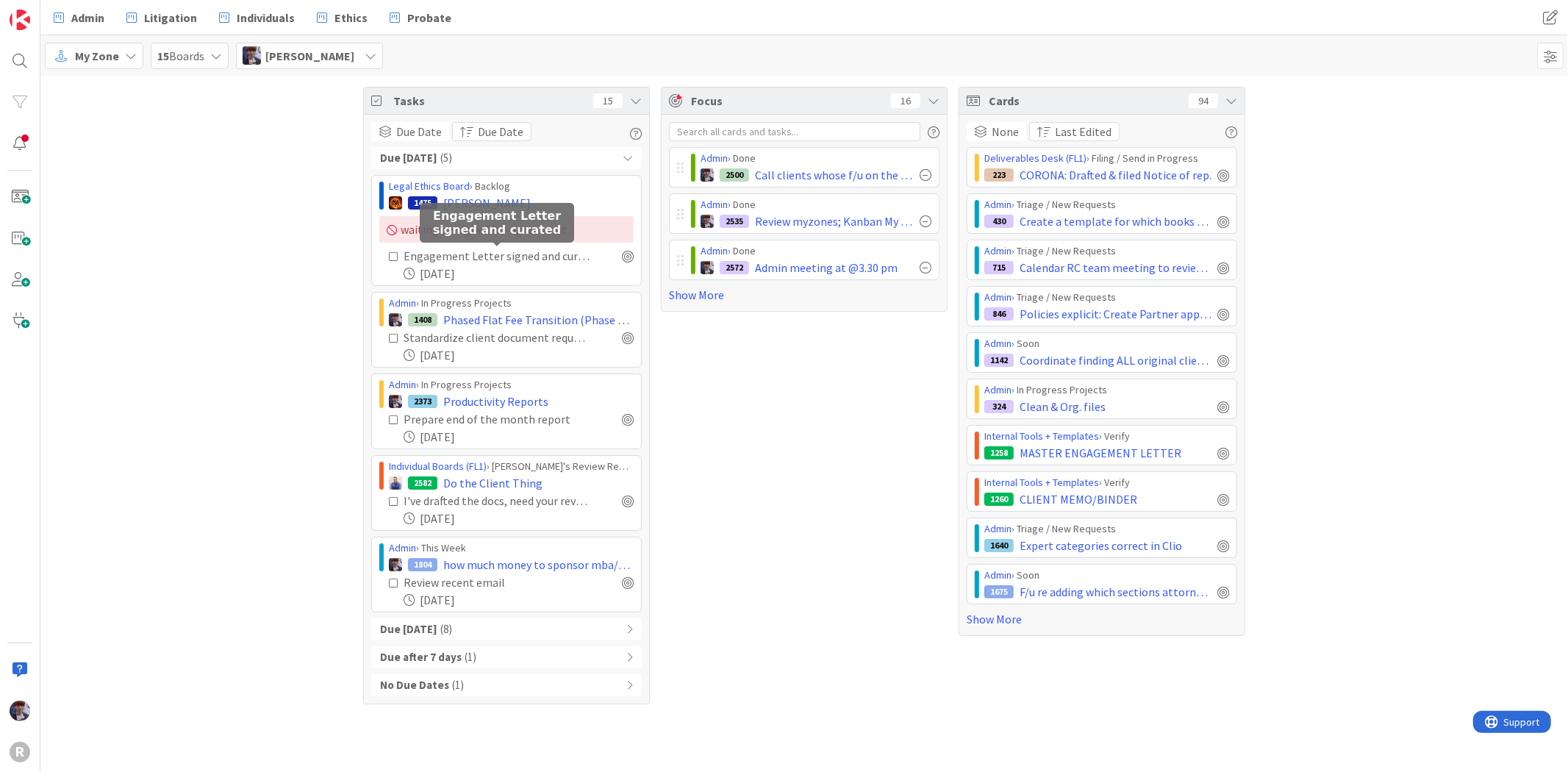
click at [538, 254] on div "Engagement Letter signed and curated" at bounding box center [496, 256] width 186 height 18
click at [497, 202] on span "[PERSON_NAME]" at bounding box center [487, 202] width 88 height 18
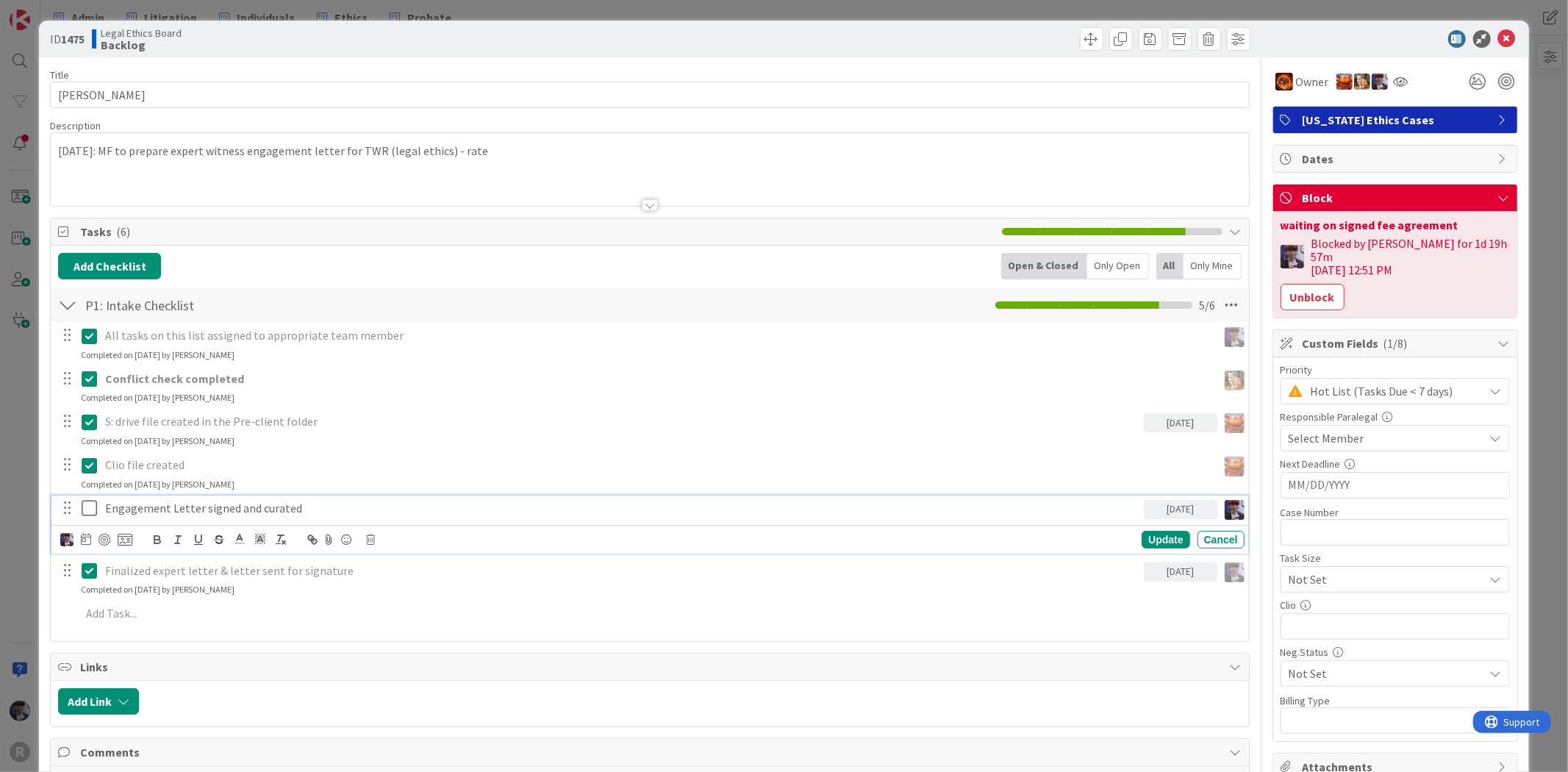
click at [222, 499] on p "Engagement Letter signed and curated" at bounding box center [622, 508] width 1033 height 17
click at [89, 540] on icon at bounding box center [86, 539] width 10 height 12
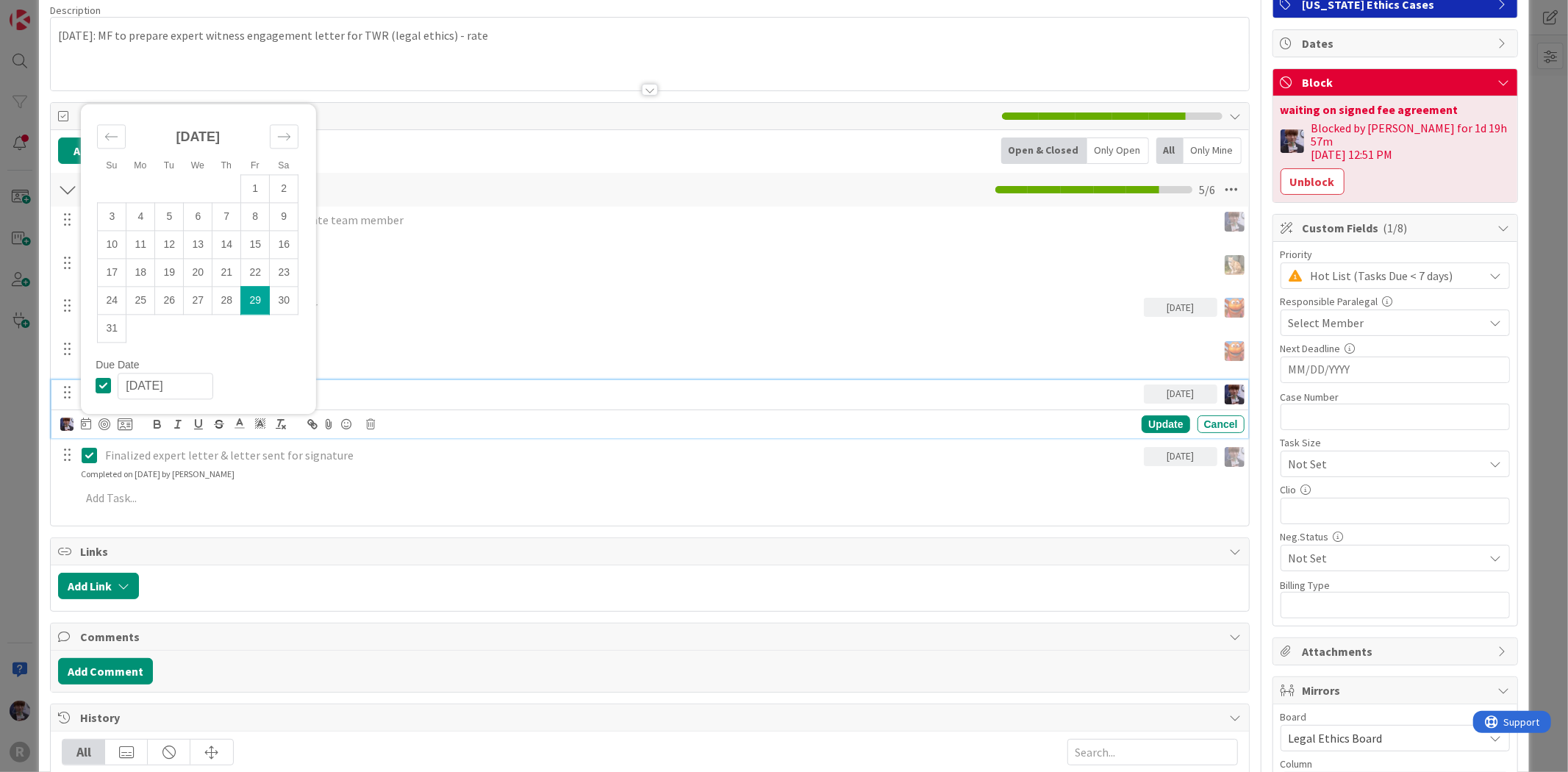
scroll to position [245, 0]
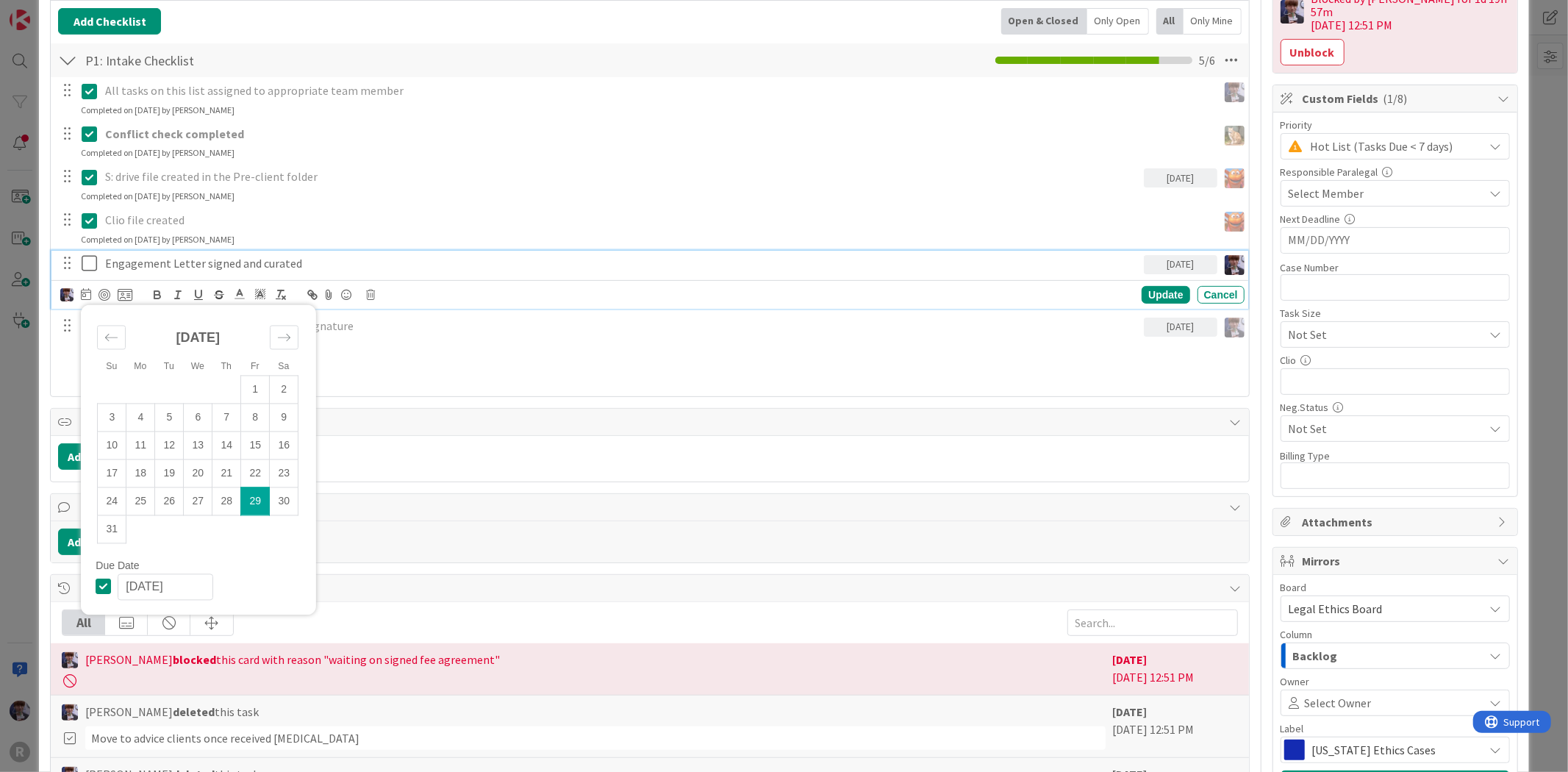
click at [107, 586] on icon at bounding box center [106, 586] width 22 height 18
click at [1144, 294] on div "Update" at bounding box center [1165, 294] width 48 height 18
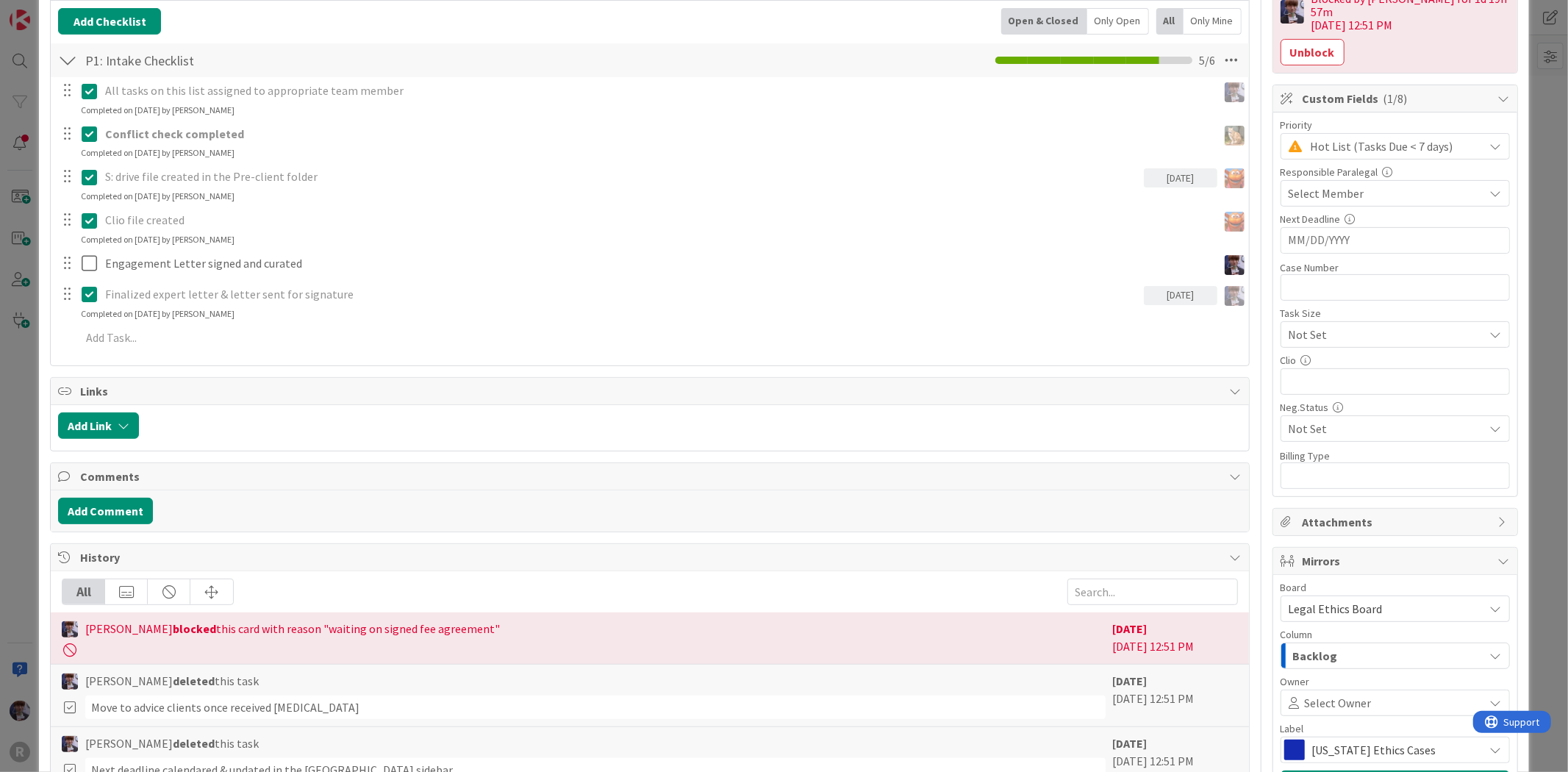
click at [3, 379] on div "ID 1475 Legal Ethics Board Backlog Title 10 / 128 [PERSON_NAME] Description [DA…" at bounding box center [784, 386] width 1568 height 772
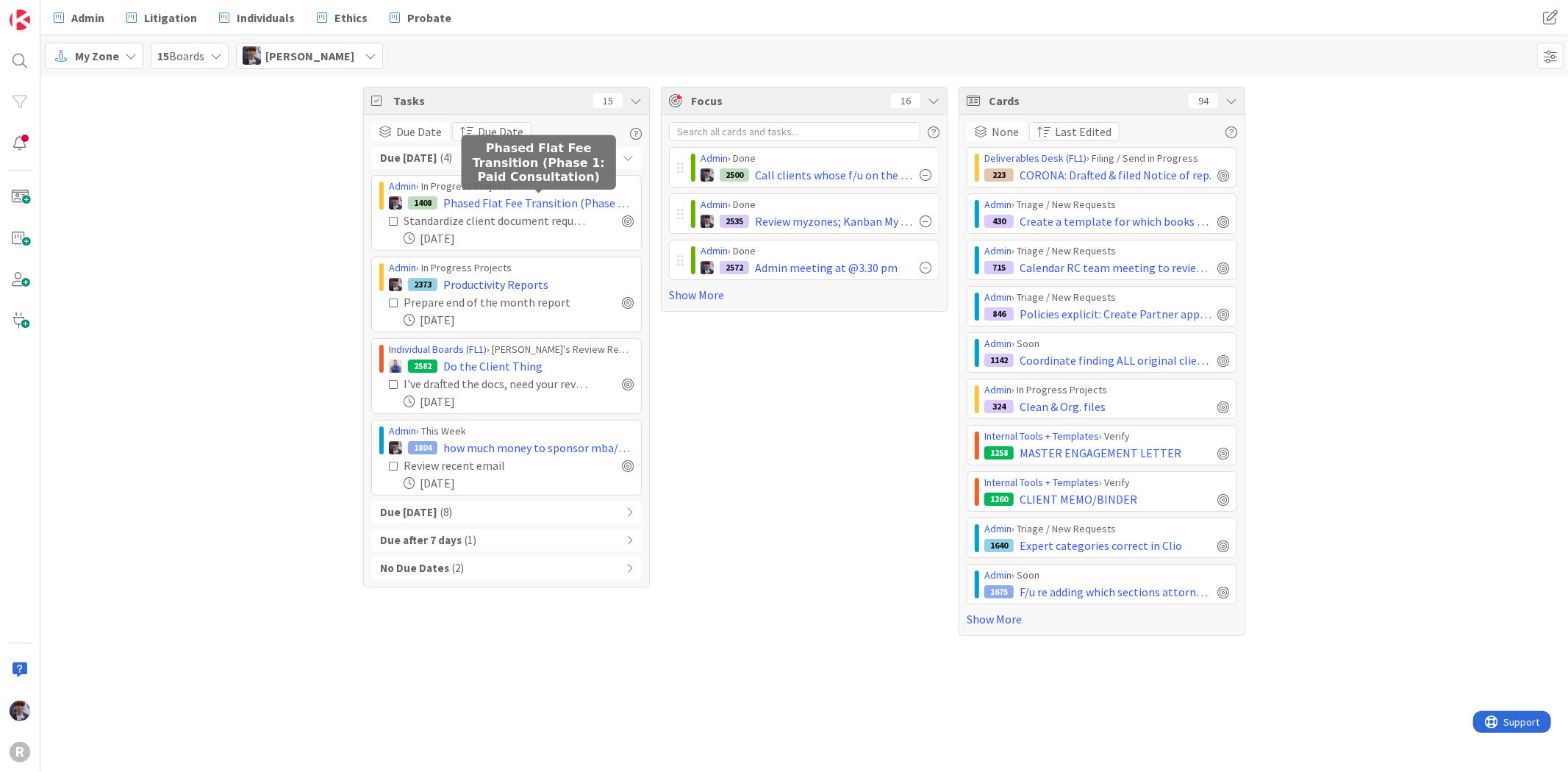
click at [513, 202] on span "Phased Flat Fee Transition (Phase 1: Paid Consultation)" at bounding box center [538, 202] width 191 height 18
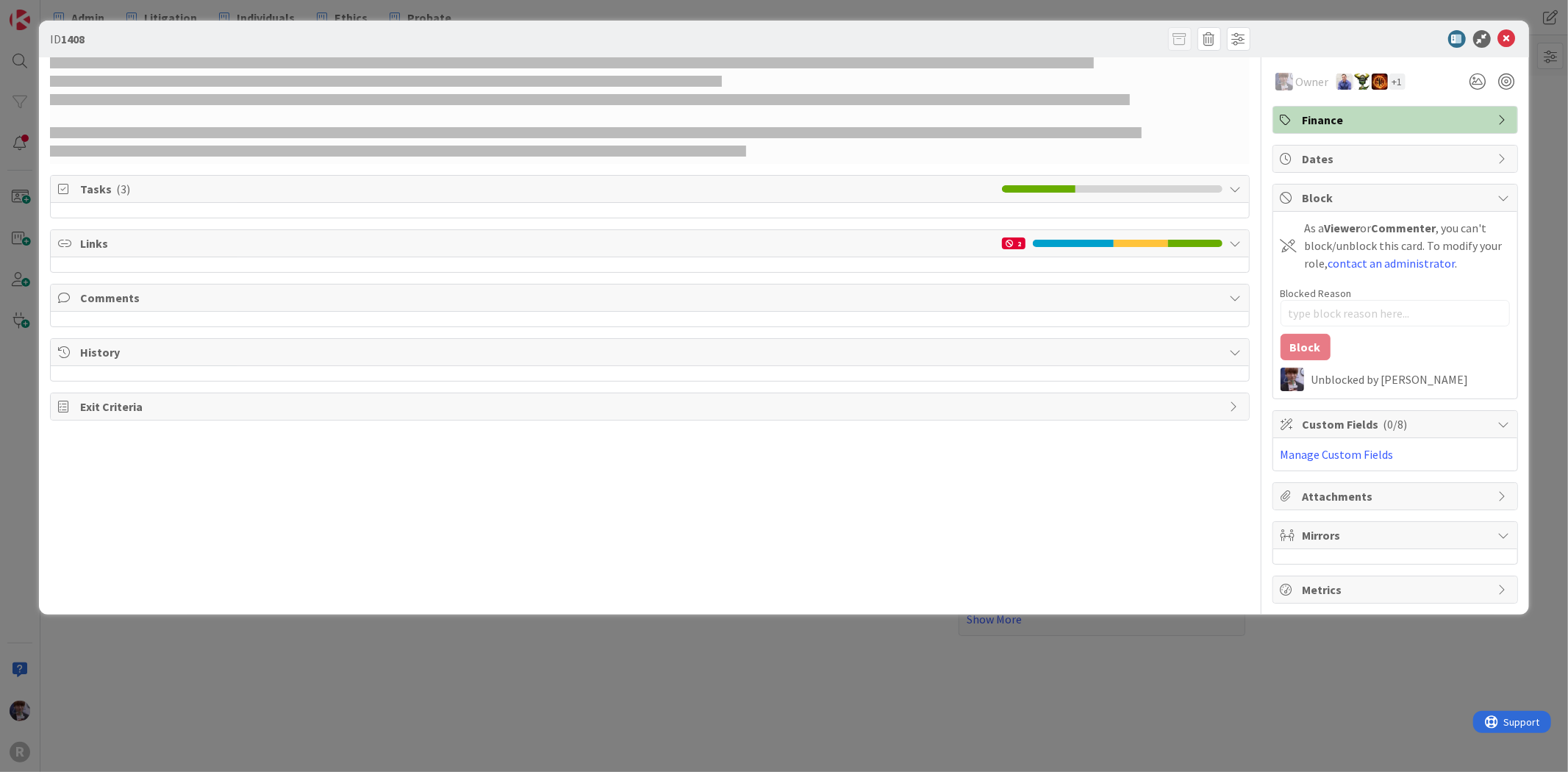
type textarea "x"
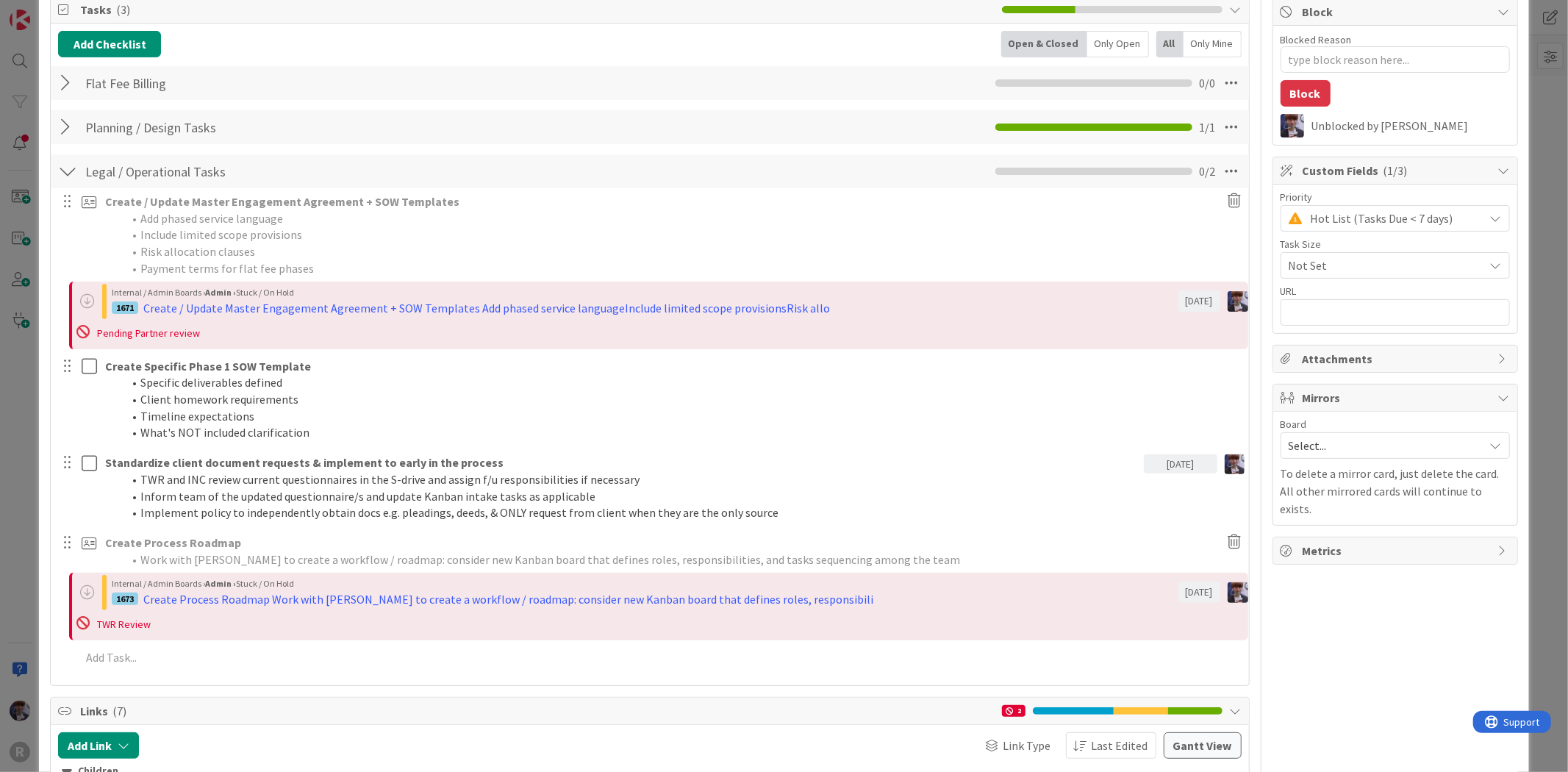
scroll to position [245, 0]
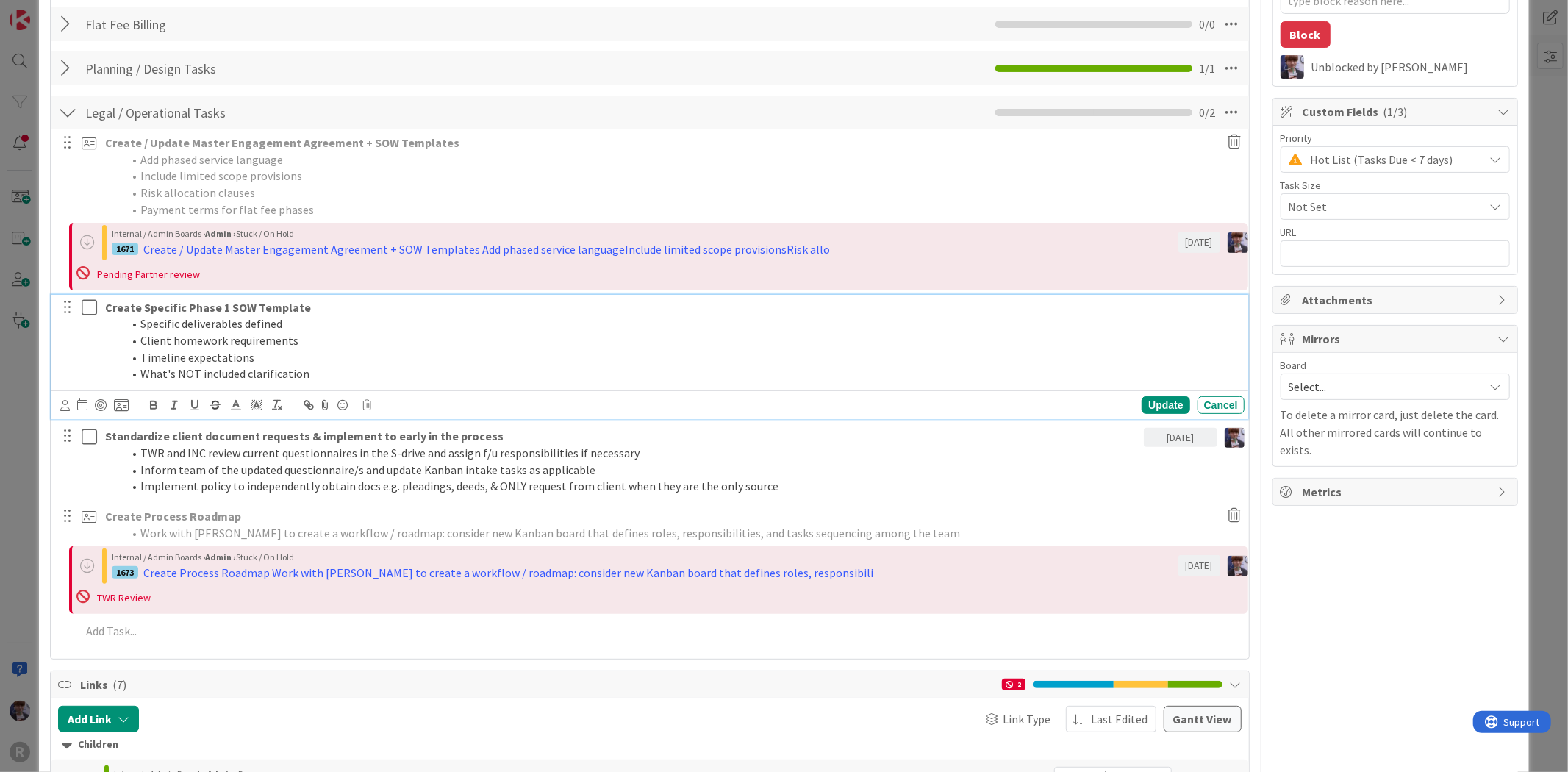
click at [180, 313] on strong "Create Specific Phase 1 SOW Template" at bounding box center [208, 306] width 206 height 14
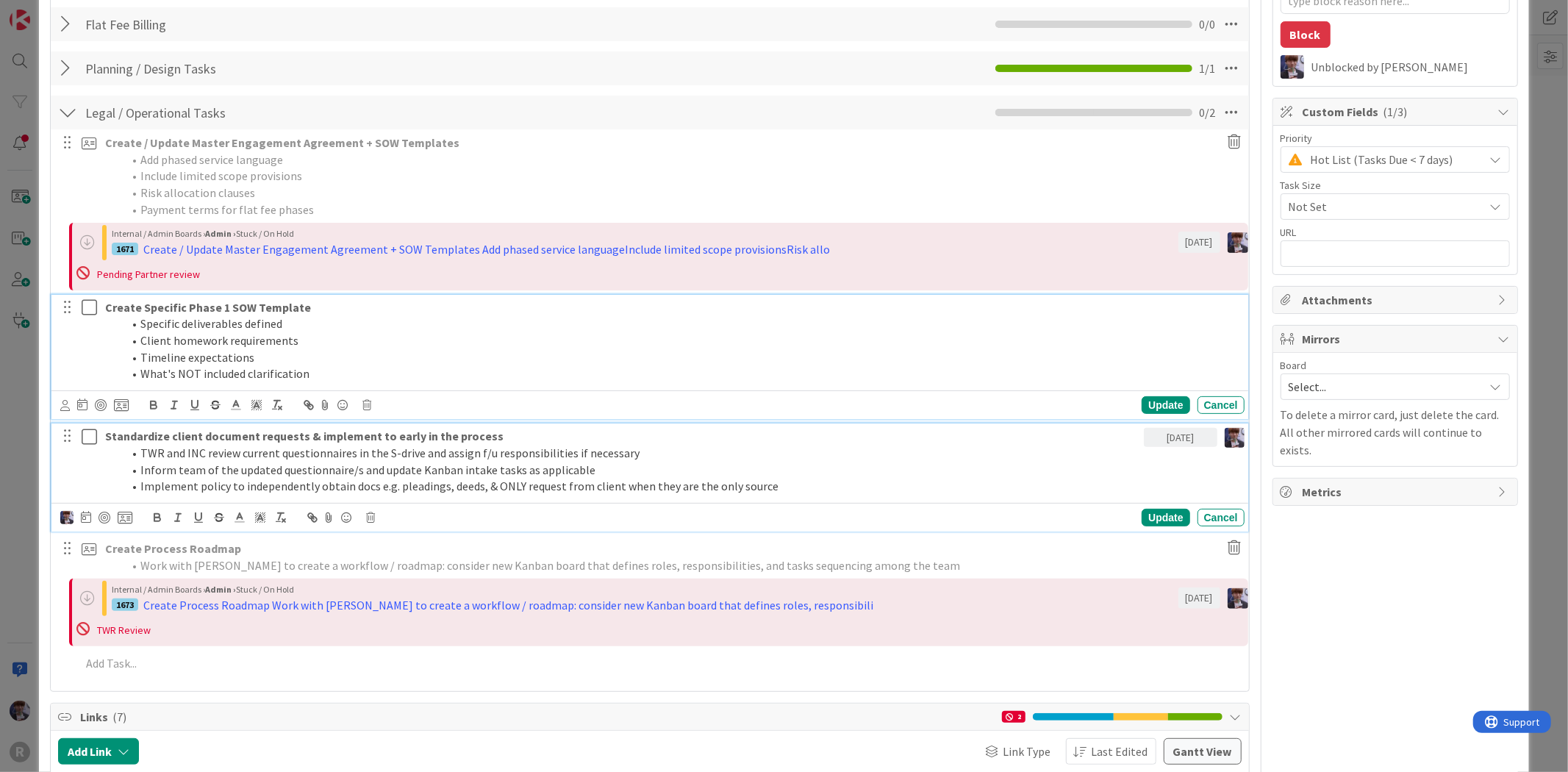
click at [184, 462] on li "Inform team of the updated questionnaire/s and update Kanban intake tasks as ap…" at bounding box center [630, 470] width 1015 height 17
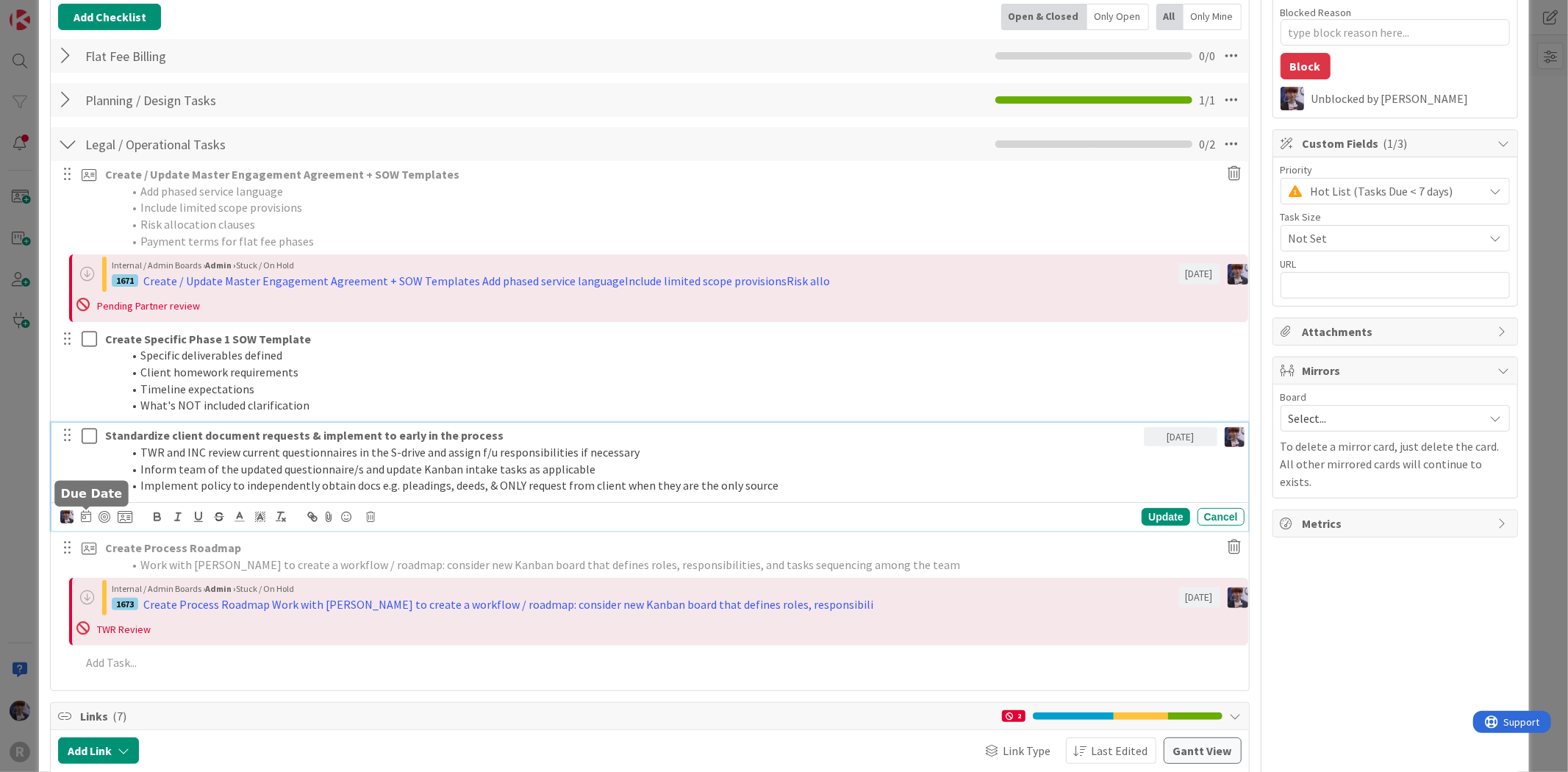
click at [84, 518] on icon at bounding box center [86, 516] width 10 height 12
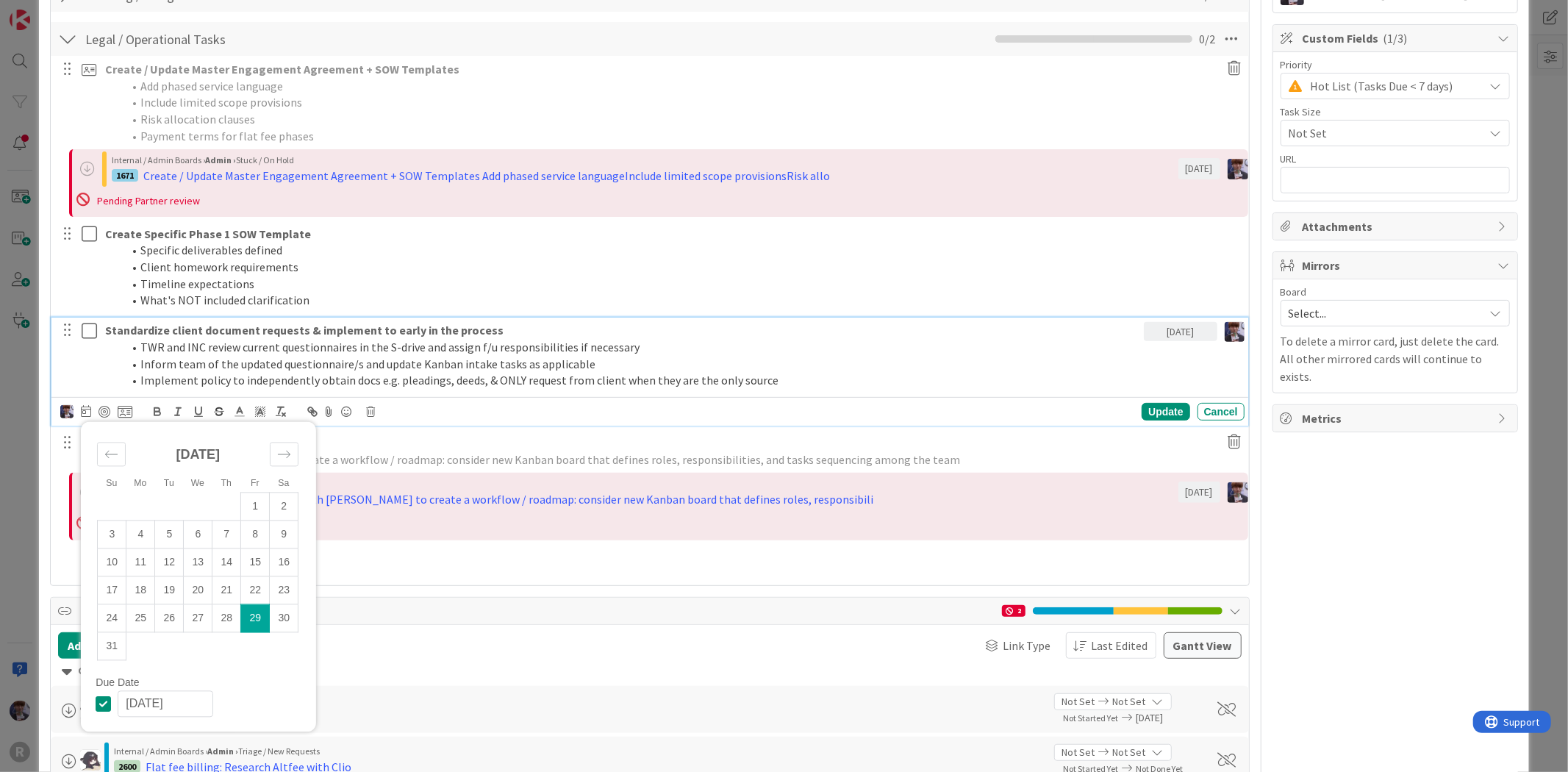
scroll to position [376, 0]
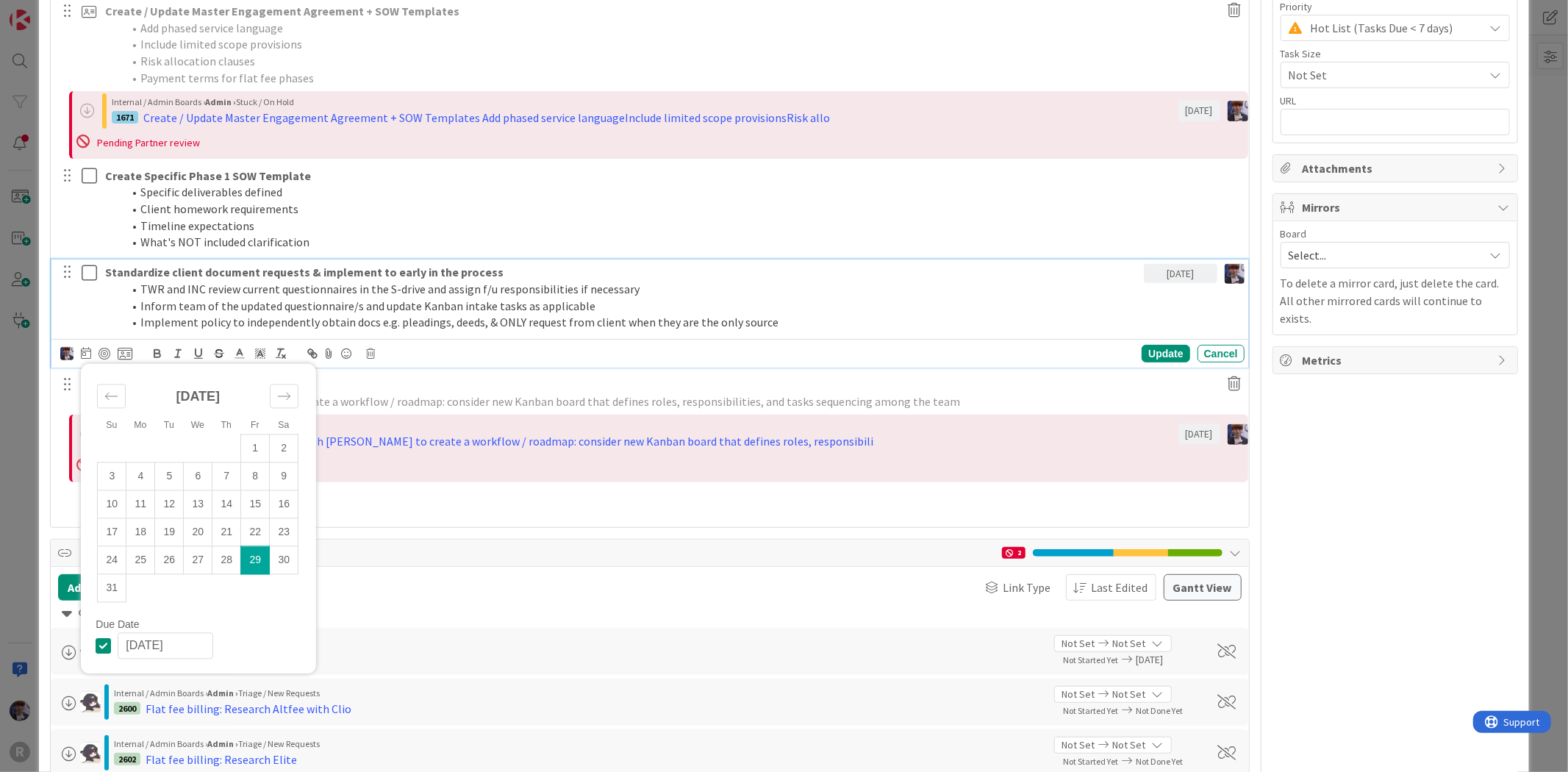
click at [99, 645] on icon at bounding box center [106, 645] width 22 height 18
click at [1160, 354] on div "Update" at bounding box center [1165, 354] width 48 height 18
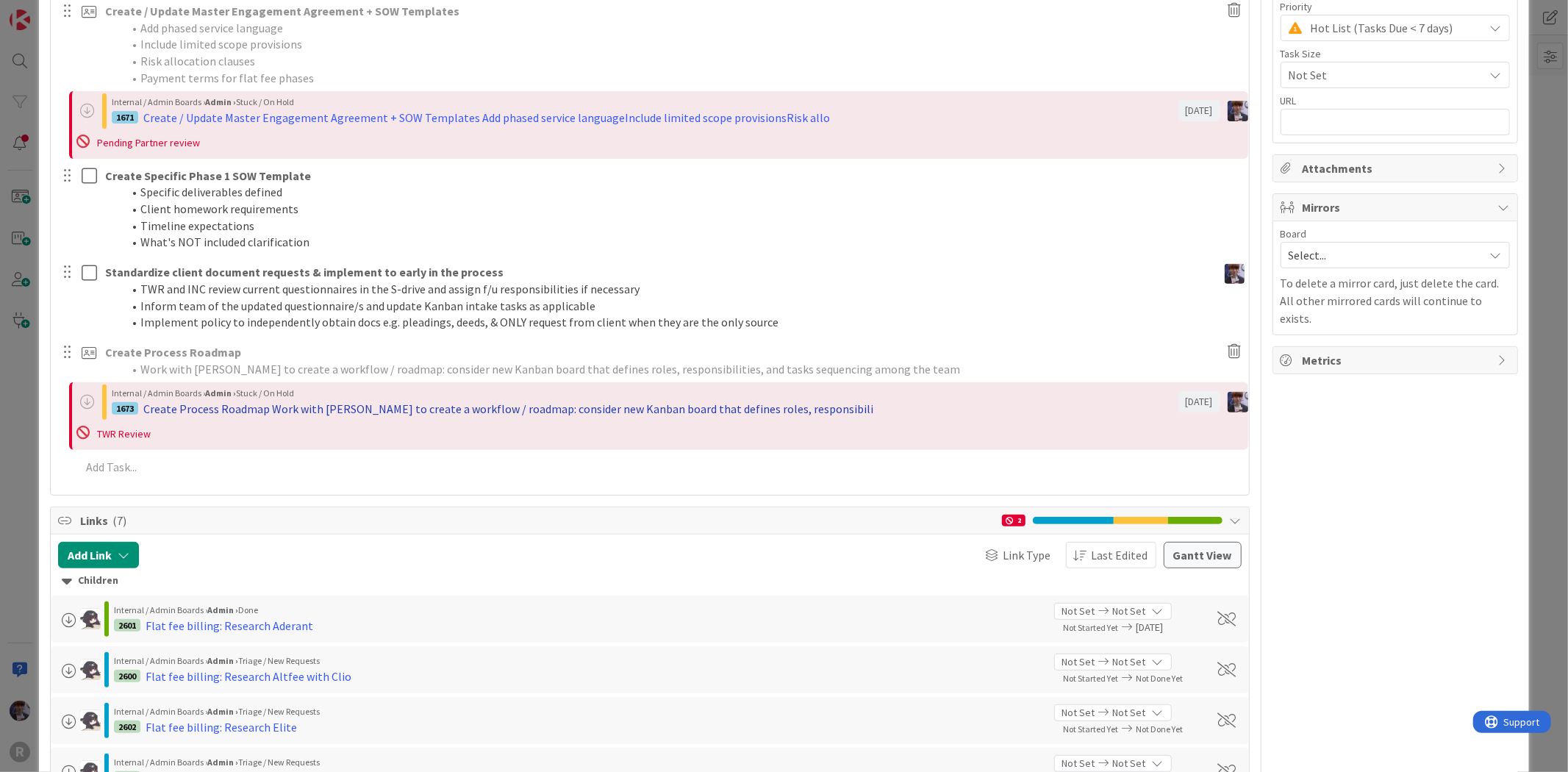
click at [192, 412] on div "Create Process Roadmap Work with [PERSON_NAME] to create a workflow / roadmap: …" at bounding box center [508, 408] width 730 height 18
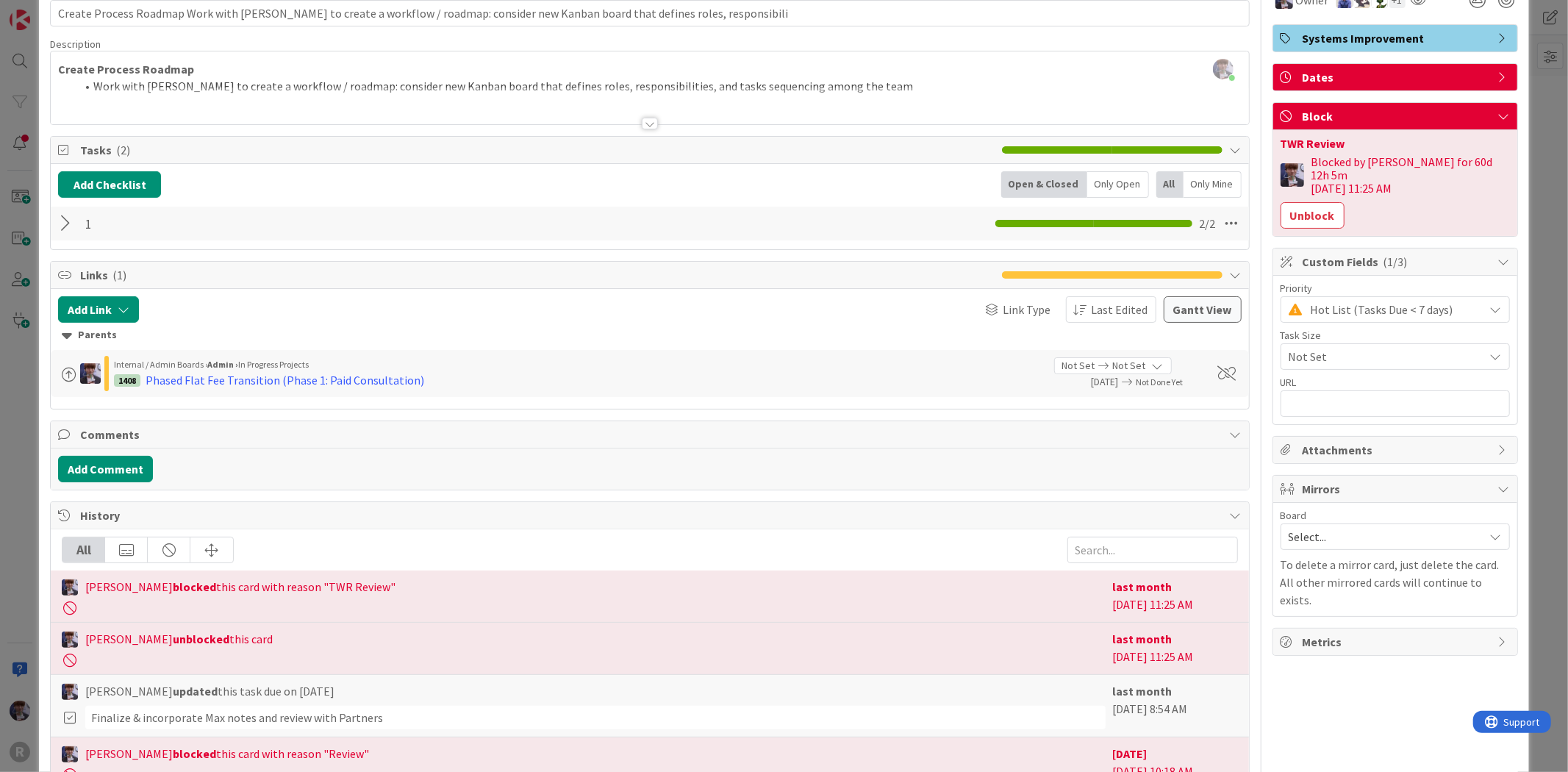
click at [1513, 153] on div "ID 1673 Admin Stuck / On Hold Title 128 / 128 Create Process Roadmap Work with …" at bounding box center [783, 412] width 1490 height 946
click at [1522, 150] on div "ID 1673 Admin Stuck / On Hold Title 128 / 128 Create Process Roadmap Work with …" at bounding box center [784, 386] width 1568 height 772
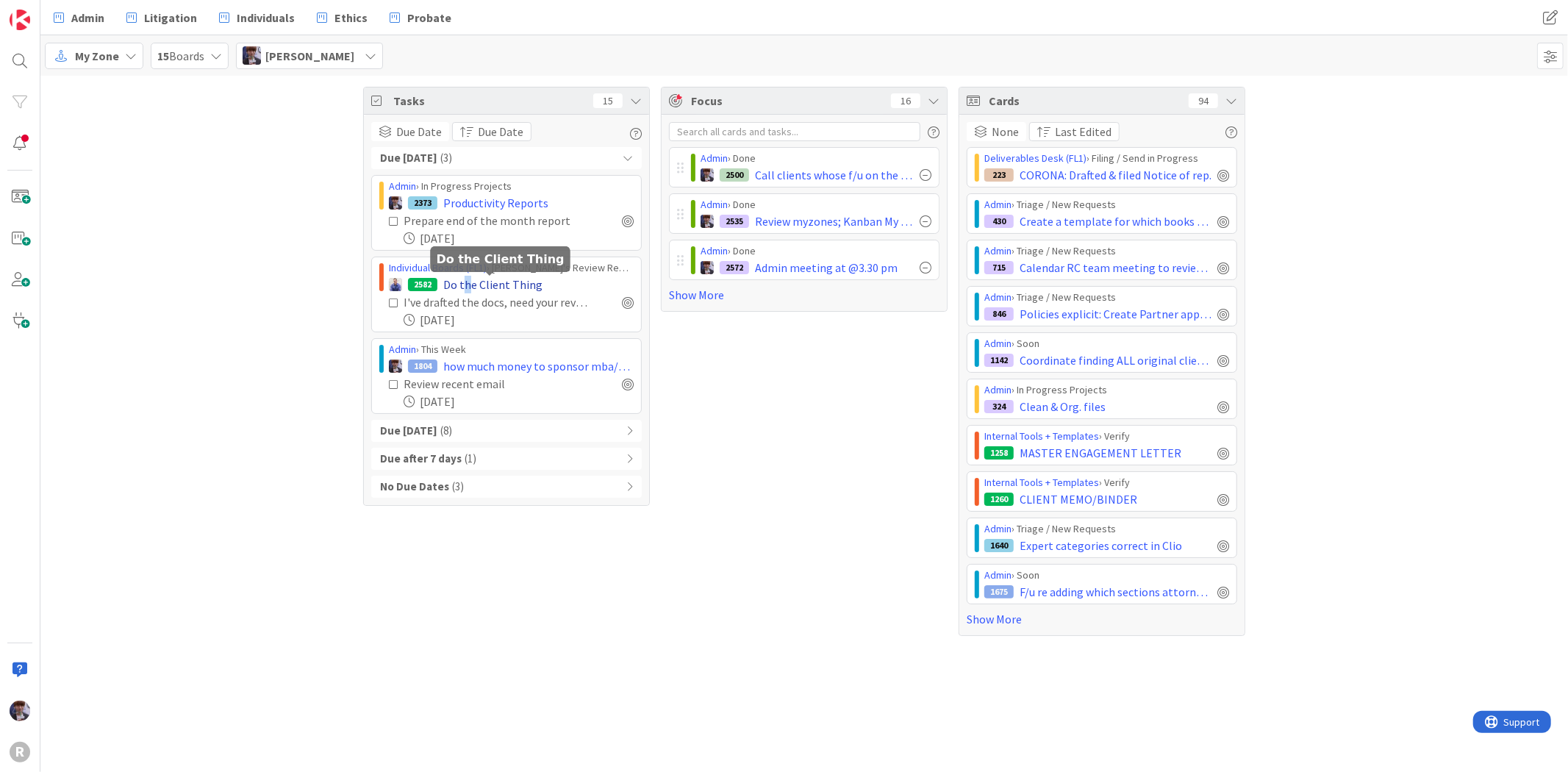
click at [466, 289] on span "Do the Client Thing" at bounding box center [493, 284] width 100 height 18
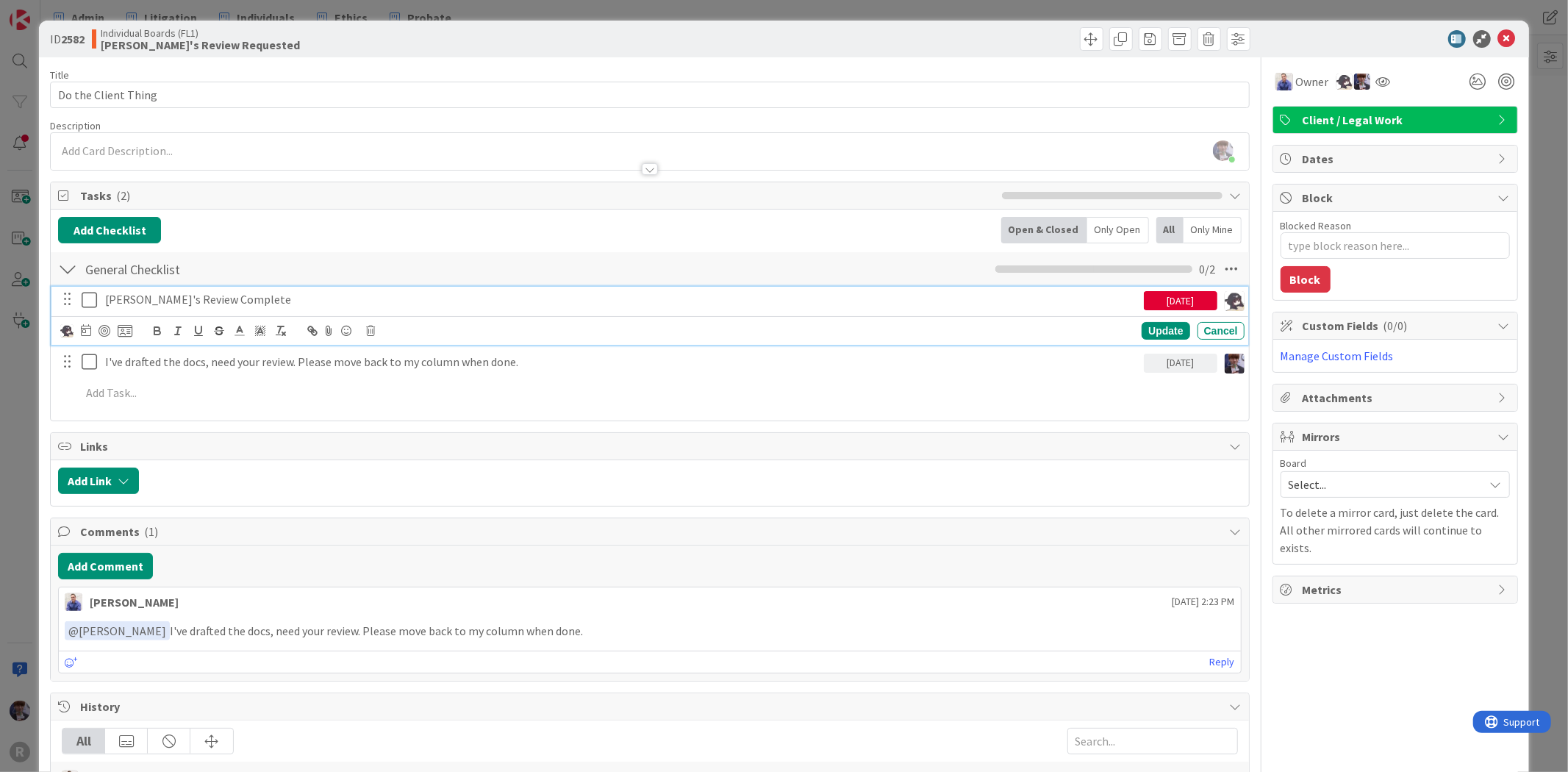
click at [262, 300] on p "[PERSON_NAME]'s Review Complete" at bounding box center [622, 300] width 1033 height 17
click at [371, 328] on icon at bounding box center [370, 331] width 8 height 10
click at [408, 393] on div "Delete" at bounding box center [408, 392] width 54 height 26
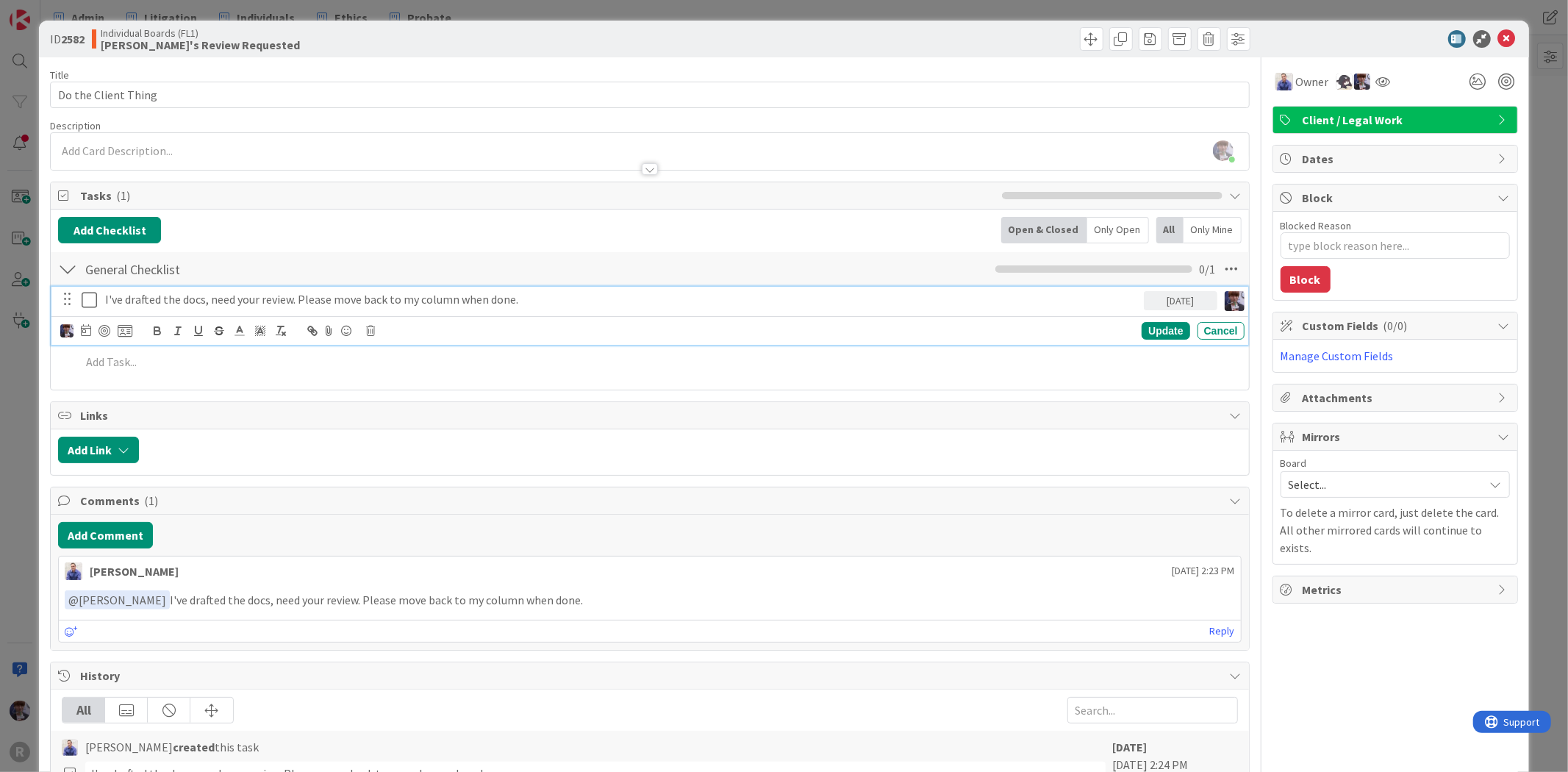
click at [396, 290] on div "I've drafted the docs, need your review. Please move back to my column when don…" at bounding box center [622, 300] width 1045 height 25
click at [375, 326] on body "R Admin Litigation Individuals Ethics Probate Admin Litigation Individuals Ethi…" at bounding box center [784, 386] width 1568 height 772
click at [371, 328] on icon at bounding box center [370, 331] width 8 height 10
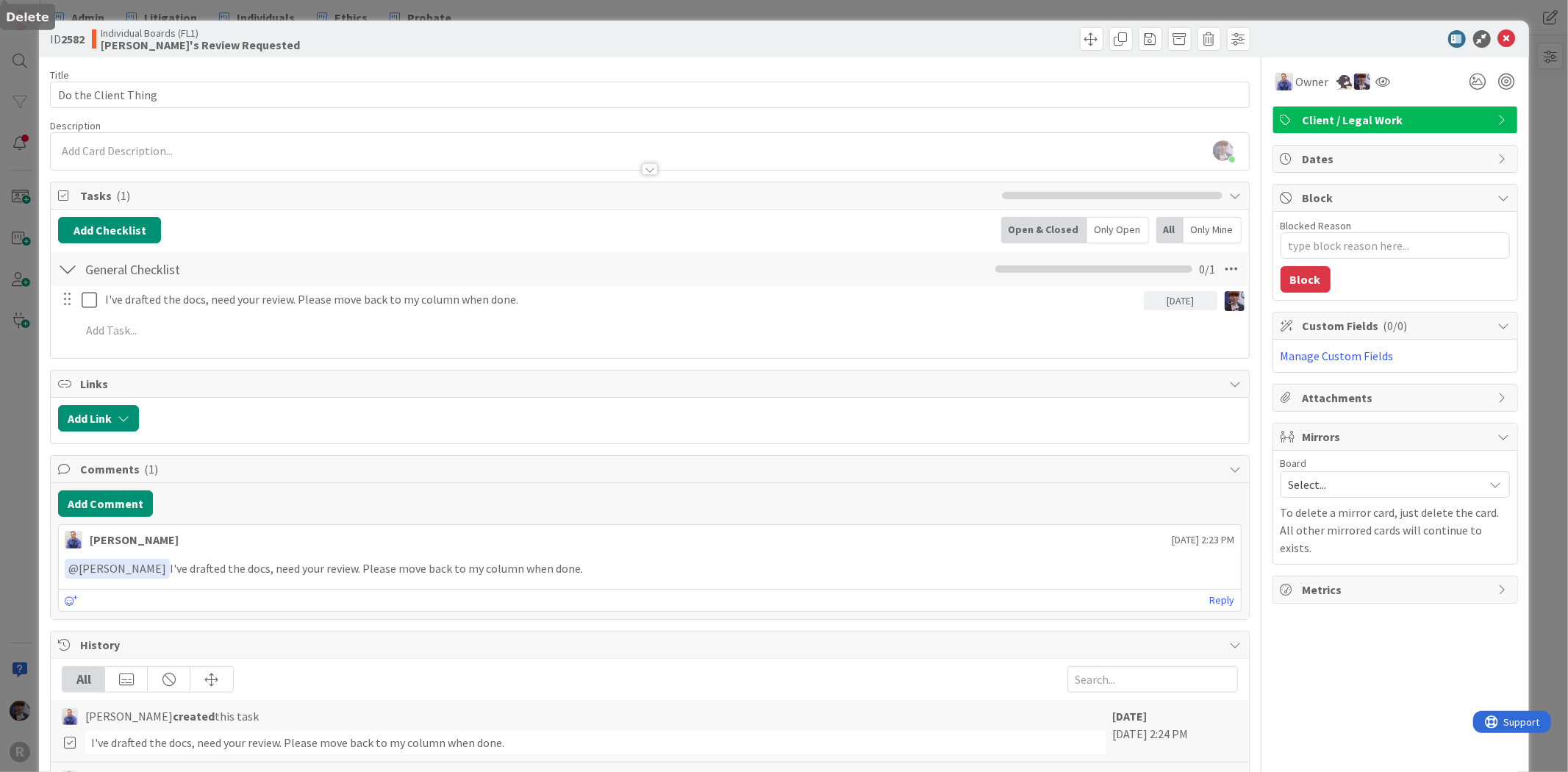
click at [400, 402] on div "Title 19 / 128 Do the Client Thing Description [PERSON_NAME] just joined Owner …" at bounding box center [649, 536] width 1199 height 957
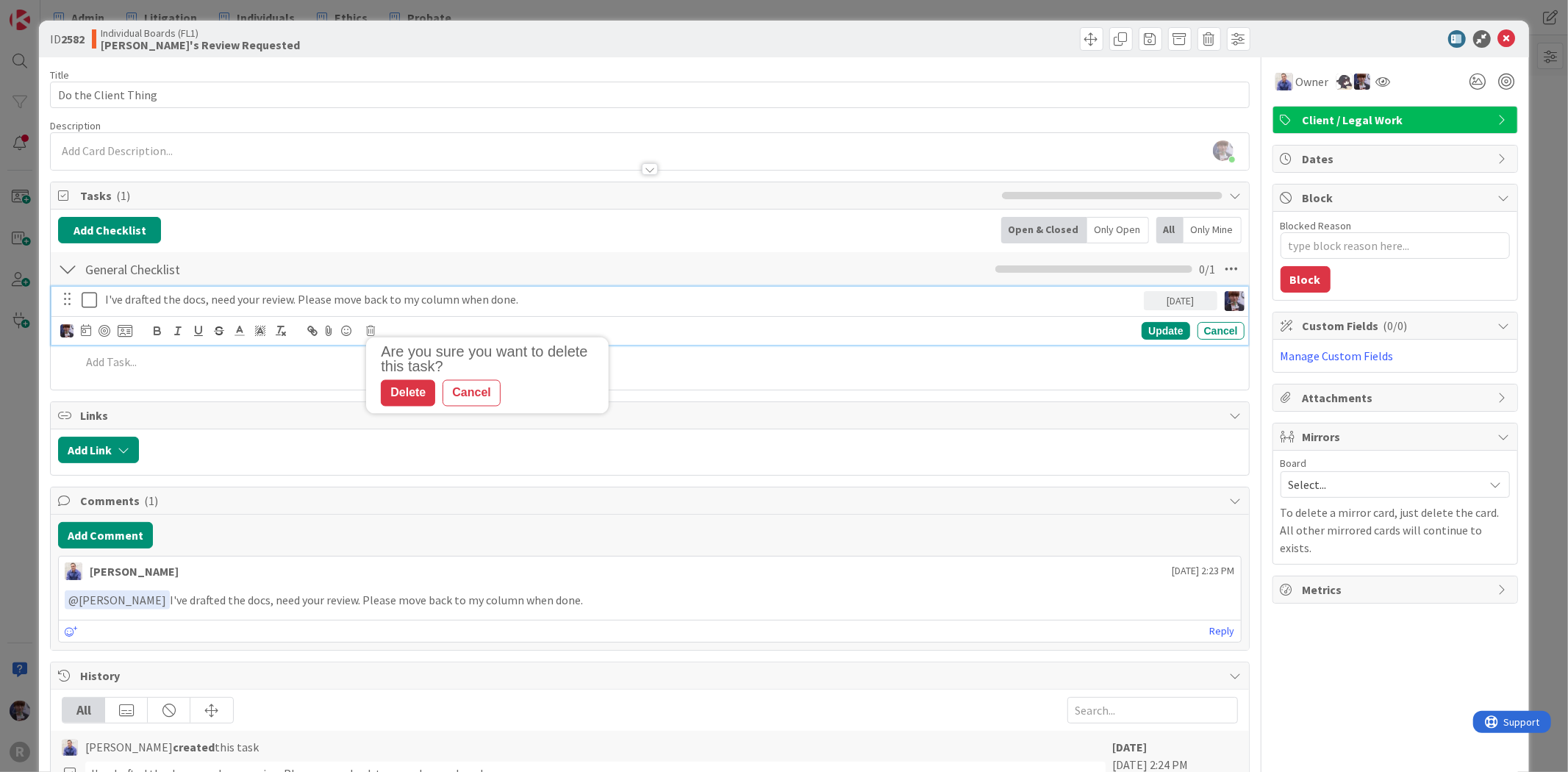
click at [326, 305] on p "I've drafted the docs, need your review. Please move back to my column when don…" at bounding box center [622, 300] width 1033 height 17
click at [370, 332] on icon at bounding box center [370, 331] width 8 height 10
click at [405, 396] on div "Delete" at bounding box center [408, 392] width 54 height 26
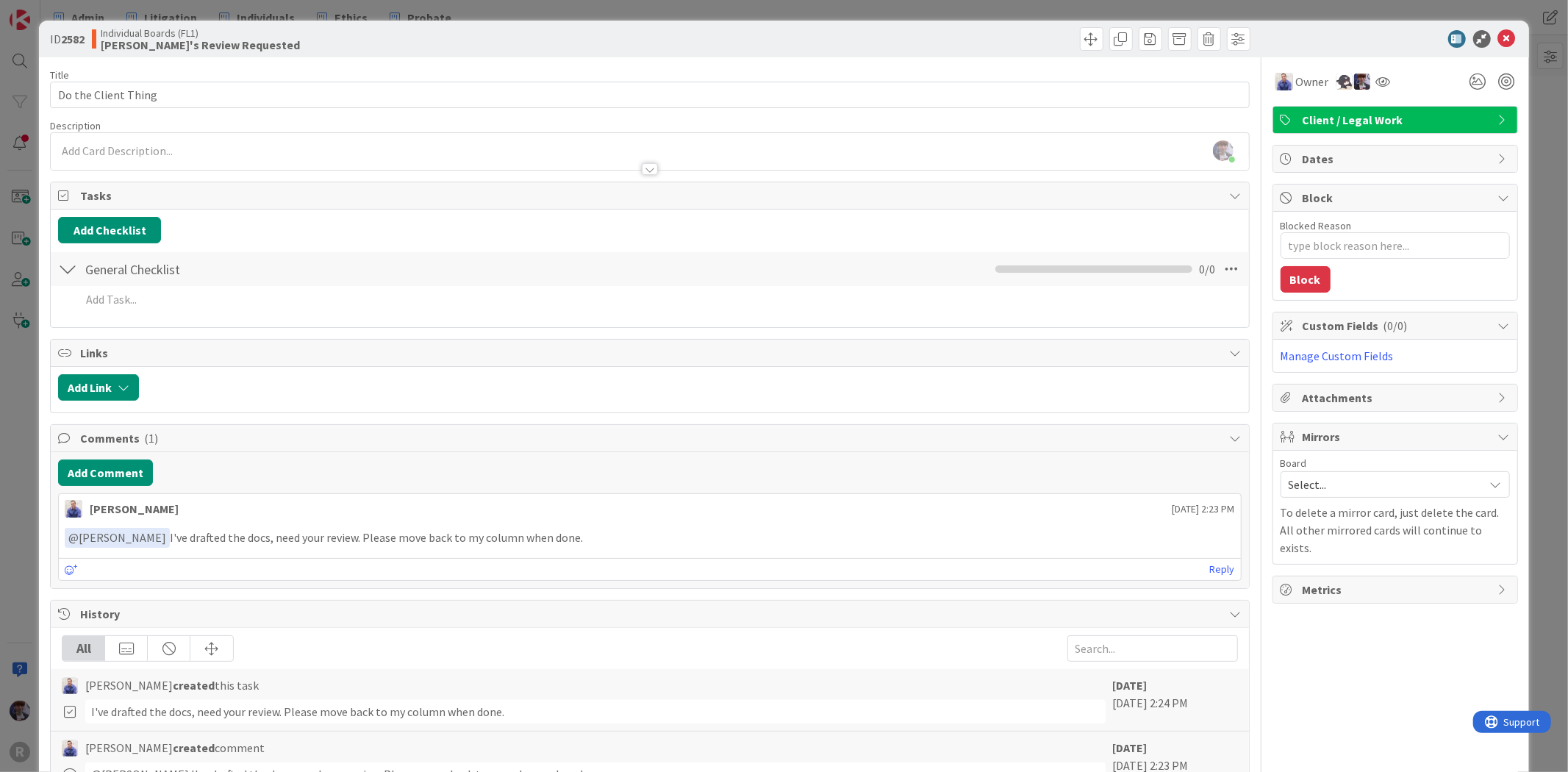
click at [19, 420] on div "ID 2582 Individual Boards (FL1) [PERSON_NAME]'s Review Requested Title 19 / 128…" at bounding box center [784, 386] width 1568 height 772
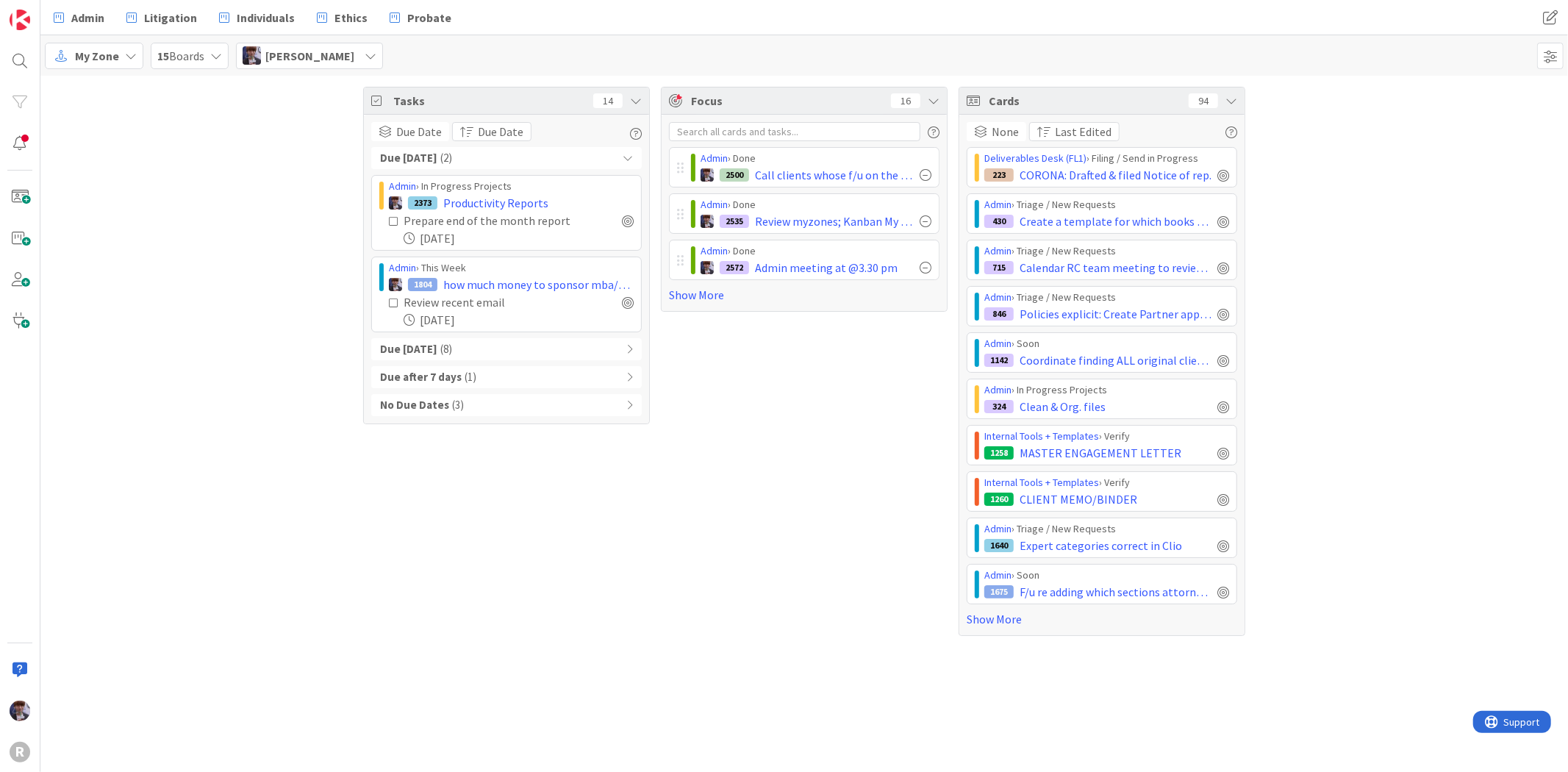
click at [557, 363] on div "Due [DATE] ( 2 ) Admin › In Progress Projects 2373 Productivity Reports Prepare…" at bounding box center [506, 281] width 271 height 269
click at [561, 356] on div "Due [DATE] ( 8 )" at bounding box center [506, 349] width 271 height 22
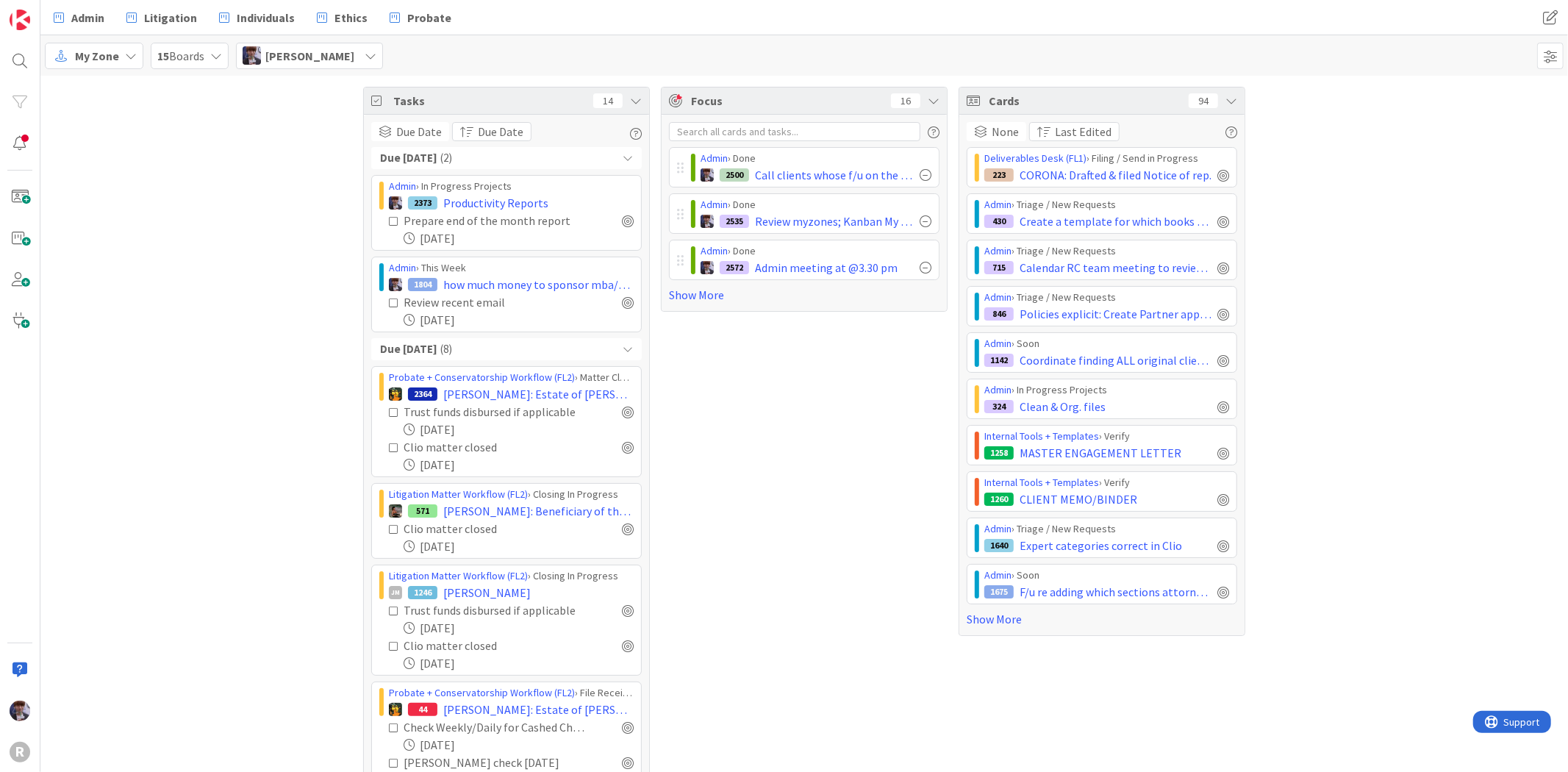
click at [1228, 105] on icon at bounding box center [1231, 100] width 12 height 12
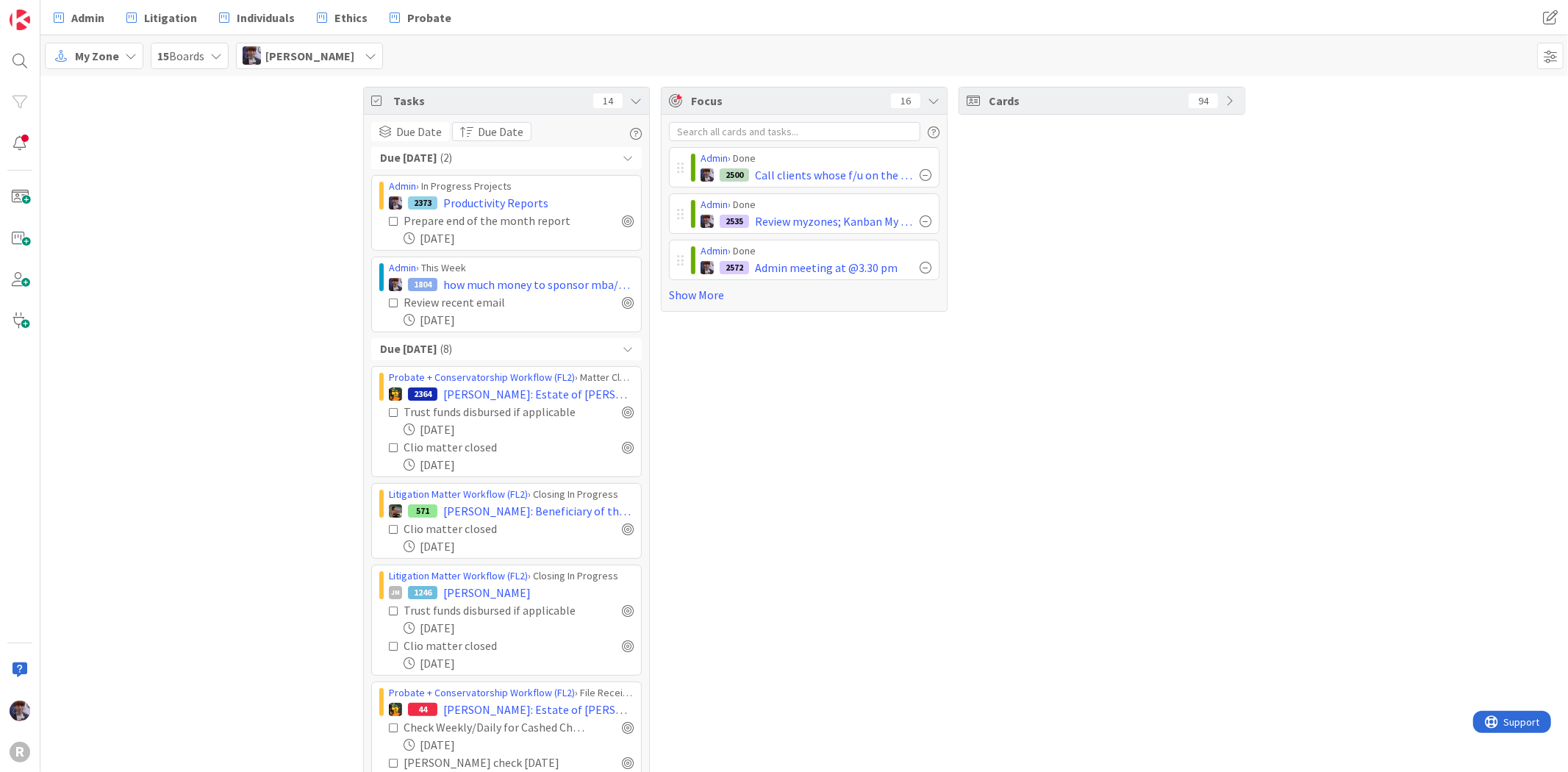
click at [1184, 180] on div "Cards 94" at bounding box center [1102, 512] width 287 height 851
click at [478, 351] on div "Due [DATE] ( 8 )" at bounding box center [506, 349] width 271 height 22
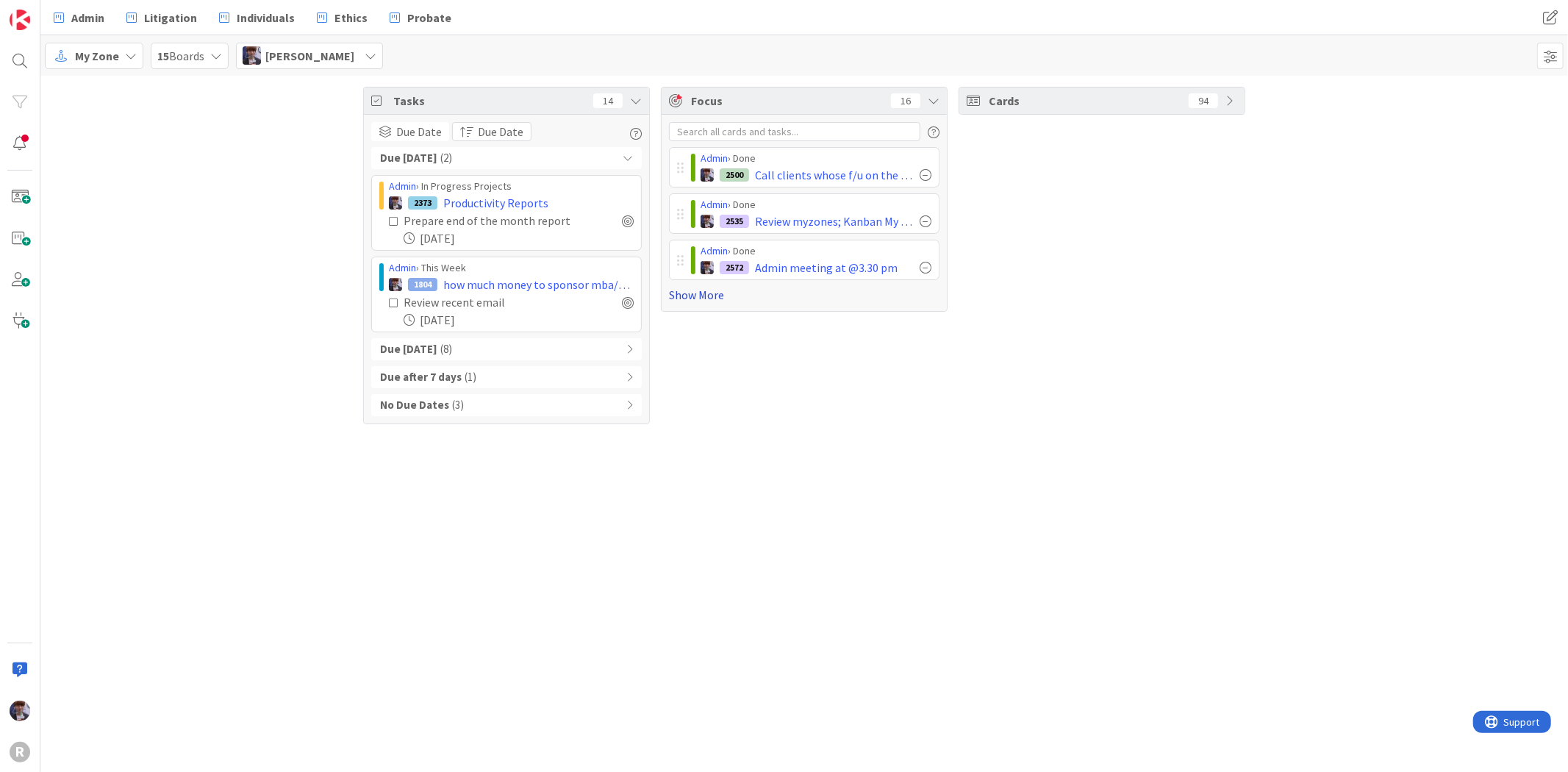
click at [675, 293] on link "Show More" at bounding box center [804, 294] width 271 height 18
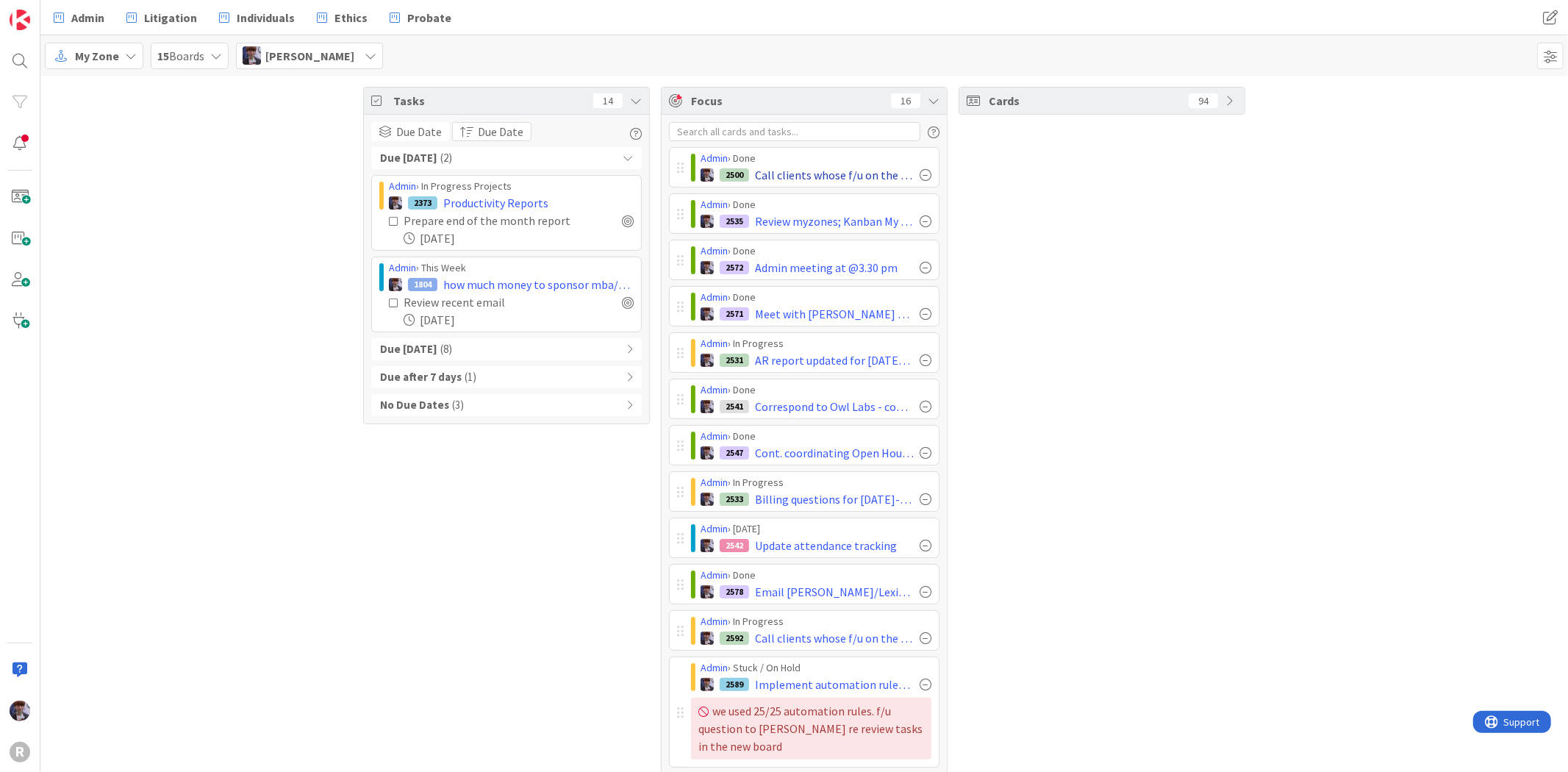
click at [922, 174] on div at bounding box center [926, 175] width 12 height 12
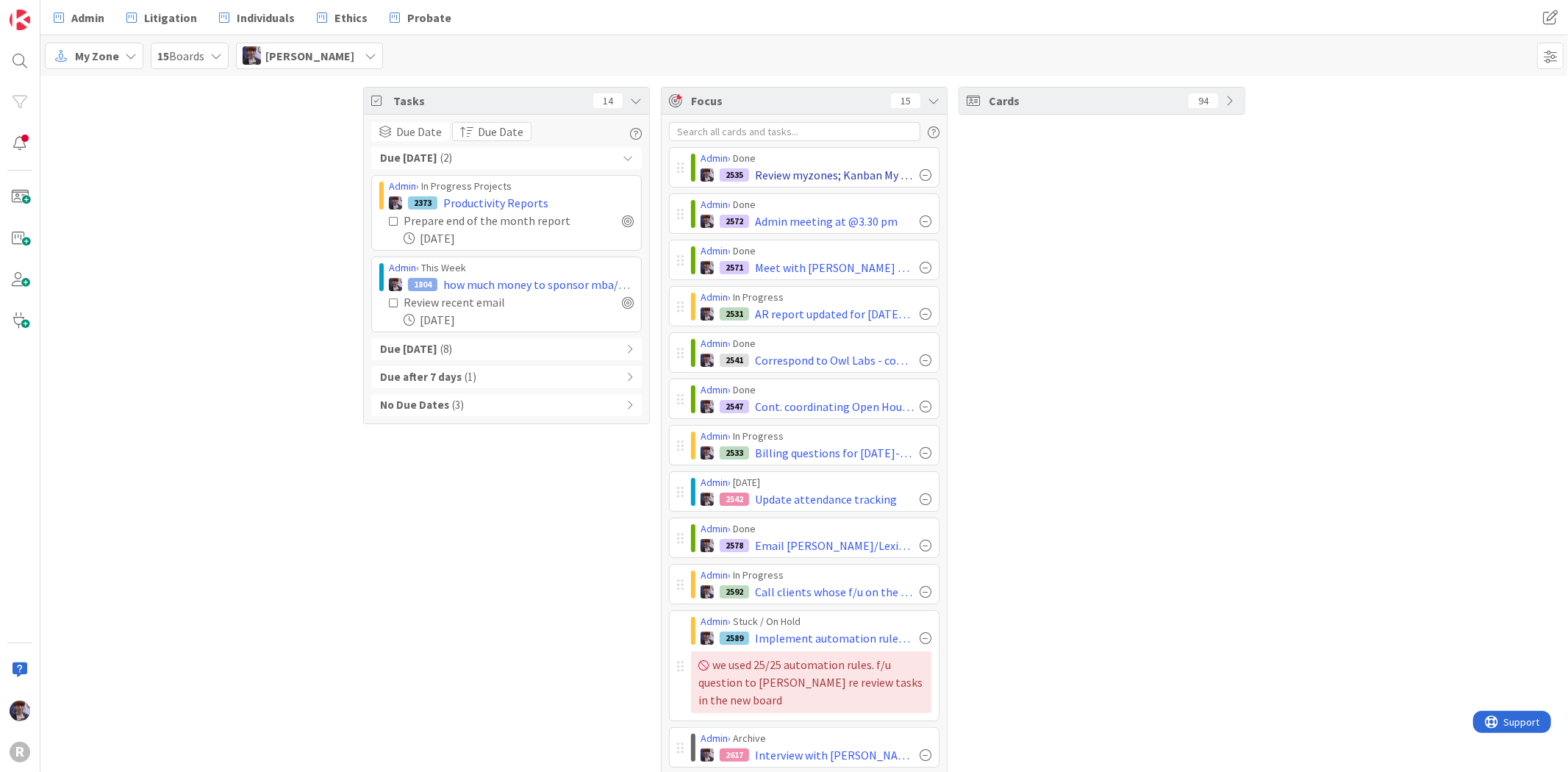
click at [920, 172] on div at bounding box center [926, 175] width 12 height 12
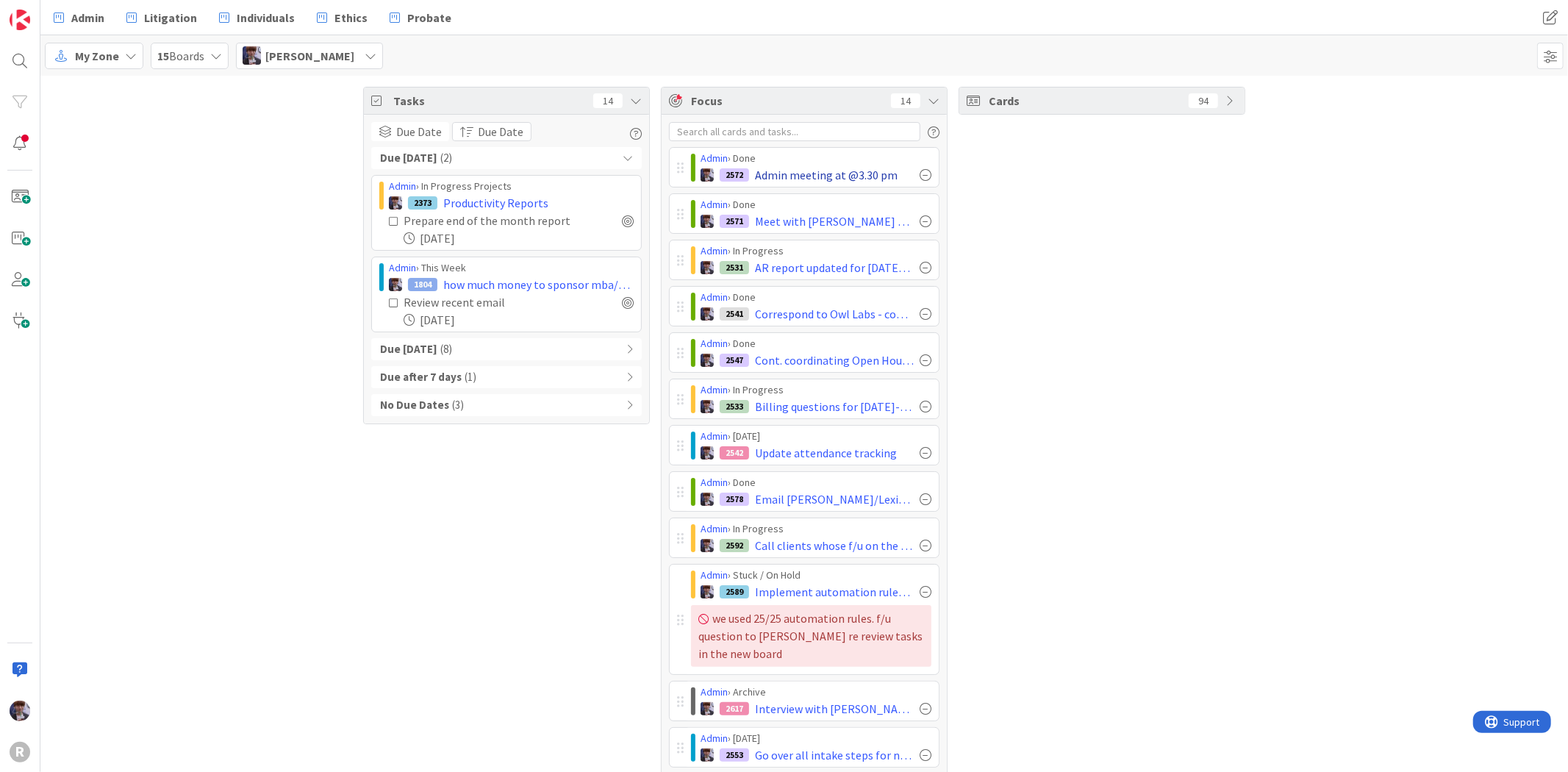
click at [922, 174] on div at bounding box center [926, 175] width 12 height 12
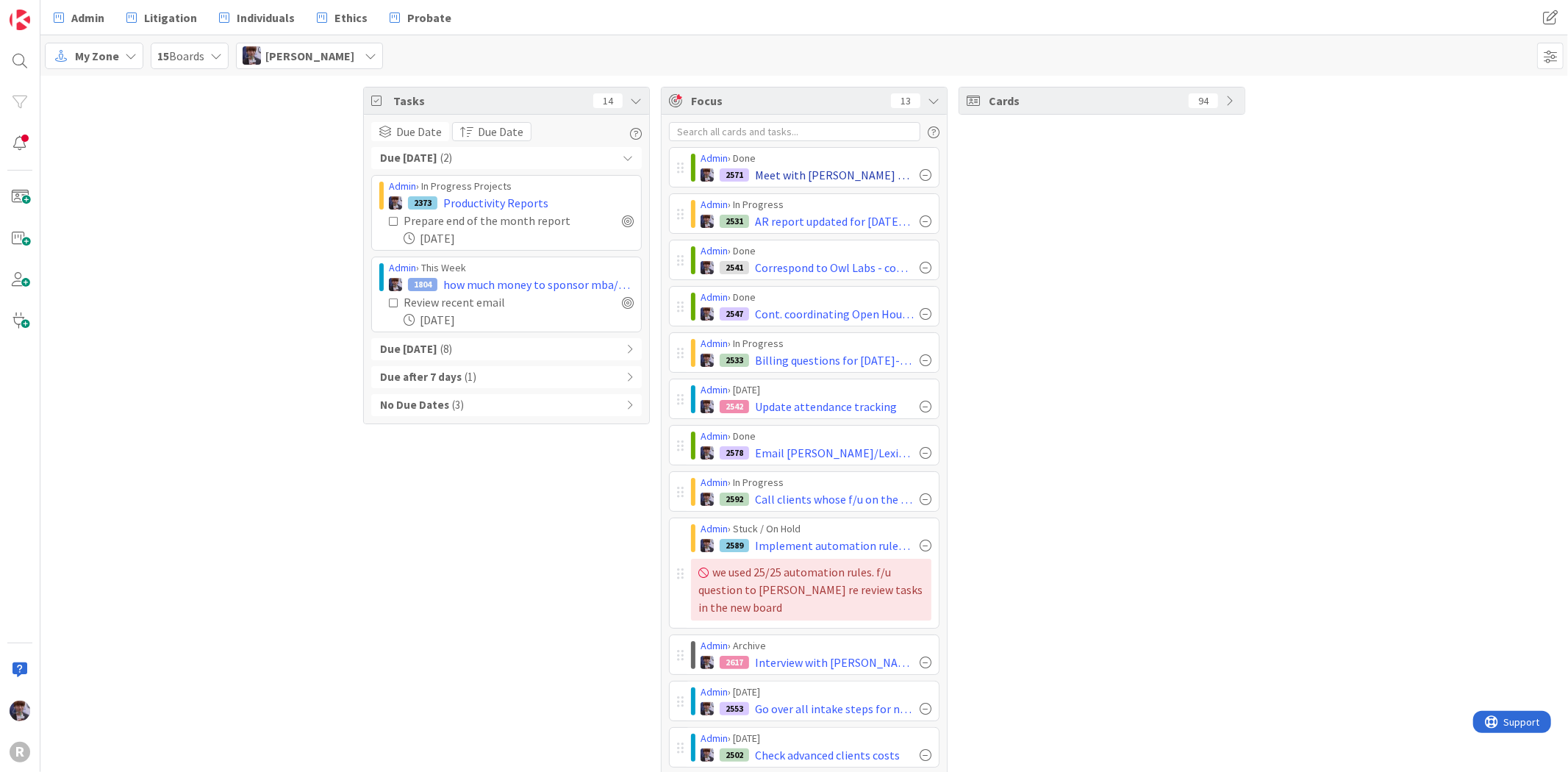
click at [920, 177] on div at bounding box center [926, 175] width 12 height 12
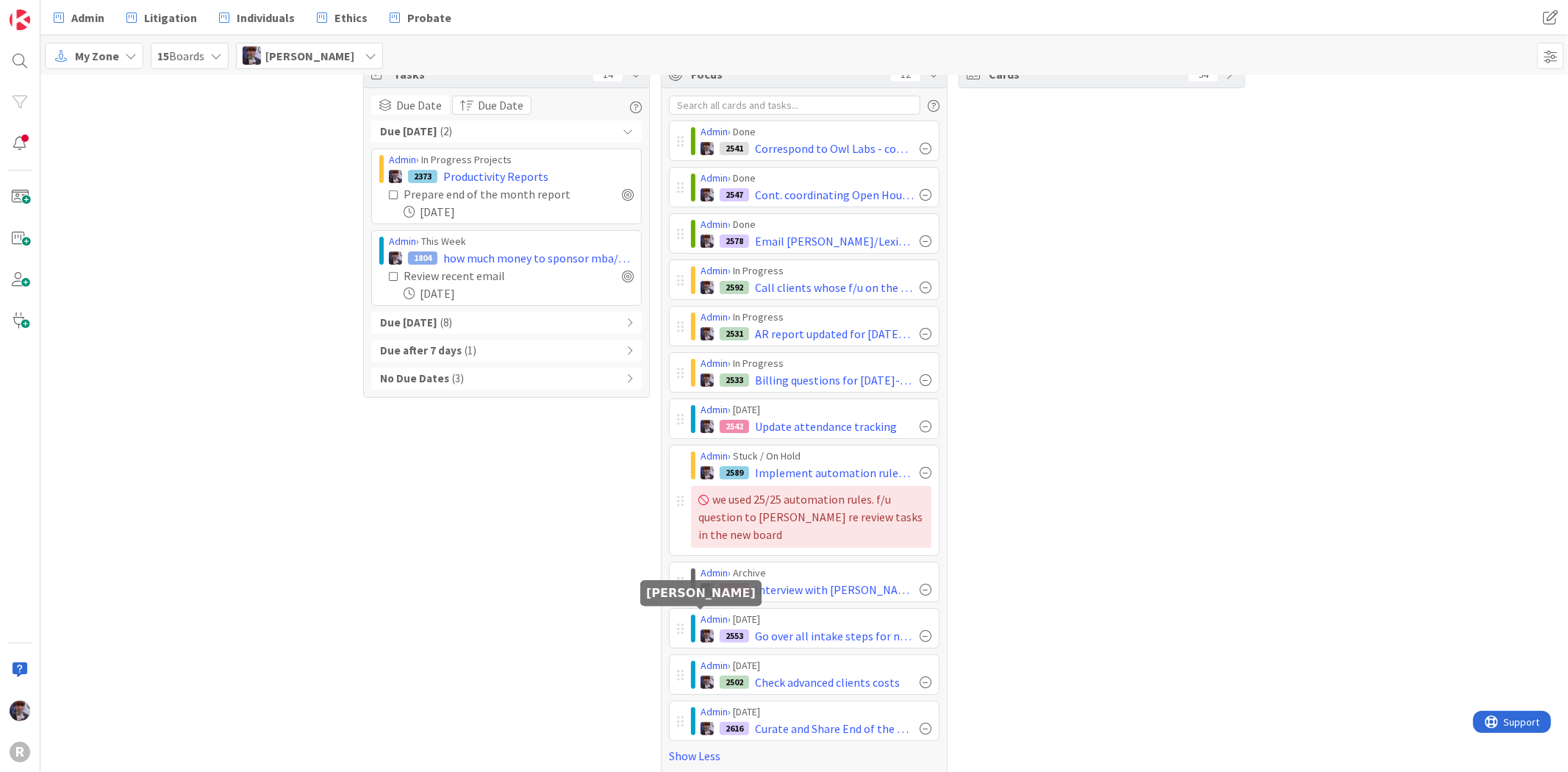
scroll to position [40, 0]
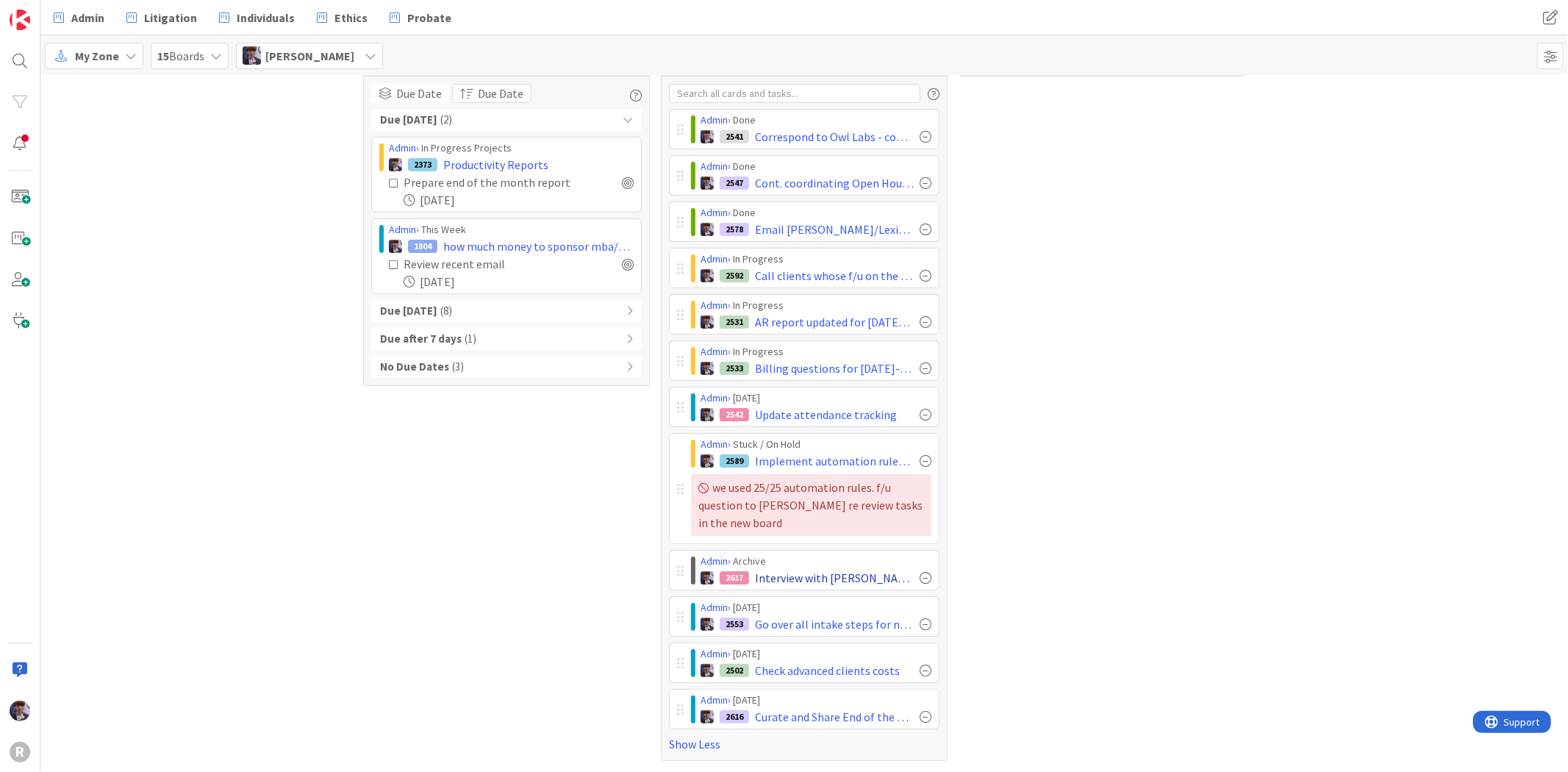
click at [920, 577] on div at bounding box center [926, 578] width 12 height 12
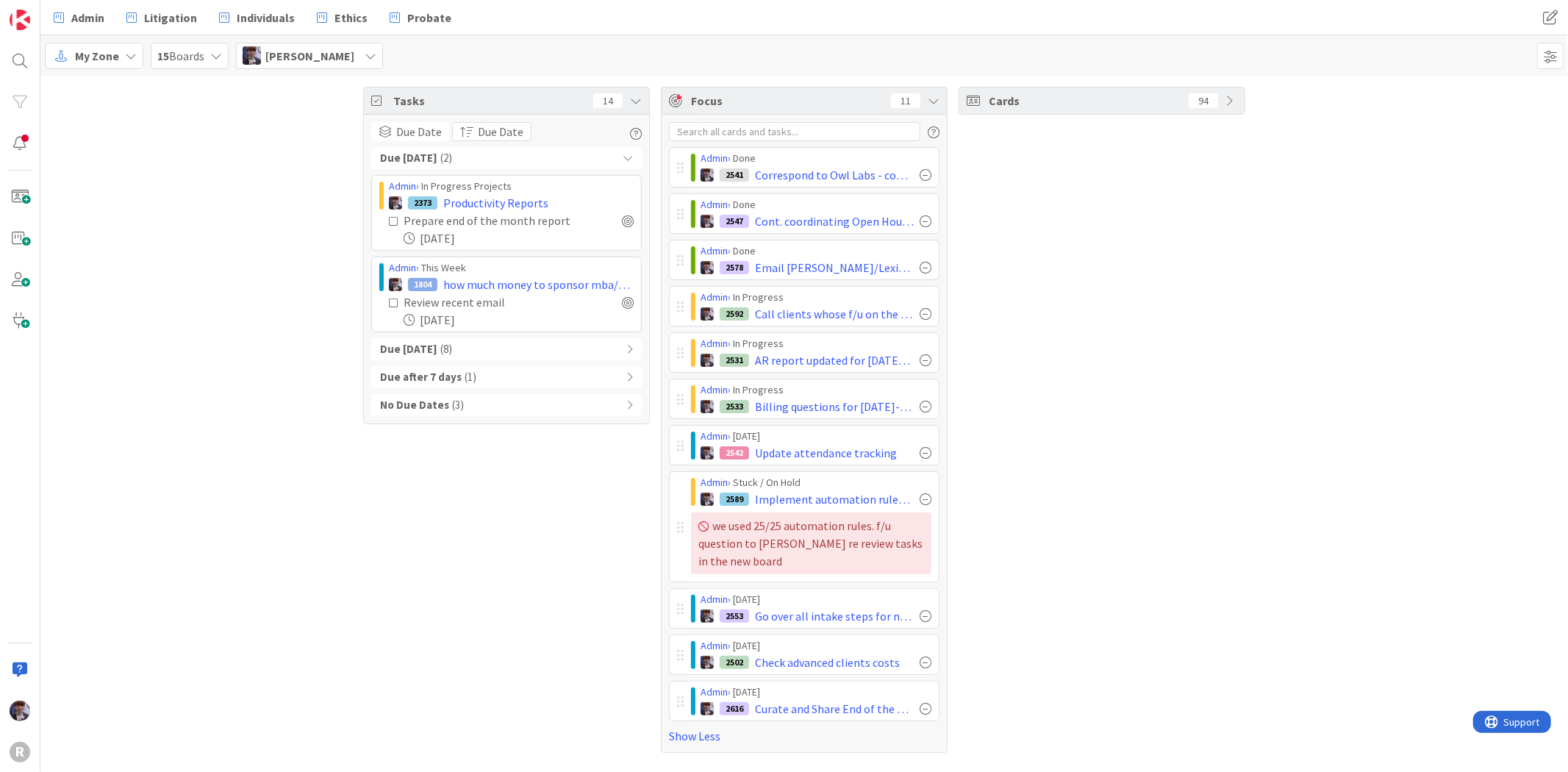
scroll to position [0, 0]
click at [89, 22] on span "Admin" at bounding box center [88, 17] width 33 height 18
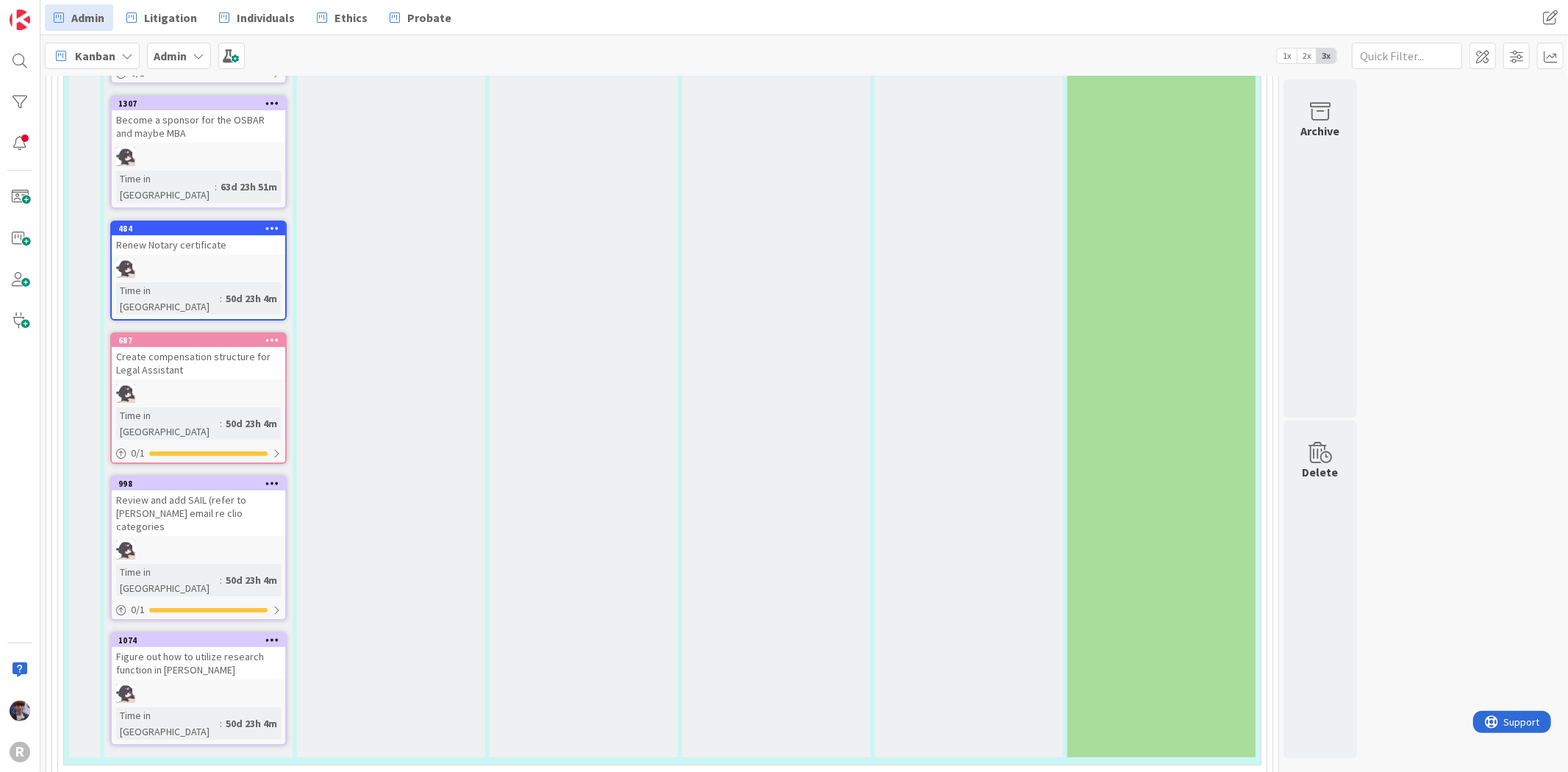
scroll to position [4574, 0]
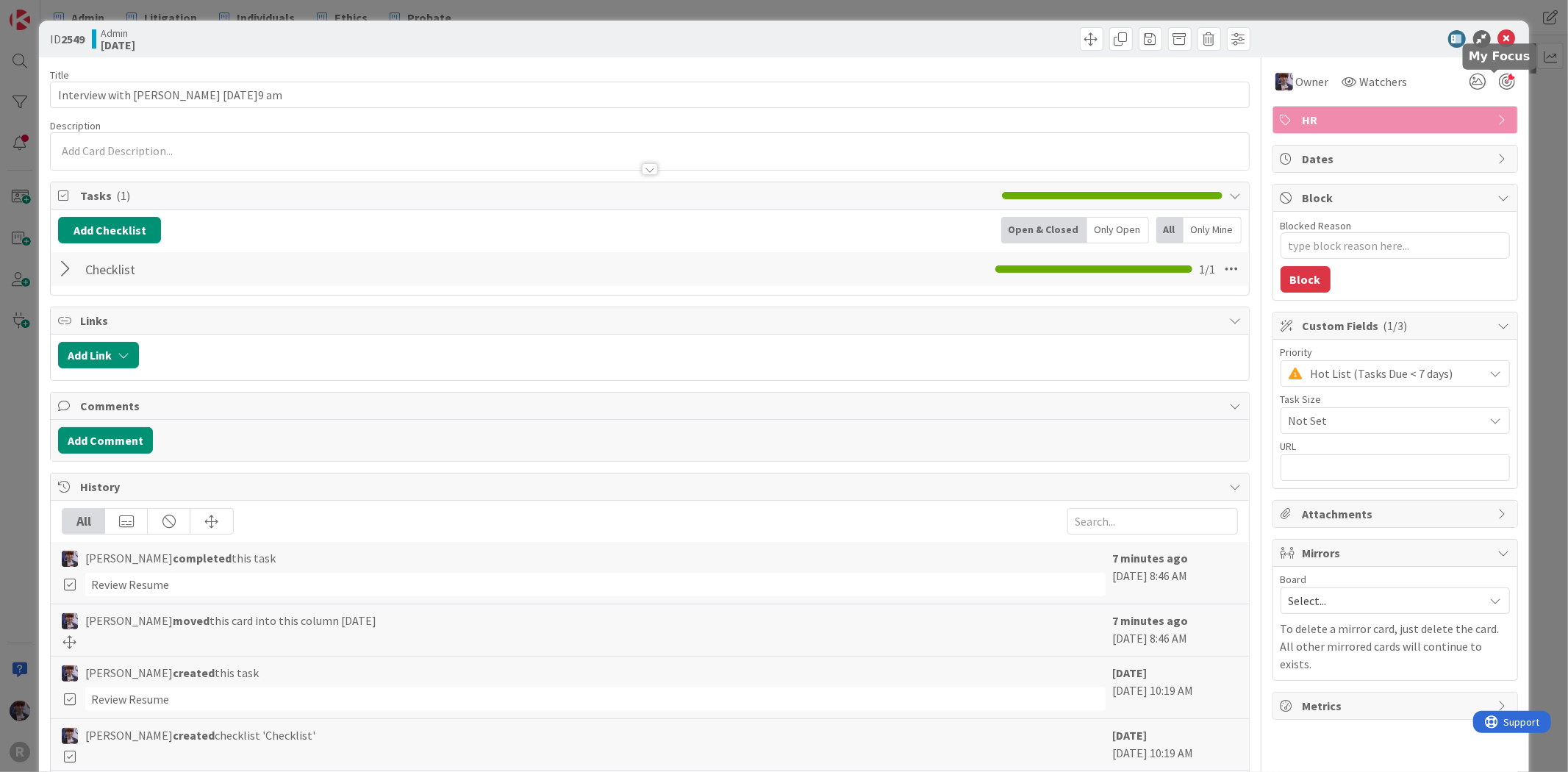
click at [1500, 82] on div at bounding box center [1507, 81] width 16 height 16
click at [1531, 127] on div "ID 2549 Admin [DATE] Title 49 / 128 Interview with [PERSON_NAME] [DATE]9 am Des…" at bounding box center [784, 386] width 1568 height 772
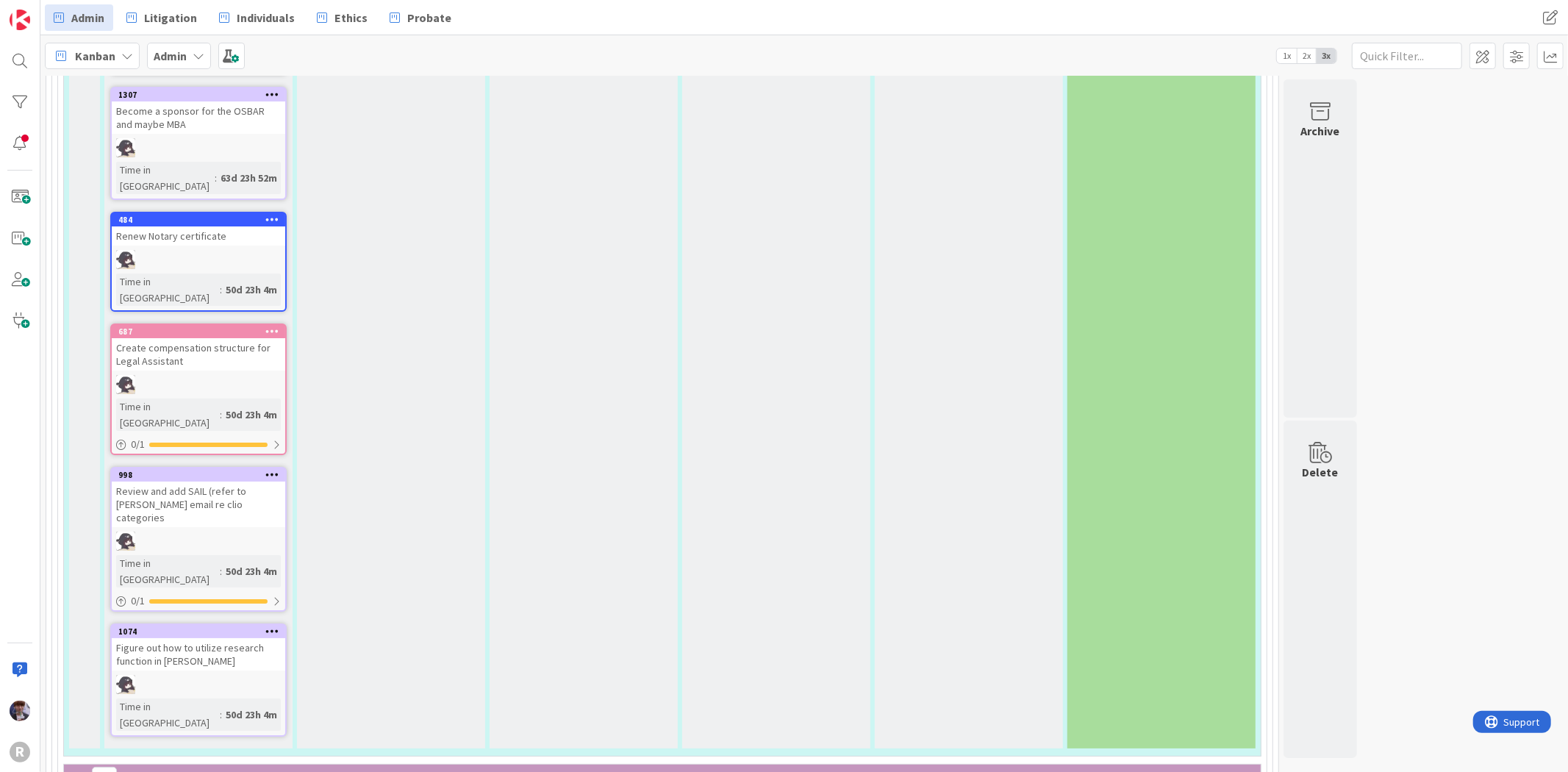
click at [77, 49] on span "Kanban" at bounding box center [95, 56] width 41 height 18
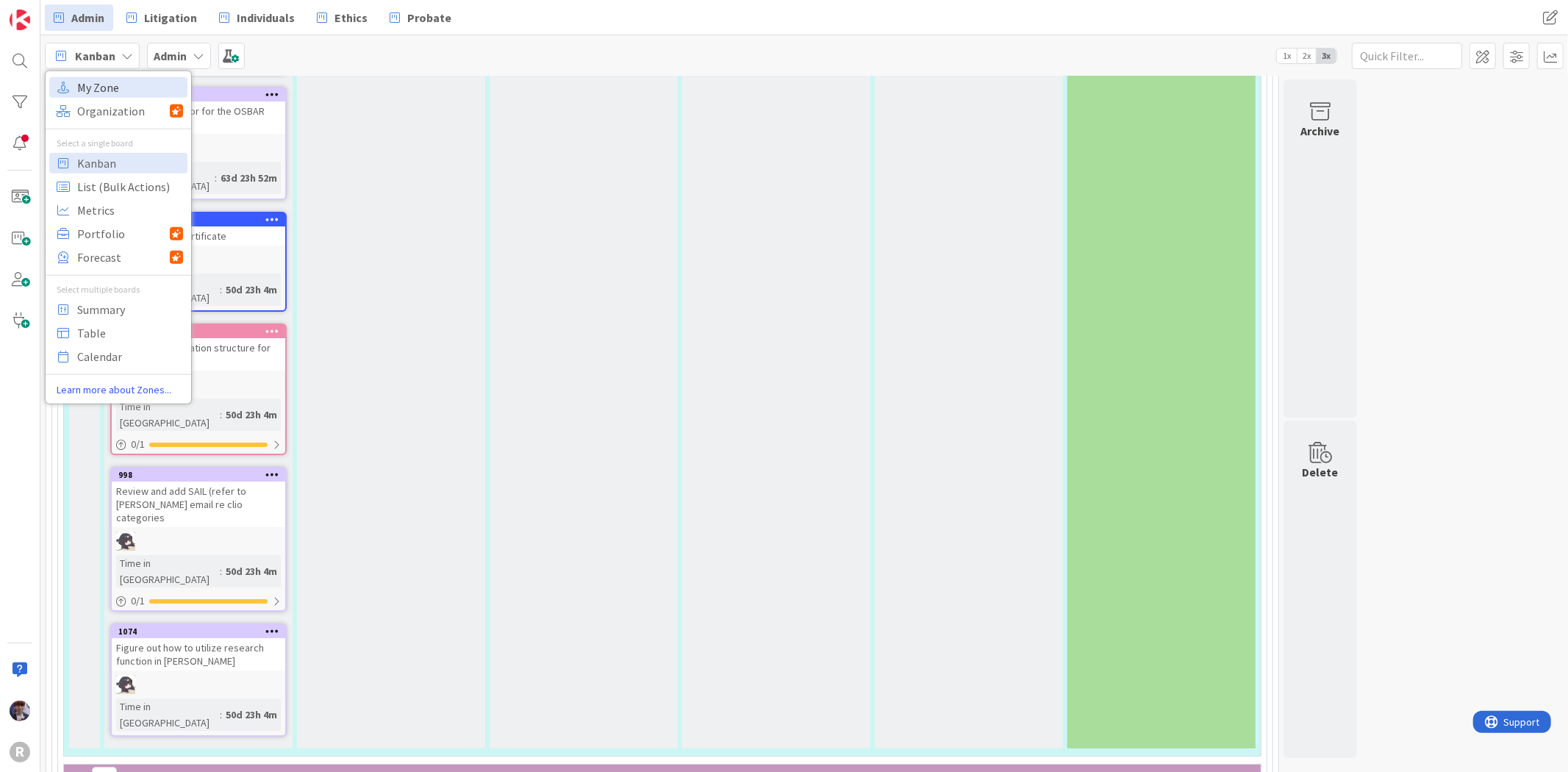
click at [122, 85] on span "My Zone" at bounding box center [129, 87] width 105 height 22
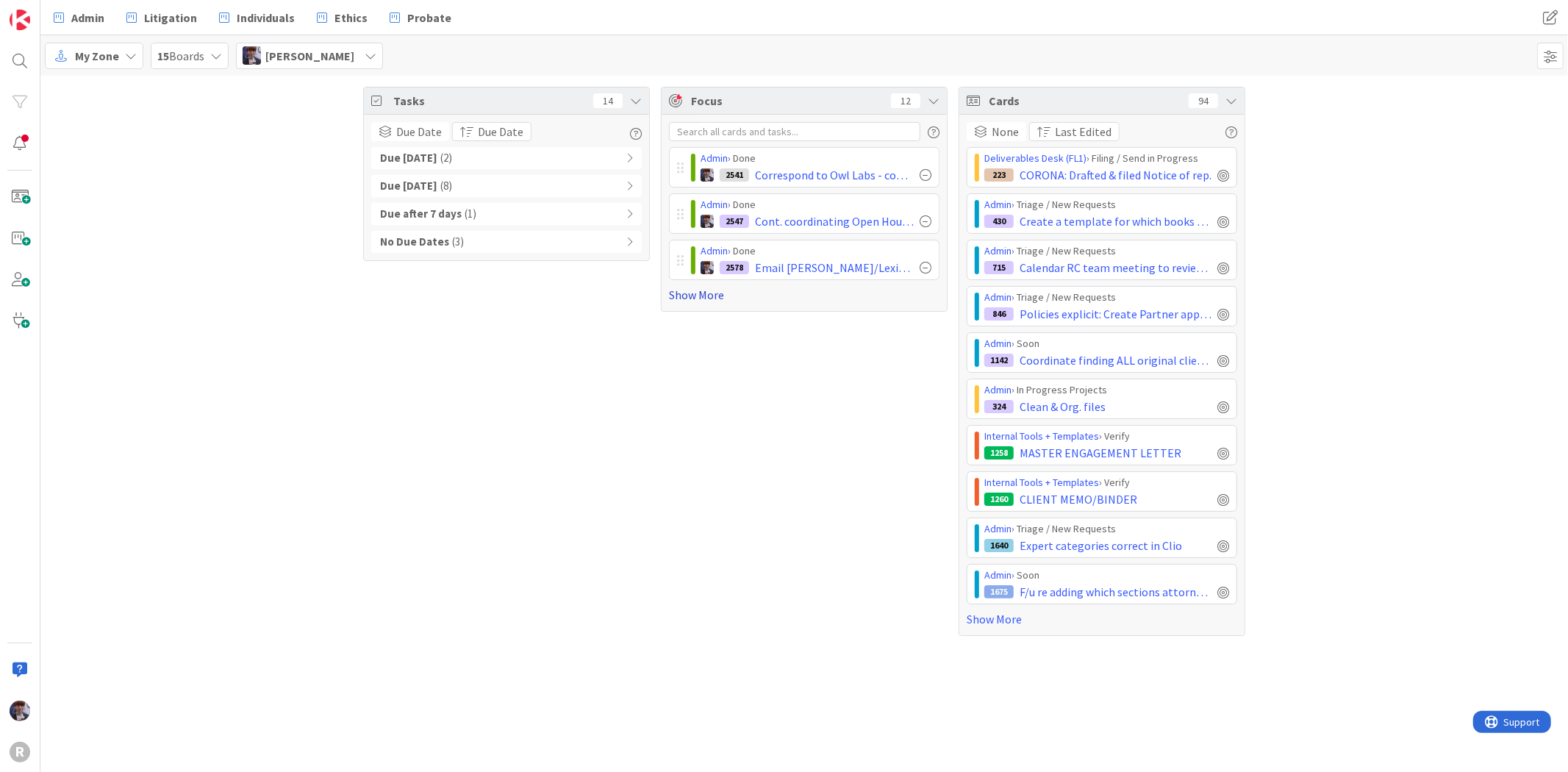
click at [695, 299] on link "Show More" at bounding box center [804, 294] width 271 height 18
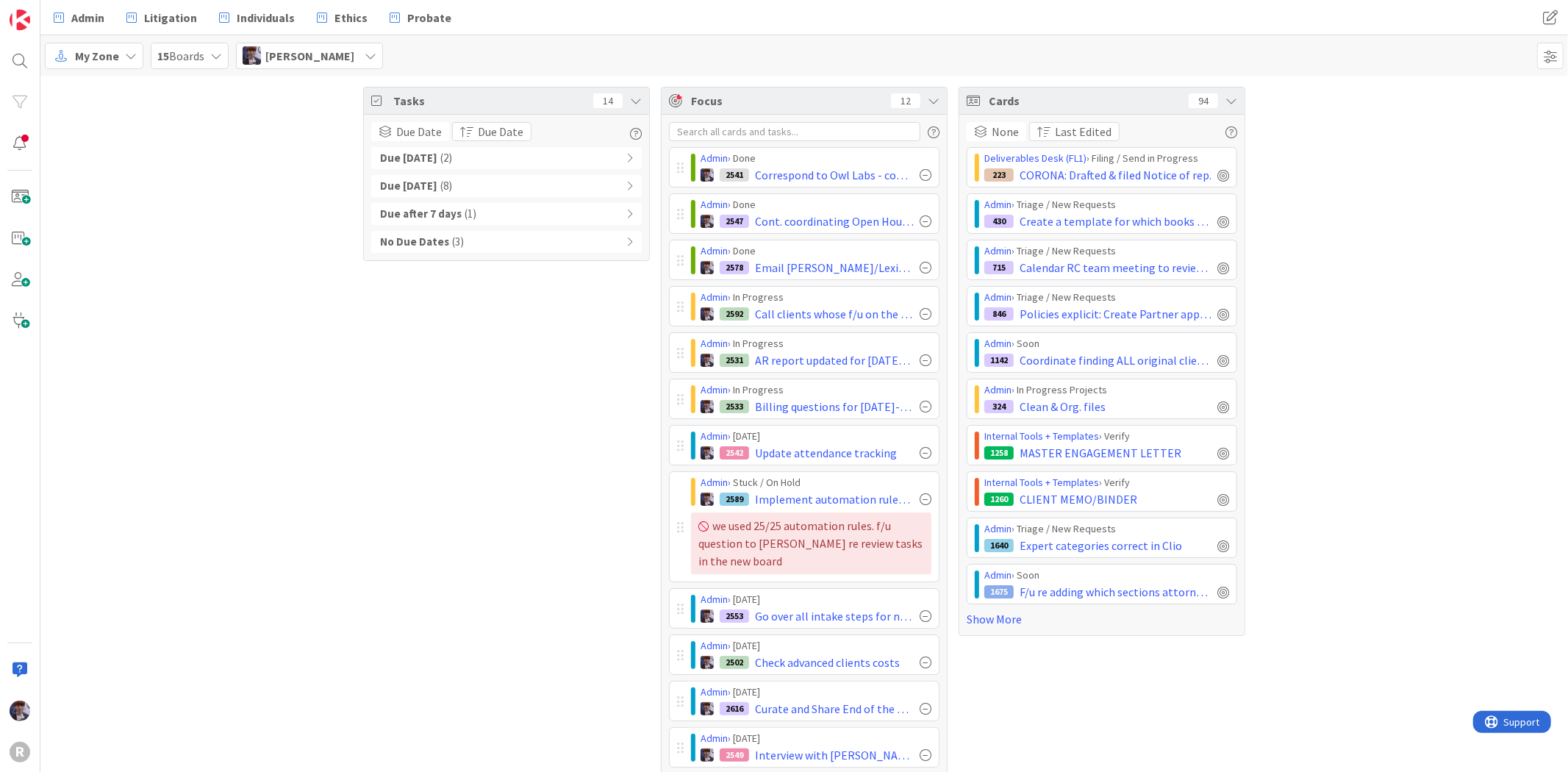
click at [1225, 98] on icon at bounding box center [1231, 100] width 12 height 12
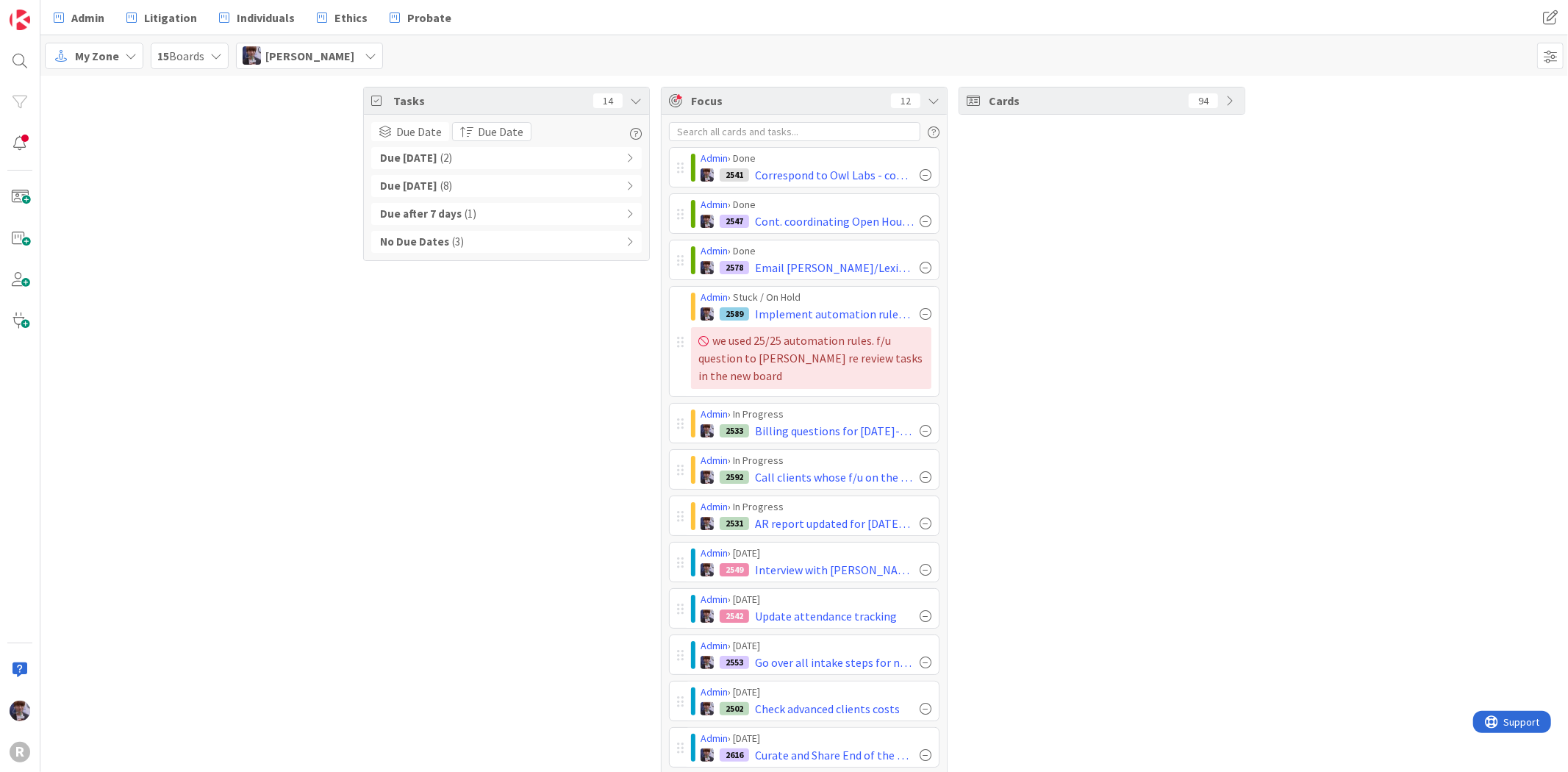
click at [1009, 386] on div "Cards 94" at bounding box center [1102, 443] width 287 height 712
click at [84, 23] on span "Admin" at bounding box center [88, 17] width 33 height 18
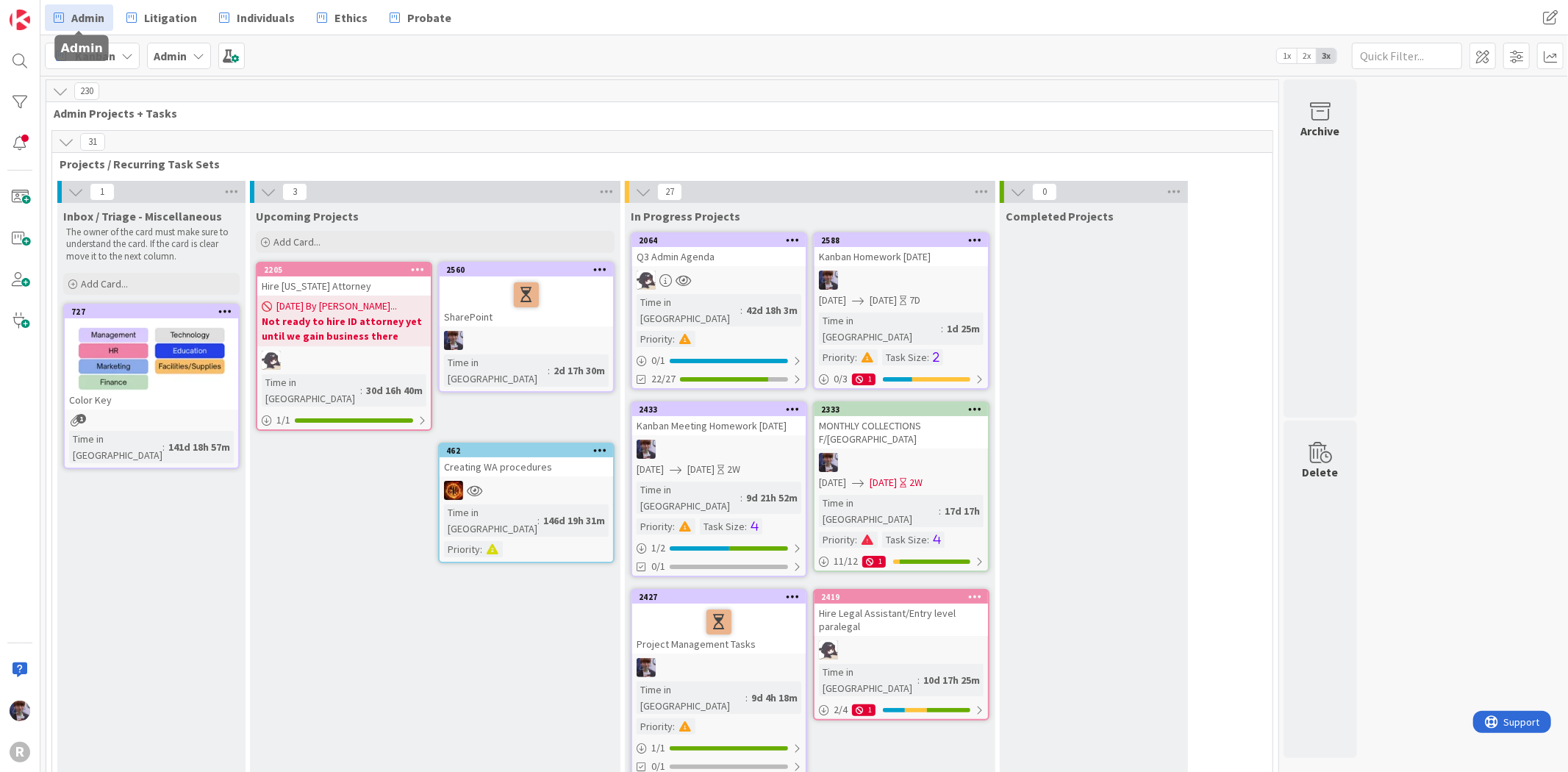
drag, startPoint x: 439, startPoint y: 651, endPoint x: 424, endPoint y: 651, distance: 15.0
click at [63, 143] on icon at bounding box center [66, 142] width 16 height 16
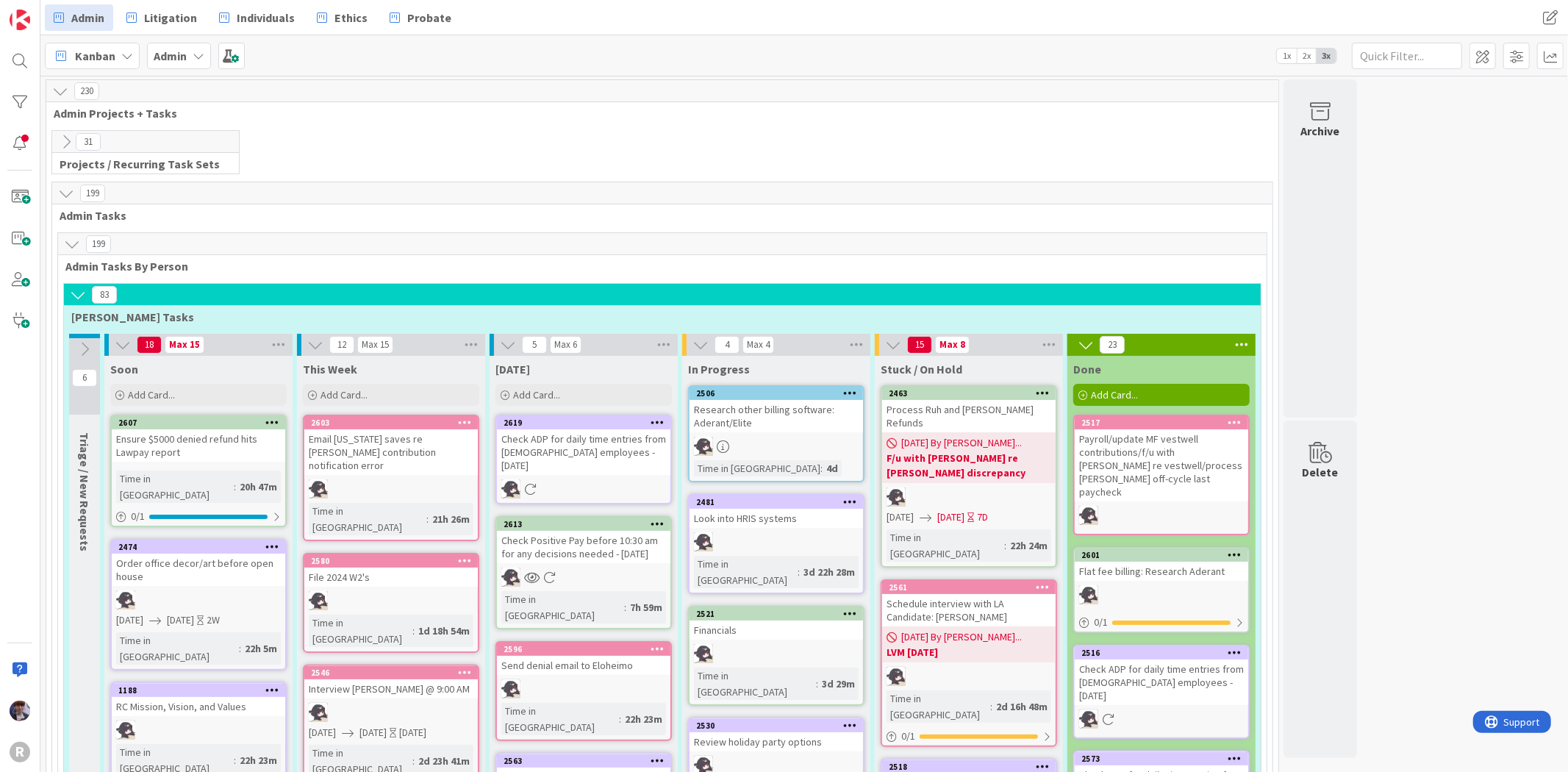
click at [408, 134] on div "31 Projects / Recurring Task Sets" at bounding box center [662, 155] width 1226 height 51
